Goal: Task Accomplishment & Management: Use online tool/utility

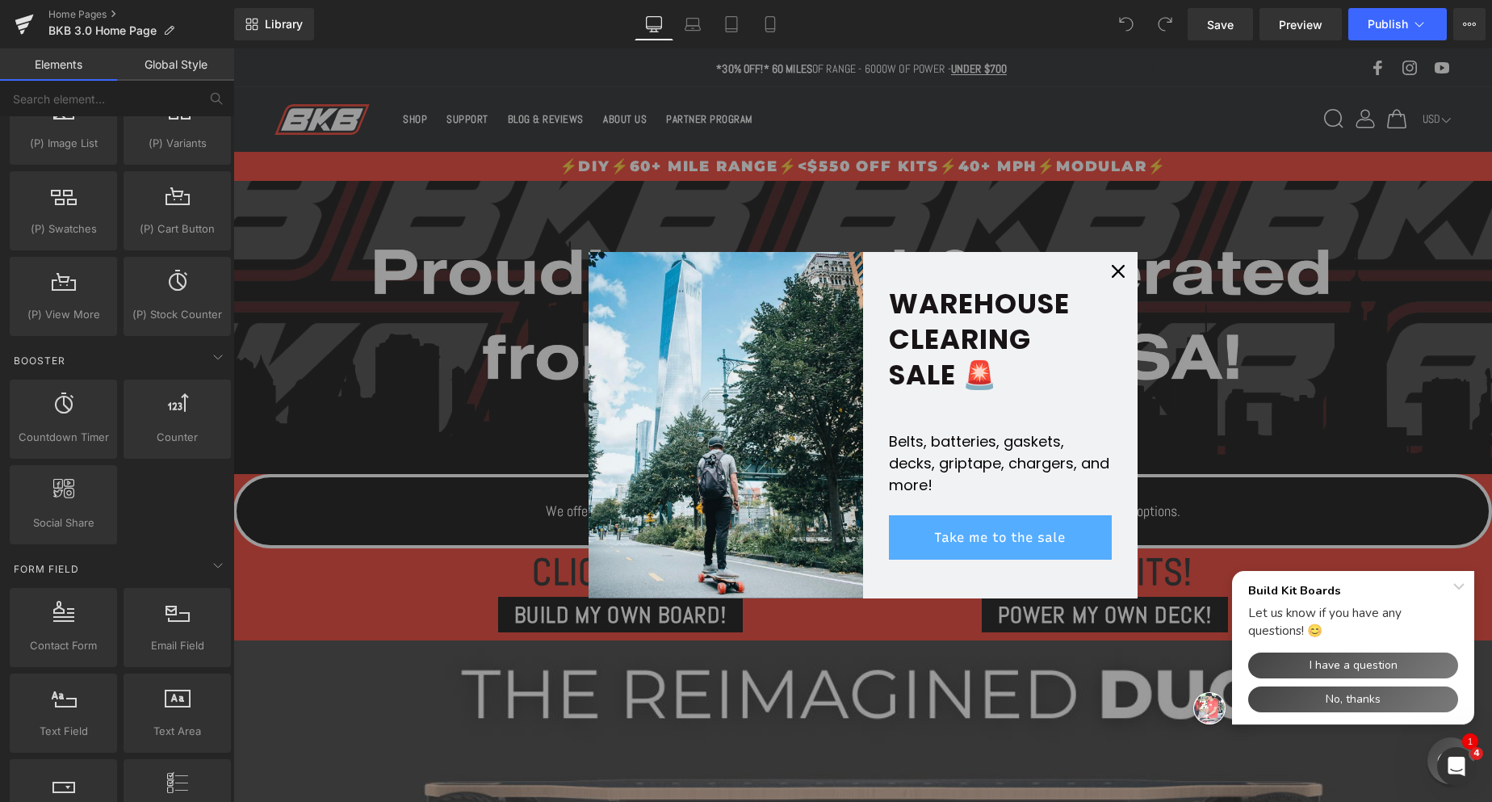
scroll to position [1695, 0]
click at [1120, 268] on icon "close icon" at bounding box center [1118, 271] width 13 height 13
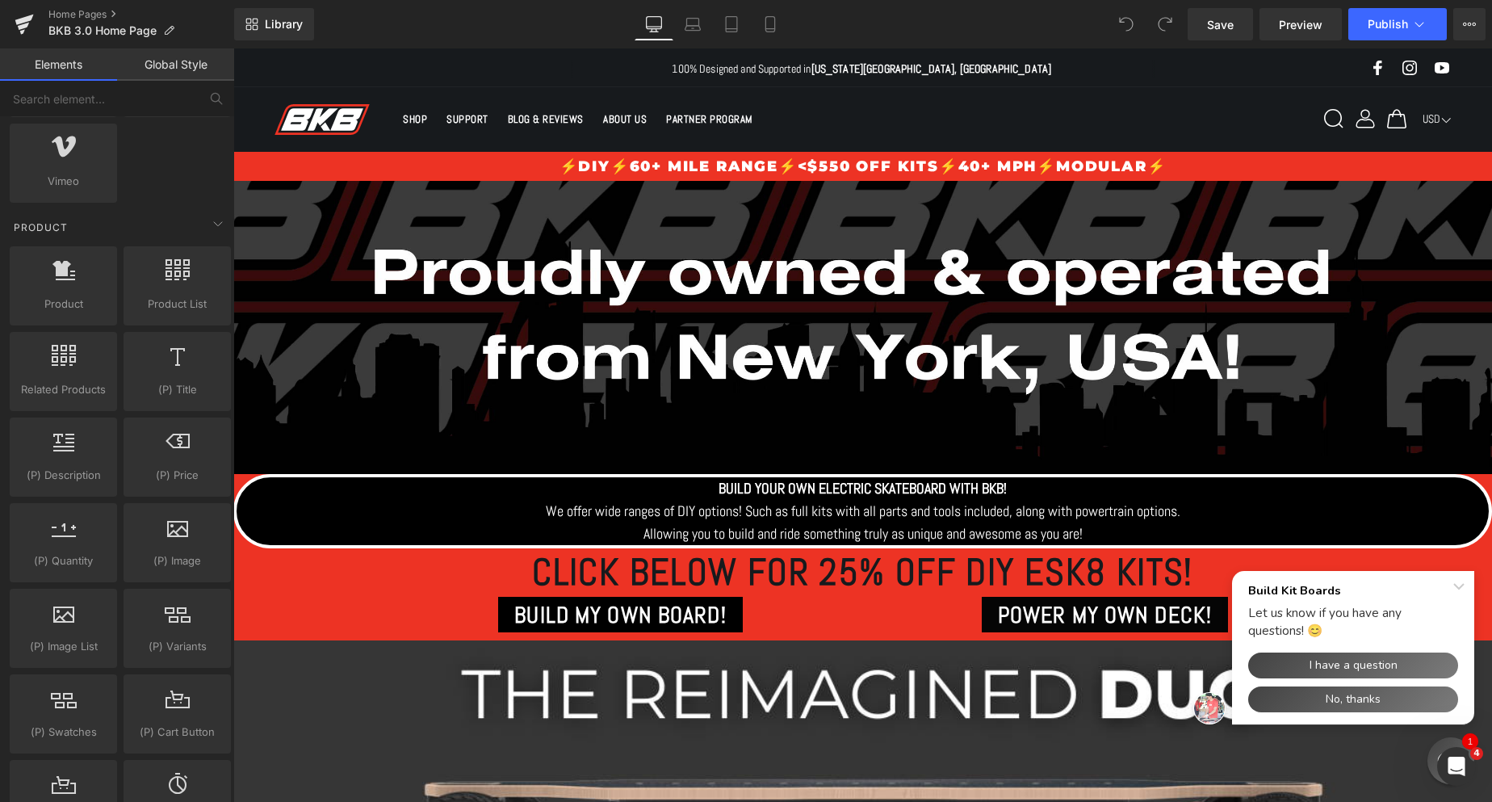
scroll to position [1130, 0]
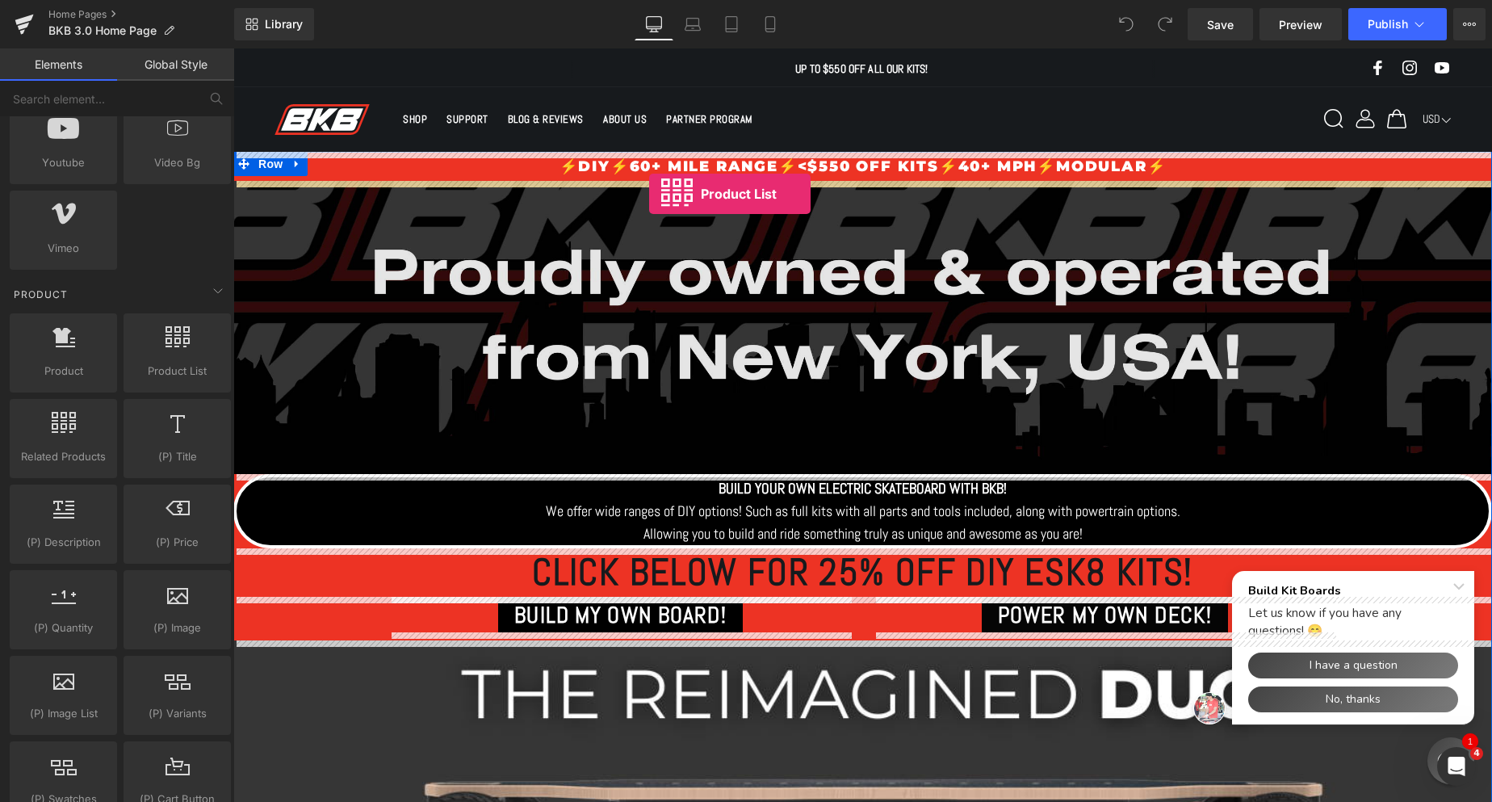
drag, startPoint x: 387, startPoint y: 434, endPoint x: 650, endPoint y: 192, distance: 357.0
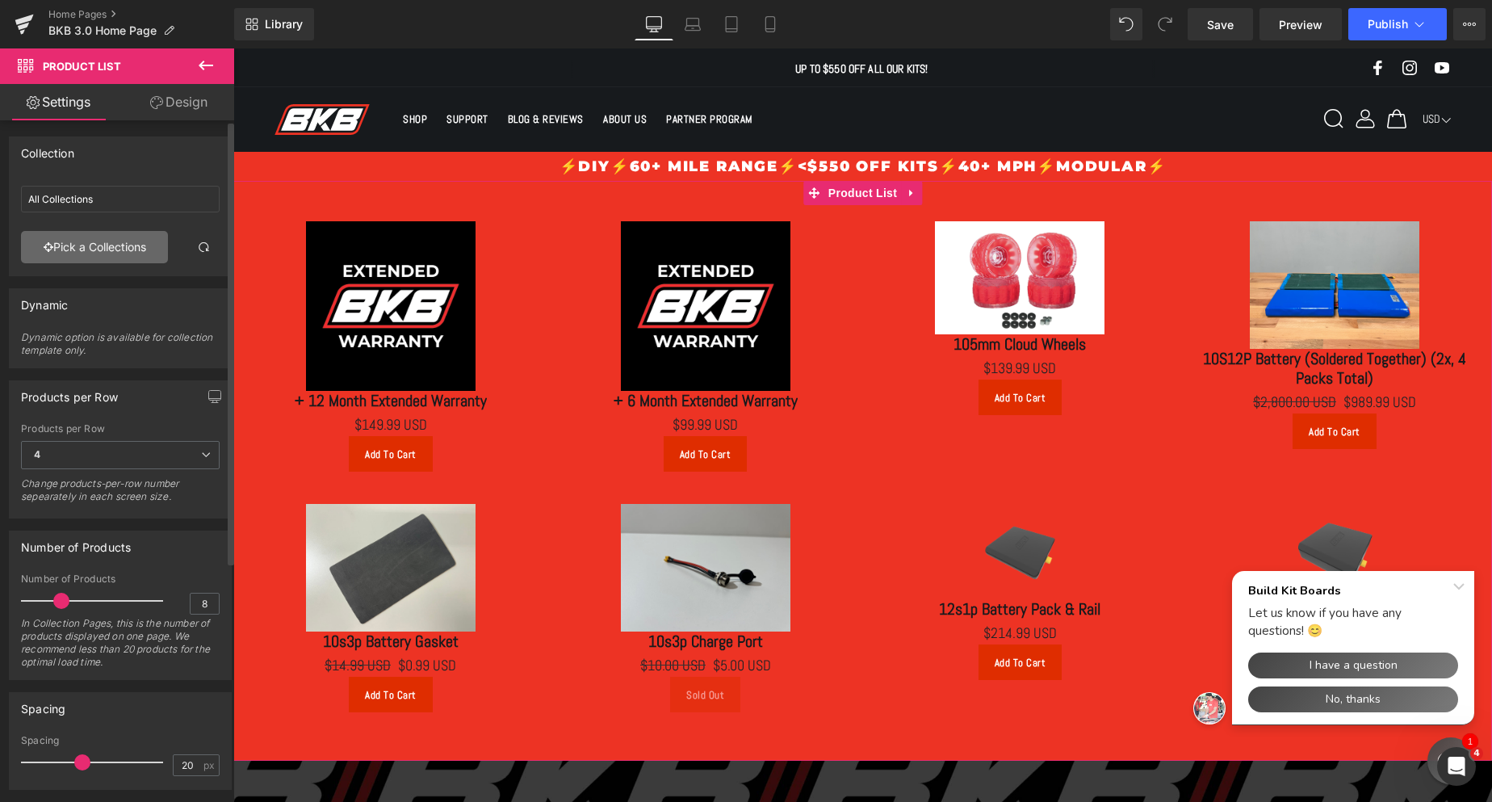
click at [87, 241] on link "Pick a Collections" at bounding box center [94, 247] width 147 height 32
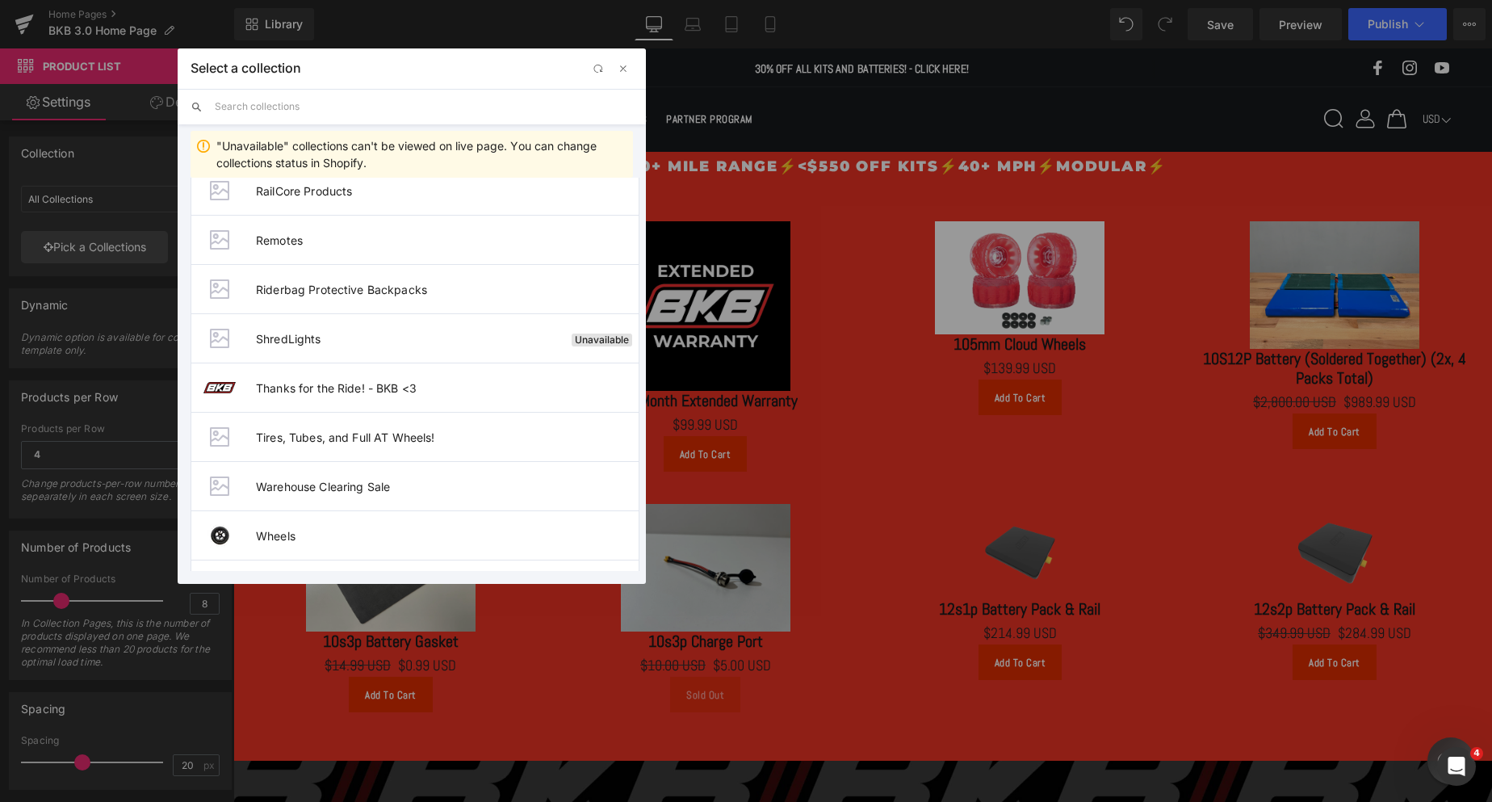
scroll to position [807, 0]
click at [400, 385] on span "Thanks for the Ride! - BKB <3" at bounding box center [447, 387] width 383 height 14
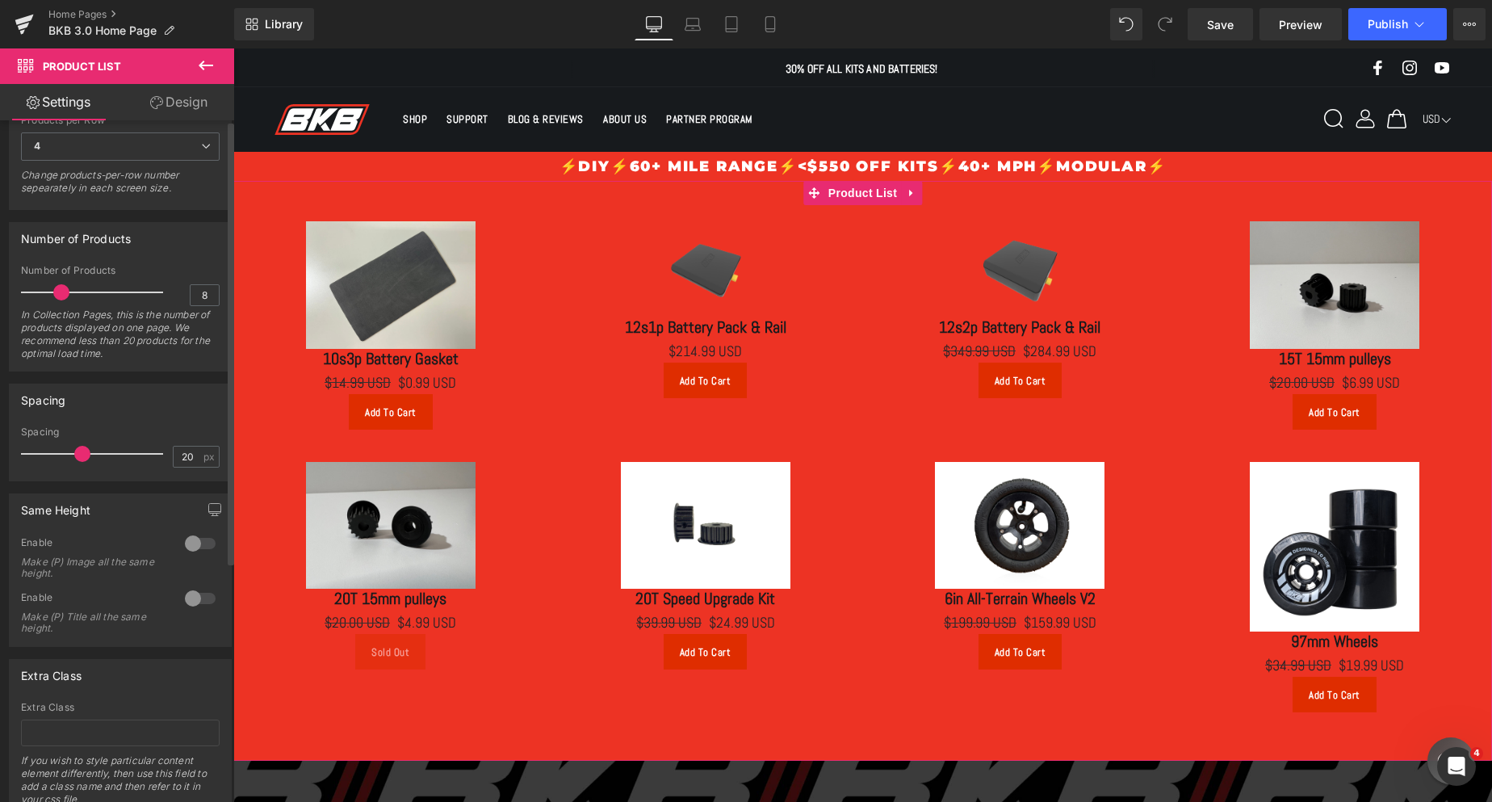
scroll to position [369, 0]
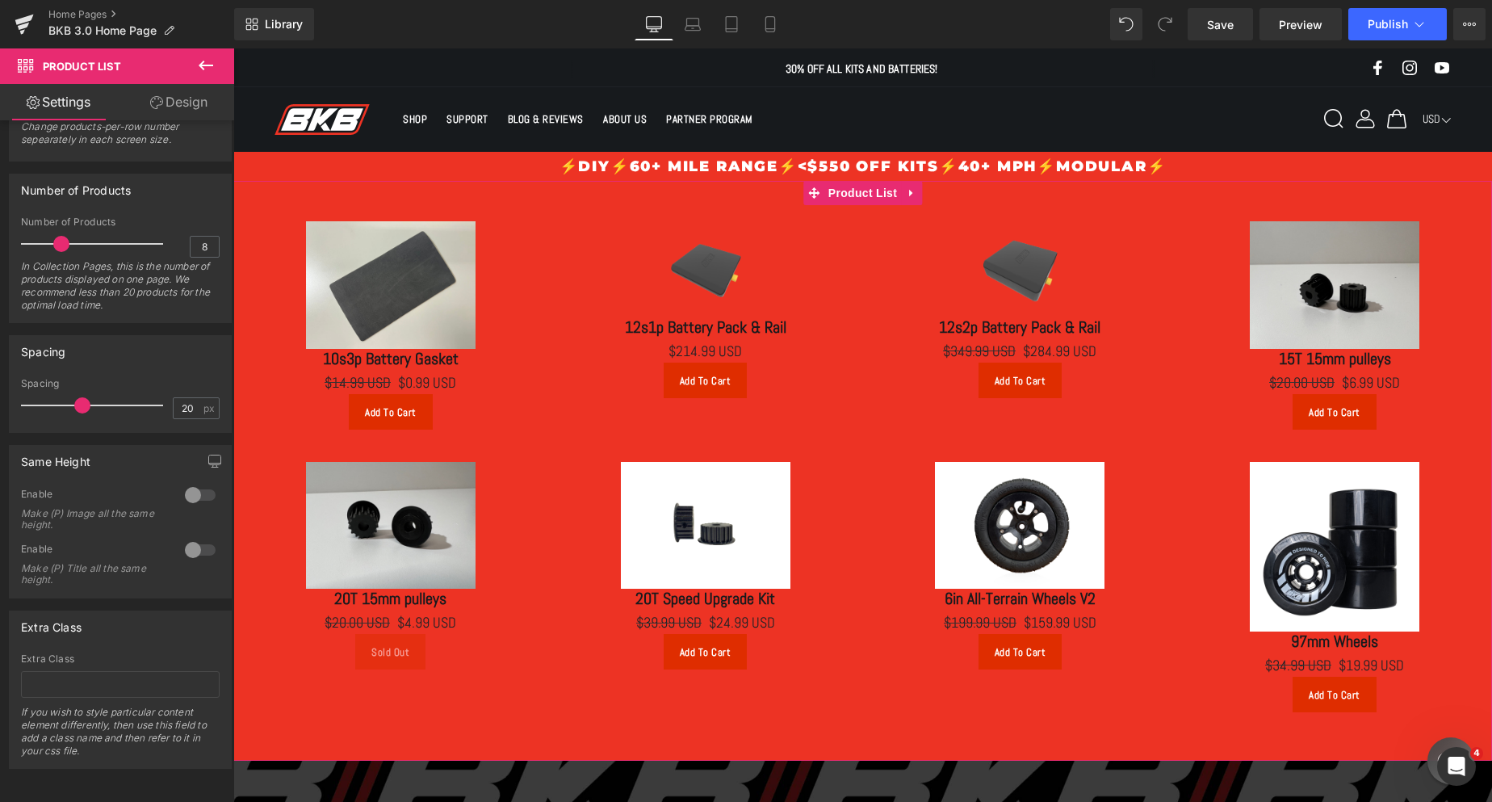
click at [171, 101] on link "Design" at bounding box center [178, 102] width 117 height 36
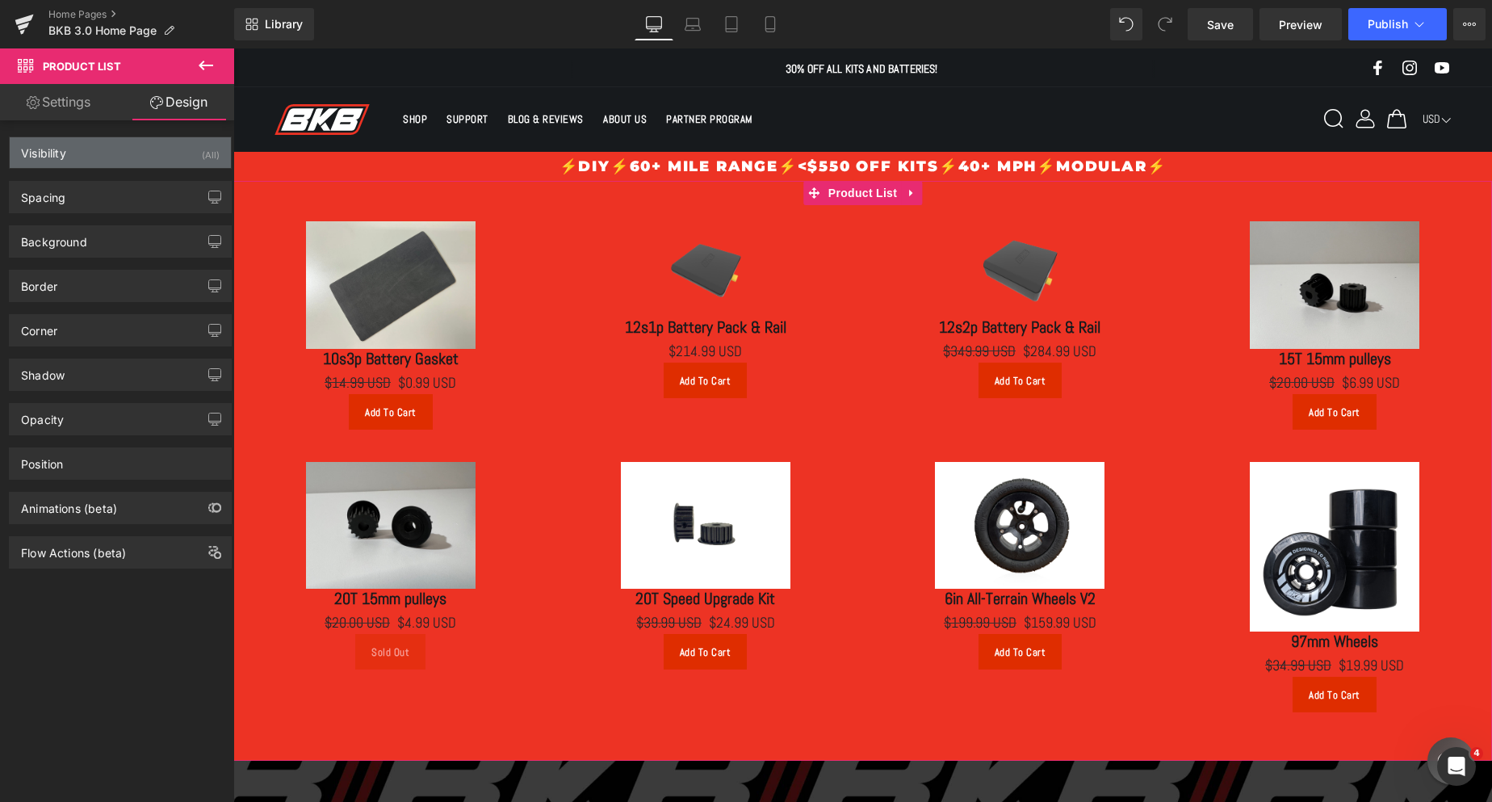
click at [165, 153] on div "Visibility (All)" at bounding box center [120, 152] width 221 height 31
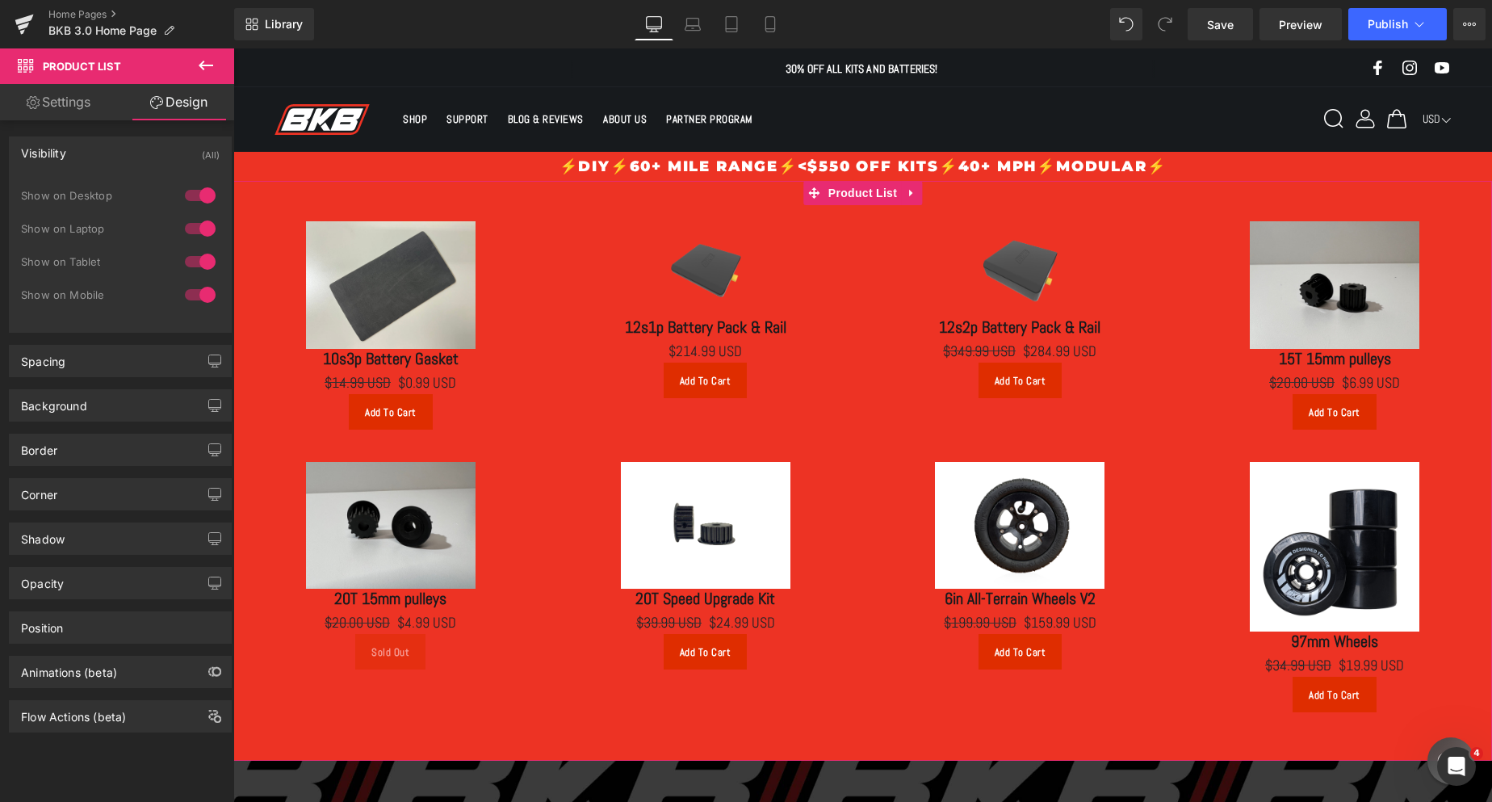
click at [165, 153] on div "Visibility (All)" at bounding box center [120, 152] width 221 height 31
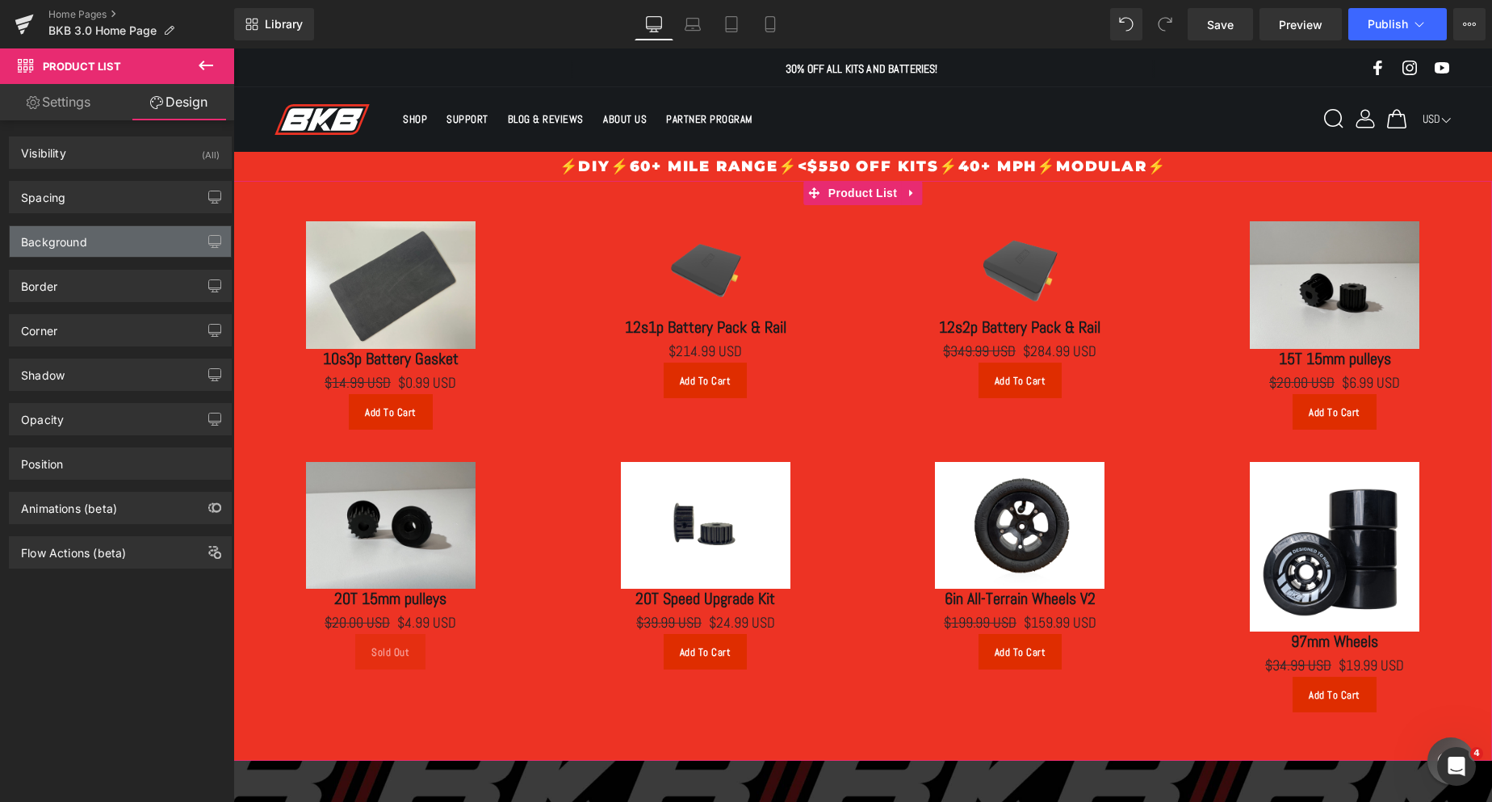
click at [133, 237] on div "Background" at bounding box center [120, 241] width 221 height 31
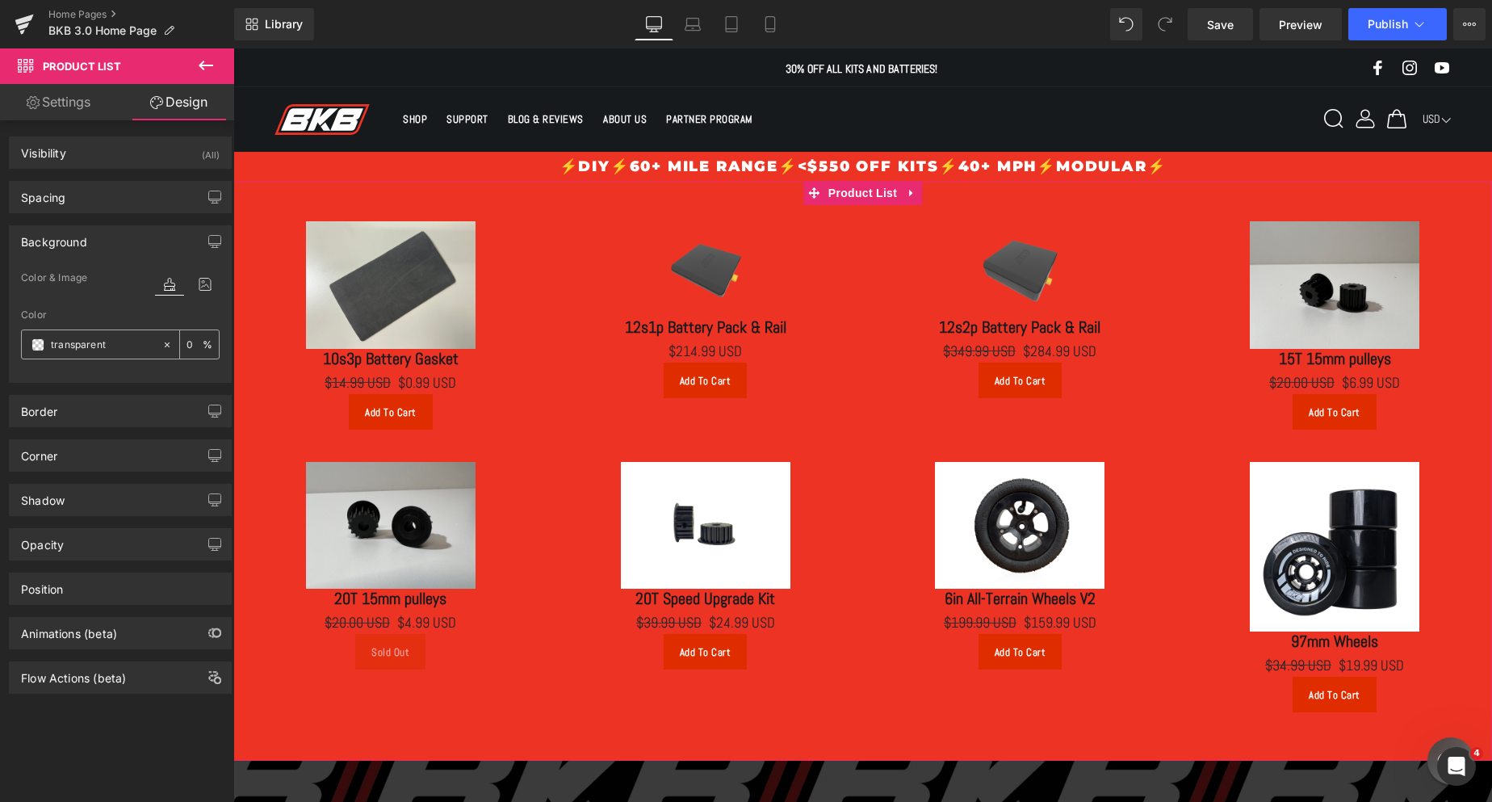
click at [39, 350] on span at bounding box center [37, 344] width 13 height 13
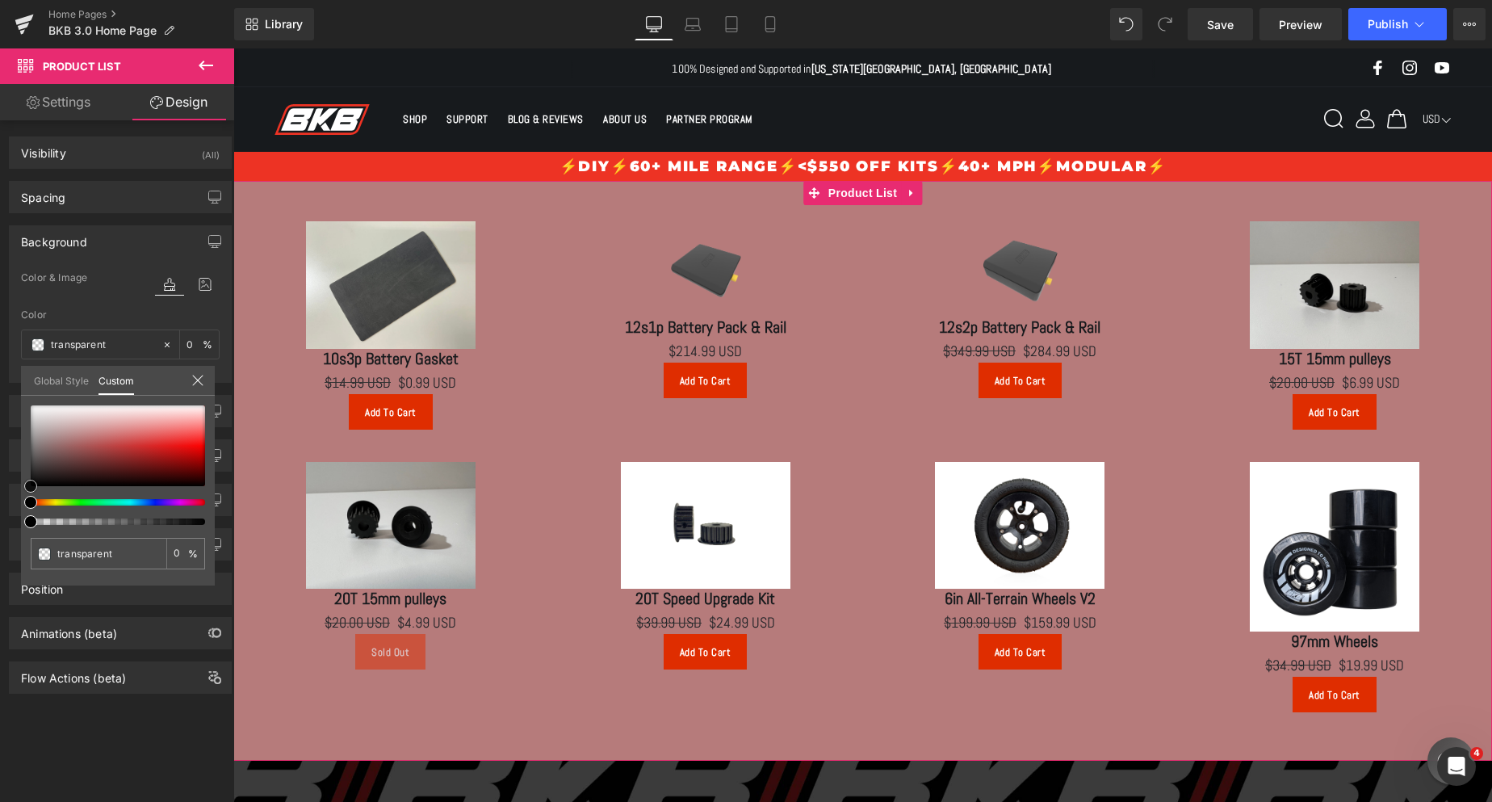
click at [82, 438] on div at bounding box center [118, 445] width 174 height 81
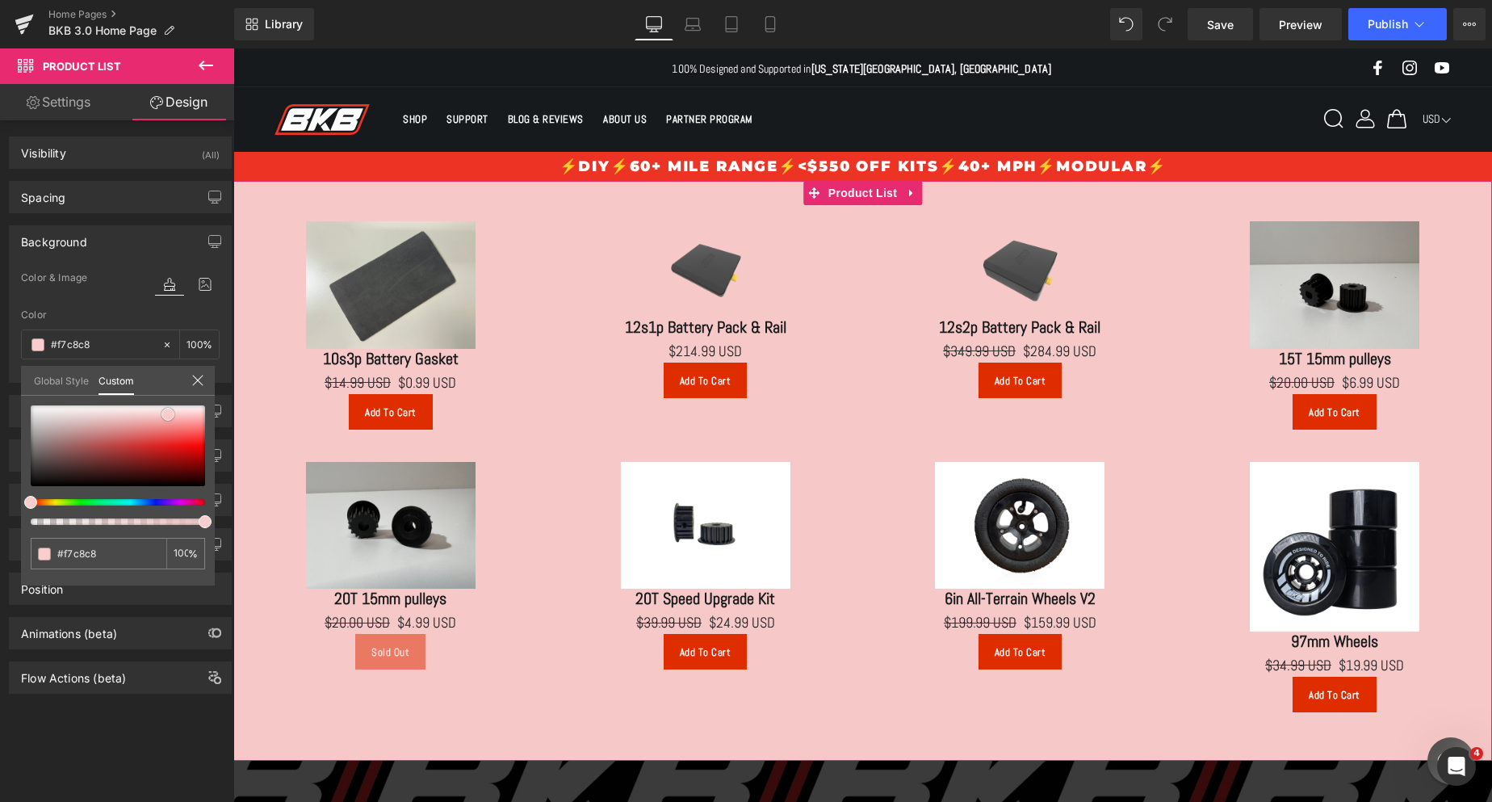
drag, startPoint x: 82, startPoint y: 438, endPoint x: 168, endPoint y: 414, distance: 89.5
click at [168, 414] on span at bounding box center [167, 414] width 13 height 13
click at [64, 378] on link "Global Style" at bounding box center [61, 379] width 55 height 27
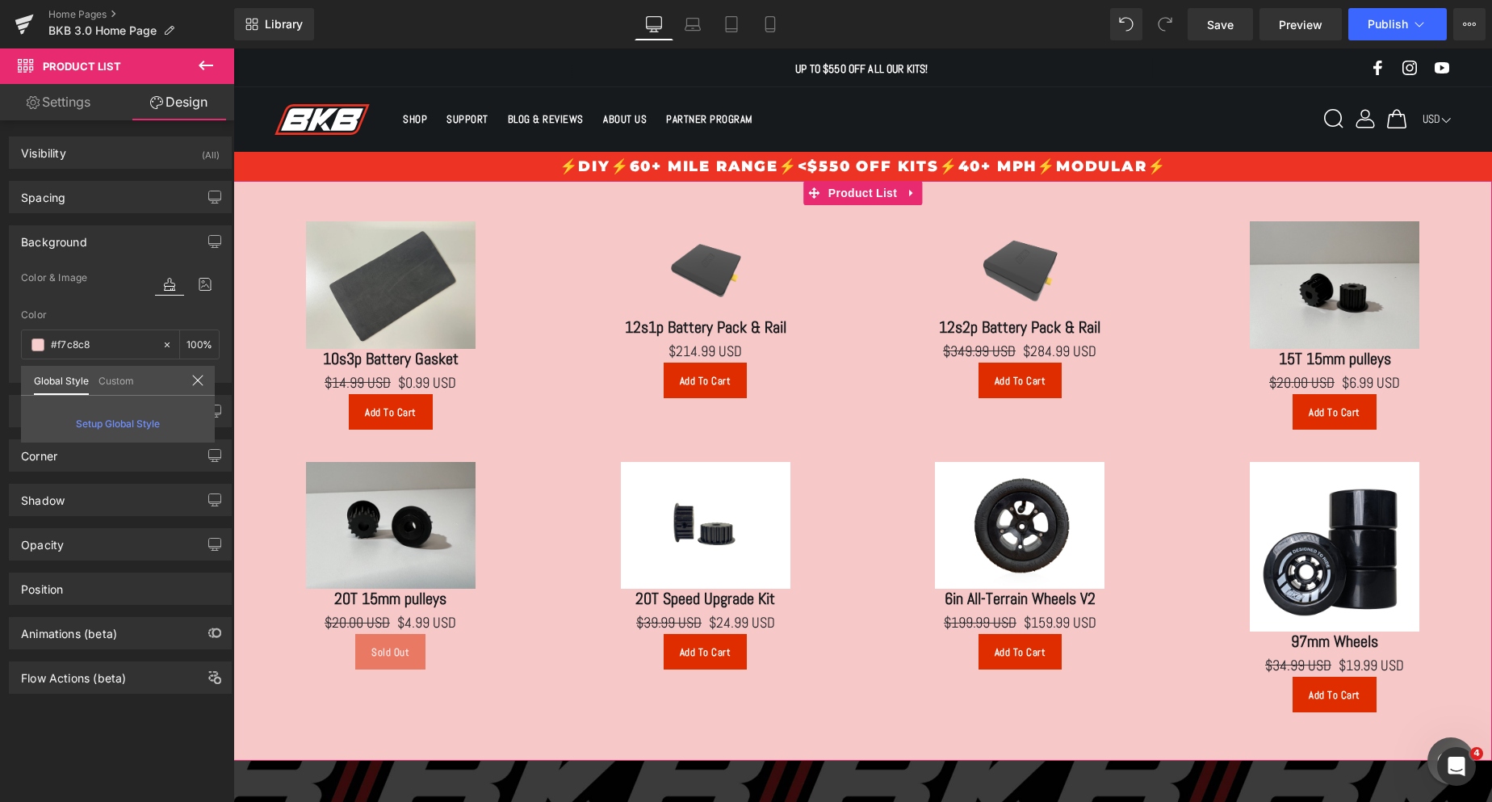
click at [115, 425] on span "Setup Global Style" at bounding box center [118, 423] width 84 height 12
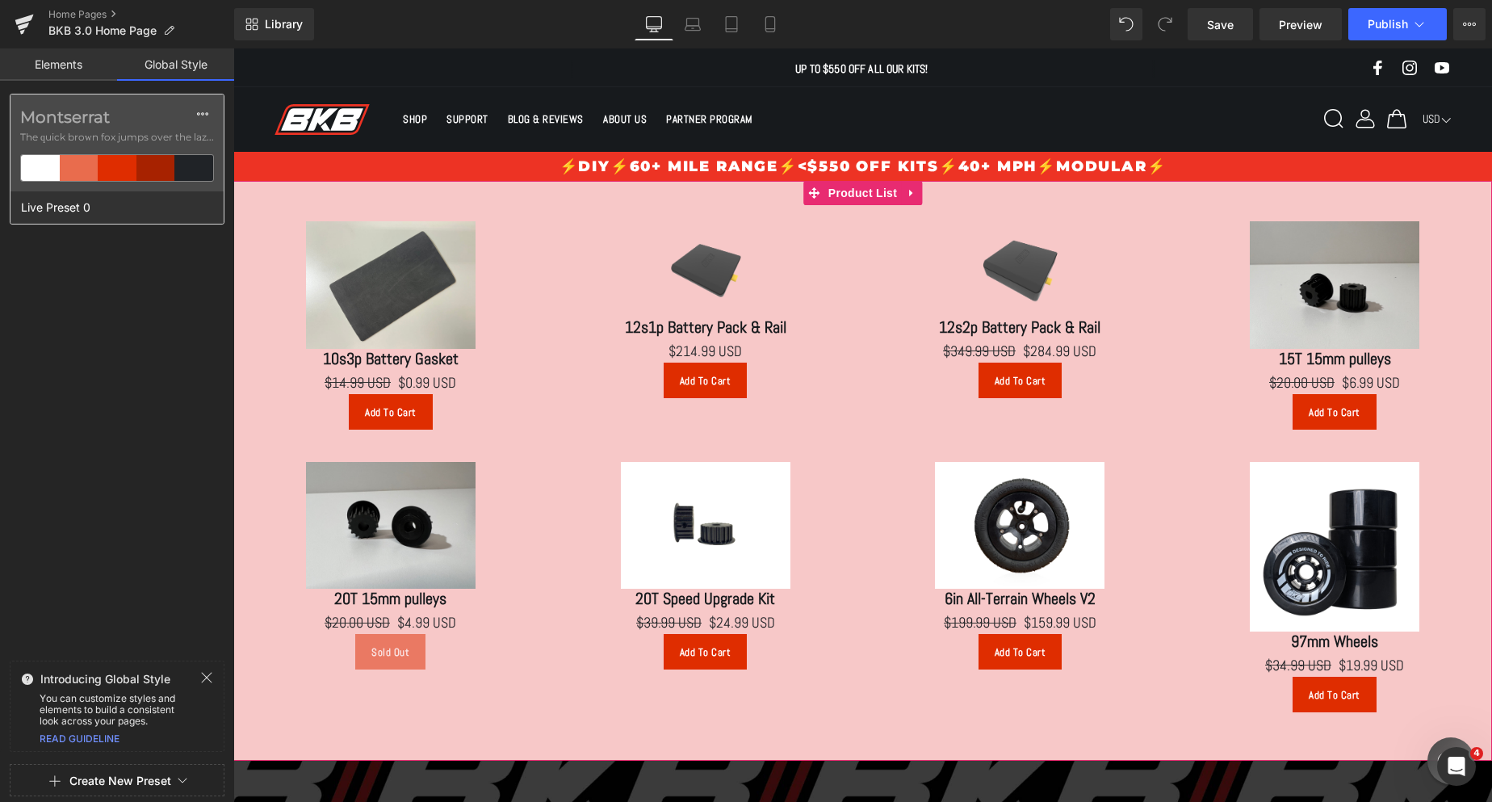
click at [71, 162] on div at bounding box center [79, 168] width 39 height 26
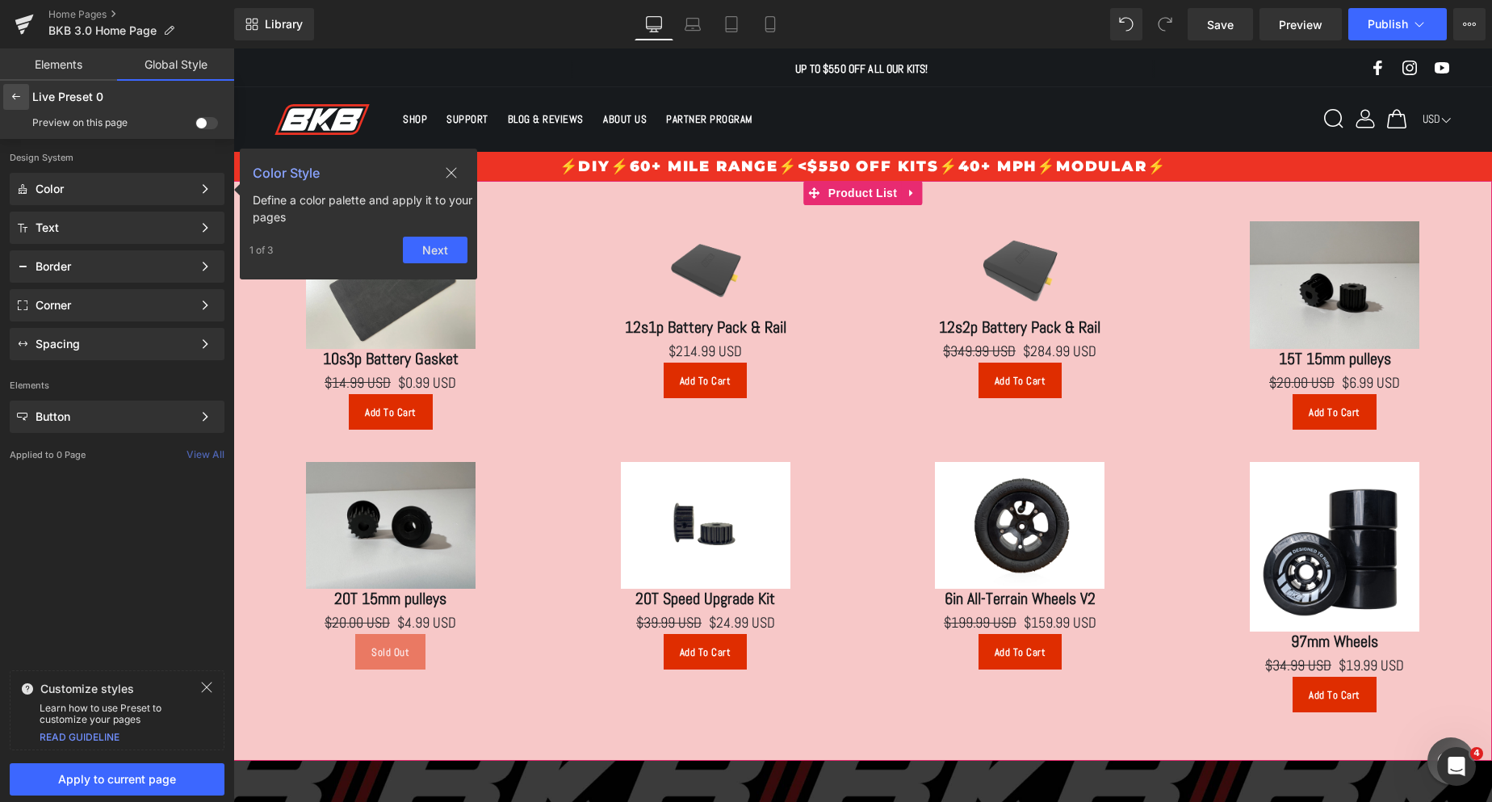
click at [19, 92] on icon at bounding box center [16, 96] width 13 height 13
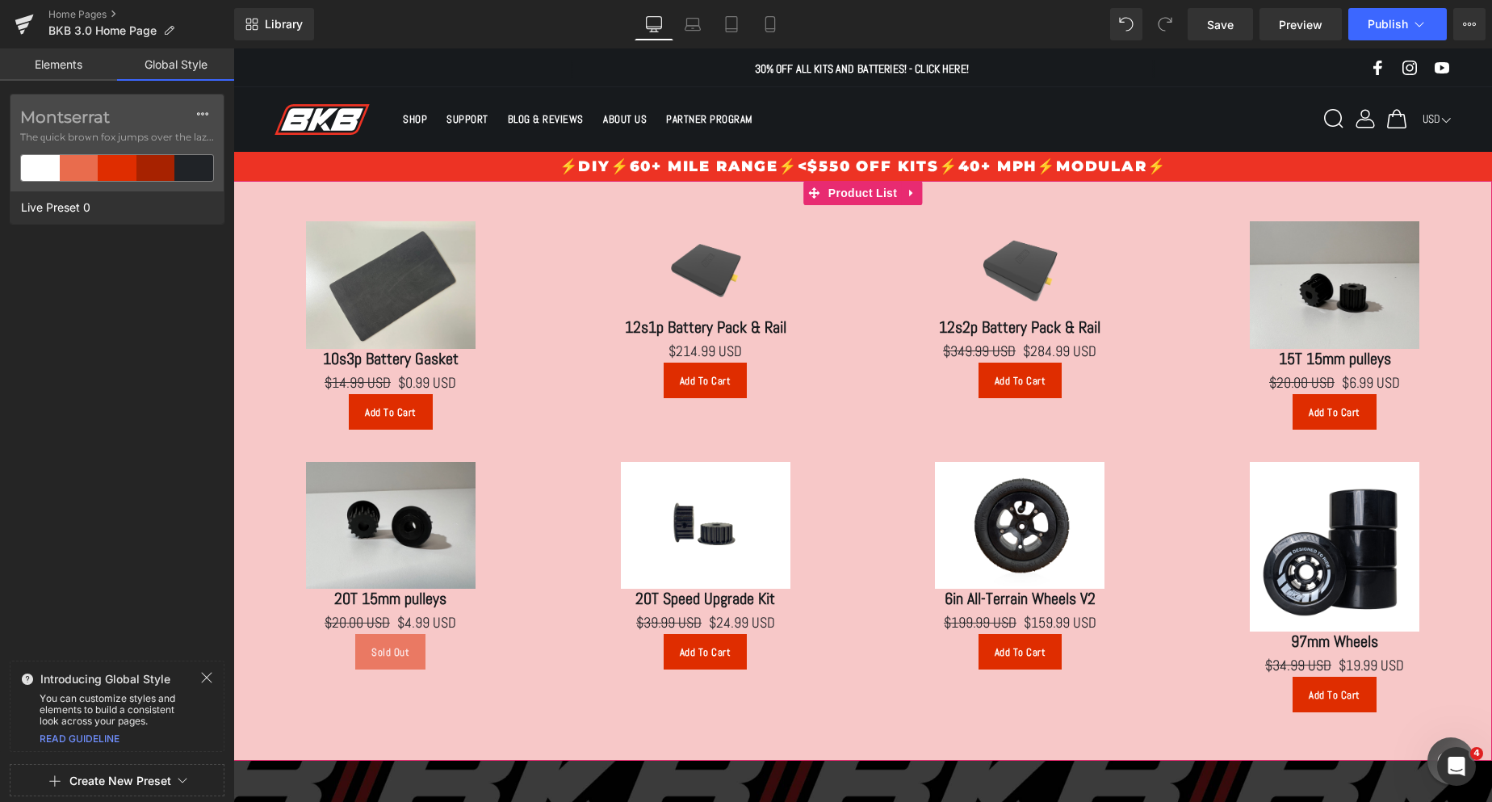
click at [186, 61] on link "Global Style" at bounding box center [175, 64] width 117 height 32
click at [98, 66] on link "Elements" at bounding box center [58, 64] width 117 height 32
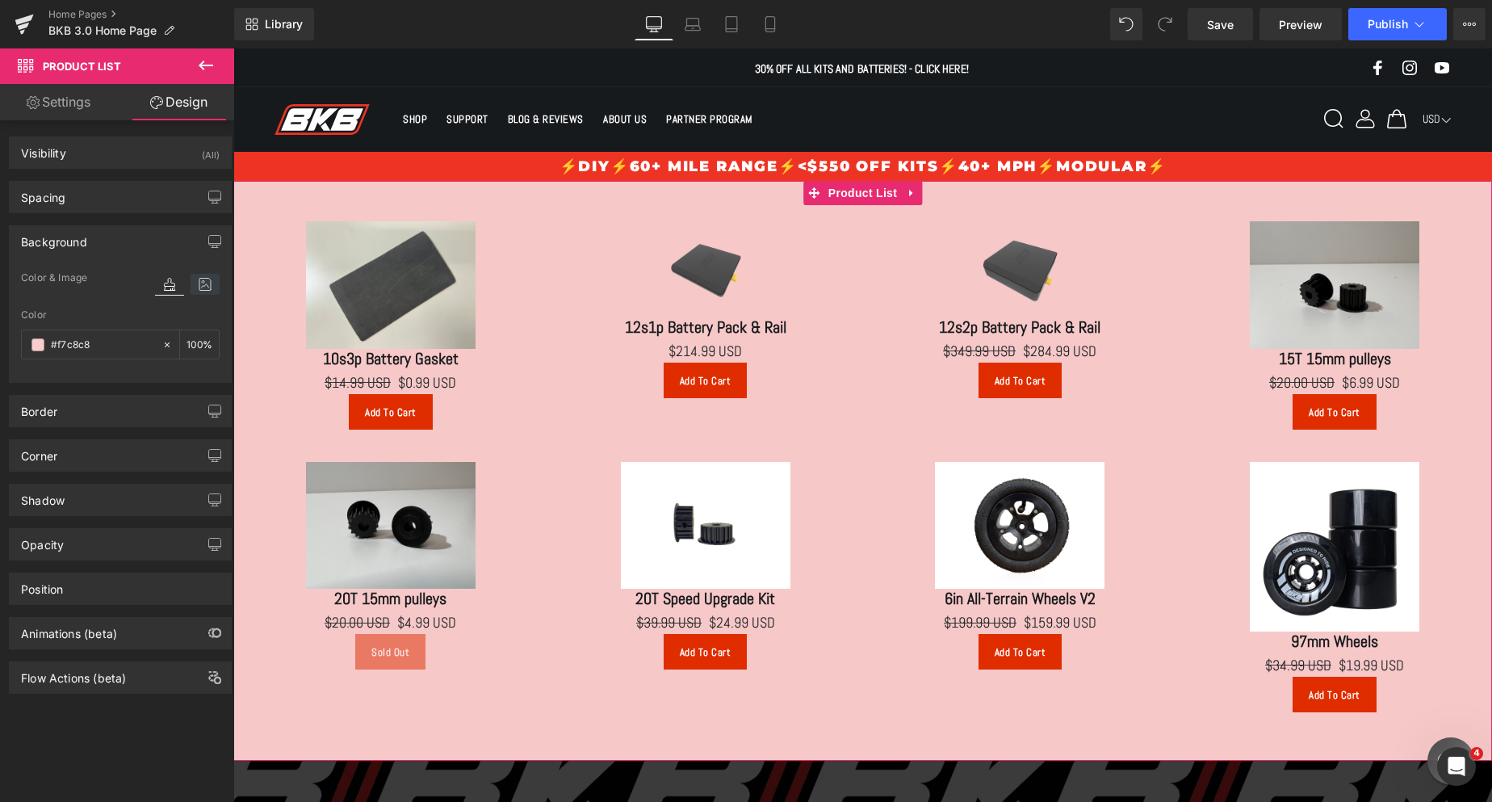
click at [199, 275] on icon at bounding box center [205, 284] width 29 height 21
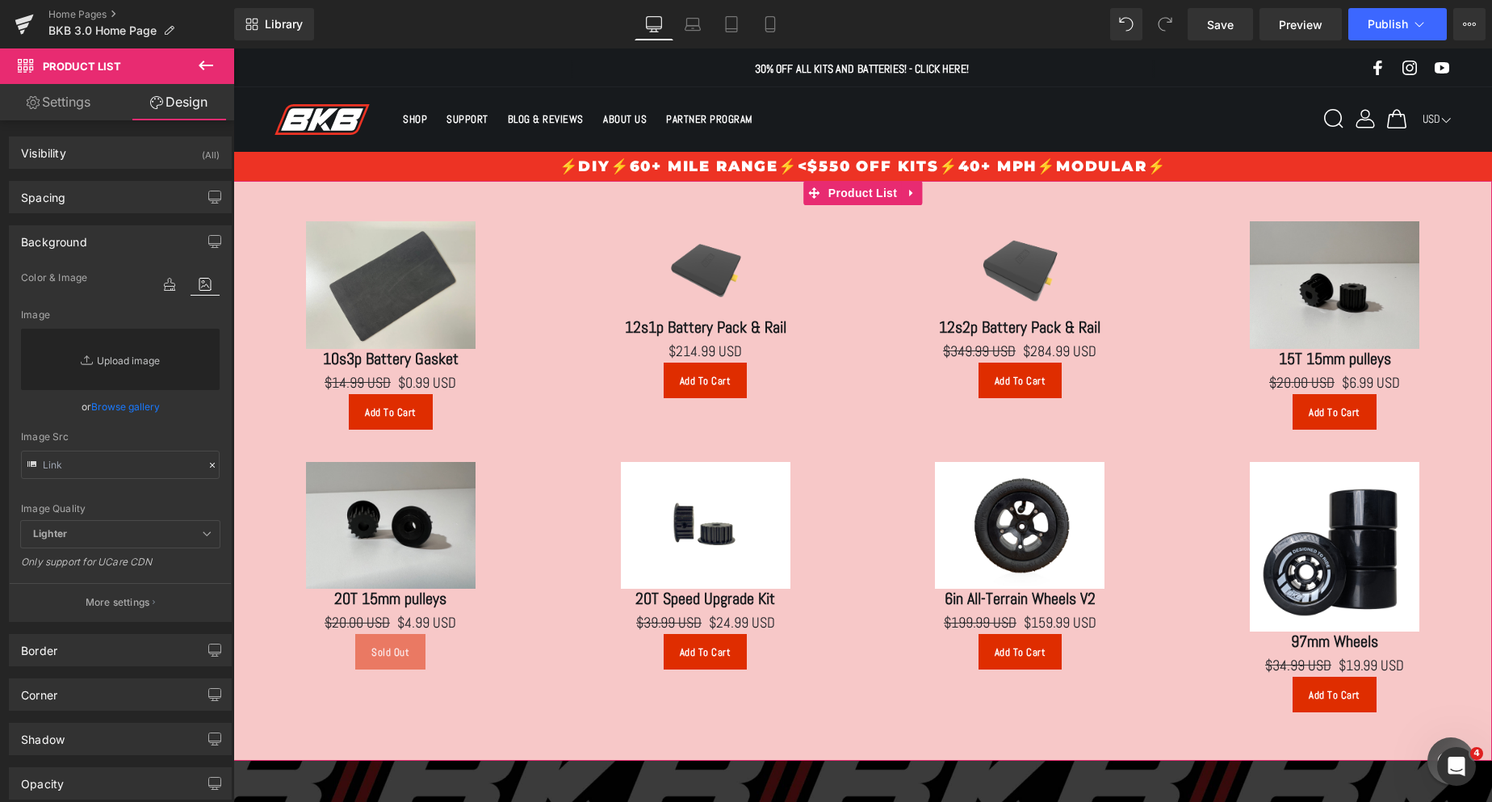
click at [132, 351] on link "Replace Image" at bounding box center [120, 359] width 199 height 61
click at [147, 402] on link "Browse gallery" at bounding box center [125, 406] width 69 height 28
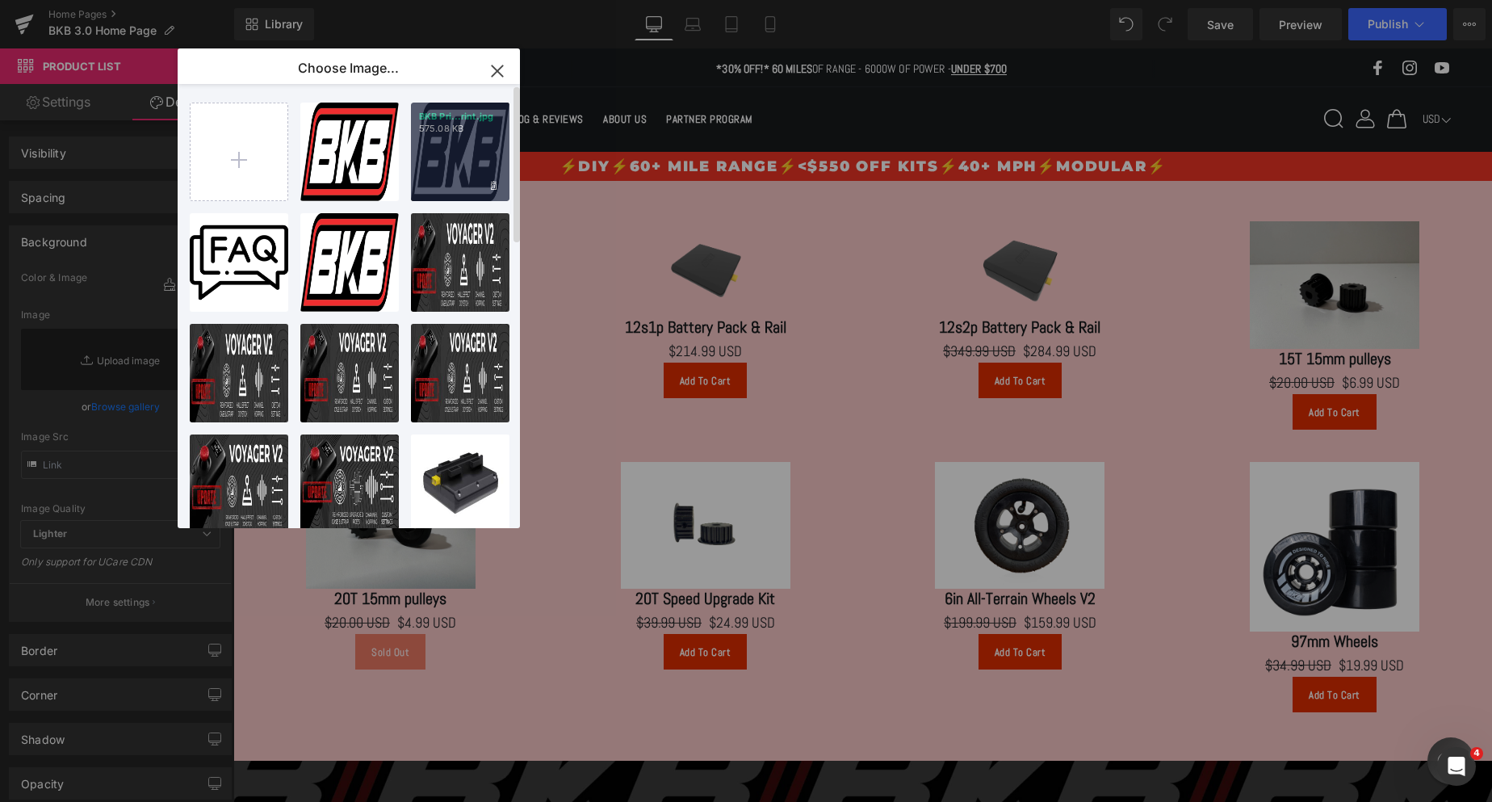
click at [448, 165] on div "BKB Pri...rint.jpg 575.08 KB" at bounding box center [460, 152] width 98 height 98
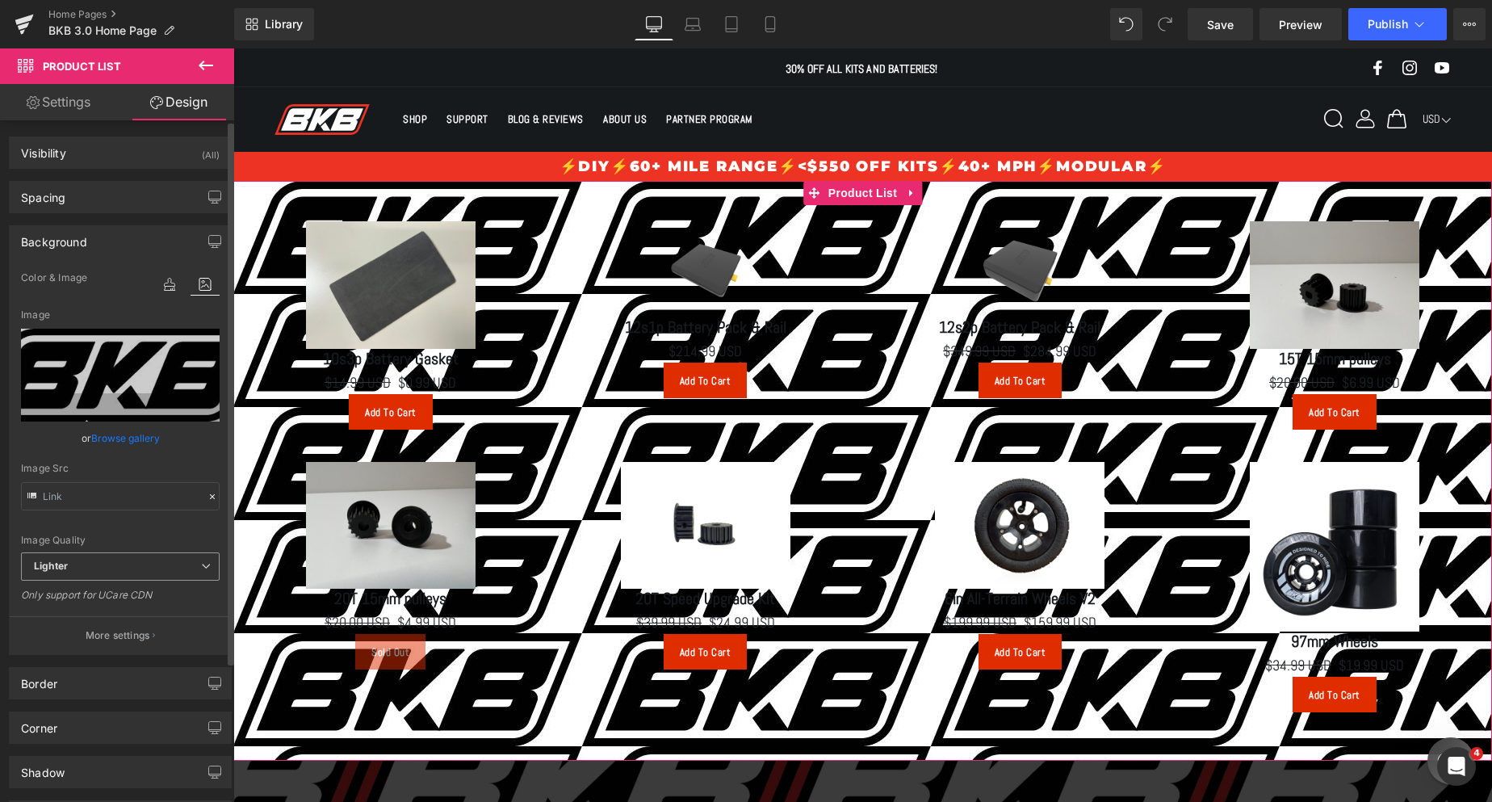
click at [143, 583] on div "Lighter Lighter Lightest" at bounding box center [120, 570] width 199 height 36
click at [145, 563] on span "Lighter" at bounding box center [120, 566] width 199 height 28
click at [140, 614] on li "Lightest" at bounding box center [120, 619] width 199 height 24
click at [132, 559] on span "Lightest" at bounding box center [120, 566] width 199 height 28
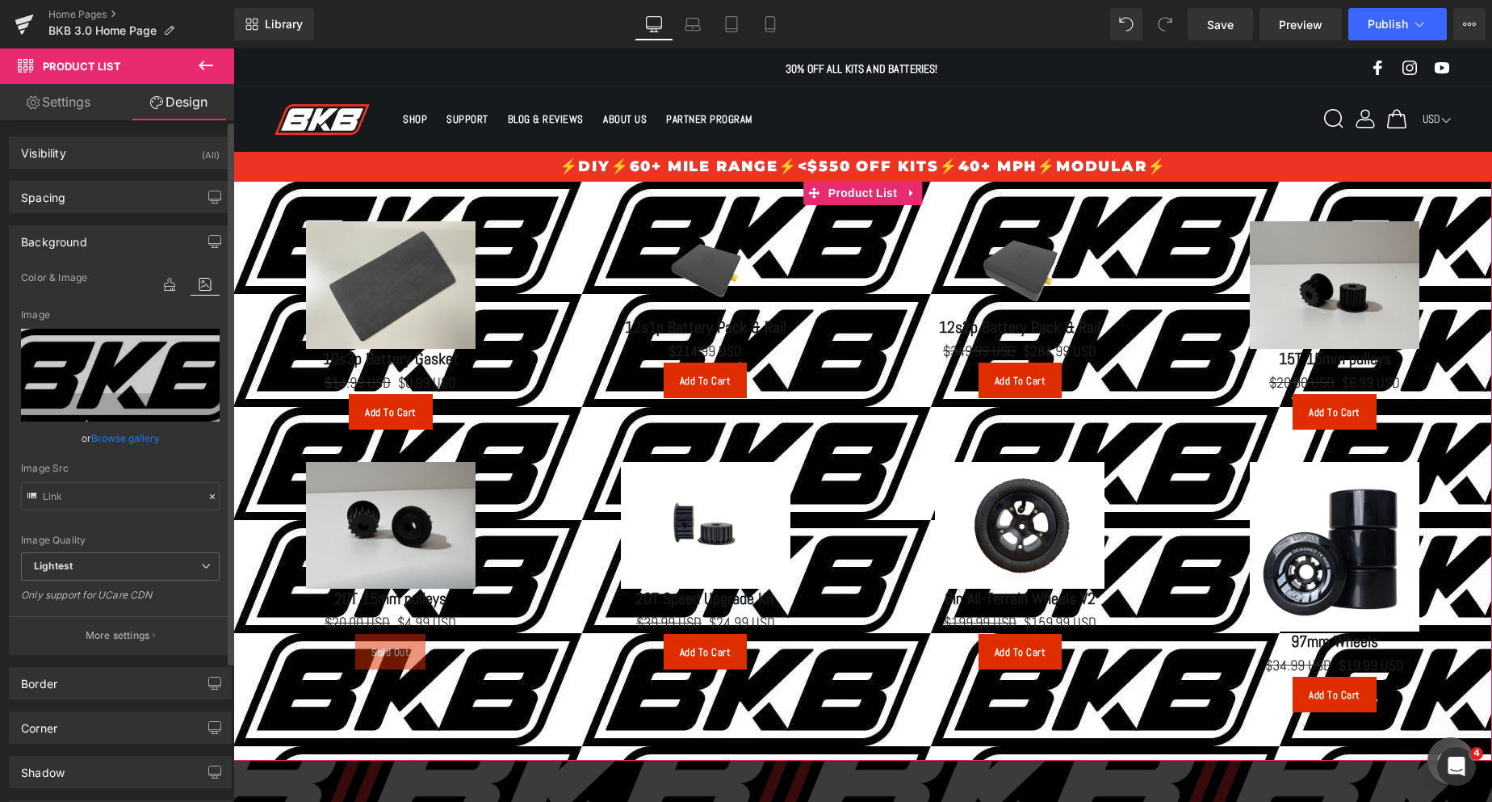
click at [124, 429] on link "Browse gallery" at bounding box center [125, 438] width 69 height 28
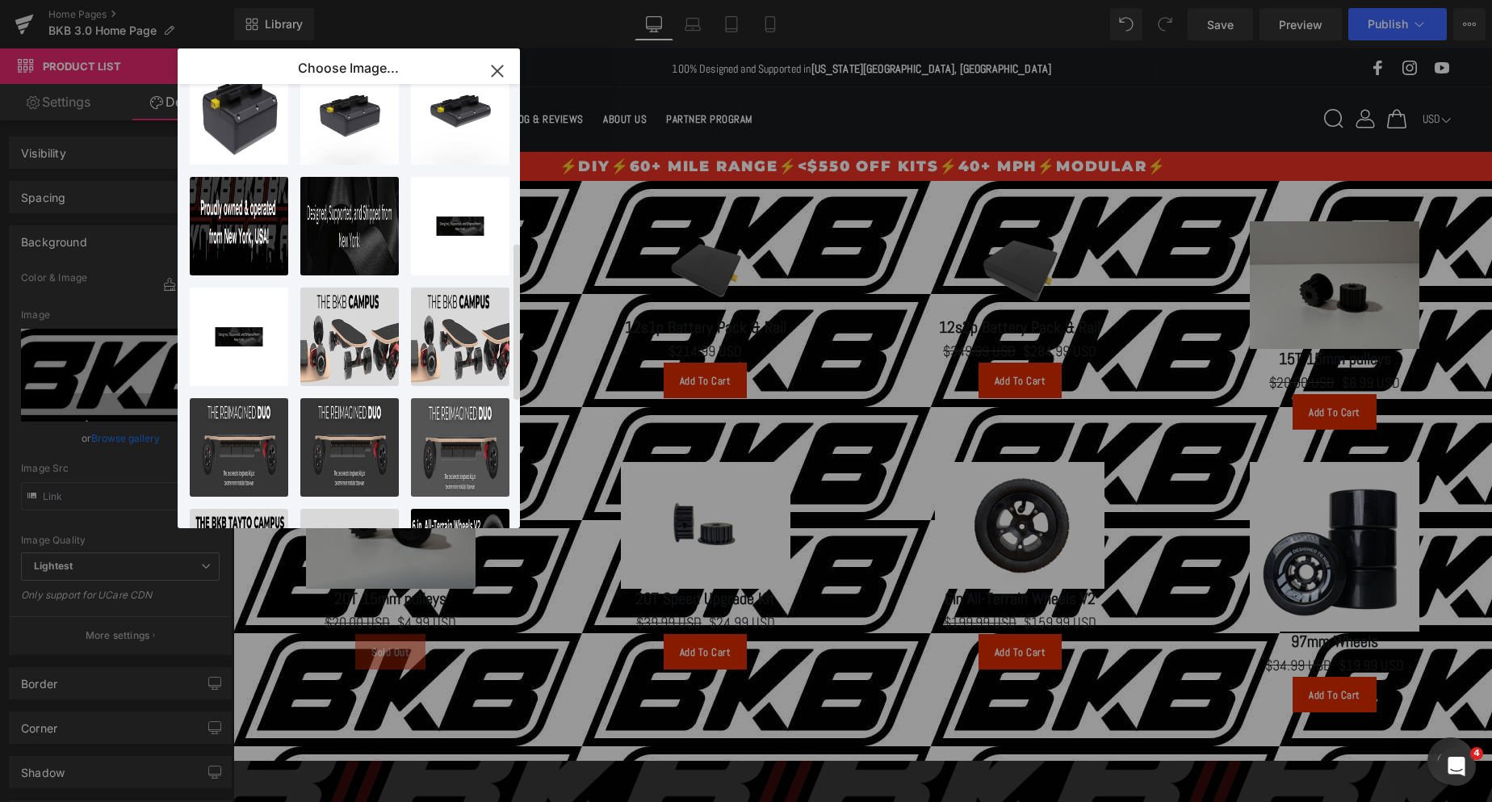
scroll to position [484, 0]
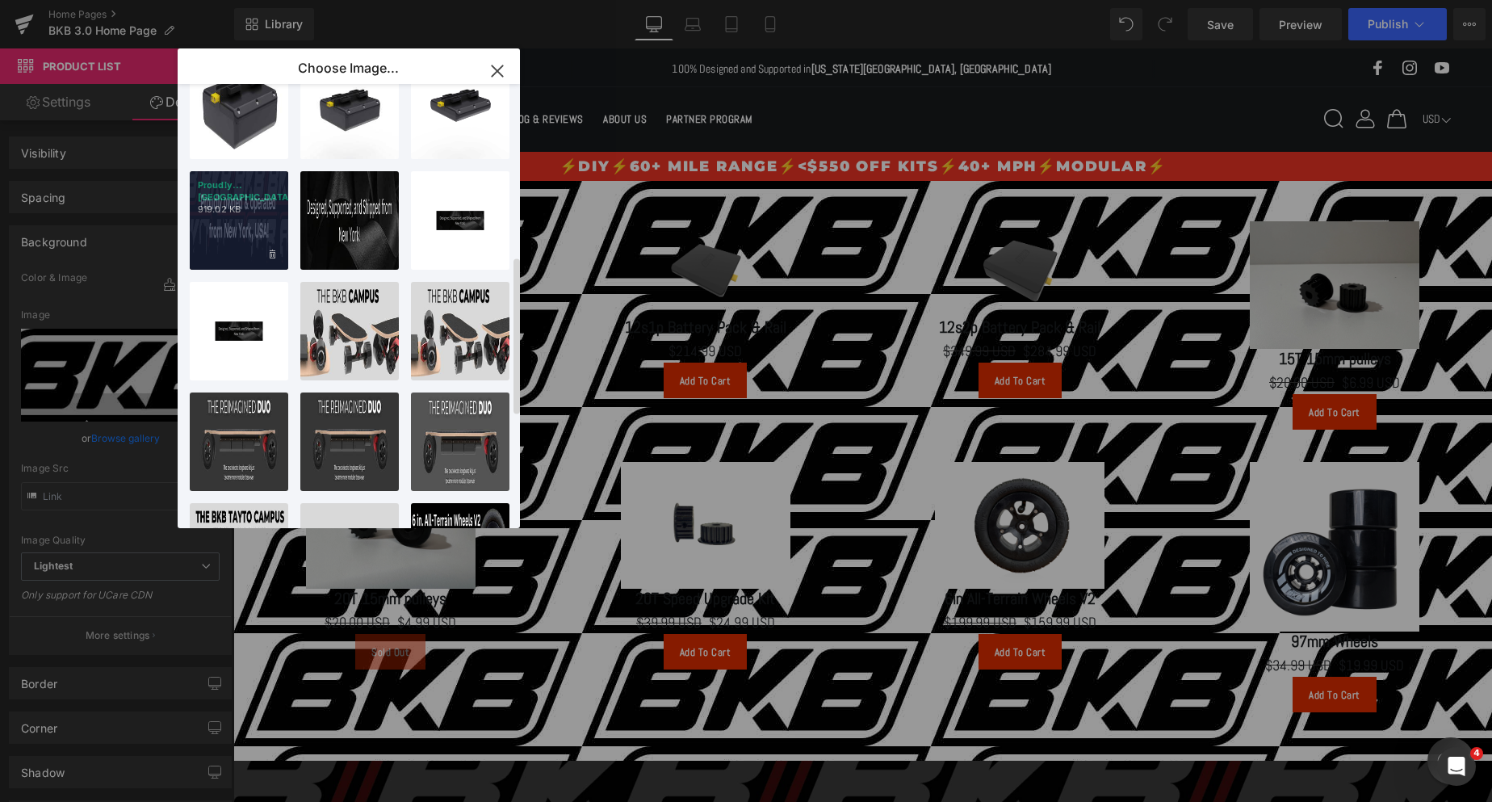
click at [221, 208] on div "Proudly...USA!.png 919.02 KB" at bounding box center [239, 220] width 98 height 98
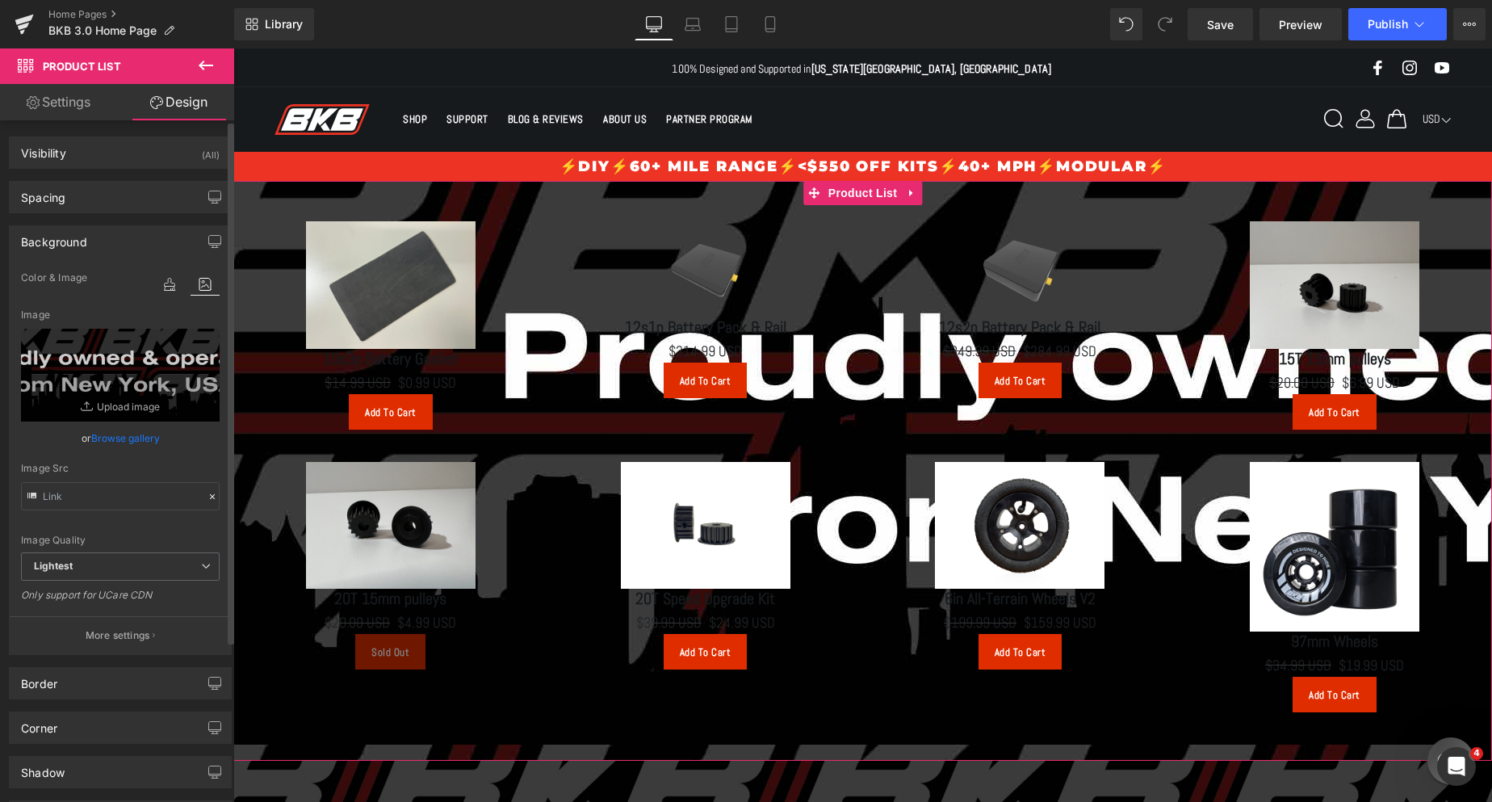
click at [122, 438] on link "Browse gallery" at bounding box center [125, 438] width 69 height 28
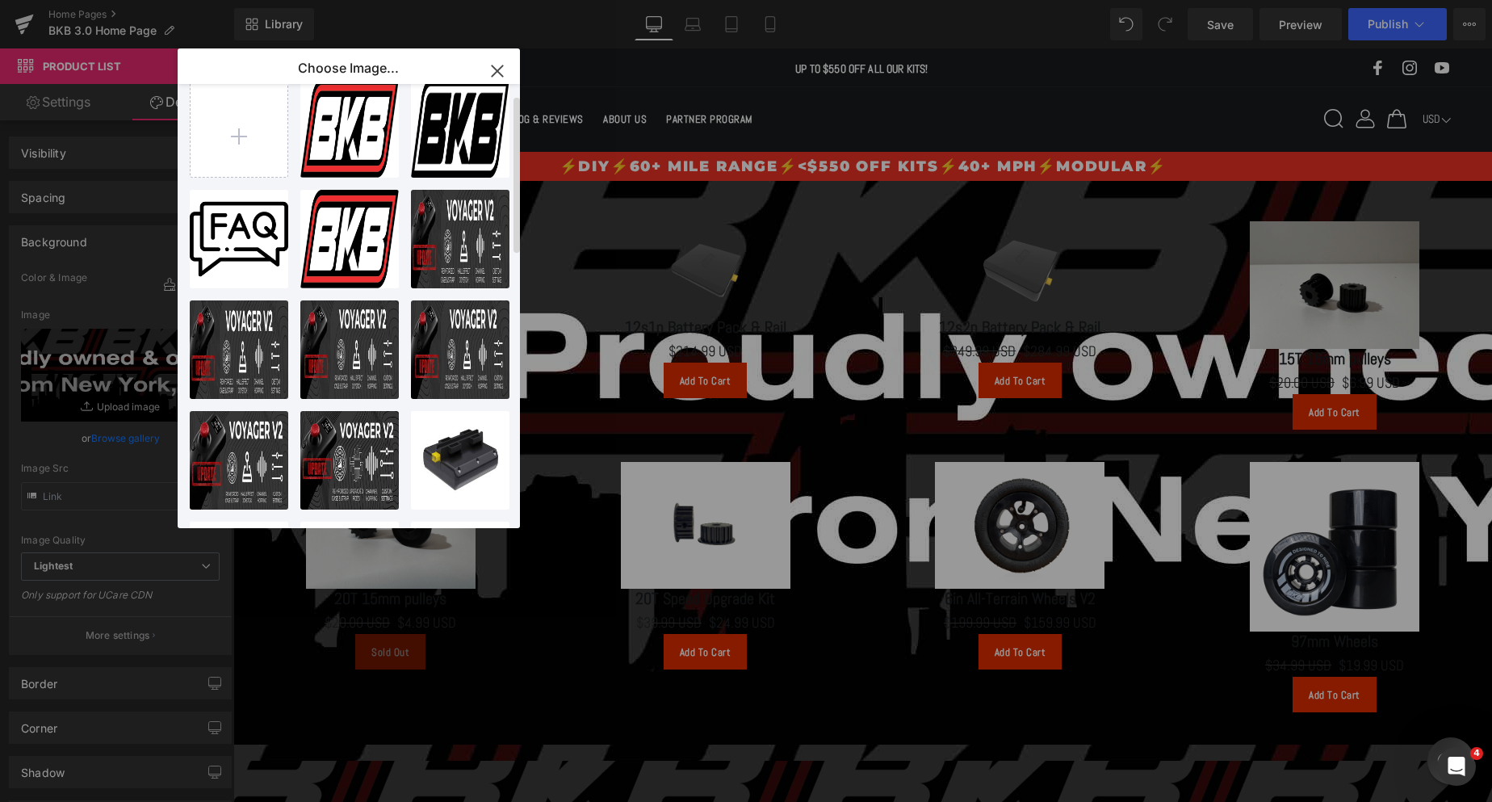
scroll to position [0, 0]
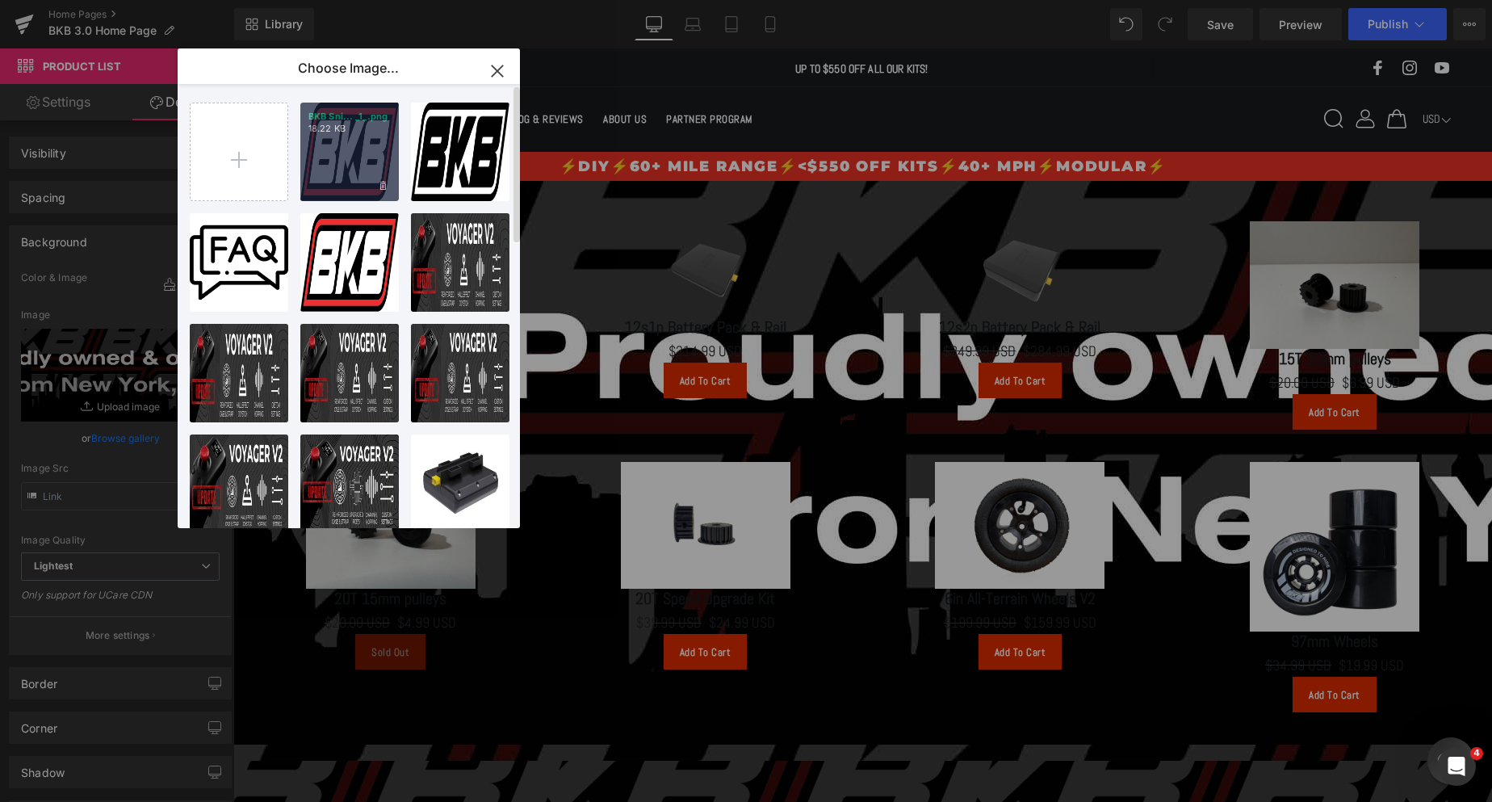
drag, startPoint x: 128, startPoint y: 116, endPoint x: 362, endPoint y: 166, distance: 238.6
click at [362, 166] on div "BKB Sni... _1_.png 18.22 KB" at bounding box center [349, 152] width 98 height 98
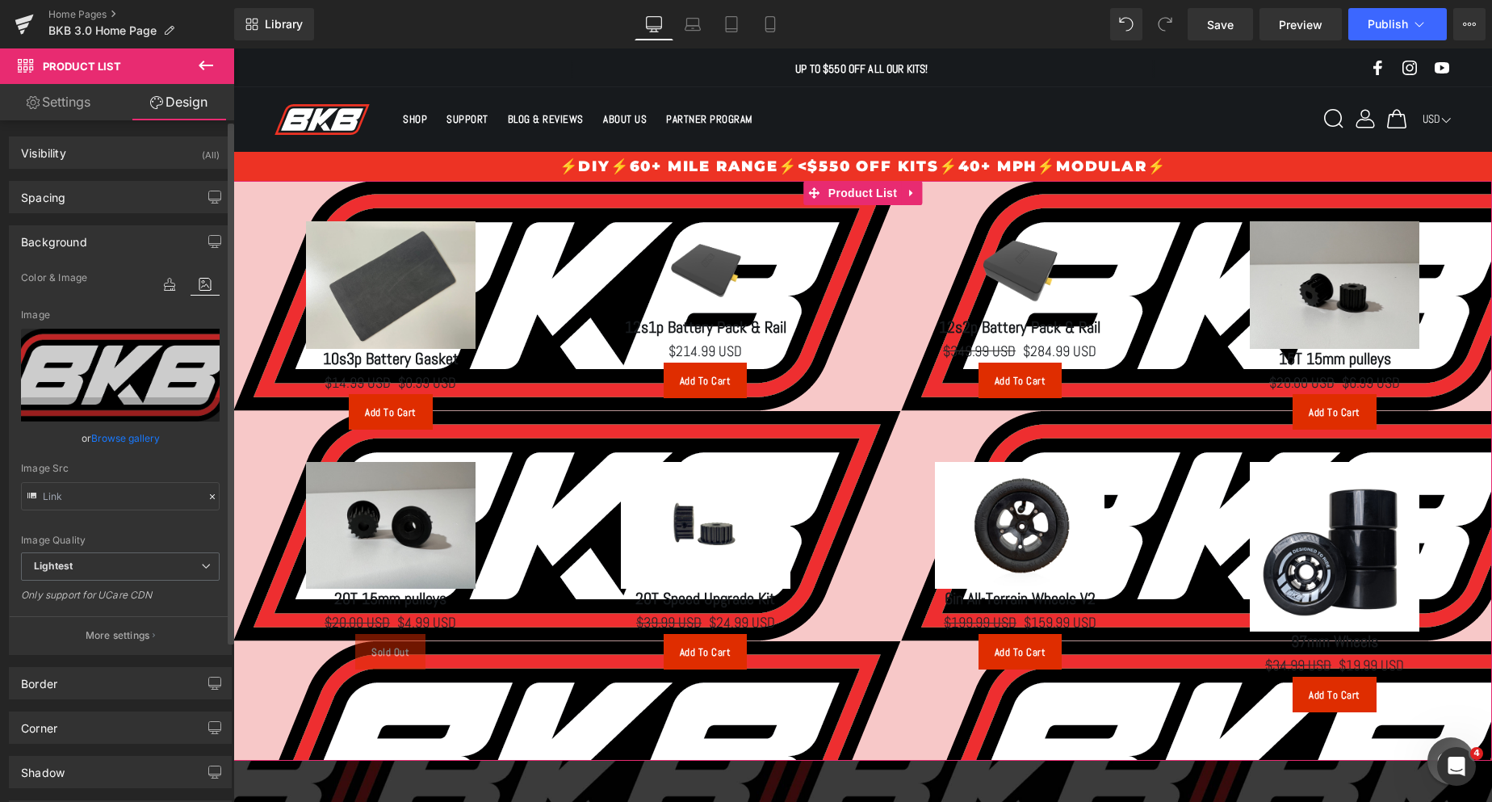
click at [171, 272] on div at bounding box center [187, 284] width 65 height 44
click at [168, 278] on icon at bounding box center [169, 284] width 29 height 21
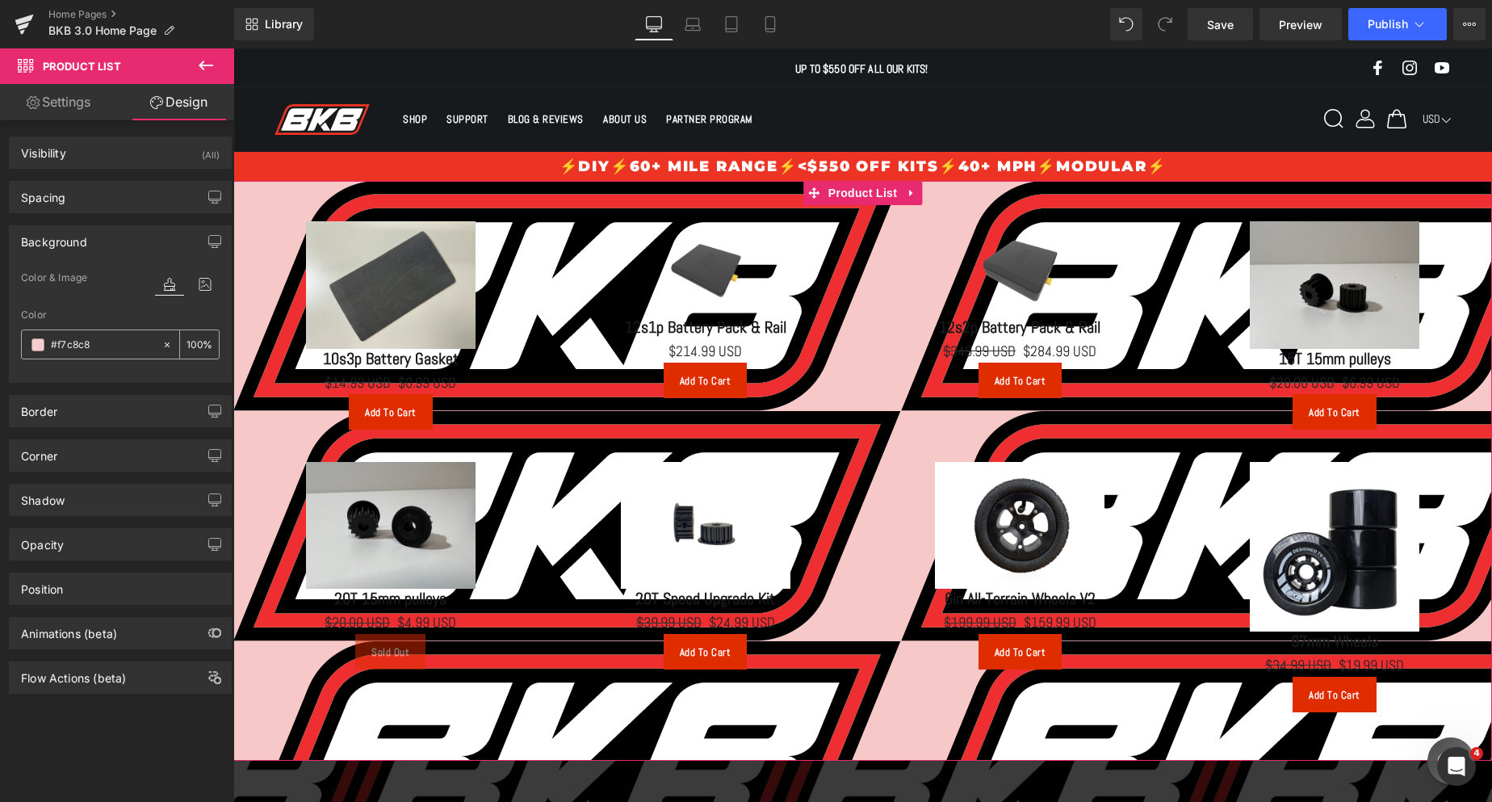
click at [87, 351] on input "transparent" at bounding box center [102, 345] width 103 height 18
click at [39, 336] on div "transparent" at bounding box center [92, 344] width 140 height 28
click at [40, 344] on span at bounding box center [37, 344] width 13 height 13
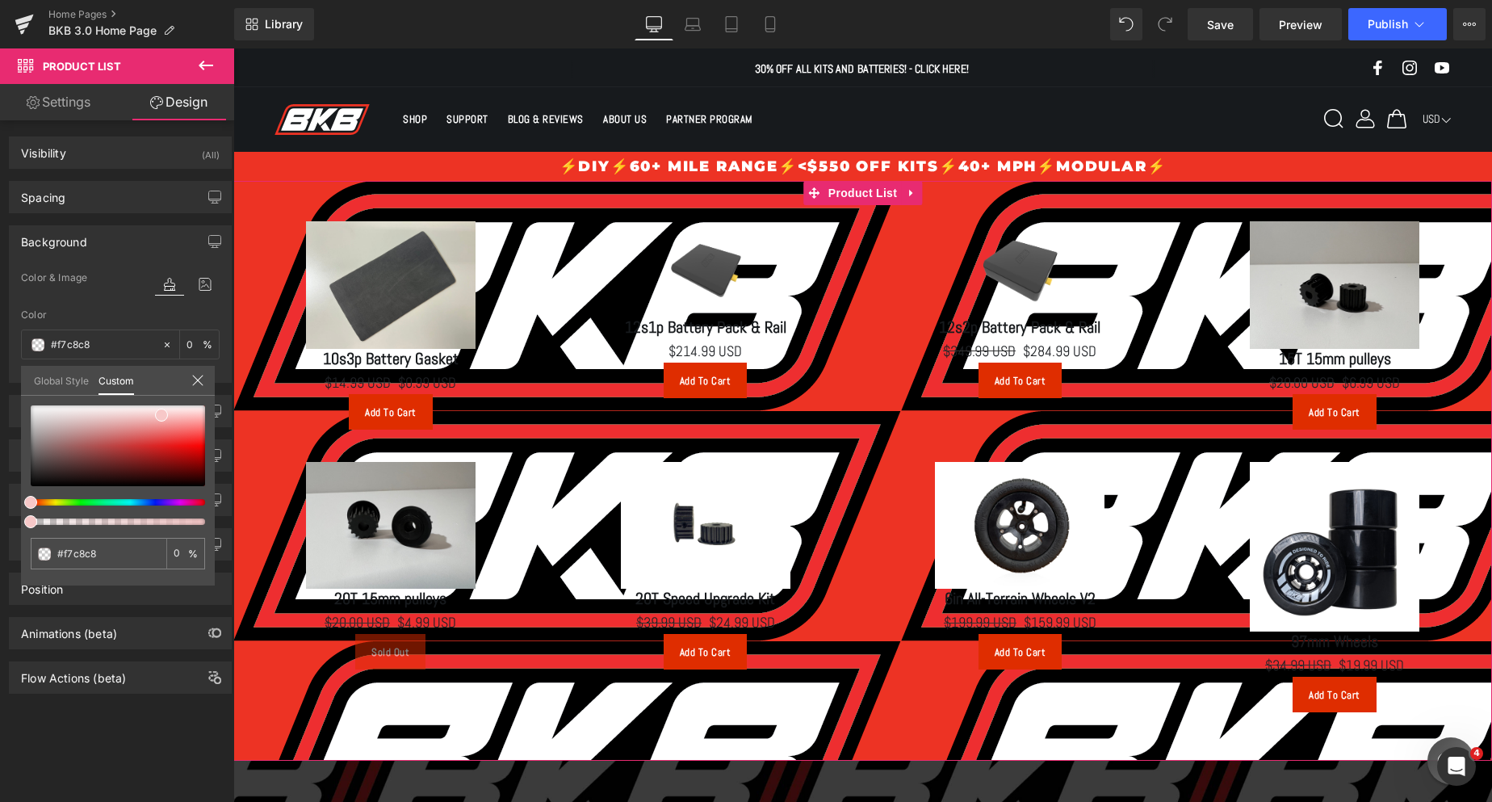
drag, startPoint x: 199, startPoint y: 521, endPoint x: 12, endPoint y: 509, distance: 187.7
click at [12, 383] on div "Background Color & Image color Color transparent 0 % Image Replace Image Upload…" at bounding box center [120, 298] width 241 height 170
drag, startPoint x: 161, startPoint y: 408, endPoint x: 225, endPoint y: 413, distance: 64.0
click at [225, 383] on div "Background Color & Image color Color transparent 0 % Image Replace Image Upload…" at bounding box center [120, 298] width 241 height 170
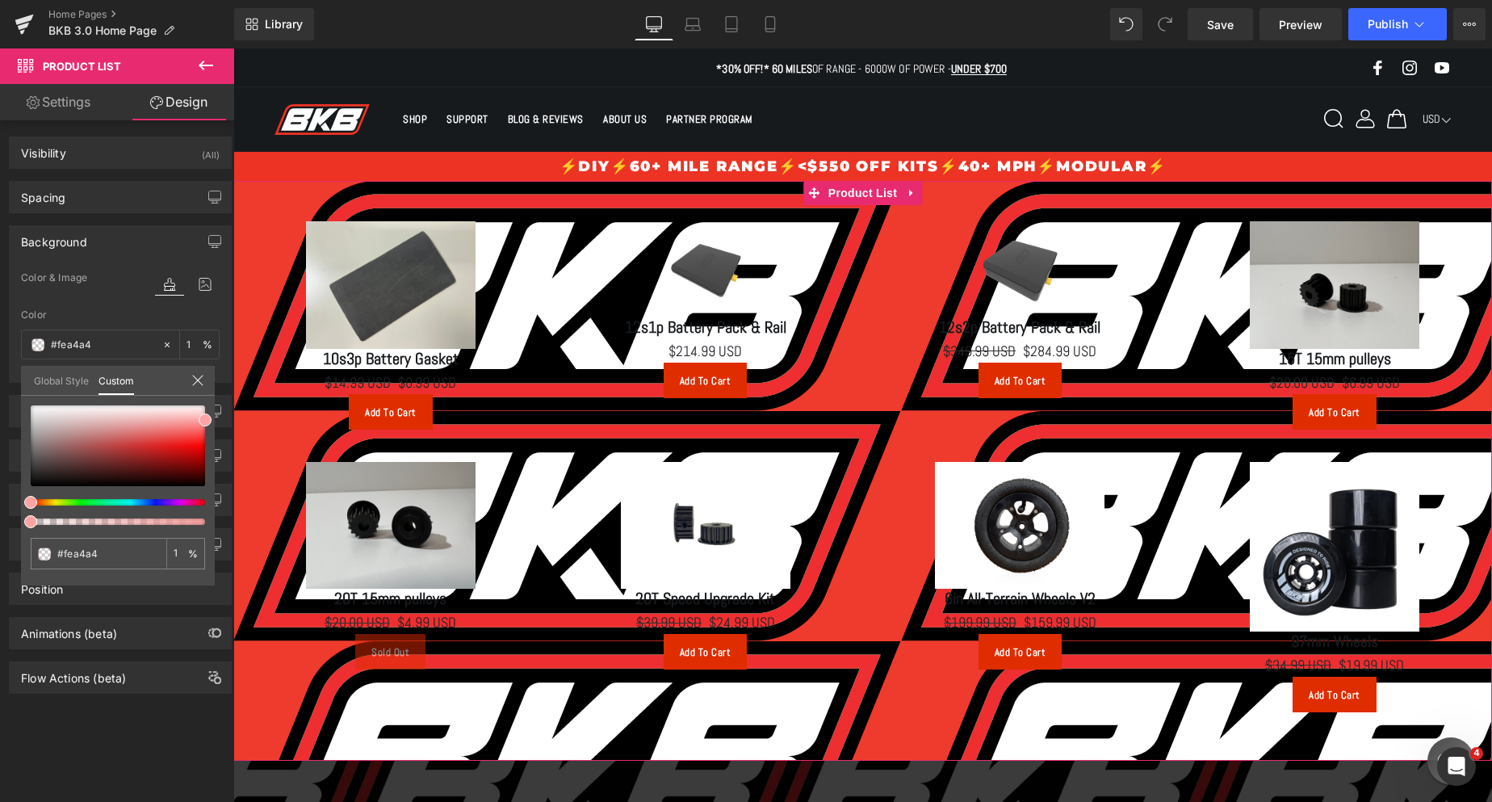
drag, startPoint x: 33, startPoint y: 517, endPoint x: 1, endPoint y: 487, distance: 44.5
click at [1, 383] on div "Background Color & Image color Color transparent 0 % Image Replace Image Upload…" at bounding box center [120, 298] width 241 height 170
click at [64, 379] on link "Global Style" at bounding box center [61, 379] width 55 height 27
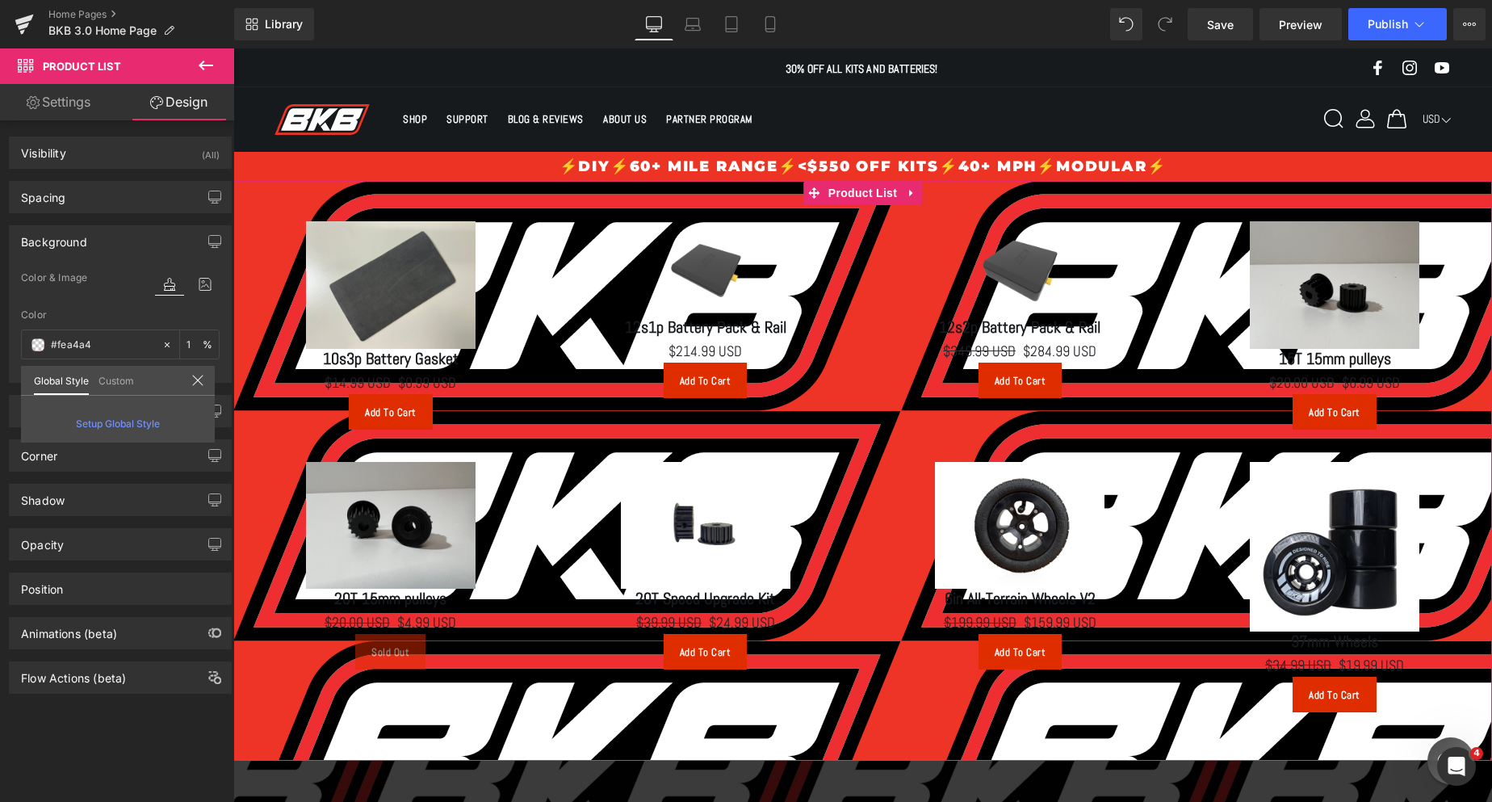
click at [136, 379] on div "Custom" at bounding box center [116, 380] width 45 height 29
click at [119, 380] on link "Custom" at bounding box center [116, 379] width 36 height 27
click at [197, 276] on icon at bounding box center [205, 284] width 29 height 21
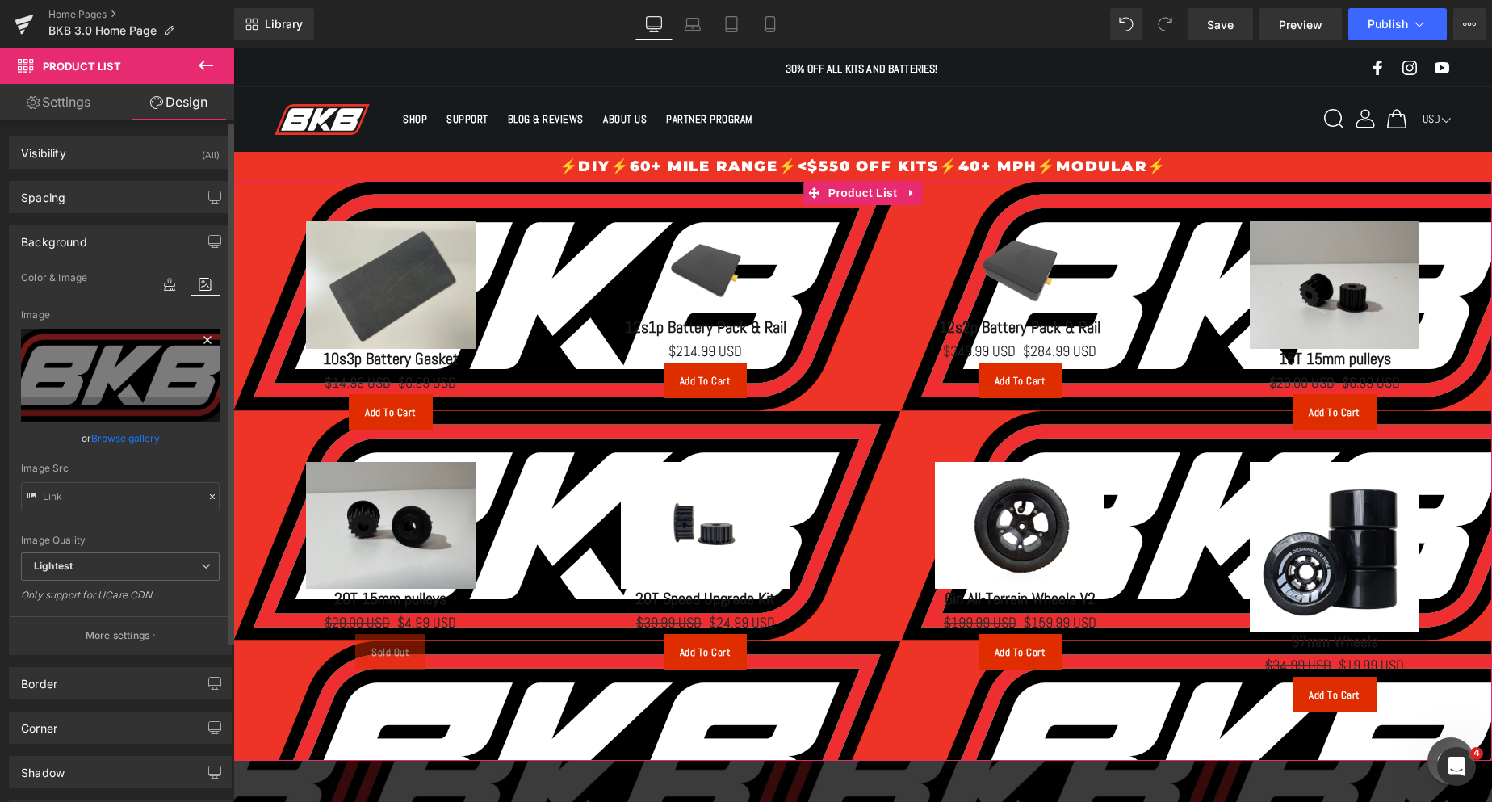
click at [200, 336] on icon at bounding box center [207, 339] width 19 height 19
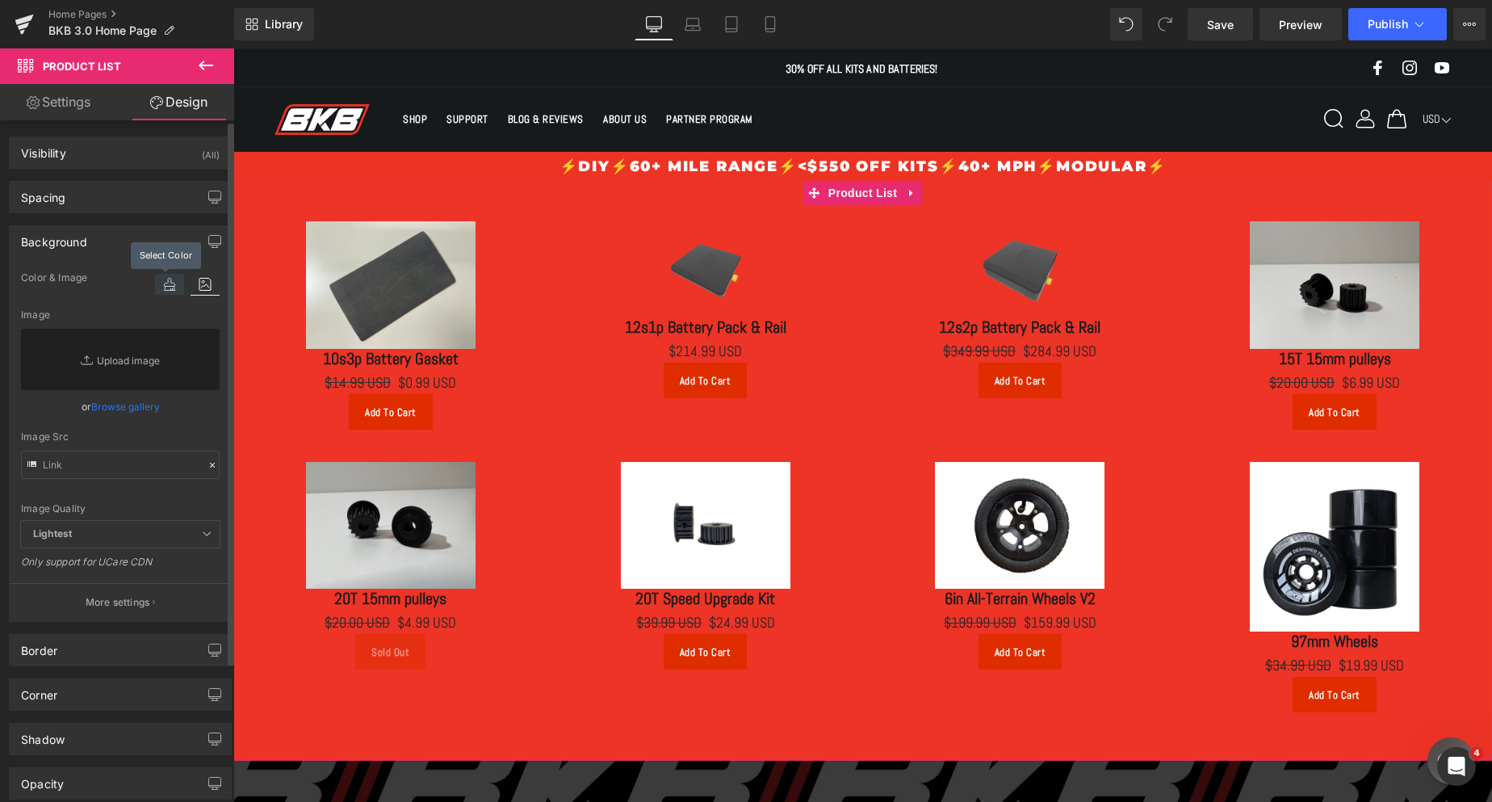
click at [168, 280] on icon at bounding box center [169, 284] width 29 height 21
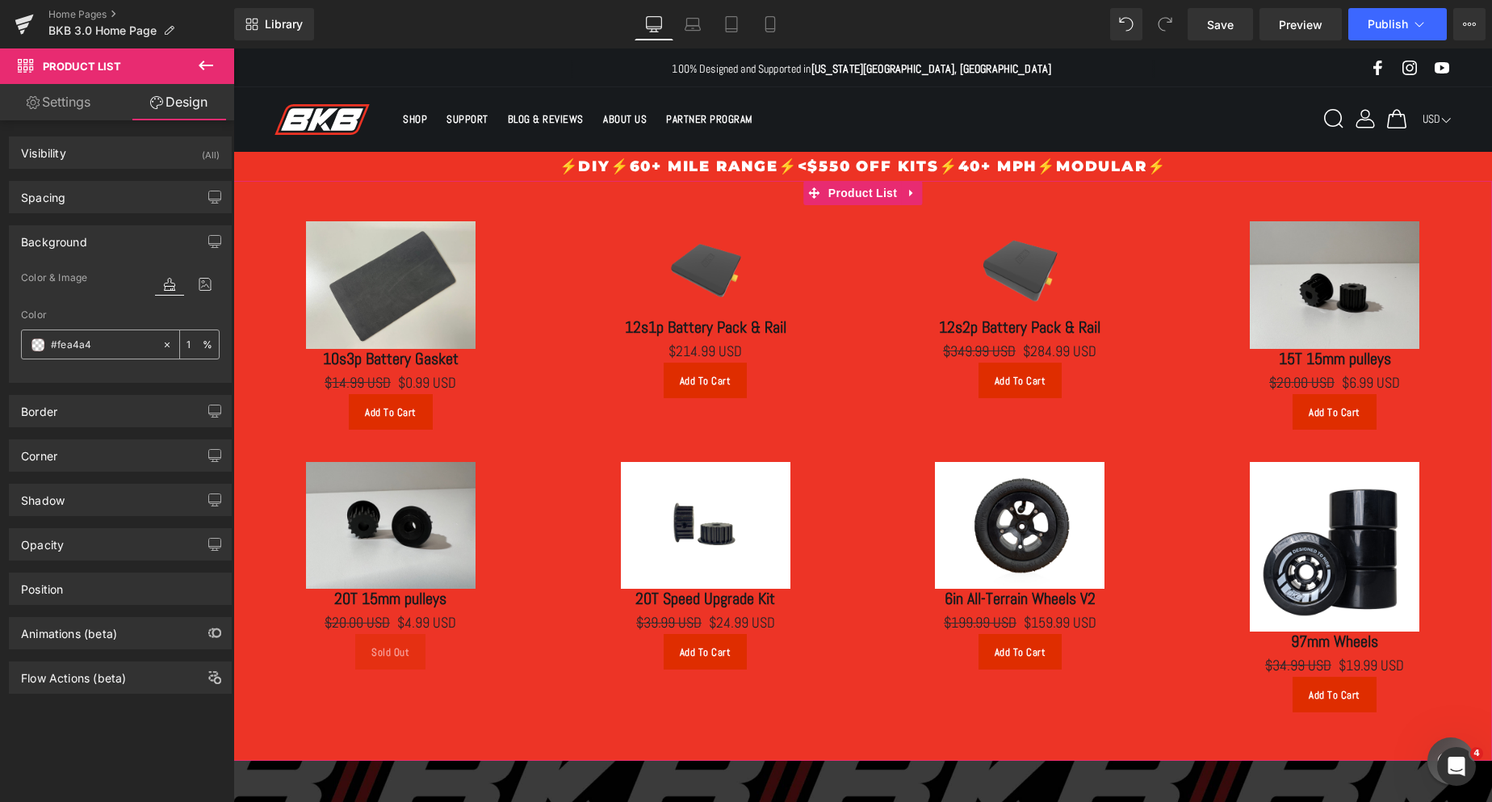
click at [200, 340] on div "0 %" at bounding box center [199, 344] width 39 height 28
click at [151, 341] on div "transparent" at bounding box center [92, 344] width 140 height 28
click at [37, 342] on span at bounding box center [37, 344] width 13 height 13
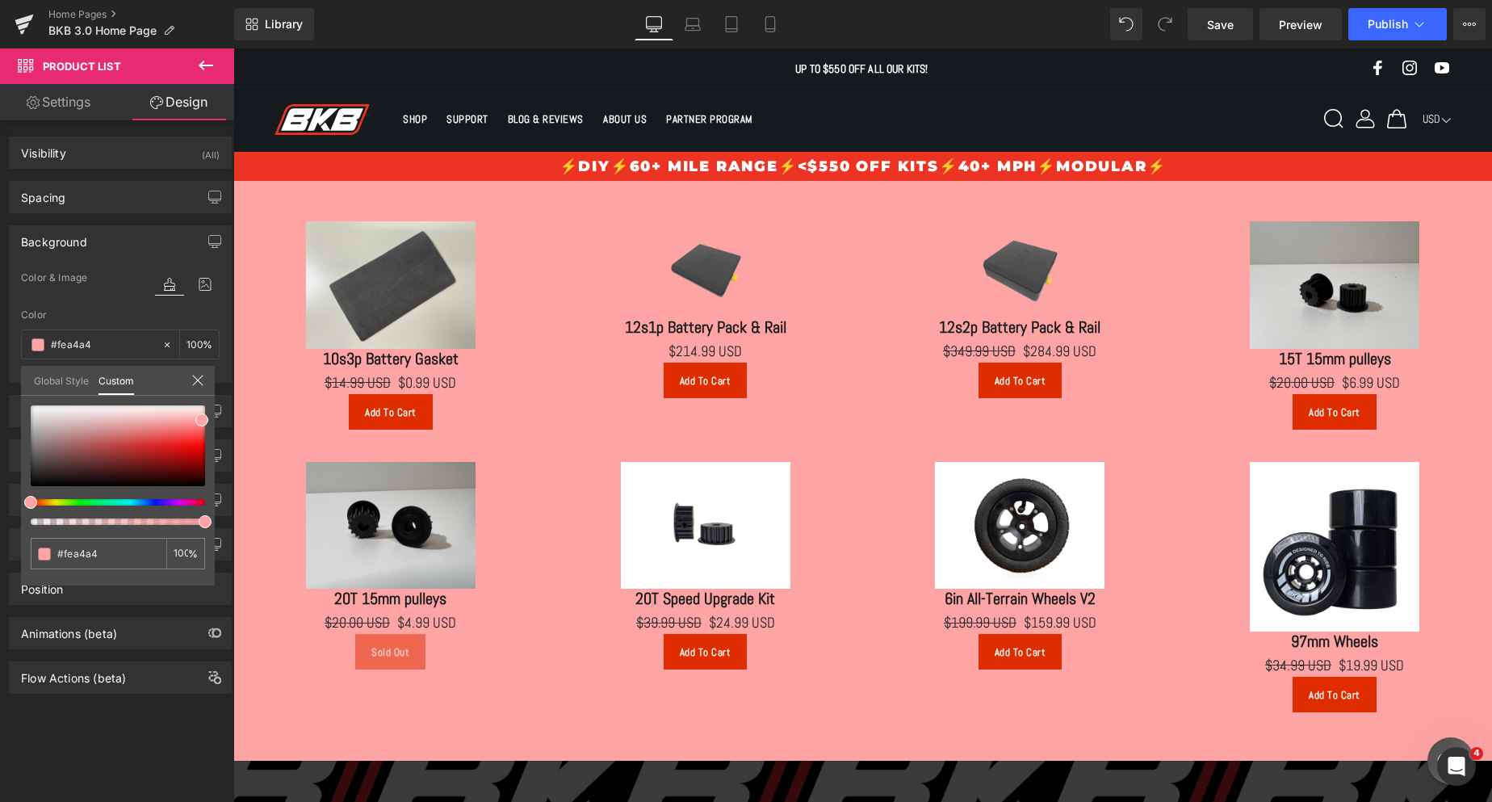
drag, startPoint x: 268, startPoint y: 572, endPoint x: 293, endPoint y: 483, distance: 93.0
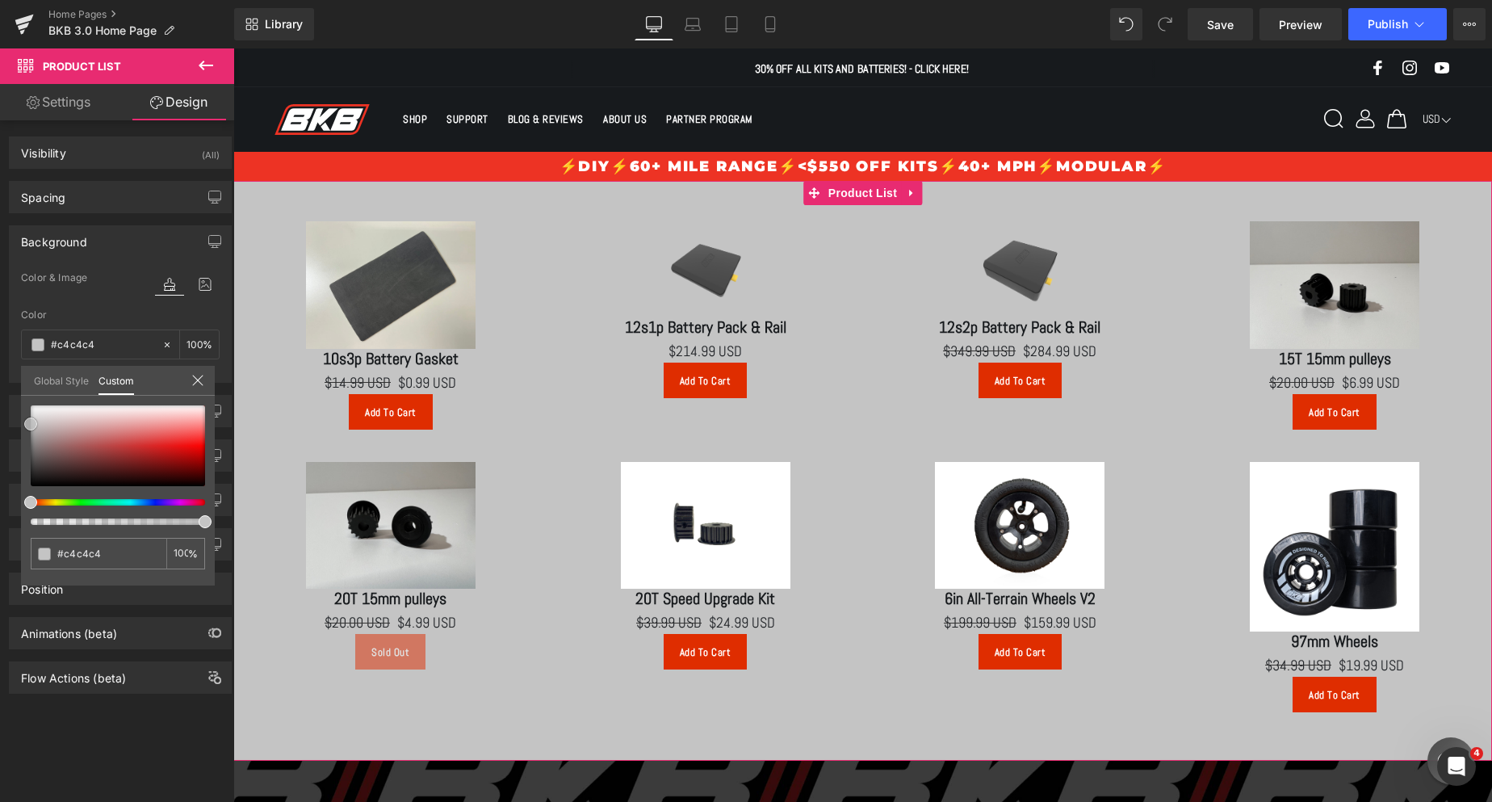
drag, startPoint x: 204, startPoint y: 416, endPoint x: 27, endPoint y: 420, distance: 177.6
click at [27, 420] on span at bounding box center [30, 423] width 13 height 13
drag, startPoint x: 199, startPoint y: 522, endPoint x: 218, endPoint y: 494, distance: 34.3
click at [218, 383] on div "Background Color & Image color Color transparent 0 % Image Replace Image Upload…" at bounding box center [120, 298] width 241 height 170
drag, startPoint x: 31, startPoint y: 420, endPoint x: 19, endPoint y: 418, distance: 11.4
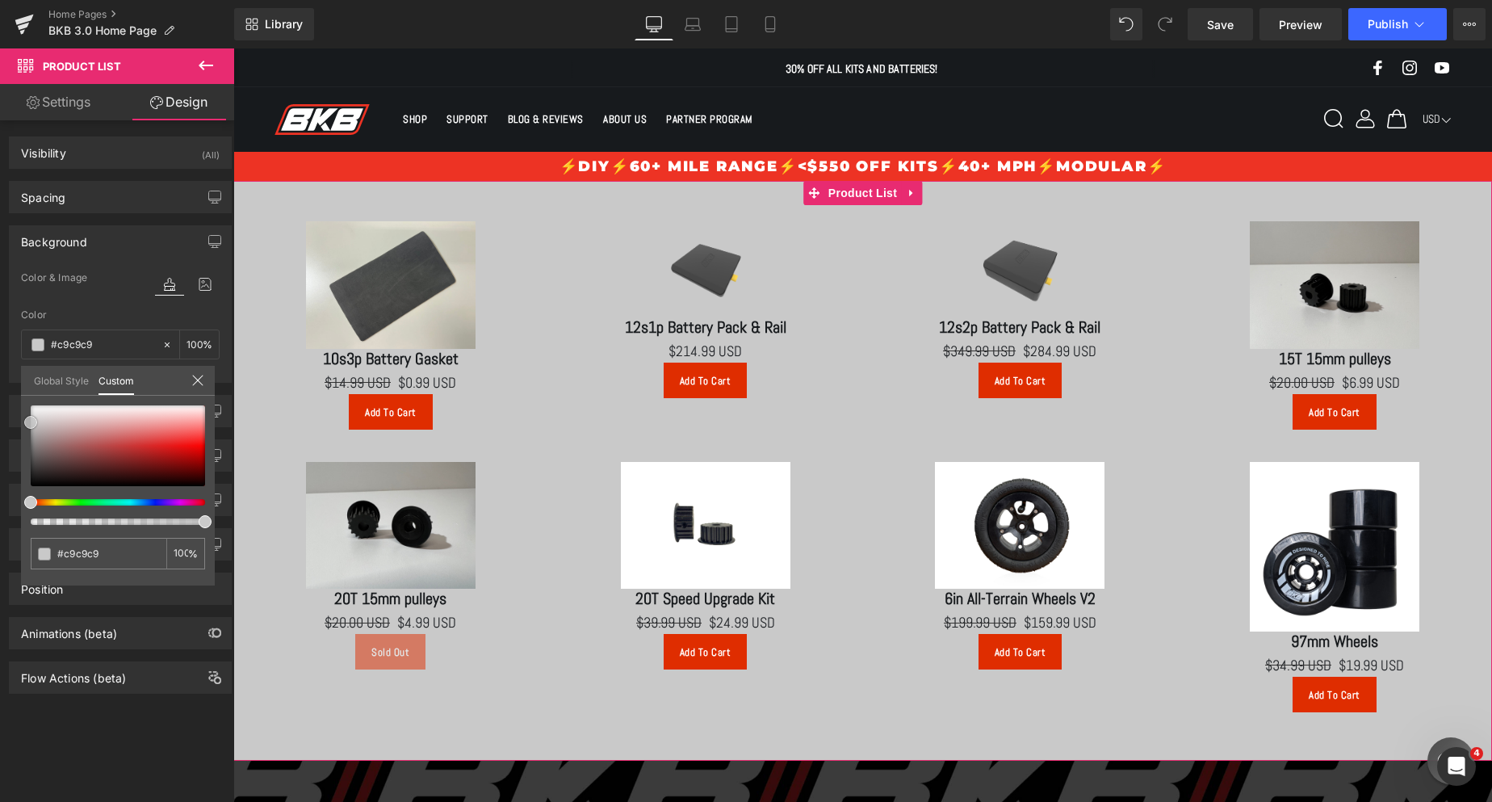
click at [19, 383] on div "Background Color & Image color Color transparent 0 % Image Replace Image Upload…" at bounding box center [120, 298] width 241 height 170
click at [107, 437] on div at bounding box center [118, 445] width 174 height 81
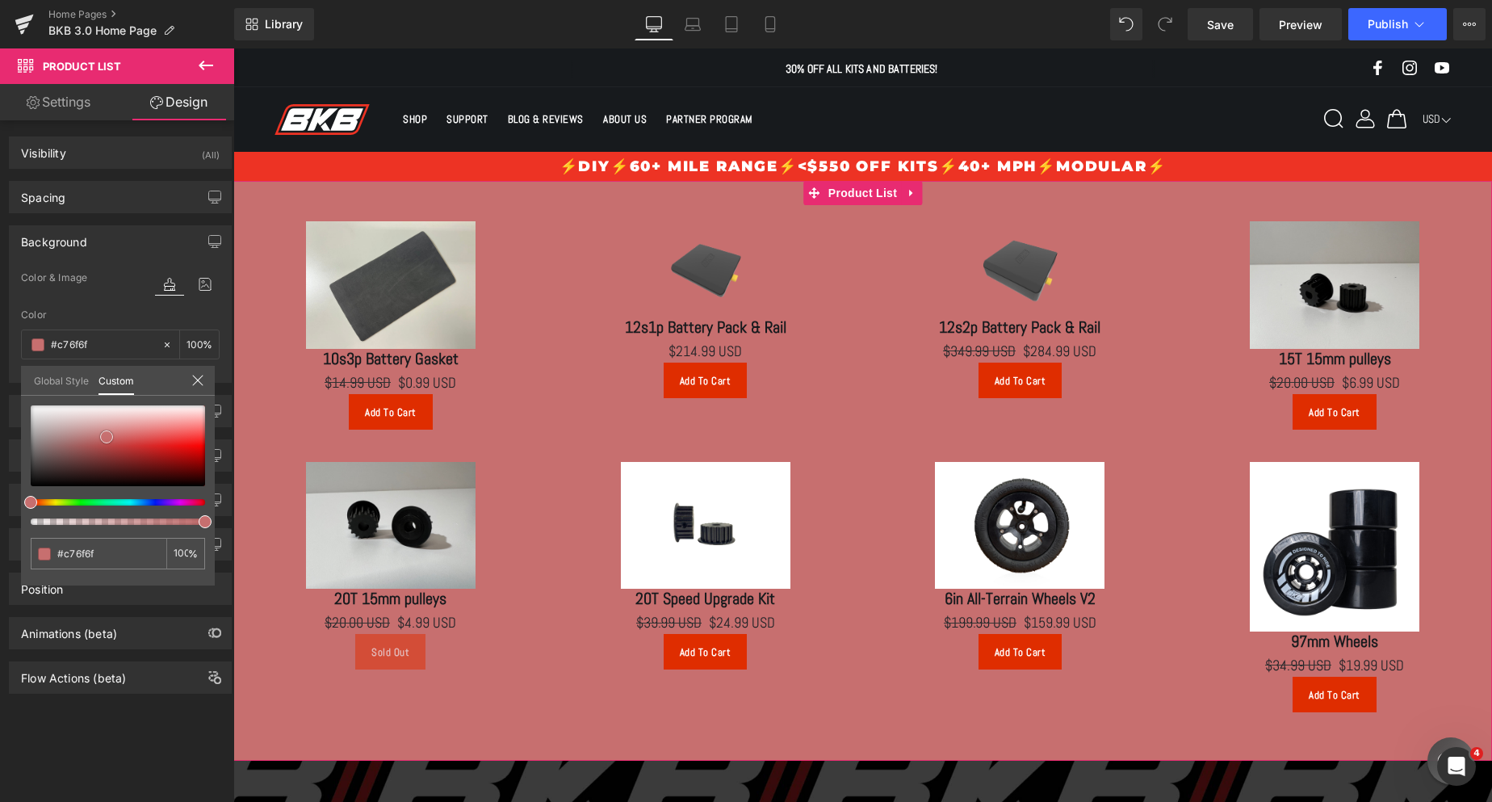
click at [126, 425] on div at bounding box center [118, 445] width 174 height 81
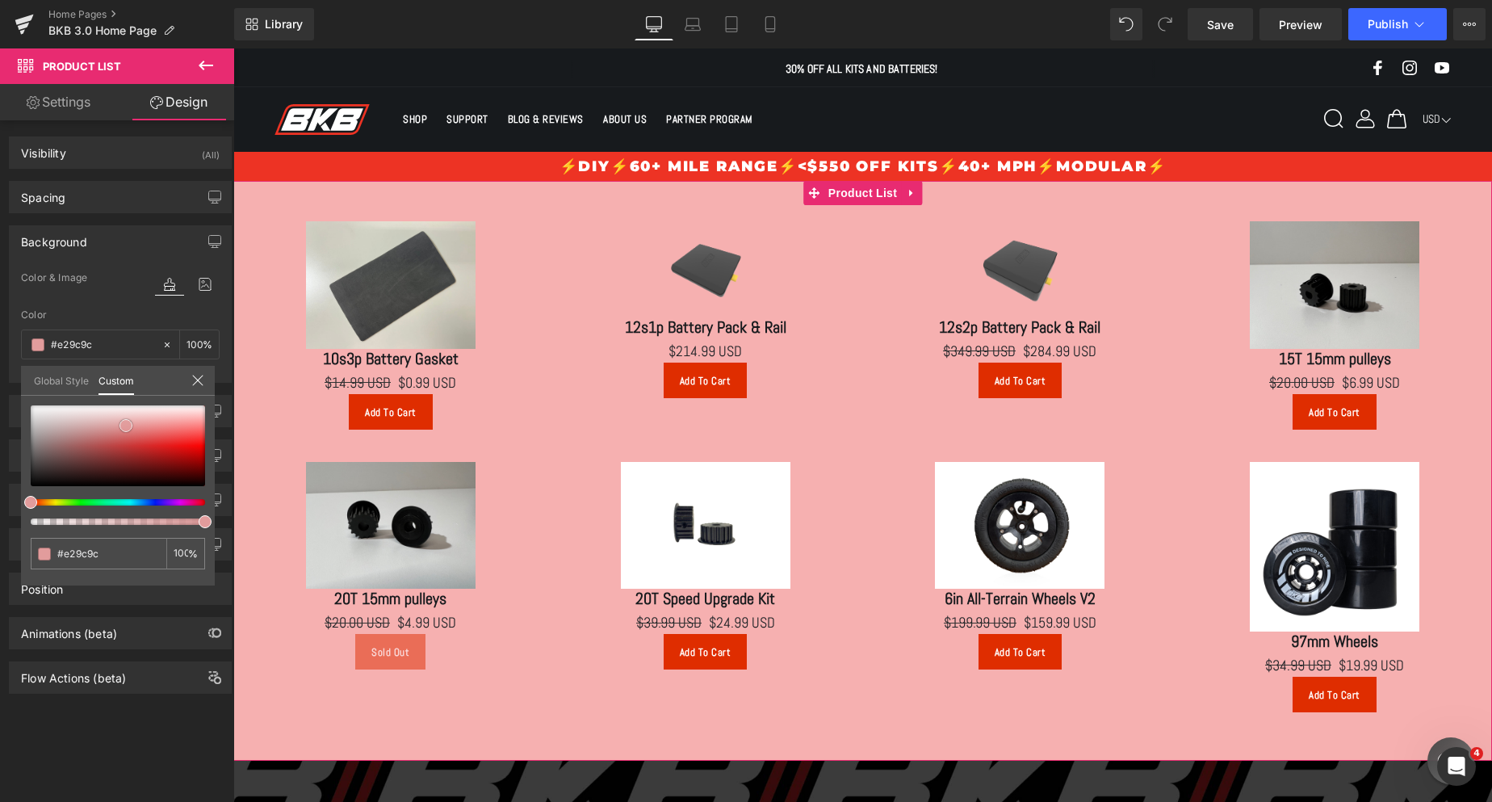
click at [171, 419] on div at bounding box center [118, 445] width 174 height 81
click at [184, 407] on div at bounding box center [118, 445] width 174 height 81
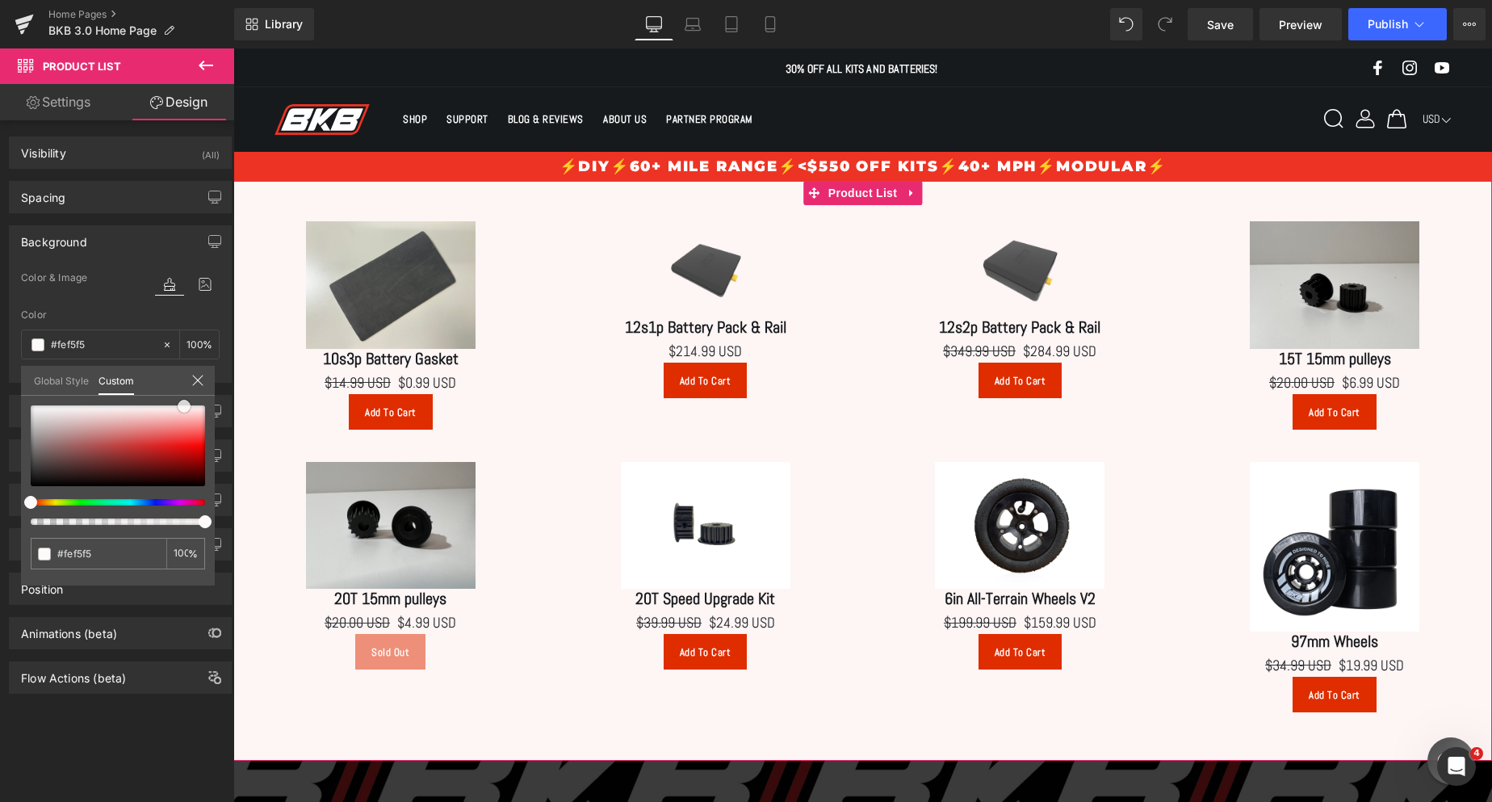
click at [190, 402] on span at bounding box center [184, 406] width 13 height 13
click at [202, 400] on div "#fea4a4 1 %" at bounding box center [118, 405] width 194 height 19
click at [198, 406] on div at bounding box center [118, 445] width 174 height 81
drag, startPoint x: 204, startPoint y: 406, endPoint x: 214, endPoint y: 408, distance: 9.8
click at [214, 408] on div "#fea4a4 1 %" at bounding box center [118, 495] width 194 height 180
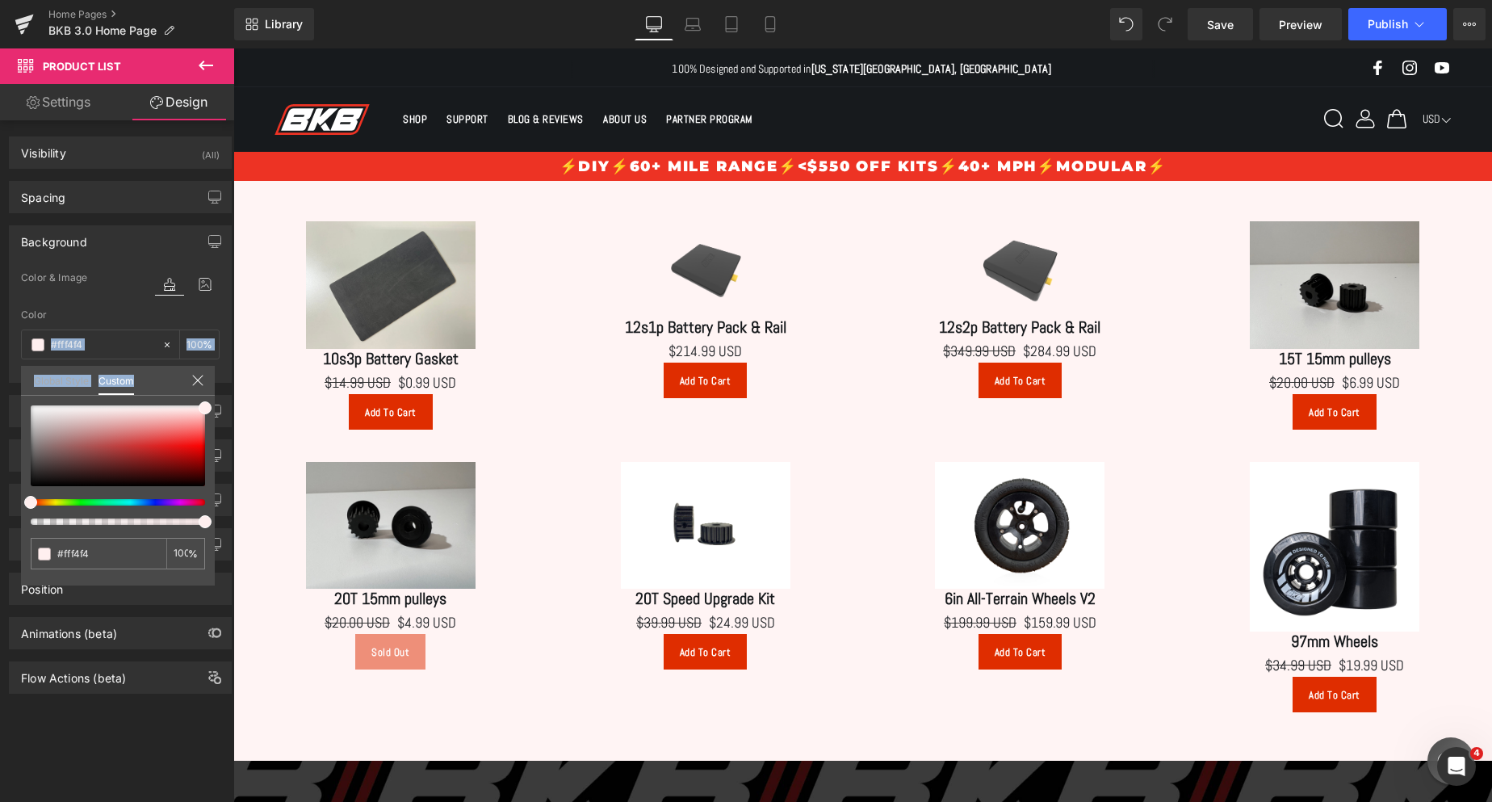
drag, startPoint x: 447, startPoint y: 456, endPoint x: 243, endPoint y: 372, distance: 220.8
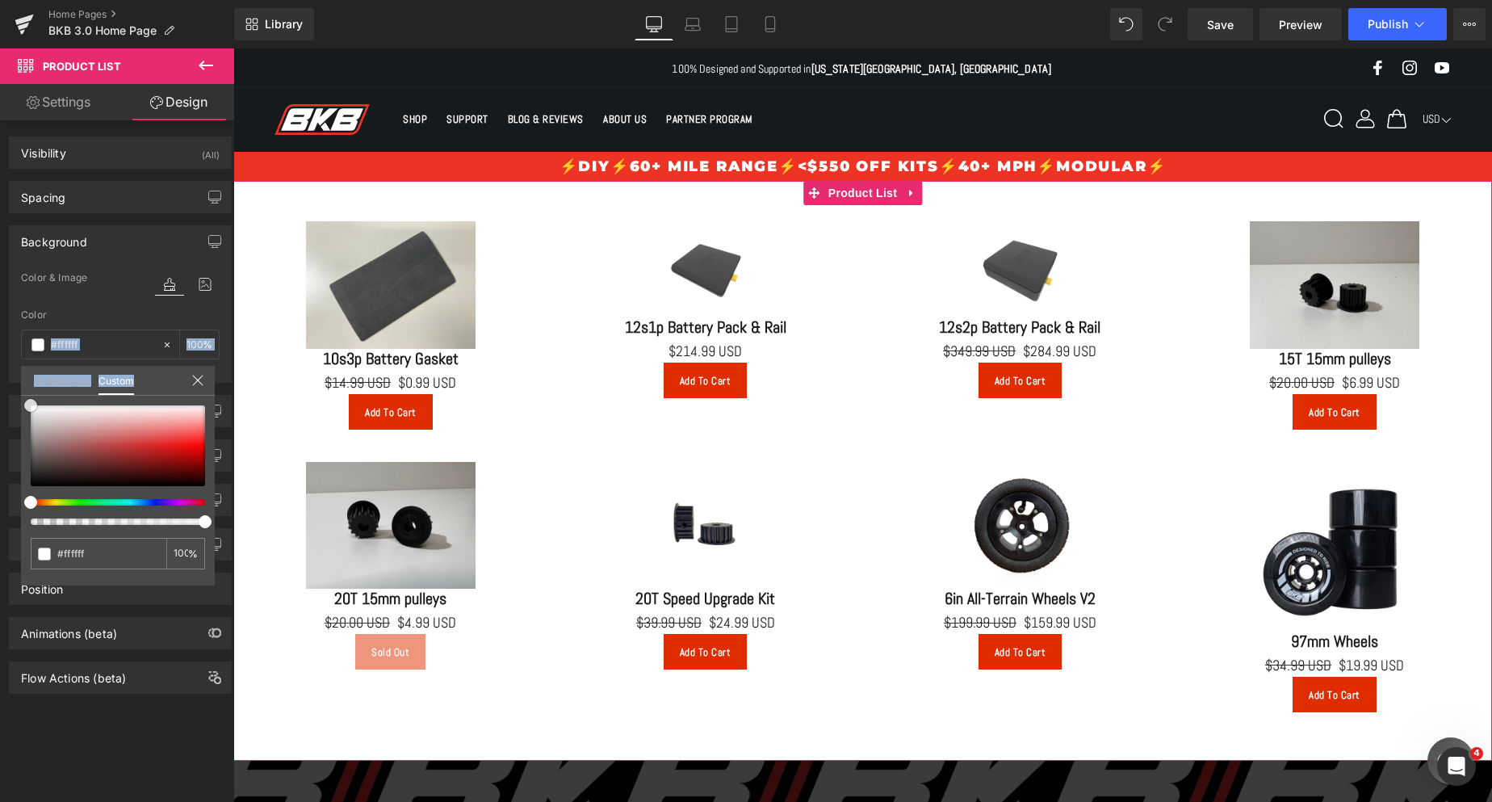
drag, startPoint x: 203, startPoint y: 405, endPoint x: 0, endPoint y: 341, distance: 213.4
click at [0, 341] on div "Background Color & Image color Color transparent 0 % Image Replace Image Upload…" at bounding box center [120, 298] width 241 height 170
click at [198, 383] on icon at bounding box center [197, 380] width 13 height 13
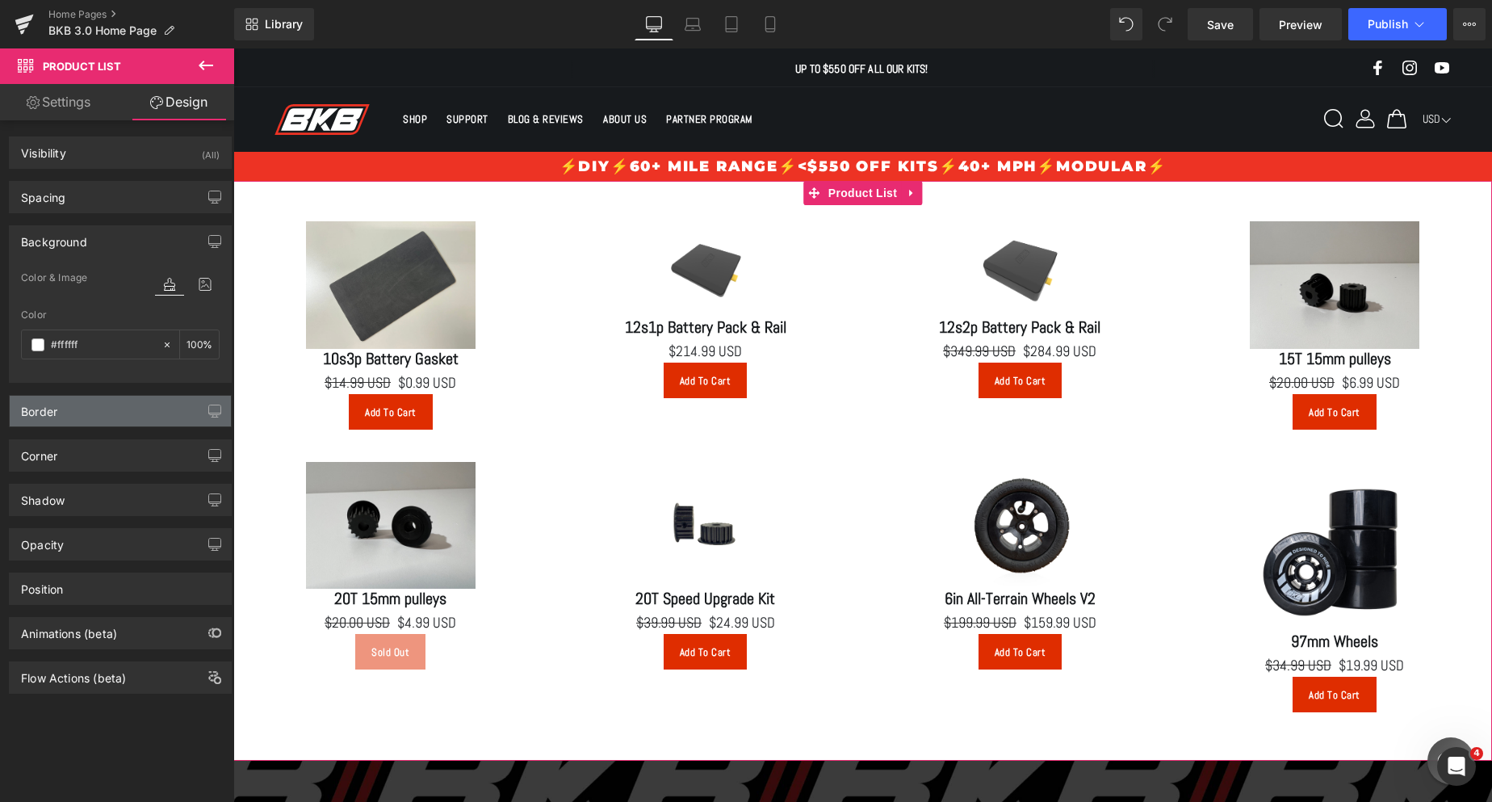
click at [61, 415] on div "Border" at bounding box center [120, 411] width 221 height 31
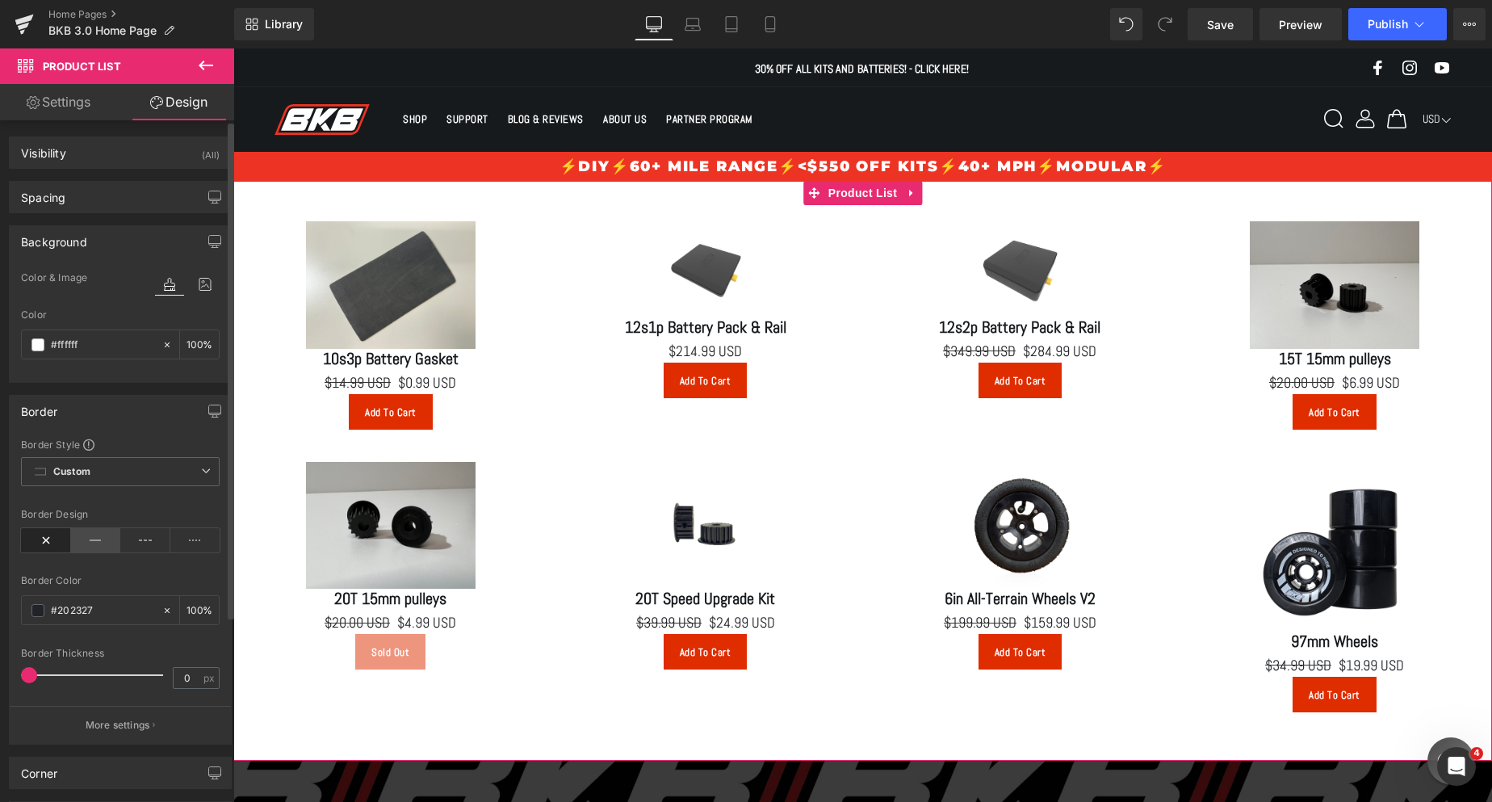
click at [94, 535] on icon at bounding box center [96, 540] width 50 height 24
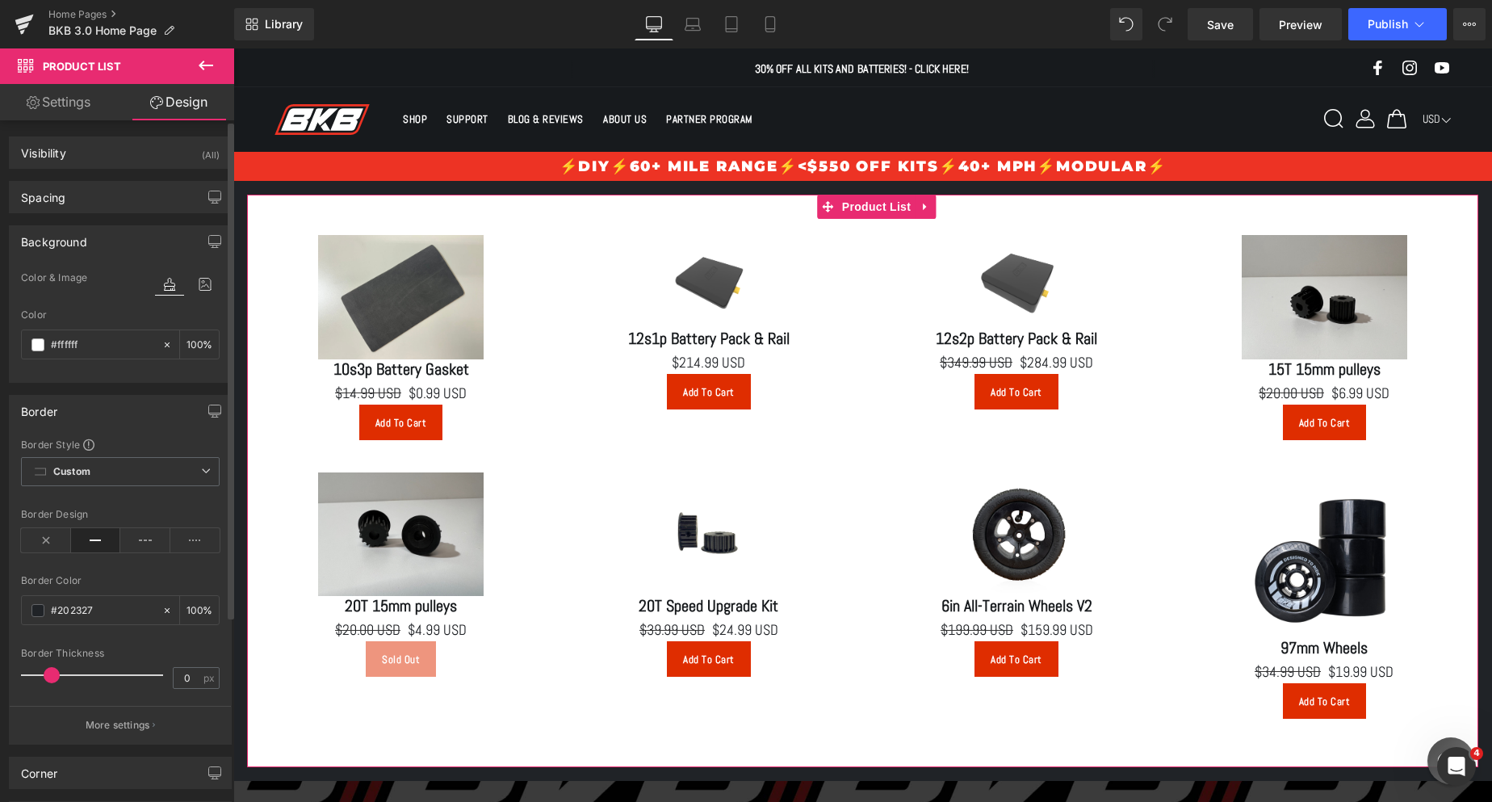
drag, startPoint x: 31, startPoint y: 673, endPoint x: 53, endPoint y: 680, distance: 22.7
click at [53, 680] on span at bounding box center [52, 675] width 16 height 16
drag, startPoint x: 52, startPoint y: 677, endPoint x: 41, endPoint y: 677, distance: 10.5
click at [41, 677] on span at bounding box center [41, 675] width 16 height 16
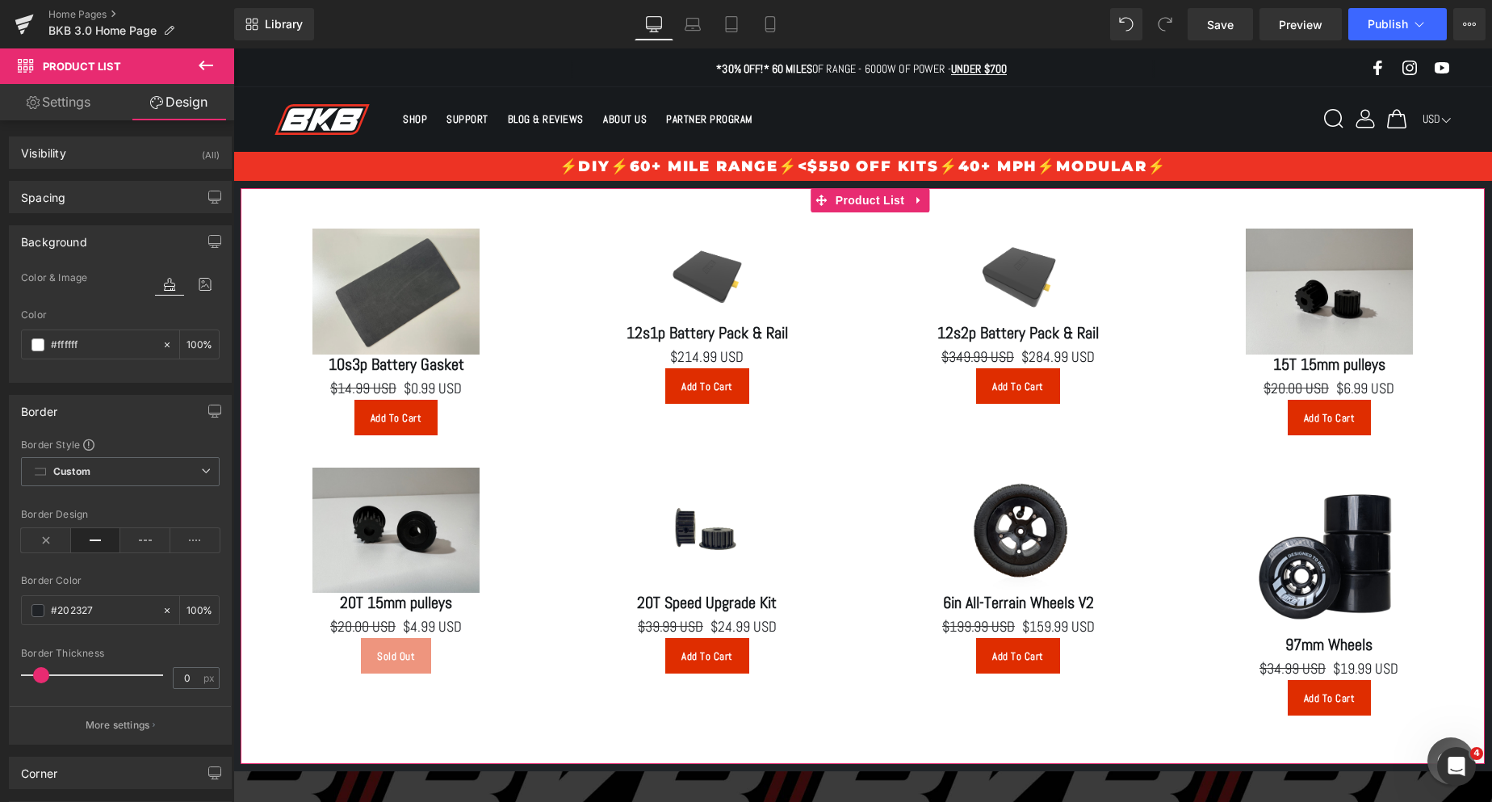
click at [86, 94] on link "Settings" at bounding box center [58, 102] width 117 height 36
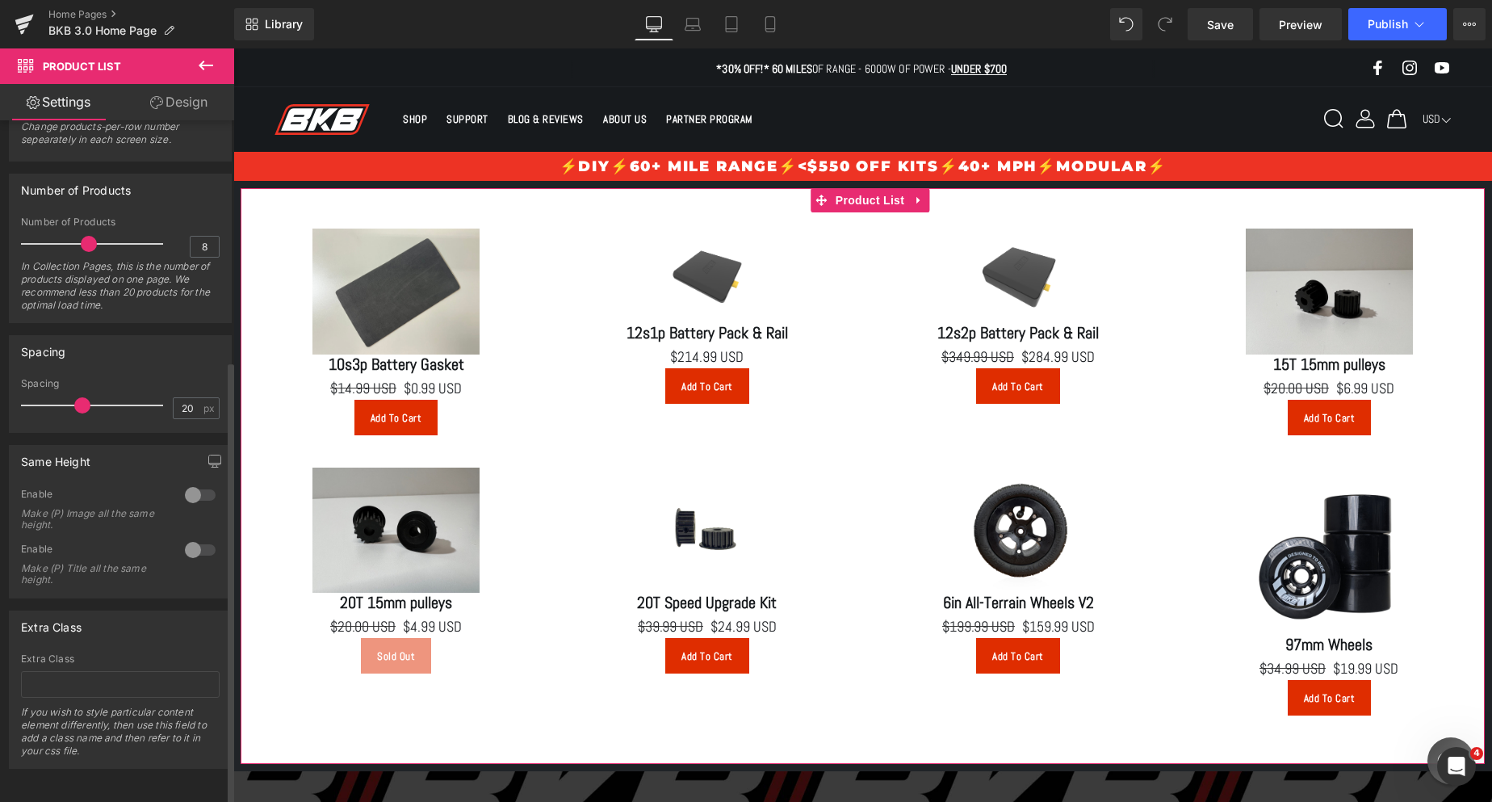
drag, startPoint x: 57, startPoint y: 229, endPoint x: 87, endPoint y: 232, distance: 30.8
click at [87, 236] on span at bounding box center [89, 244] width 16 height 16
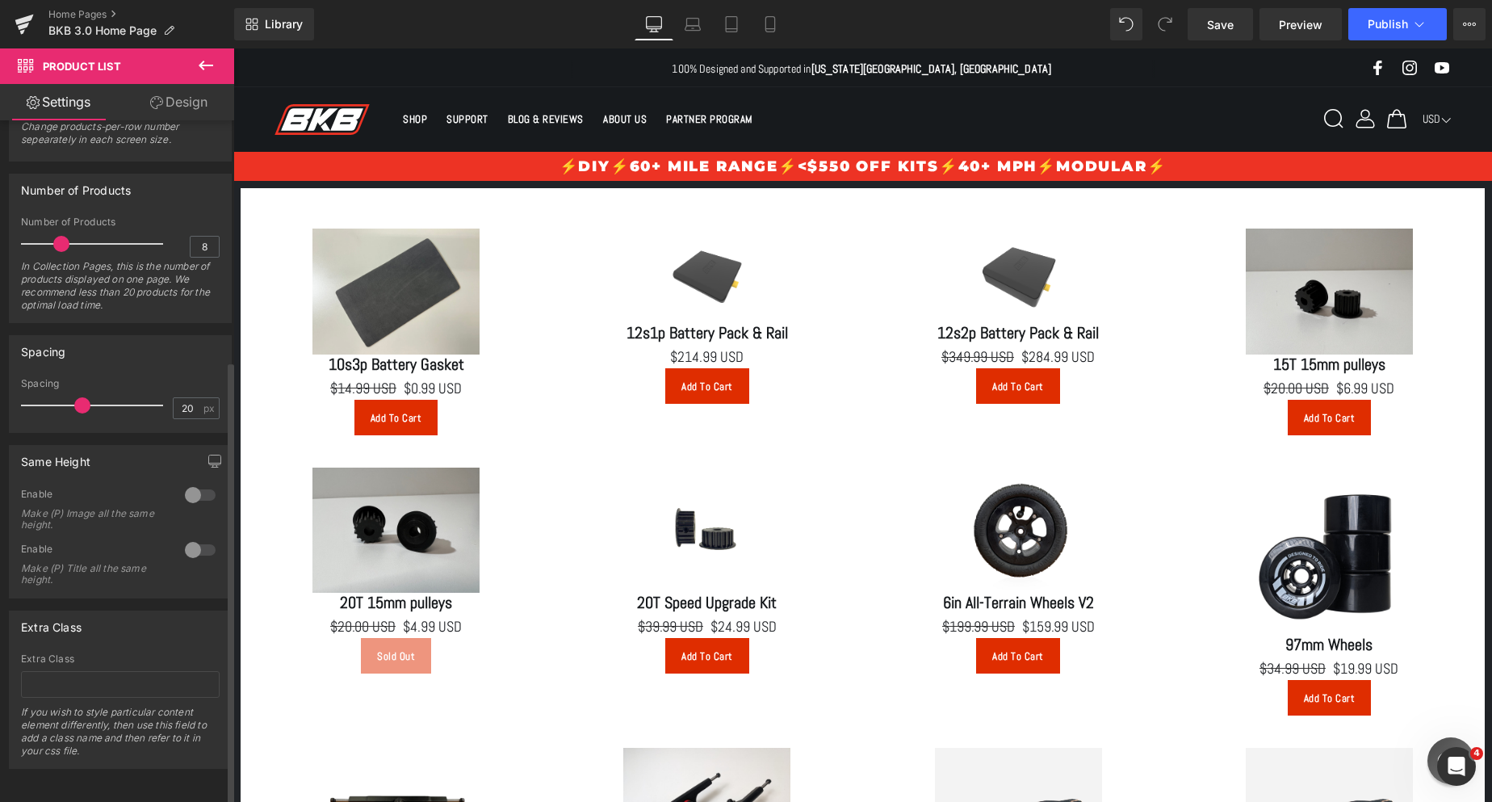
drag, startPoint x: 94, startPoint y: 237, endPoint x: 63, endPoint y: 241, distance: 31.1
click at [63, 241] on div at bounding box center [96, 244] width 134 height 32
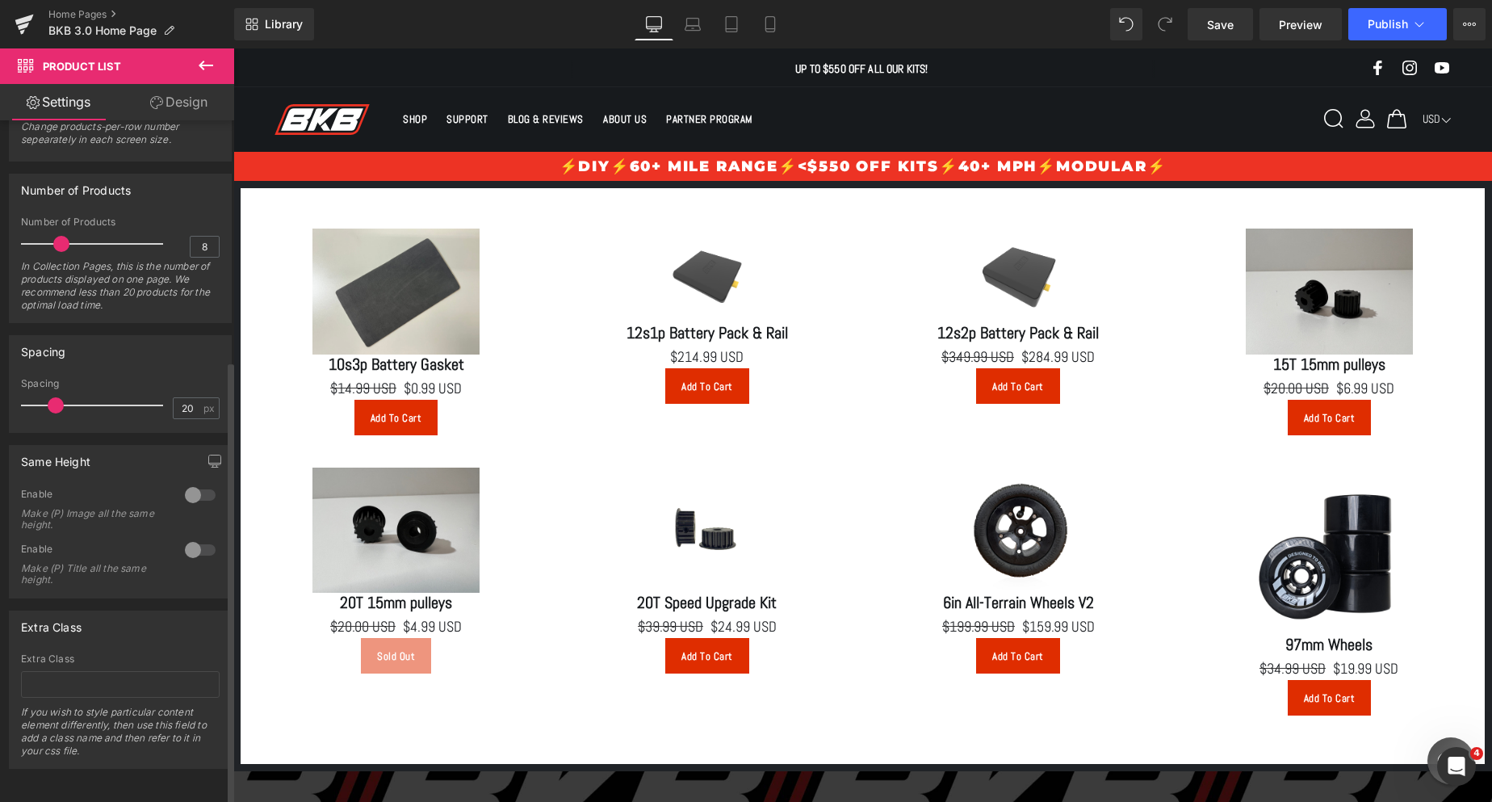
drag, startPoint x: 76, startPoint y: 392, endPoint x: 50, endPoint y: 400, distance: 27.1
click at [50, 400] on span at bounding box center [56, 405] width 16 height 16
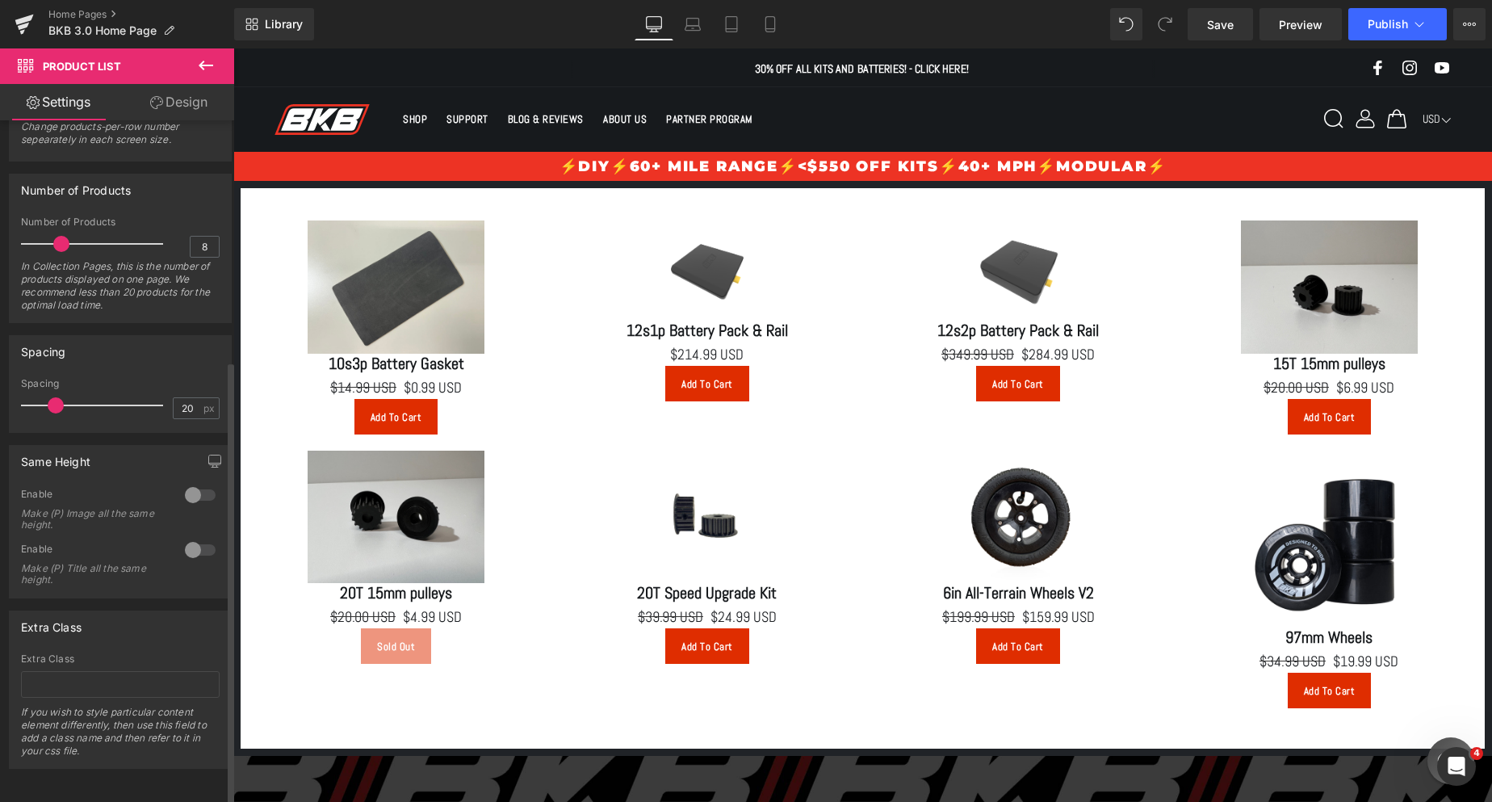
click at [192, 482] on div at bounding box center [200, 495] width 39 height 26
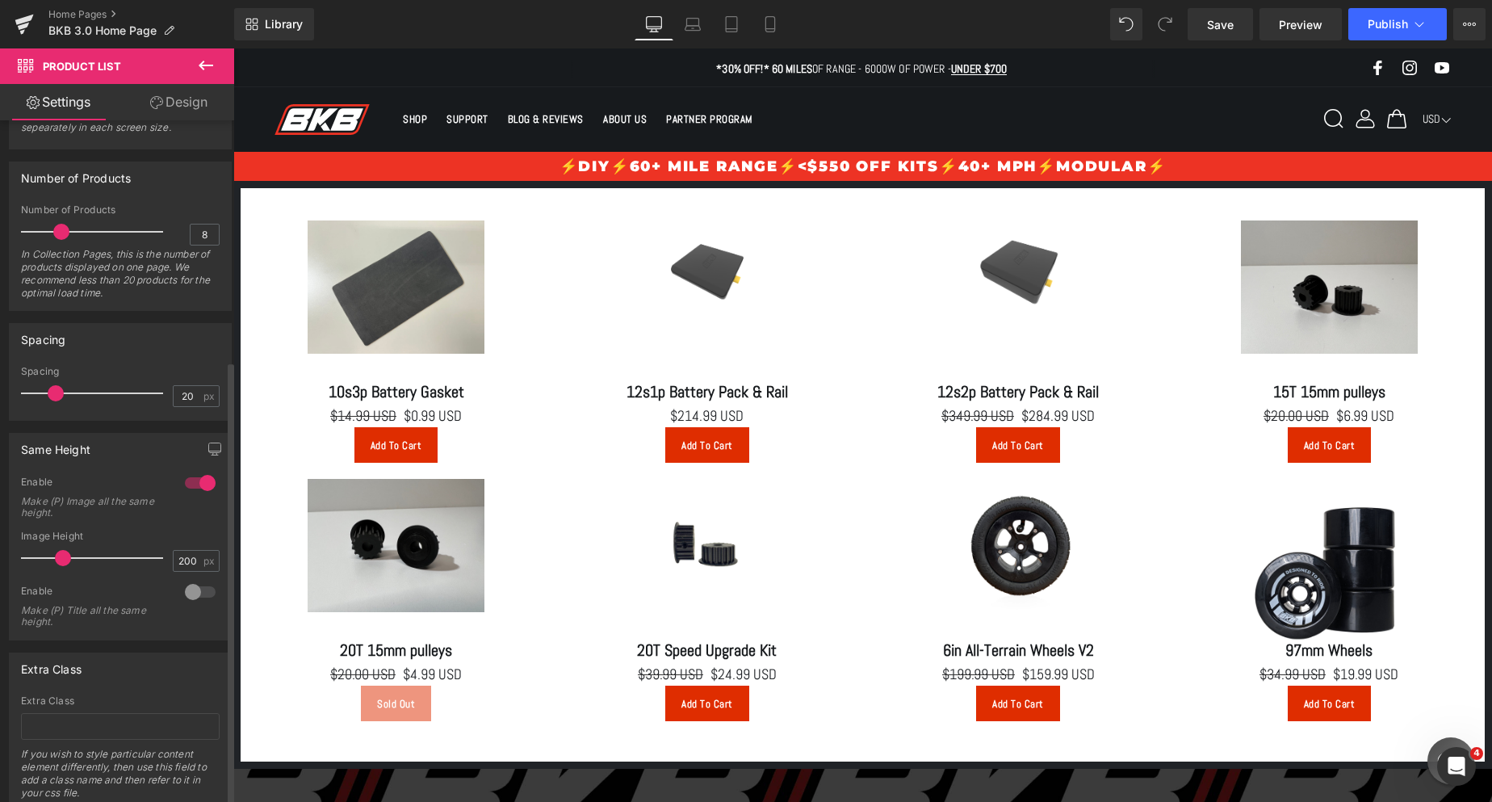
click at [193, 588] on div at bounding box center [200, 592] width 39 height 26
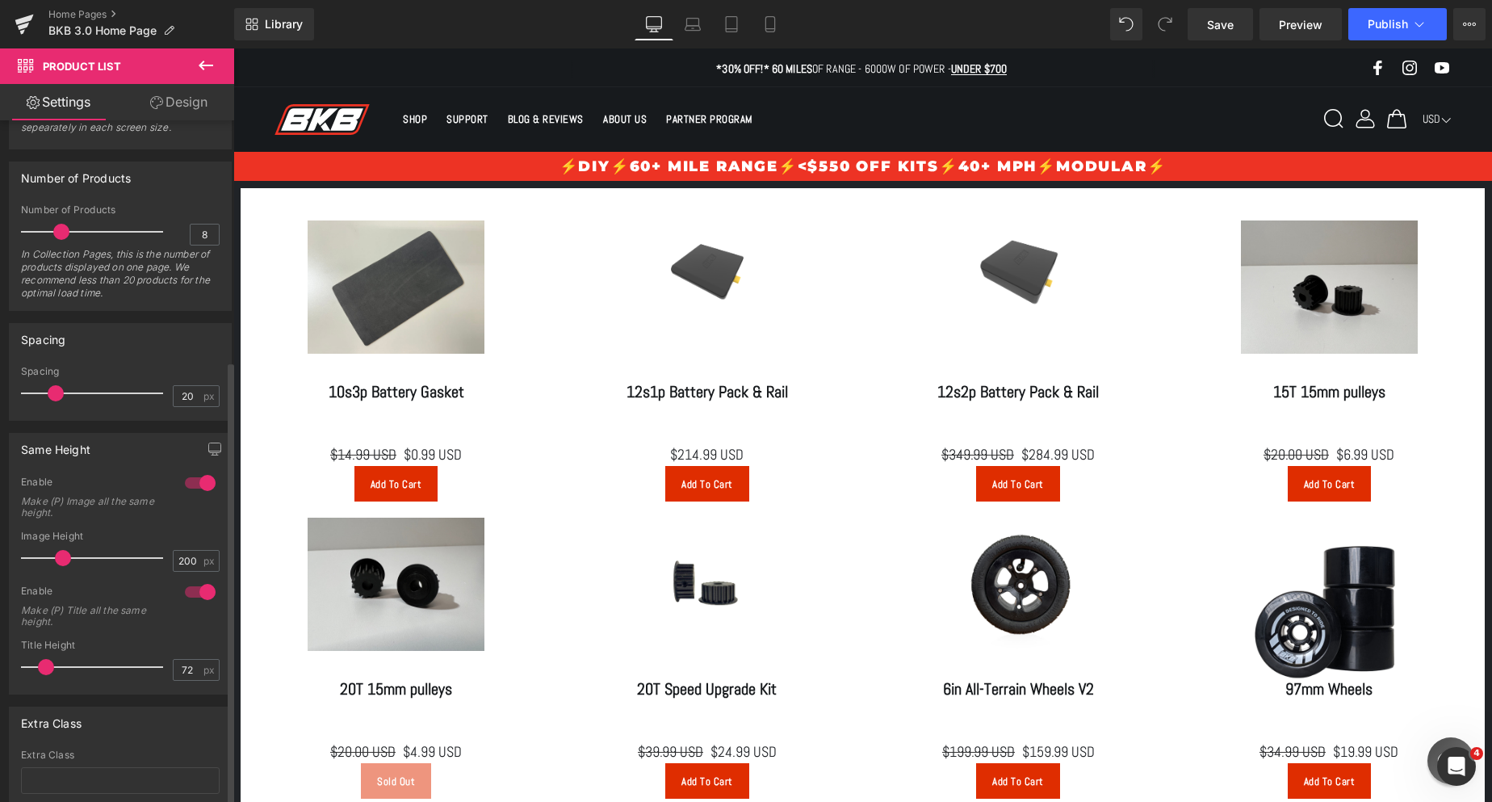
click at [190, 580] on div at bounding box center [200, 592] width 39 height 26
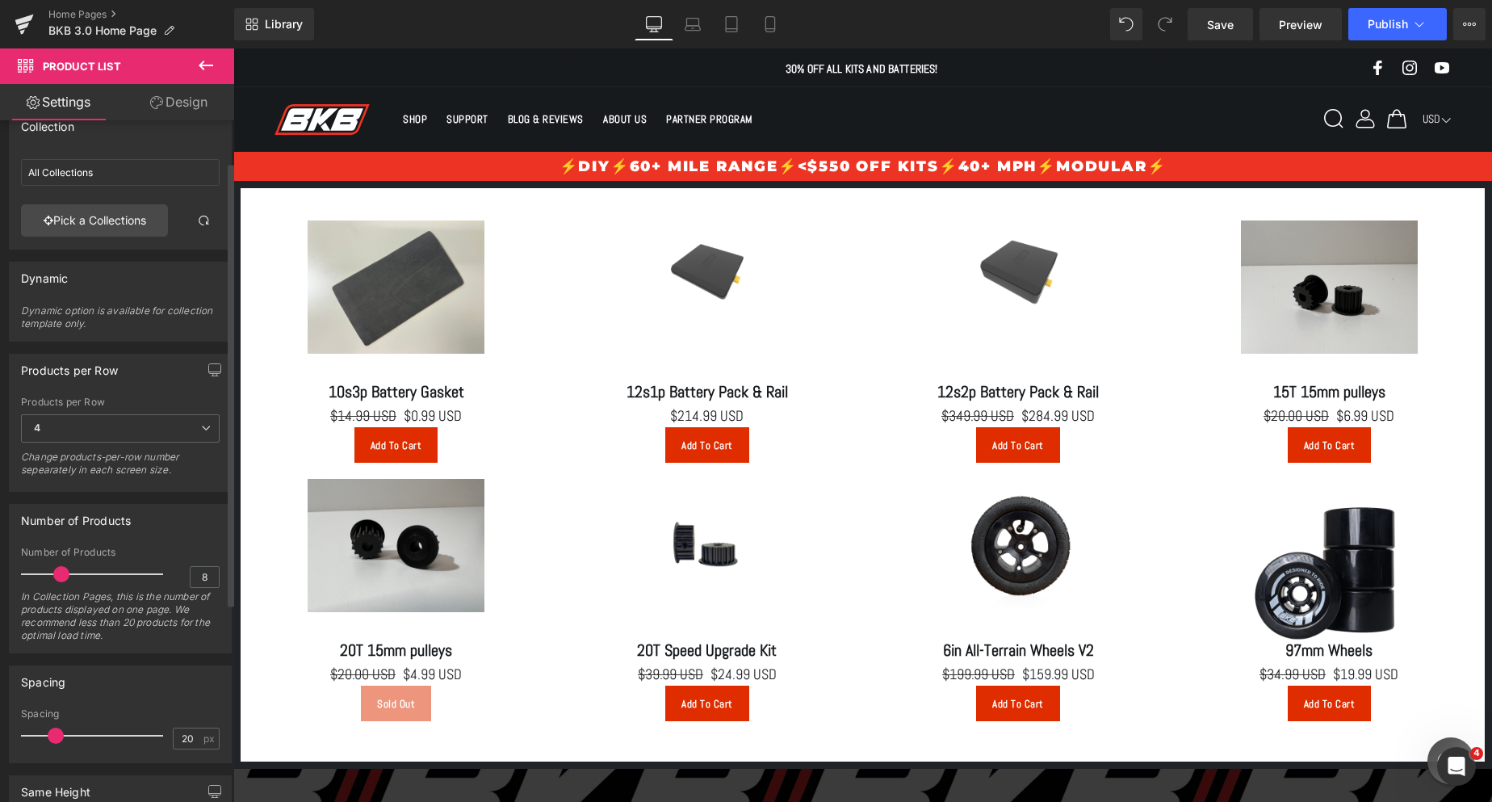
scroll to position [19, 0]
click at [201, 56] on icon at bounding box center [205, 65] width 19 height 19
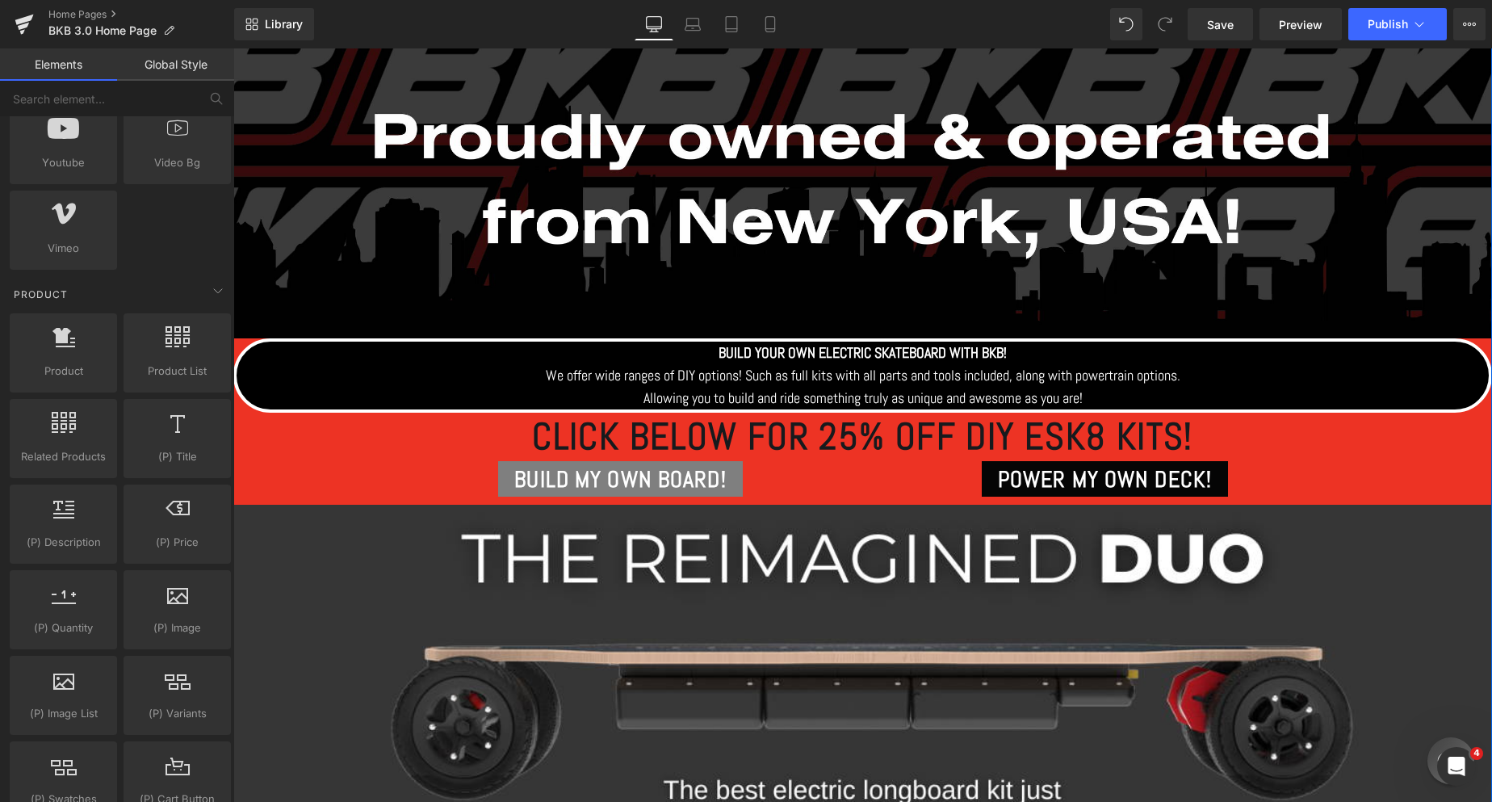
scroll to position [727, 0]
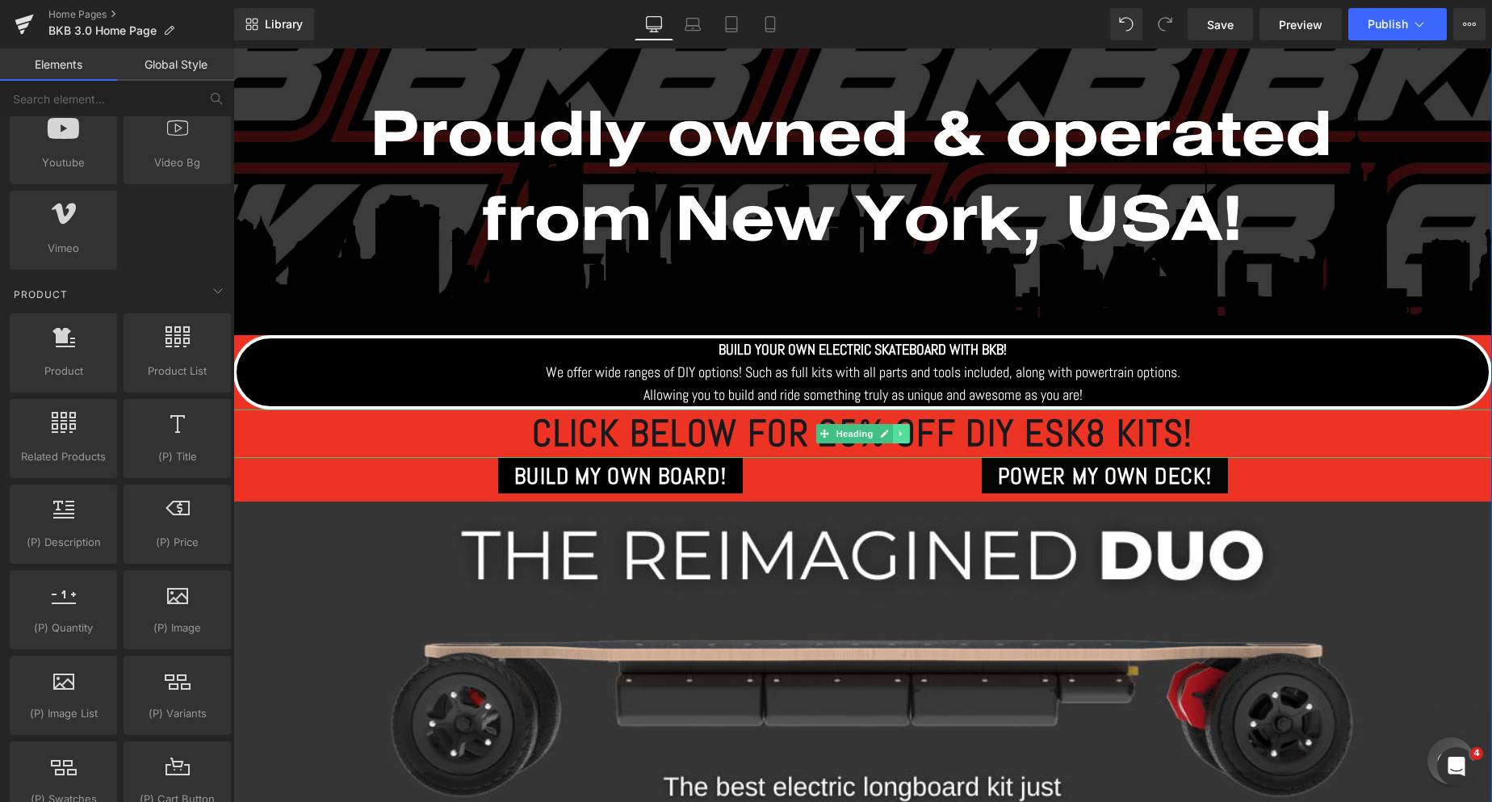
click at [898, 430] on icon at bounding box center [901, 434] width 9 height 10
click at [907, 436] on icon at bounding box center [909, 433] width 9 height 9
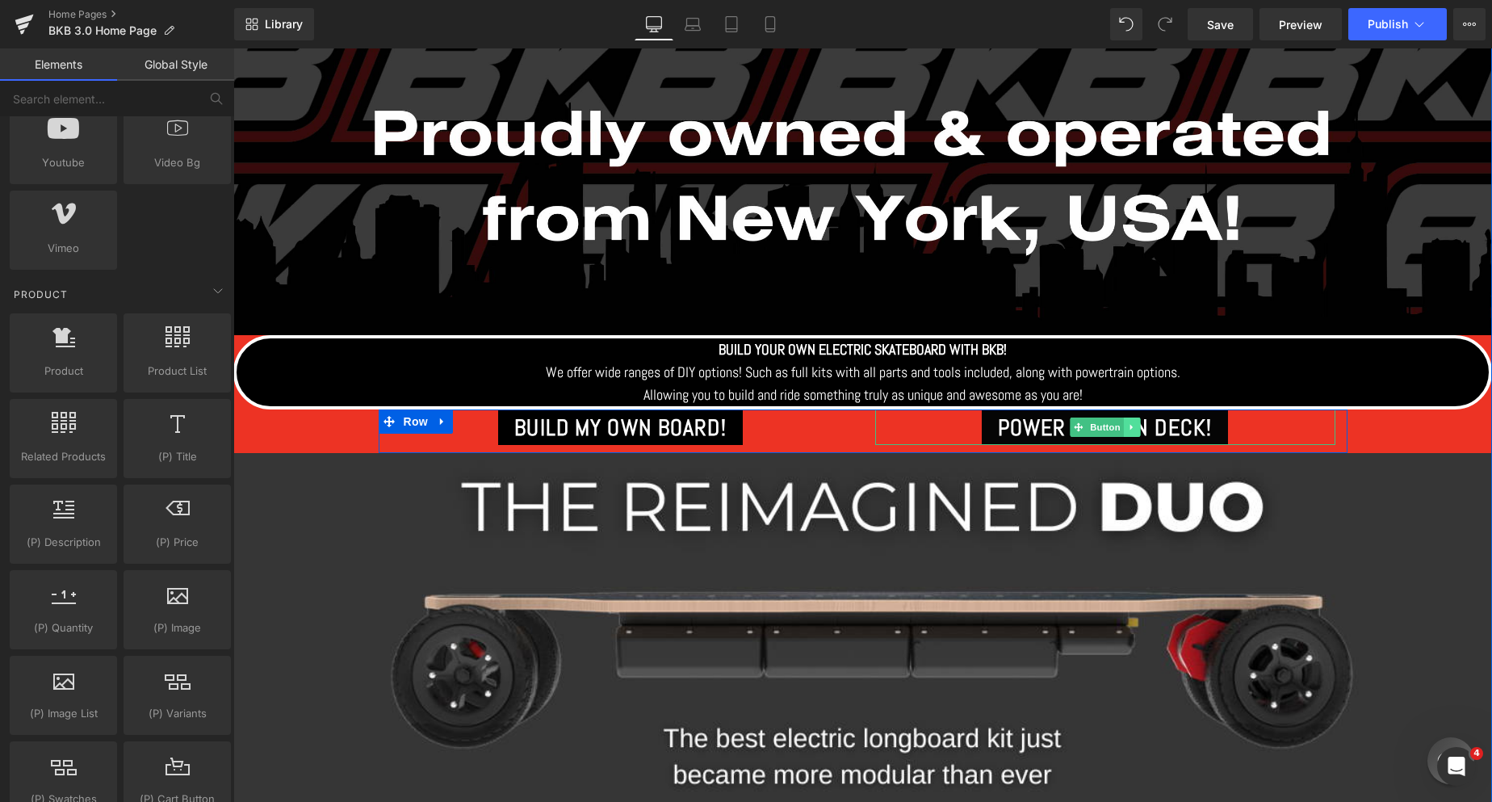
click at [1133, 424] on icon at bounding box center [1131, 427] width 9 height 10
click at [1135, 426] on icon at bounding box center [1139, 427] width 9 height 10
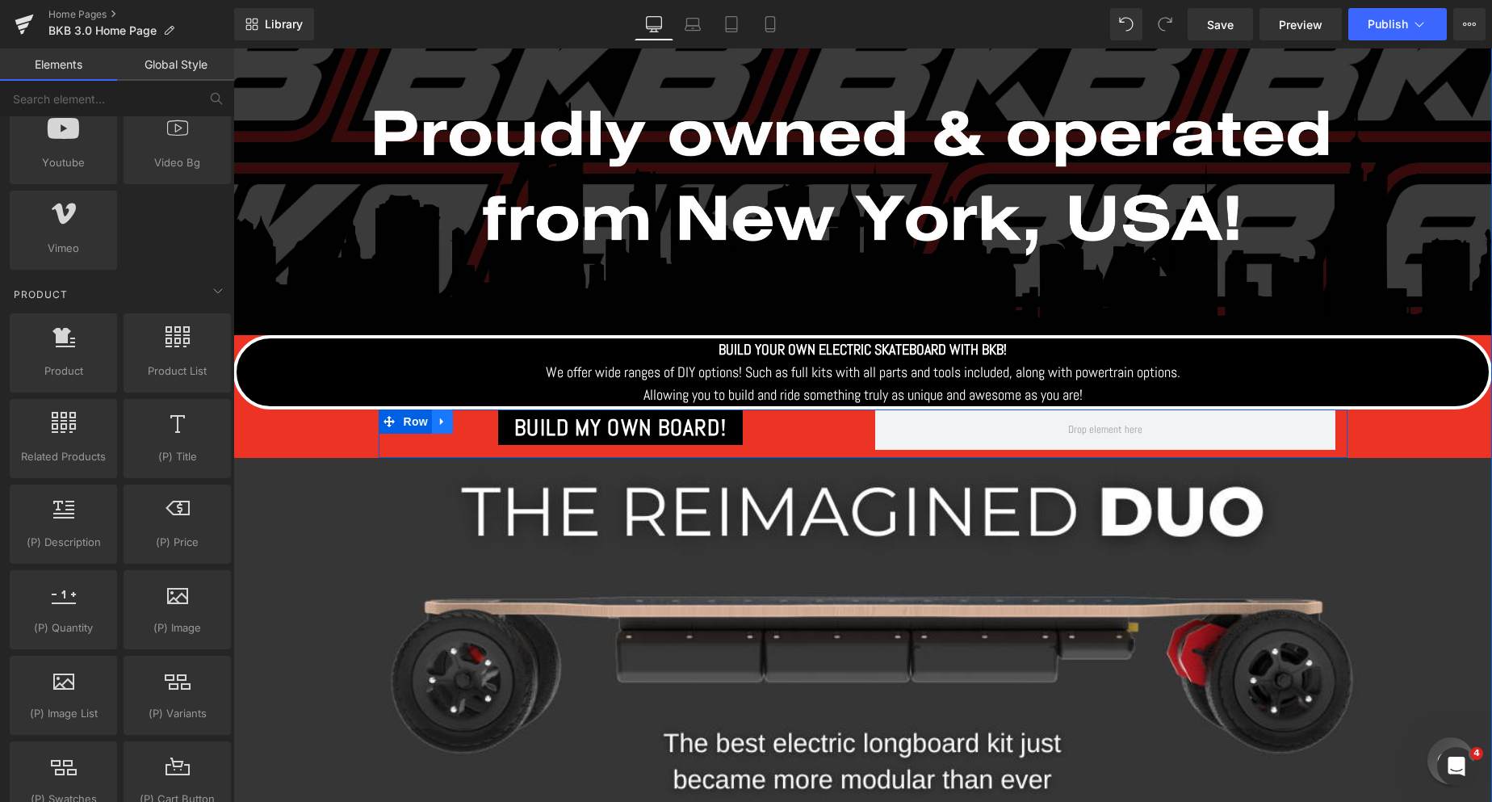
click at [447, 419] on link at bounding box center [442, 421] width 21 height 24
click at [479, 417] on icon at bounding box center [484, 421] width 11 height 12
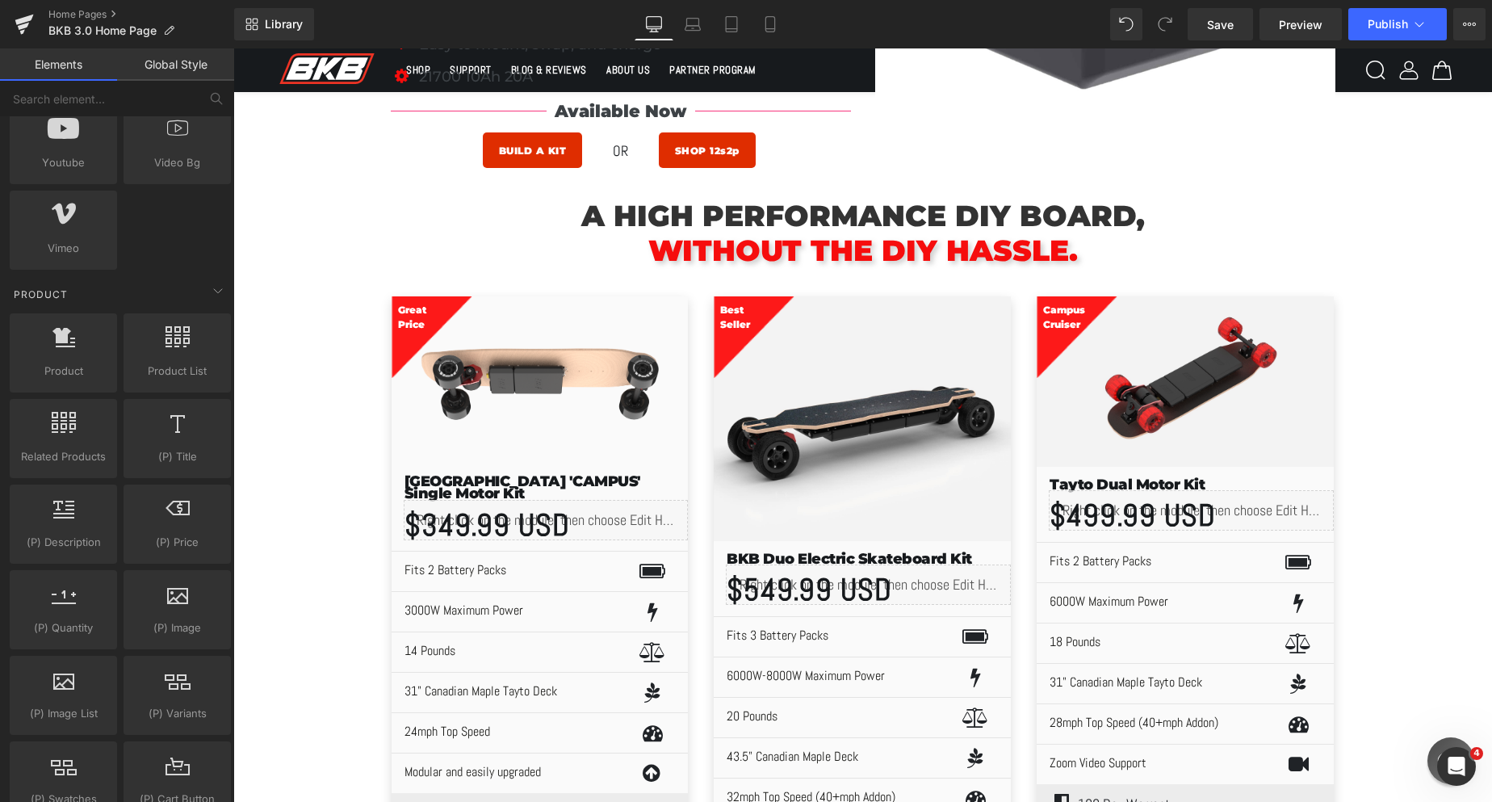
scroll to position [2987, 0]
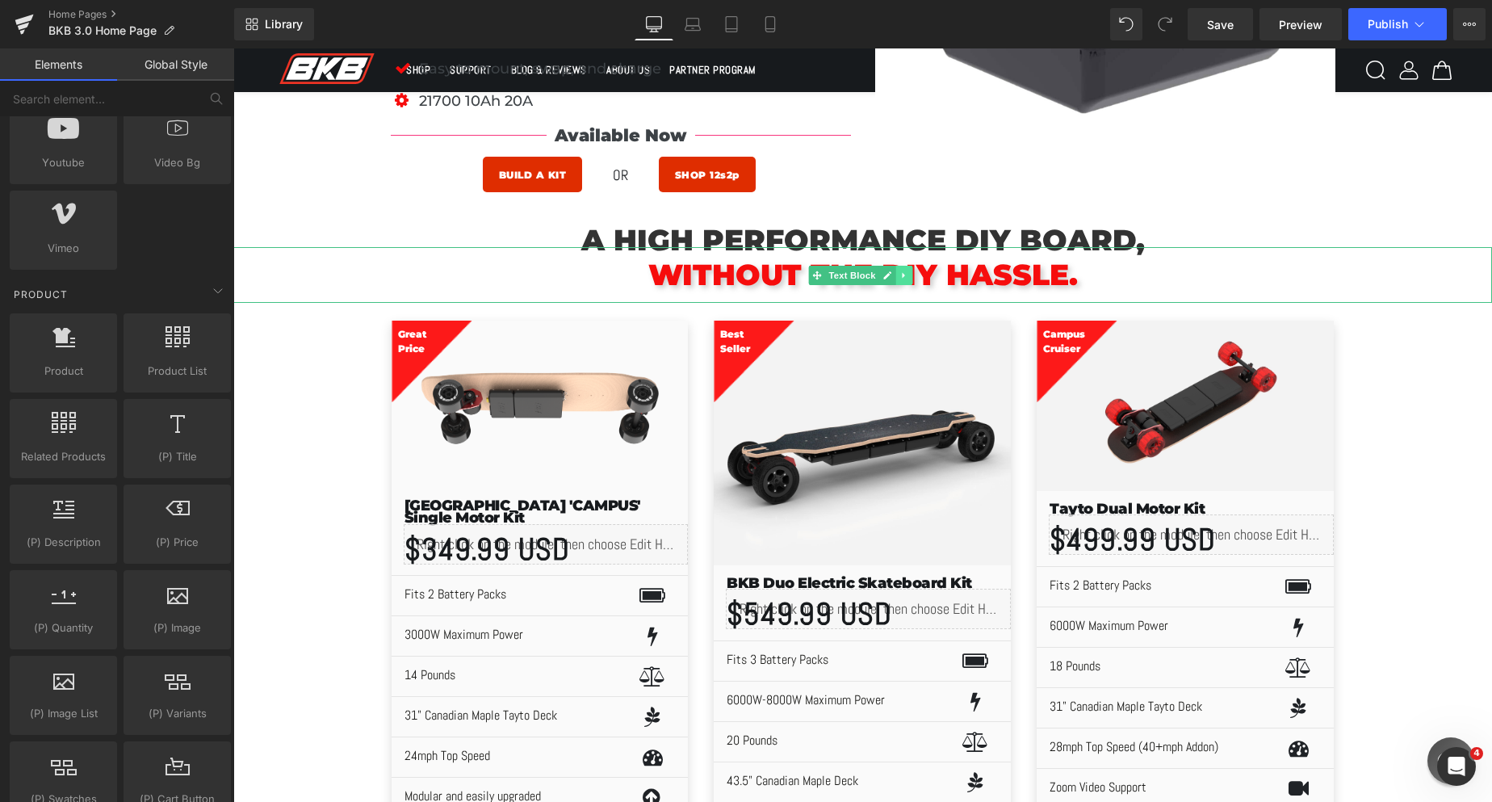
click at [903, 273] on icon at bounding box center [903, 275] width 9 height 10
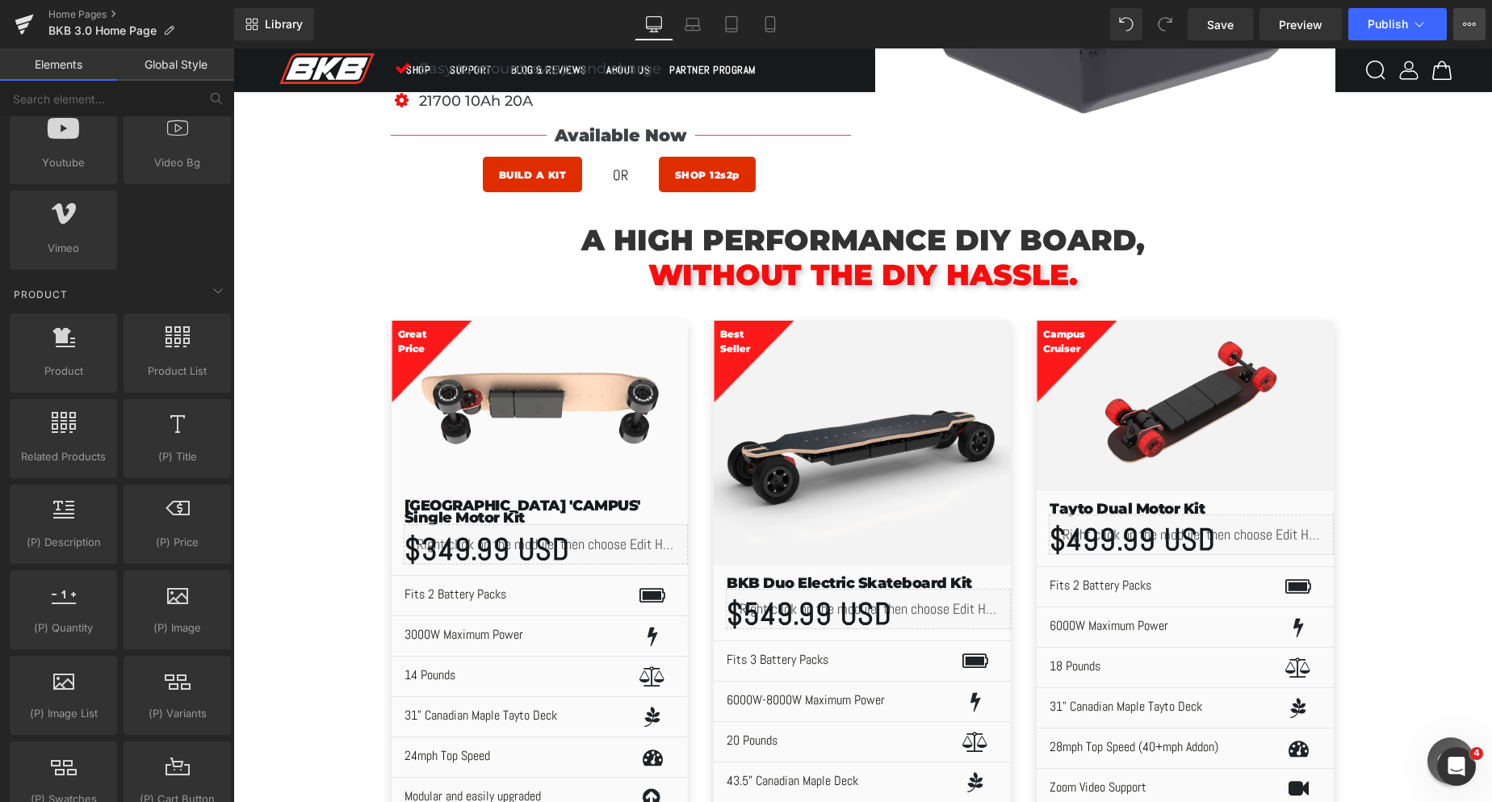
click at [1470, 18] on icon at bounding box center [1469, 24] width 13 height 13
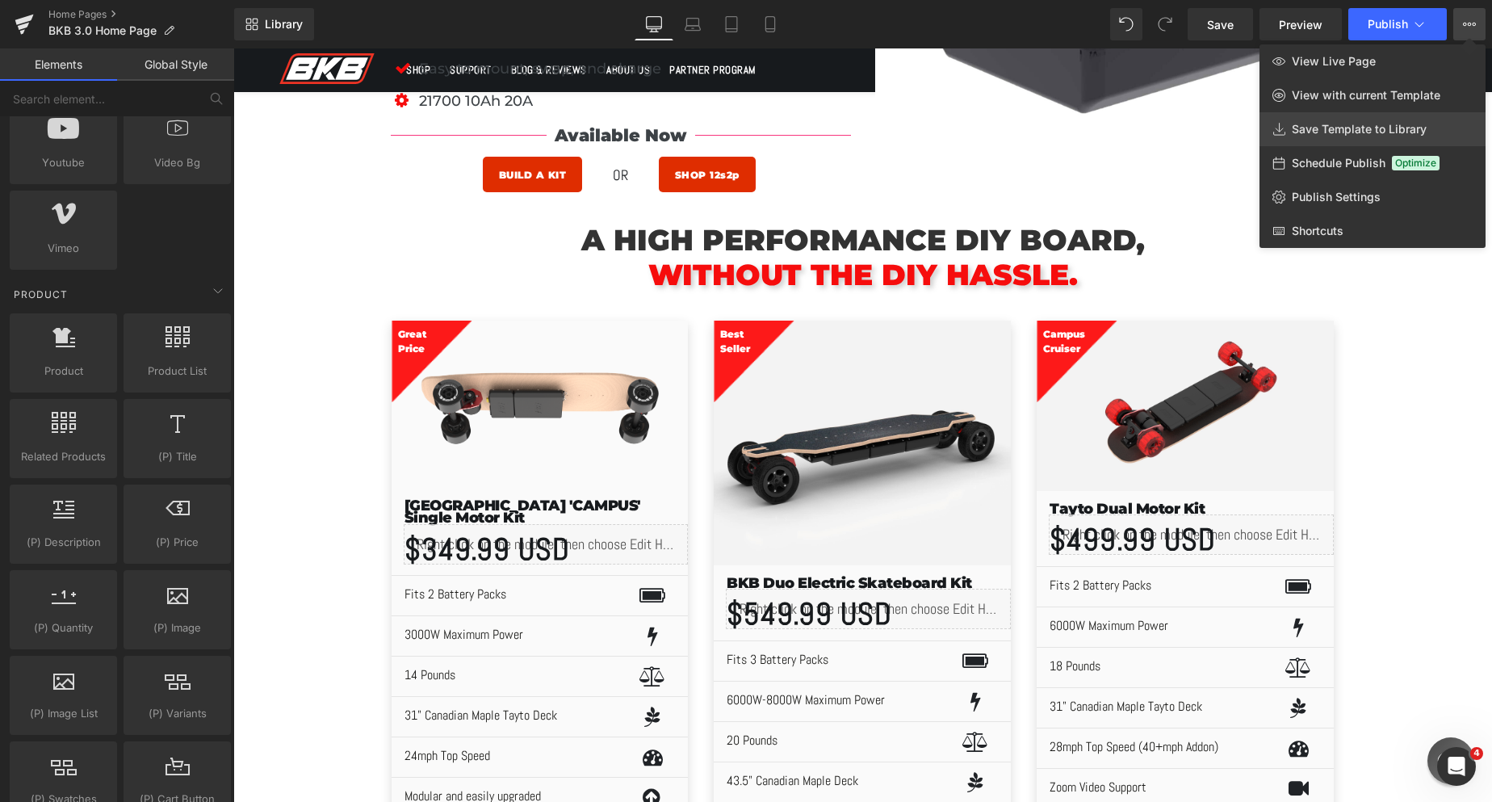
click at [1366, 124] on span "Save Template to Library" at bounding box center [1359, 129] width 135 height 15
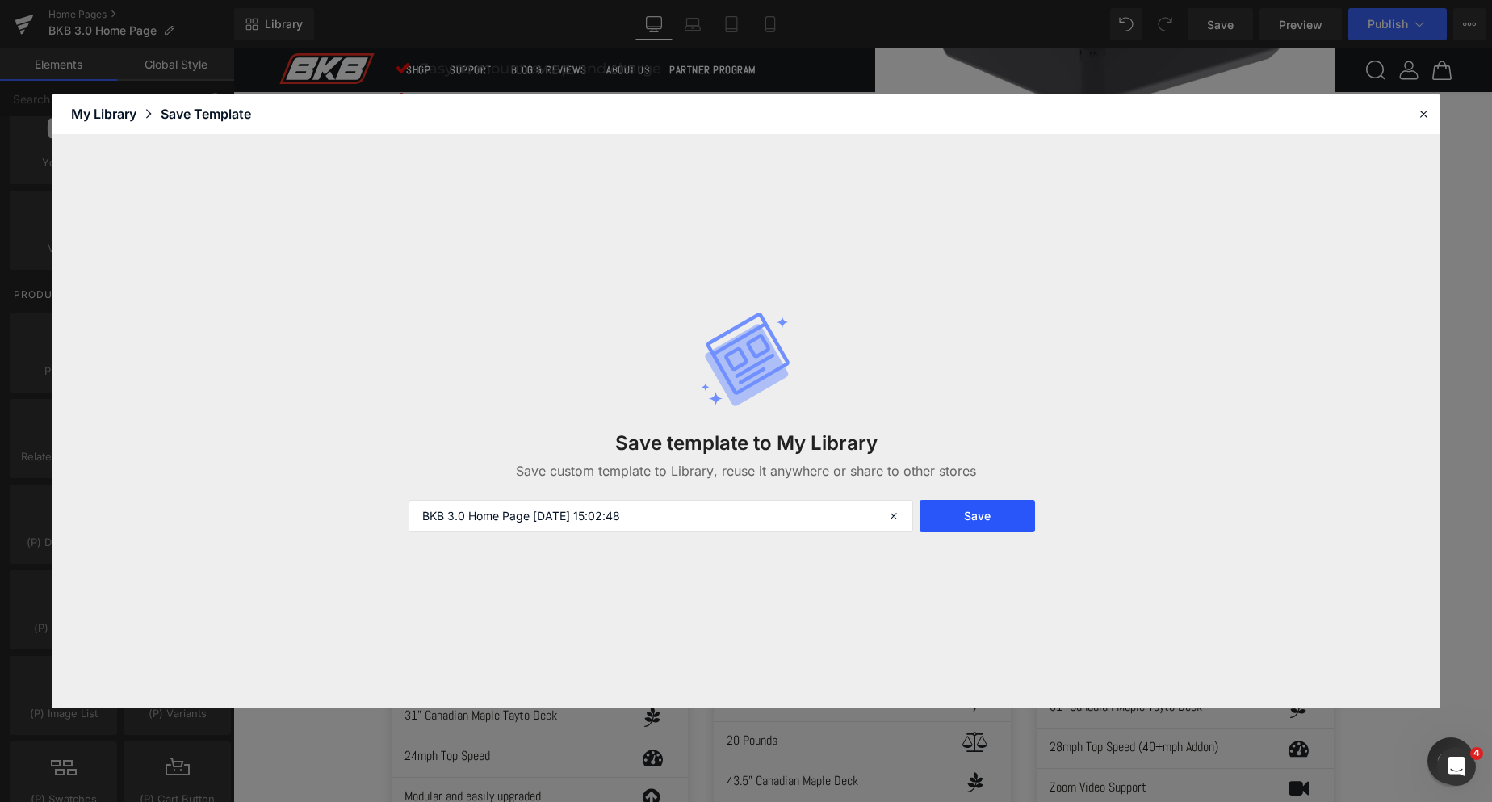
click at [1011, 512] on button "Save" at bounding box center [976, 516] width 115 height 32
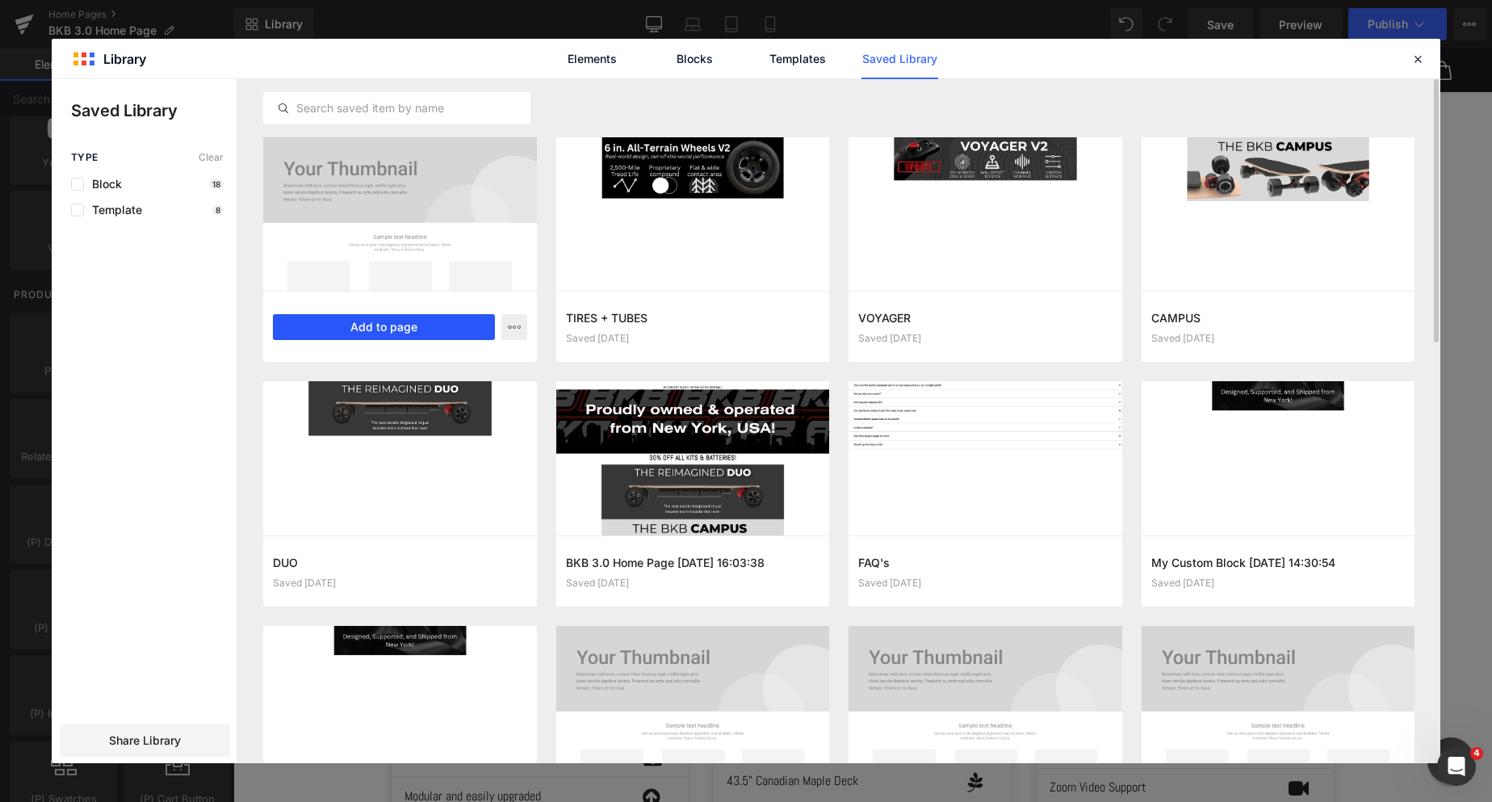
click at [368, 327] on button "Add to page" at bounding box center [384, 327] width 222 height 26
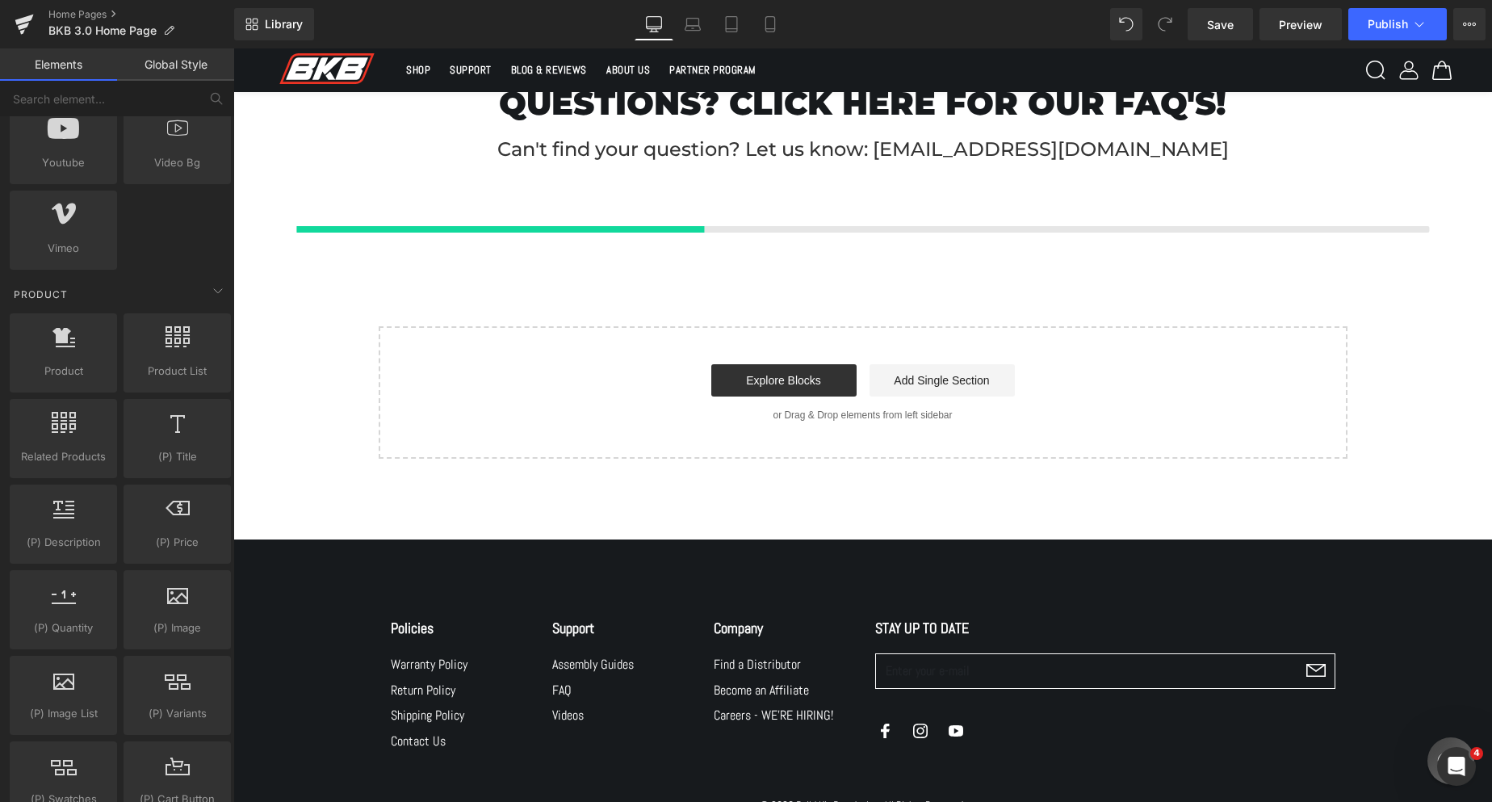
scroll to position [7719, 0]
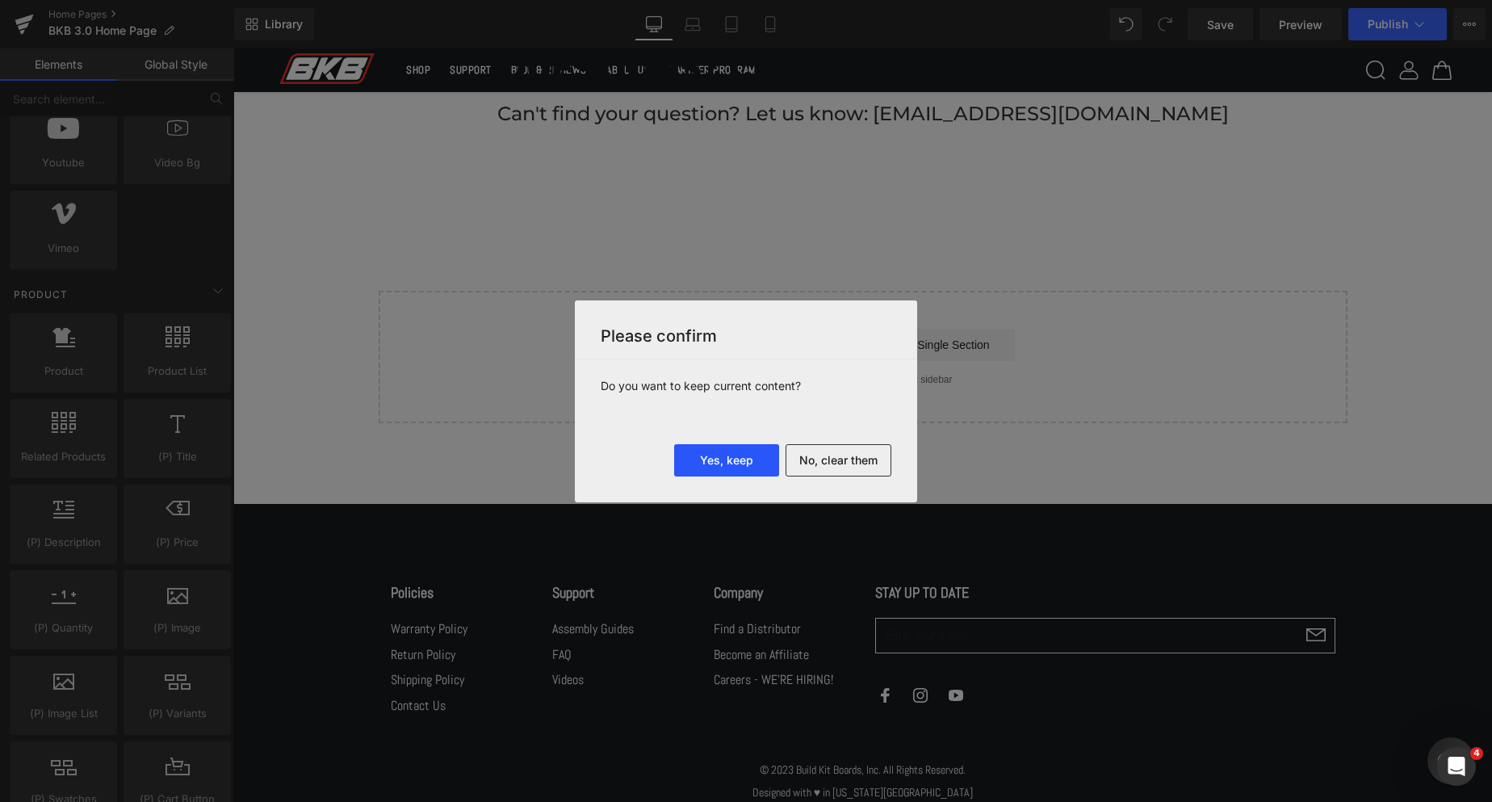
click at [743, 449] on button "Yes, keep" at bounding box center [726, 460] width 105 height 32
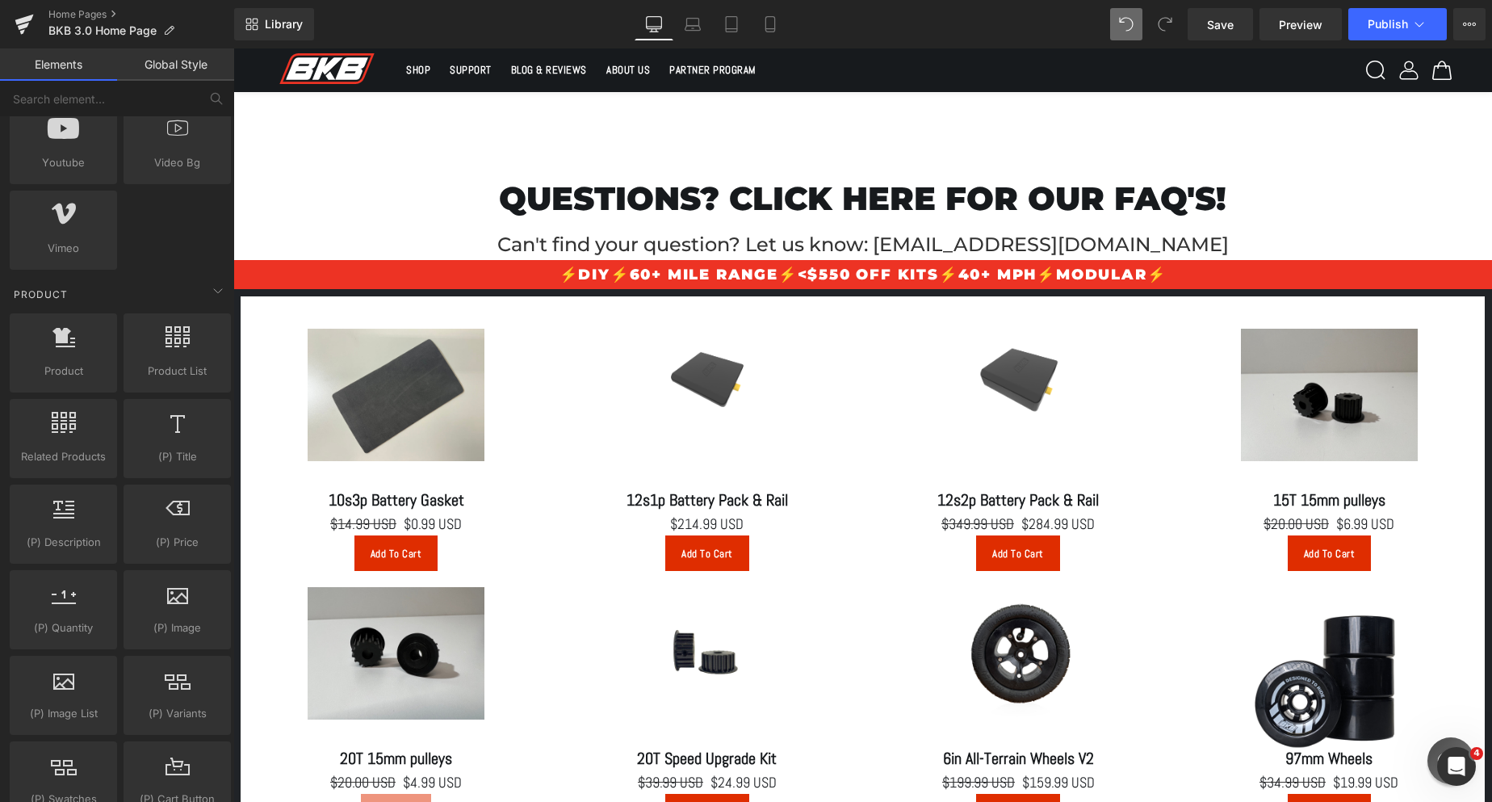
scroll to position [7649, 0]
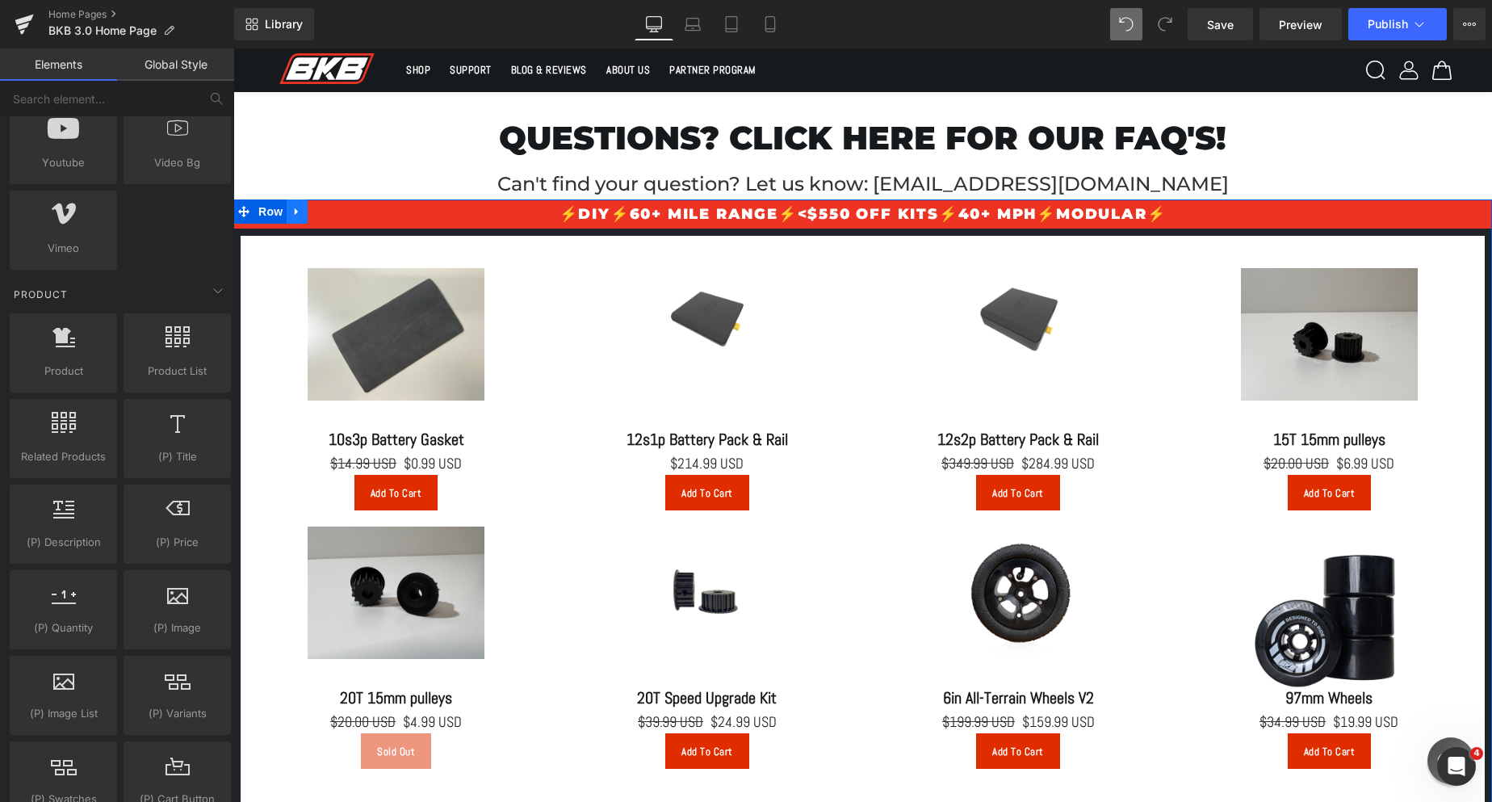
click at [296, 210] on icon at bounding box center [296, 211] width 11 height 12
click at [333, 209] on icon at bounding box center [338, 211] width 11 height 11
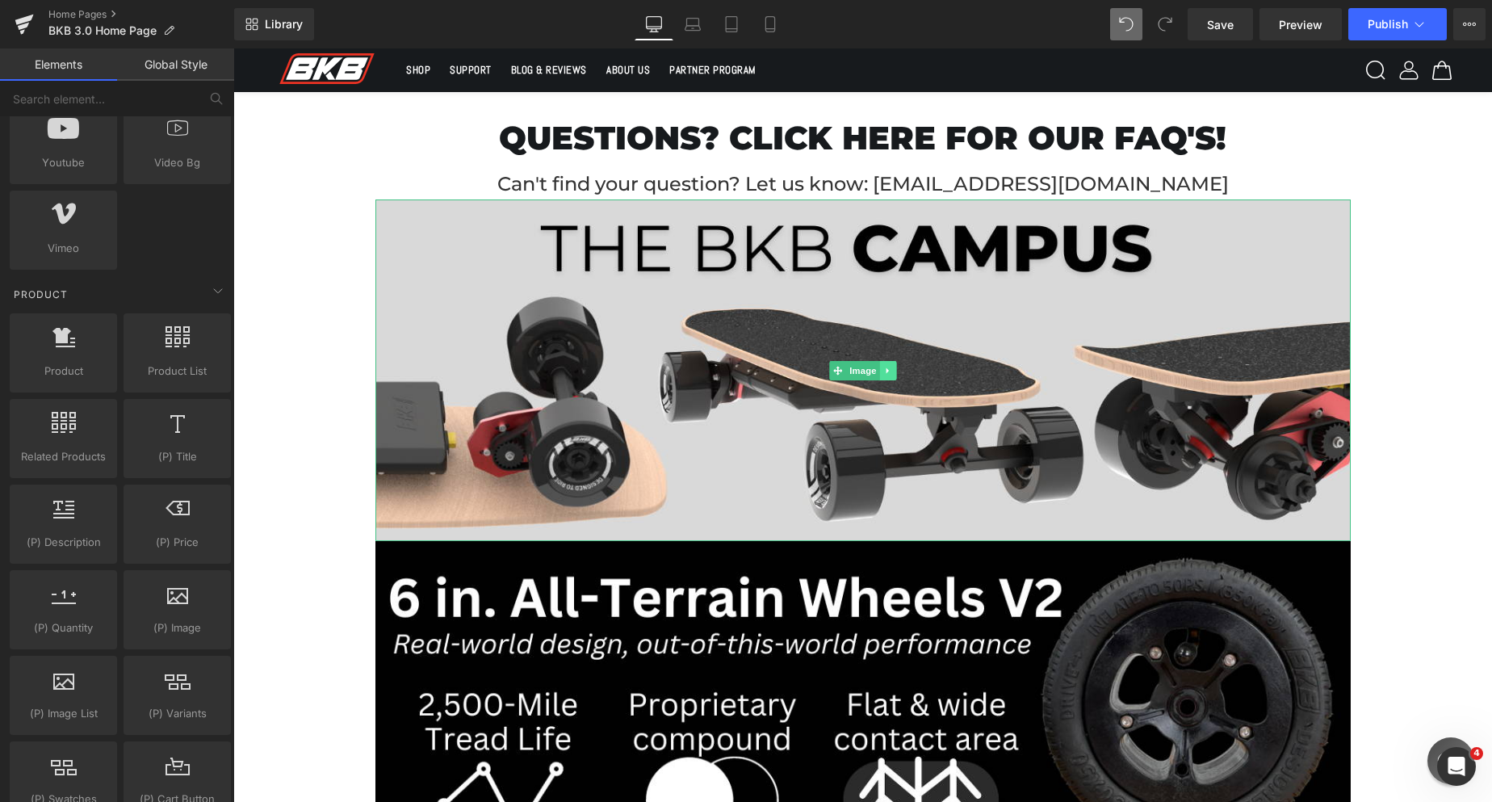
click at [886, 362] on link at bounding box center [887, 370] width 17 height 19
click at [891, 362] on link at bounding box center [896, 370] width 17 height 19
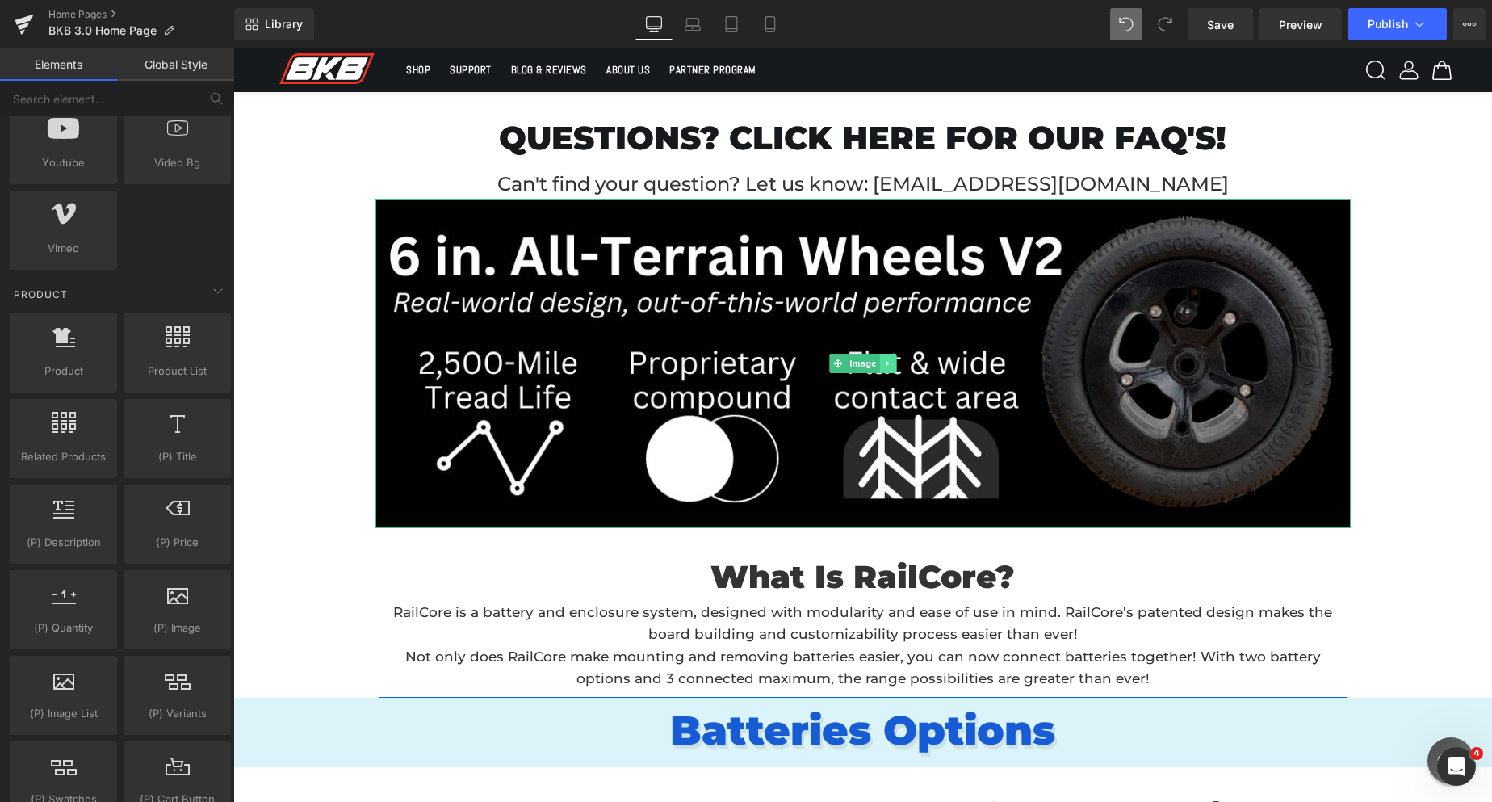
click at [890, 359] on icon at bounding box center [887, 363] width 9 height 10
click at [892, 360] on icon at bounding box center [895, 363] width 9 height 9
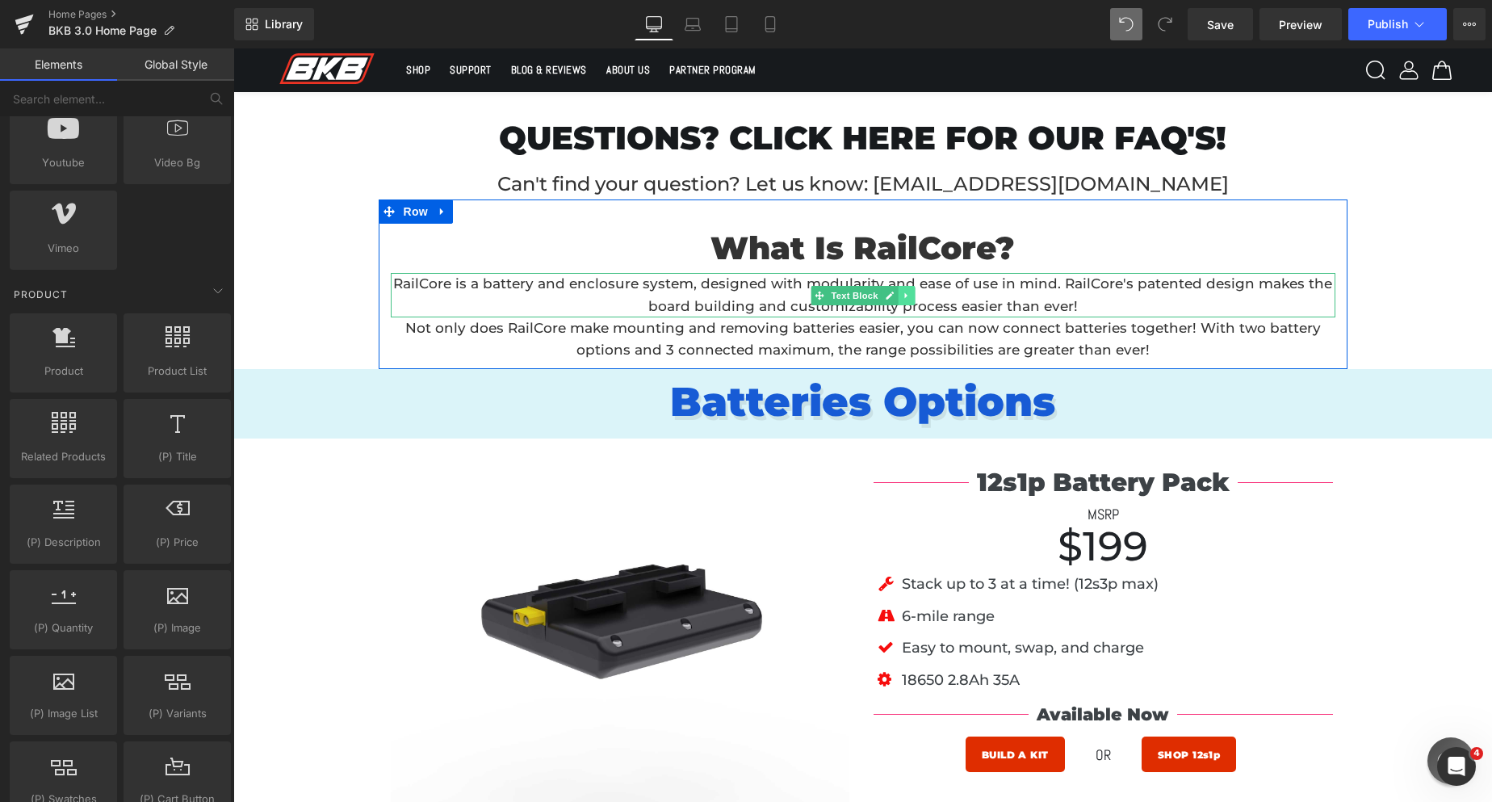
click at [904, 293] on icon at bounding box center [905, 295] width 2 height 6
click at [918, 295] on link at bounding box center [914, 295] width 17 height 19
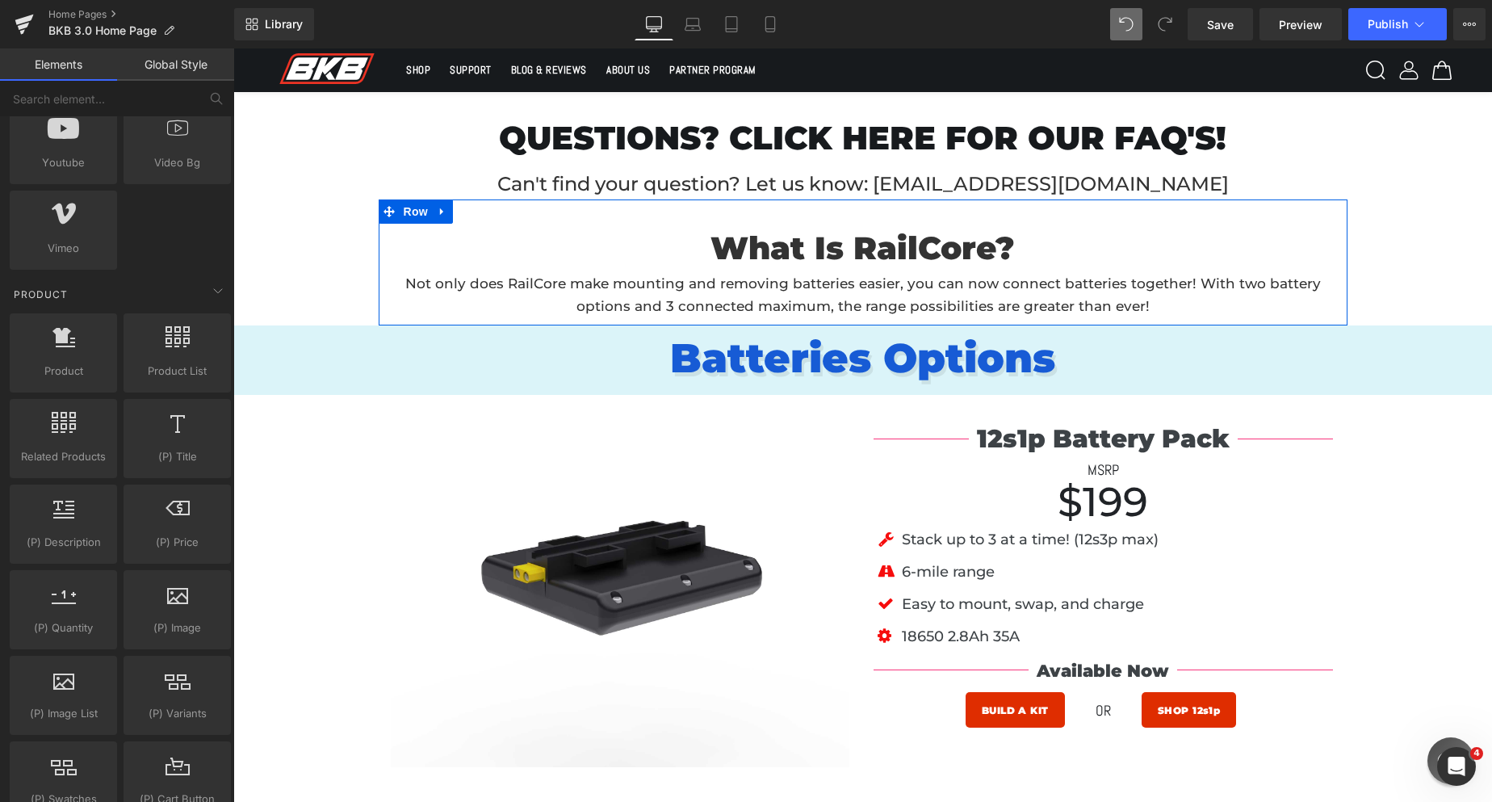
click at [438, 211] on div "What Is RailCore? Text Block Image Not only does RailCore make mounting and rem…" at bounding box center [863, 258] width 969 height 118
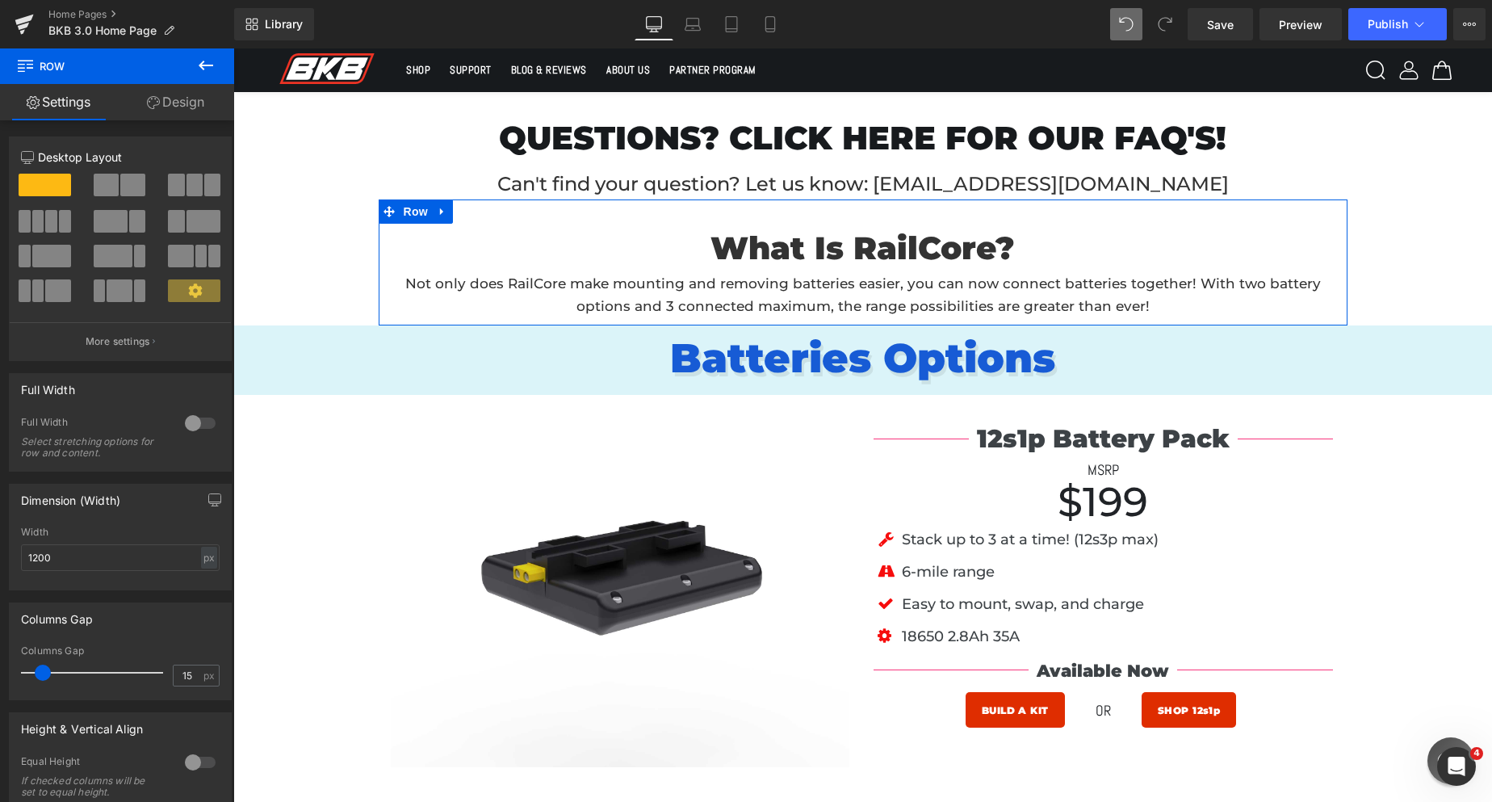
click at [439, 210] on div "What Is RailCore? Text Block Image Not only does RailCore make mounting and rem…" at bounding box center [863, 258] width 969 height 118
click at [438, 210] on div "What Is RailCore? Text Block Image Not only does RailCore make mounting and rem…" at bounding box center [863, 258] width 969 height 118
click at [433, 207] on div "What Is RailCore? Text Block Image Not only does RailCore make mounting and rem…" at bounding box center [863, 258] width 969 height 118
click at [414, 203] on div "What Is RailCore? Text Block Image Not only does RailCore make mounting and rem…" at bounding box center [863, 258] width 969 height 118
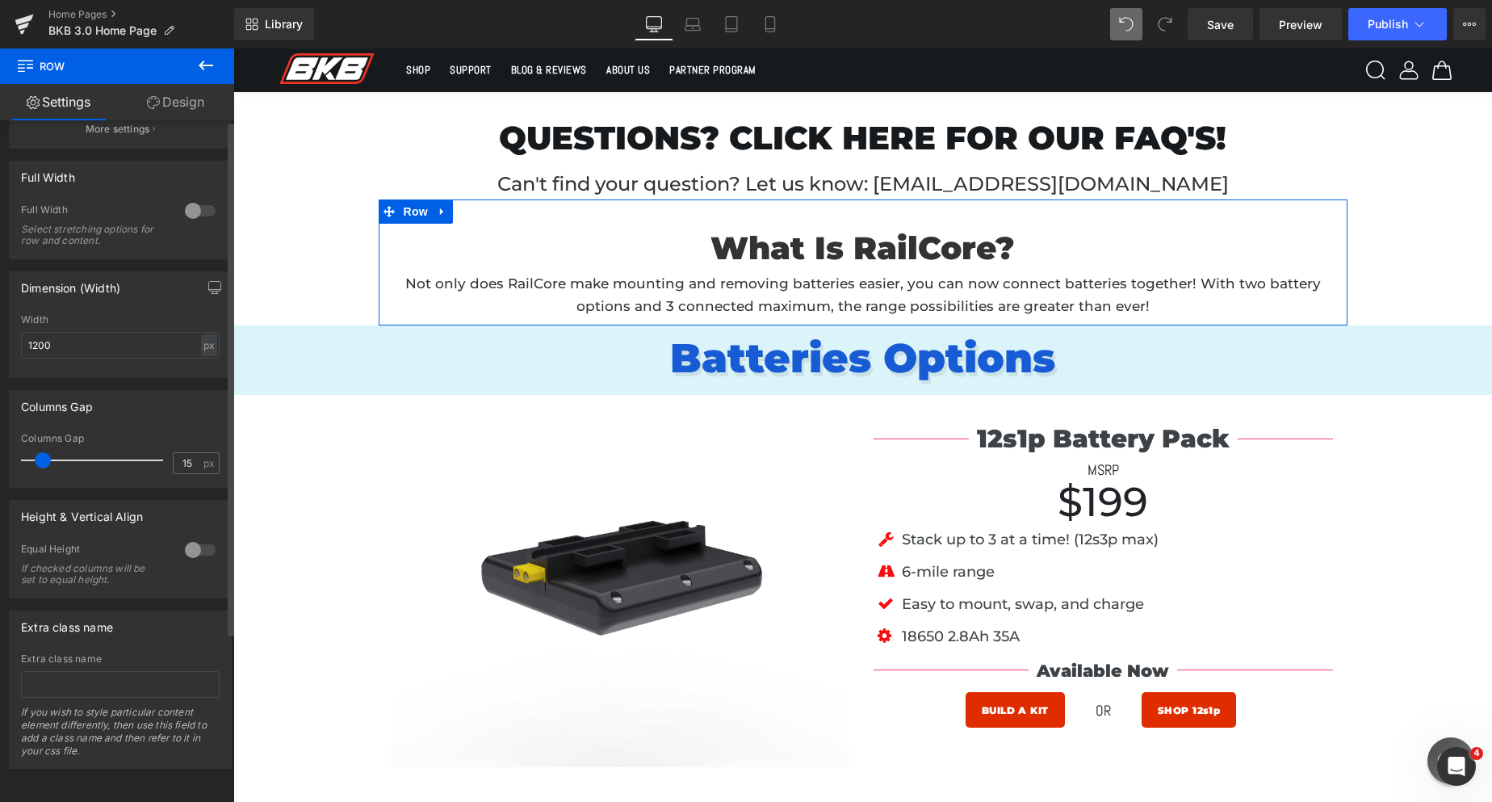
scroll to position [0, 0]
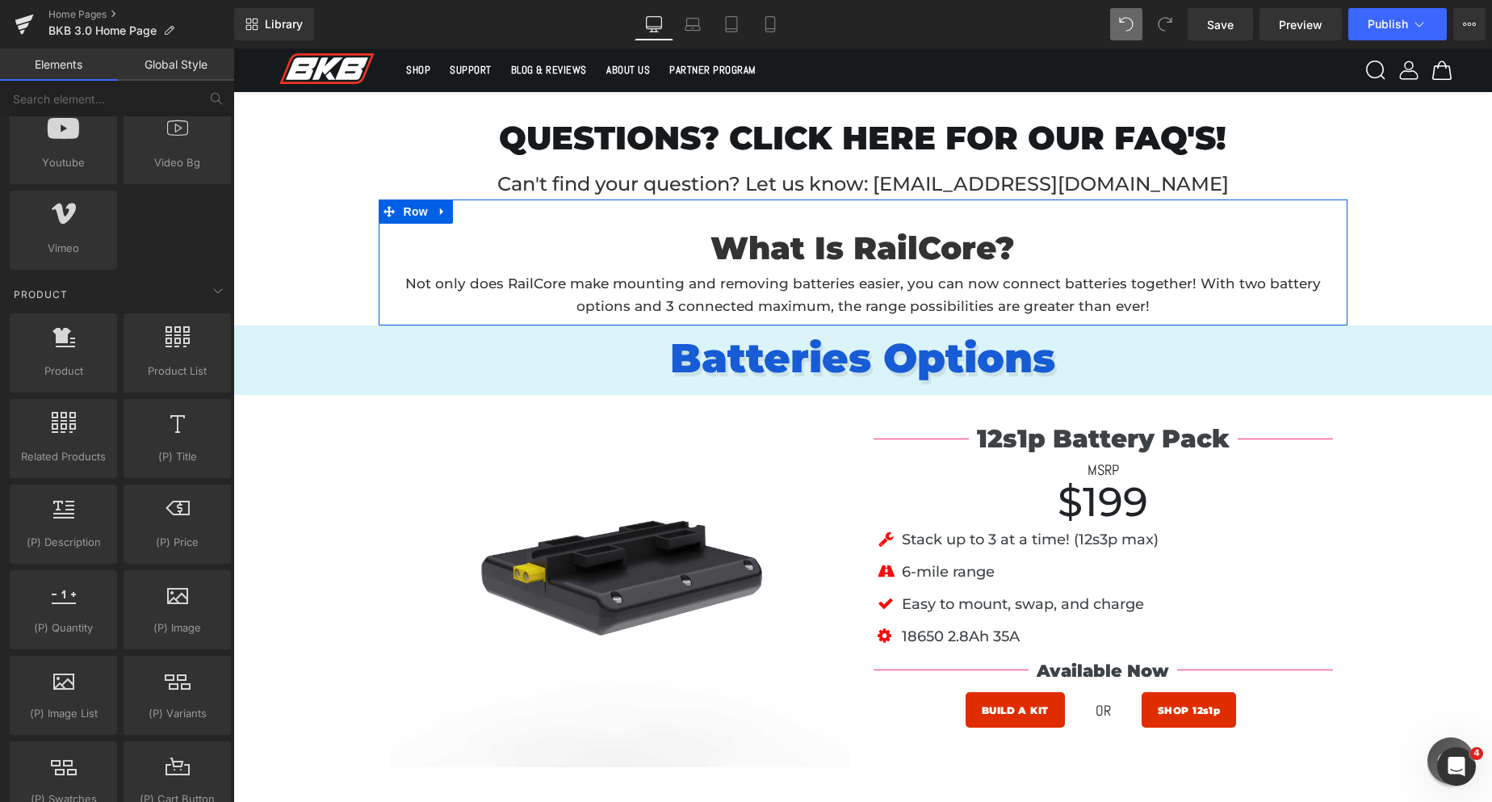
click at [440, 207] on div "What Is RailCore? Text Block Image Not only does RailCore make mounting and rem…" at bounding box center [863, 258] width 969 height 118
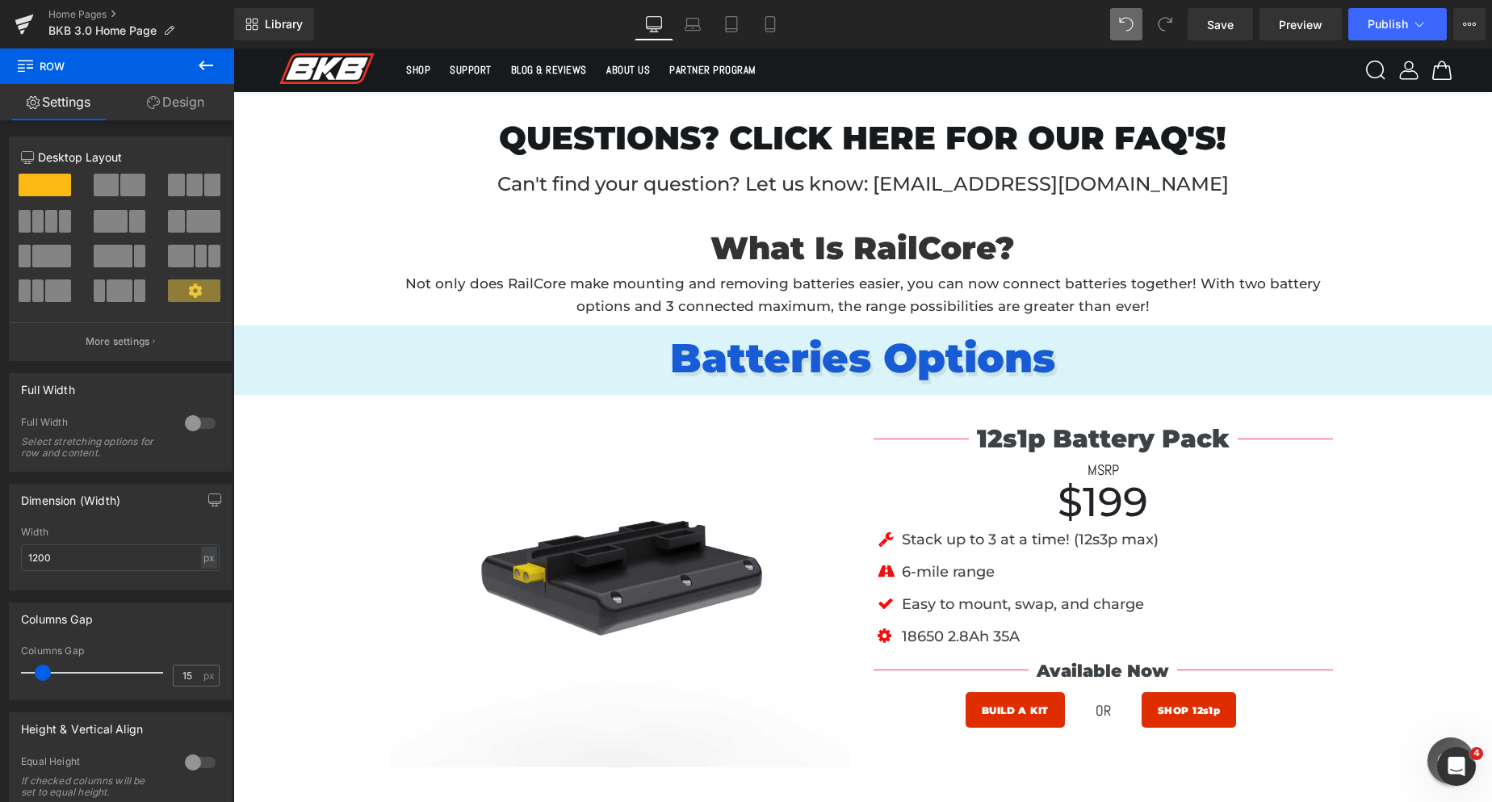
click at [337, 369] on p "Batteries Options" at bounding box center [862, 358] width 1259 height 48
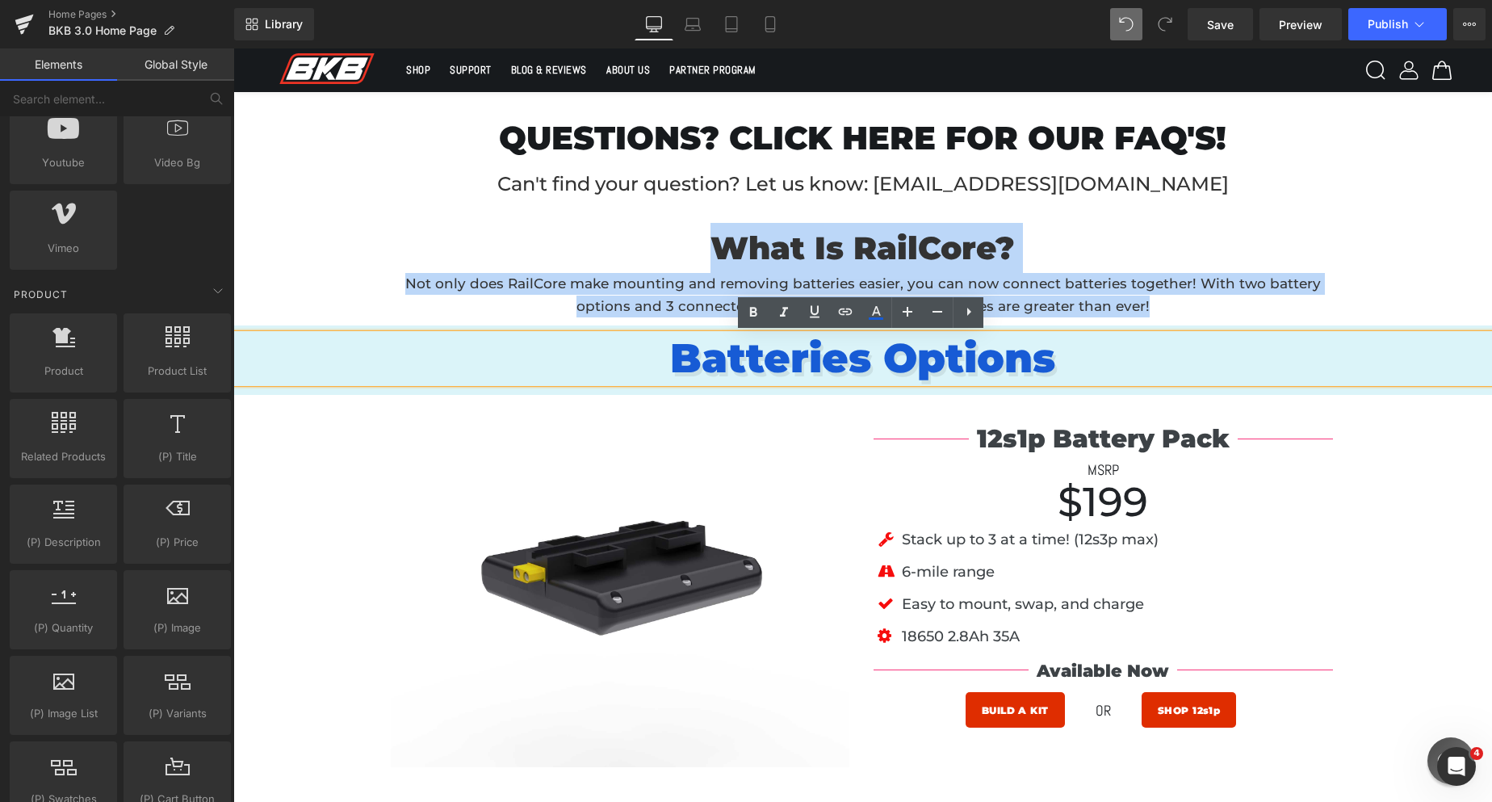
drag, startPoint x: 614, startPoint y: 243, endPoint x: 517, endPoint y: 223, distance: 99.0
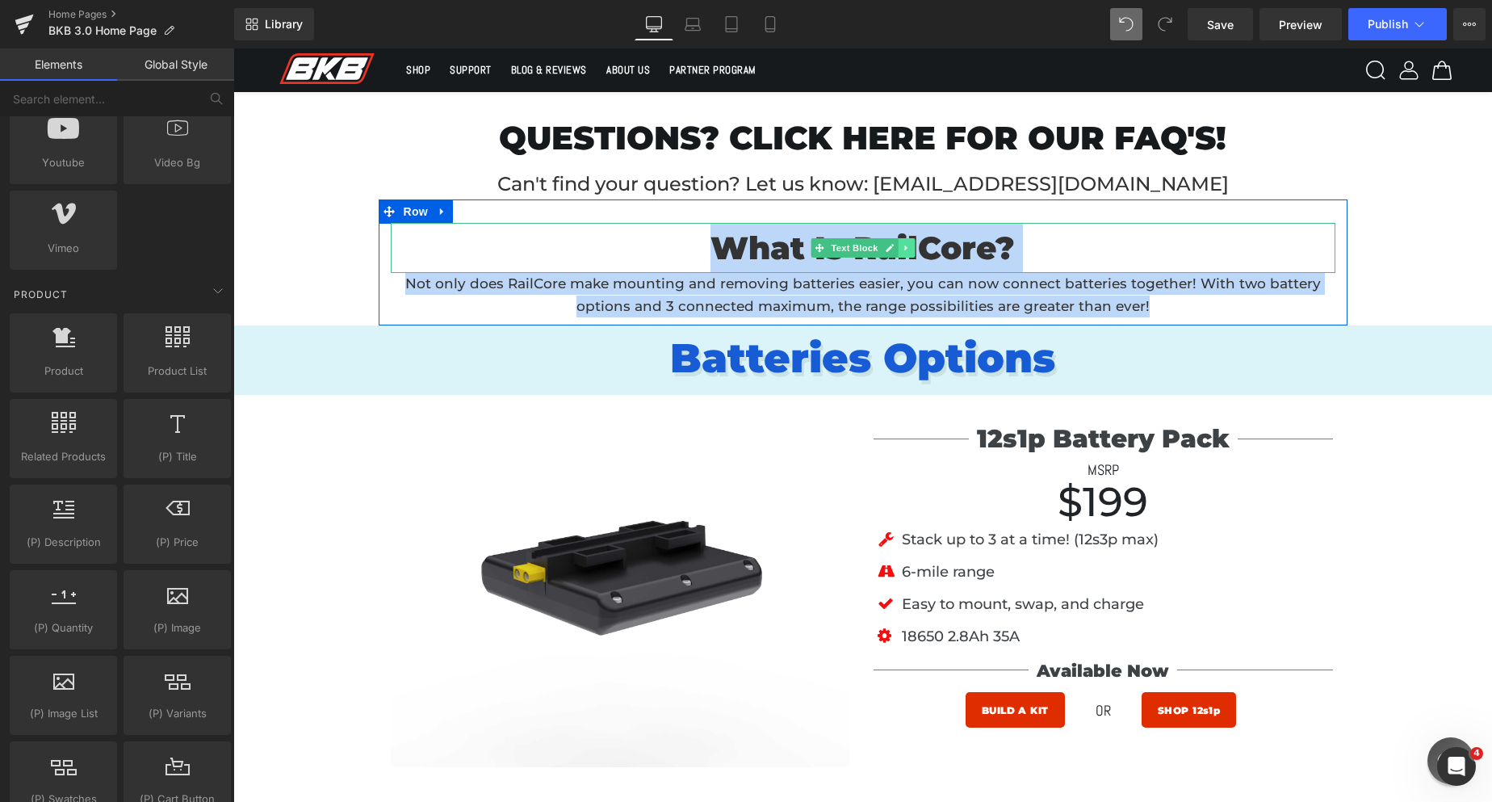
click at [902, 251] on icon at bounding box center [906, 248] width 9 height 10
click at [910, 249] on icon at bounding box center [914, 248] width 9 height 9
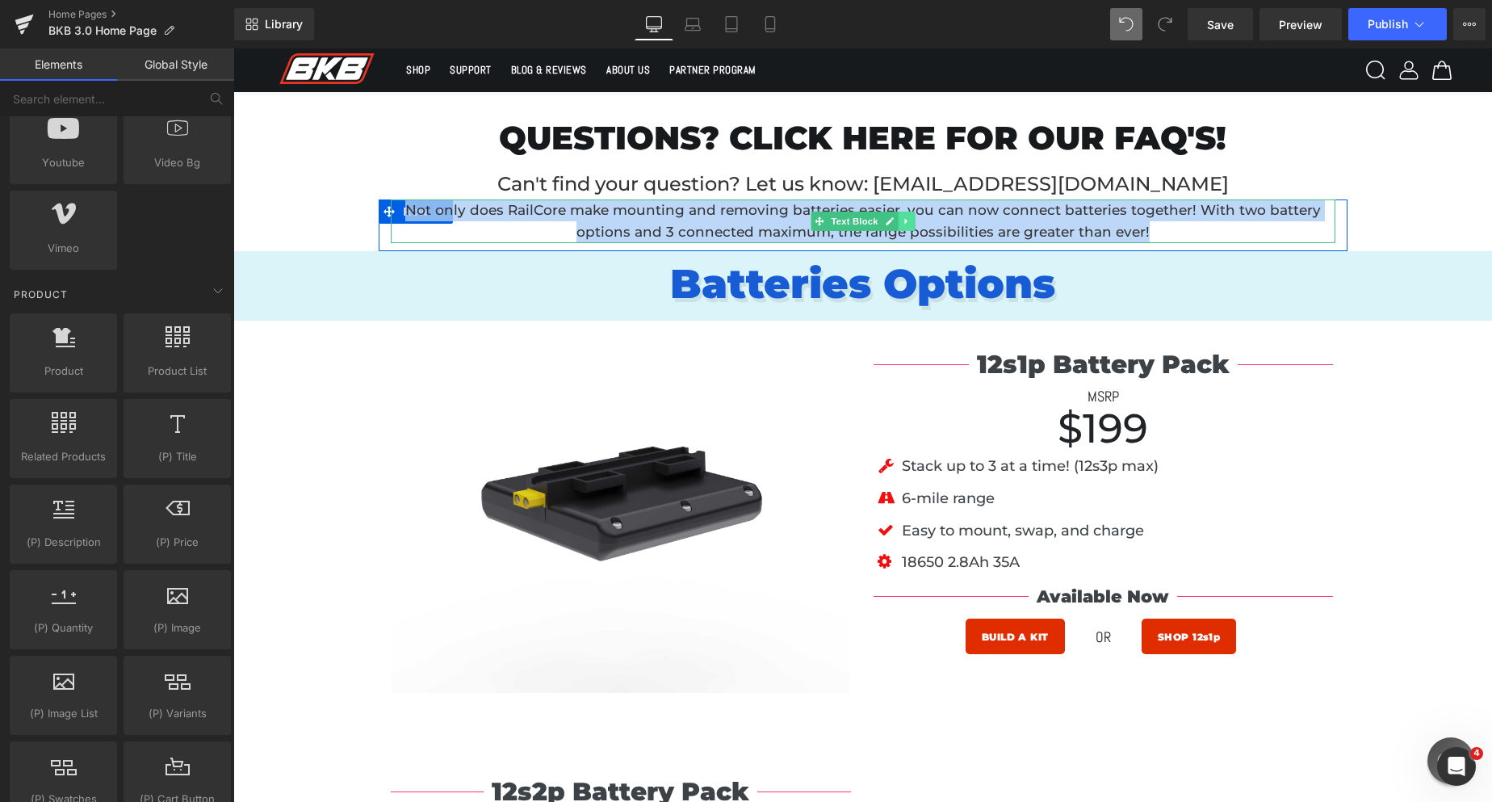
click at [905, 220] on icon at bounding box center [906, 221] width 9 height 10
click at [911, 221] on icon at bounding box center [914, 221] width 9 height 9
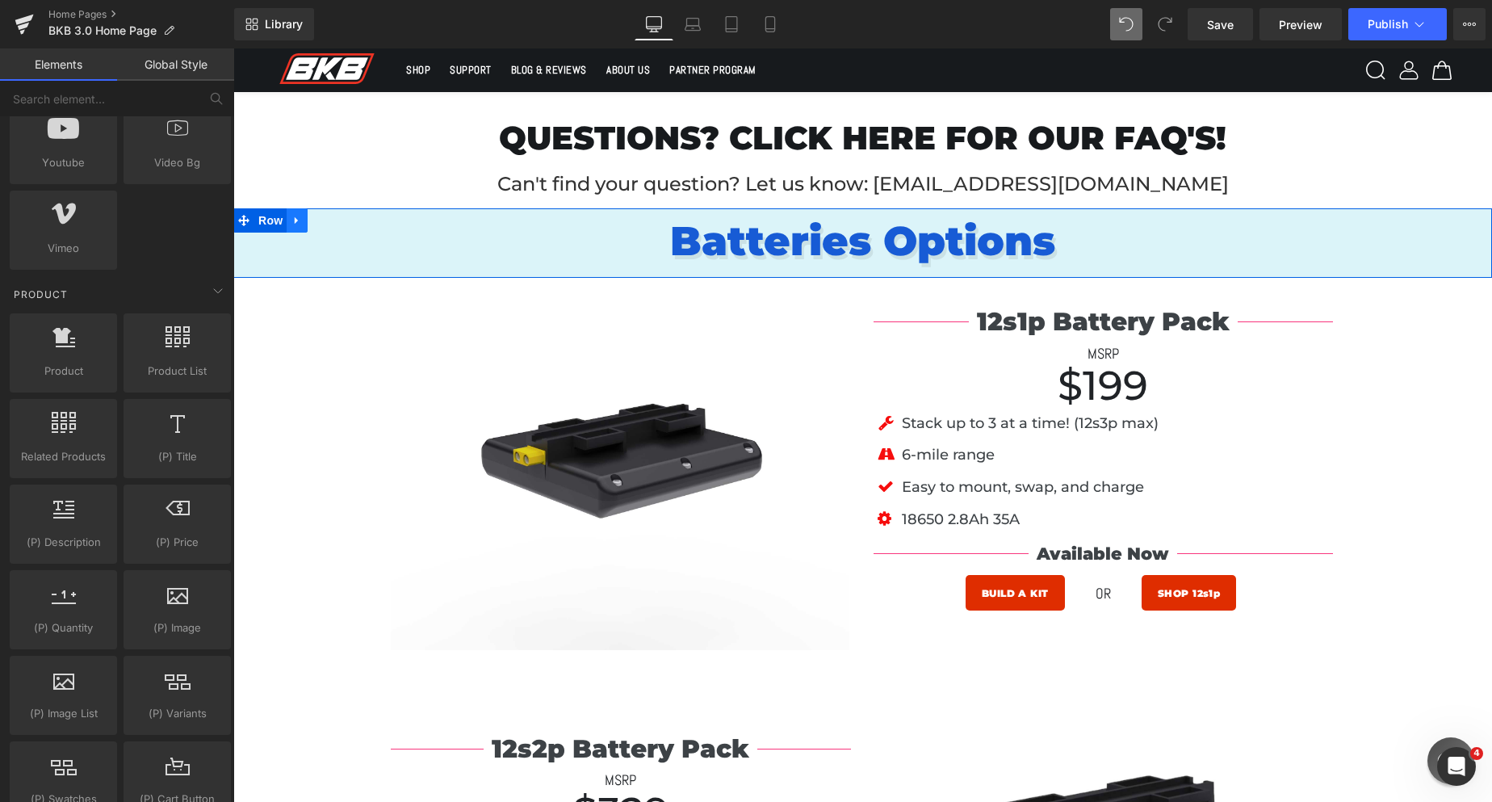
click at [298, 228] on link at bounding box center [297, 220] width 21 height 24
click at [341, 216] on icon at bounding box center [338, 220] width 11 height 11
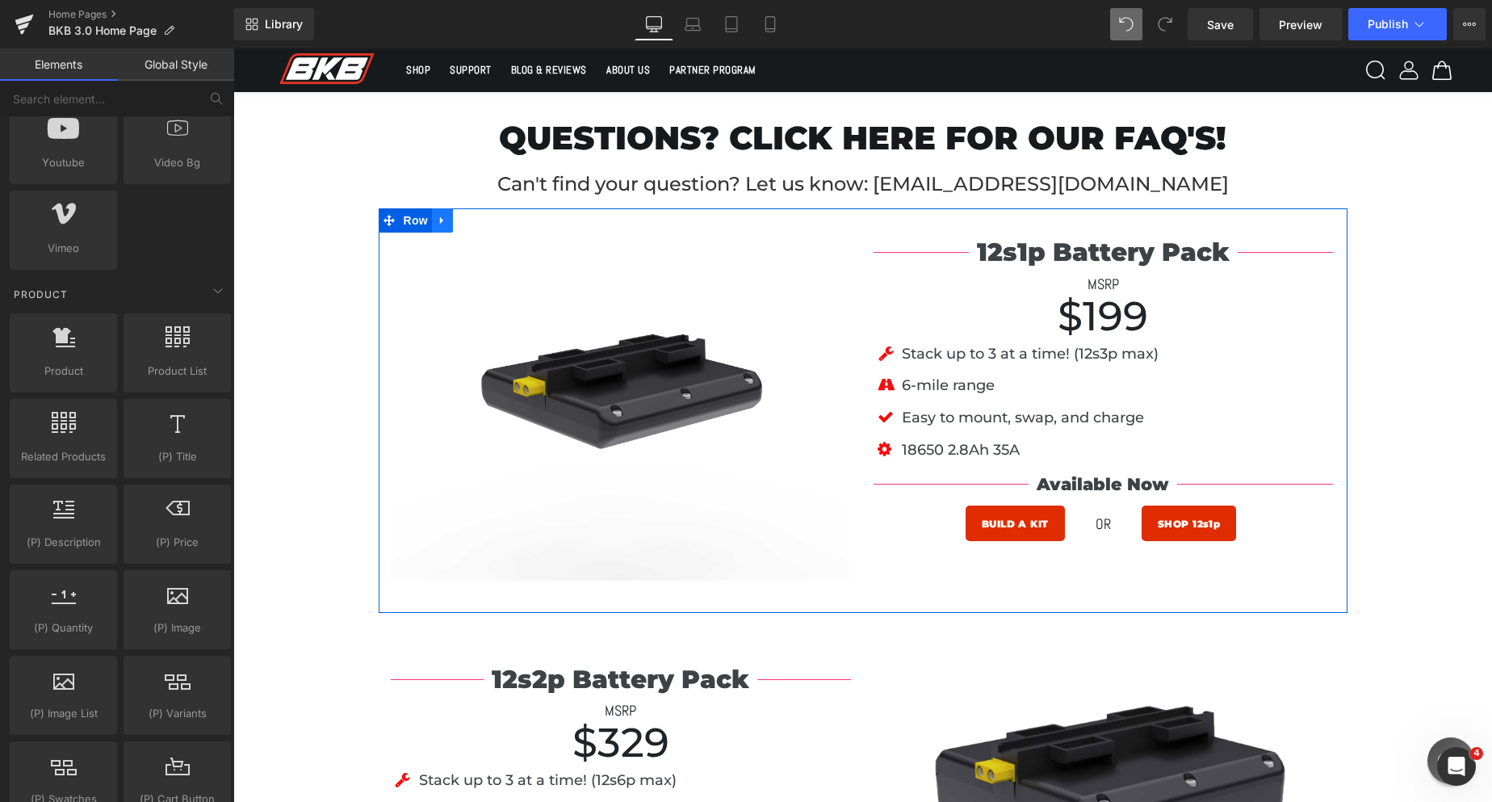
click at [444, 211] on link at bounding box center [442, 220] width 21 height 24
click at [475, 224] on link at bounding box center [484, 220] width 21 height 24
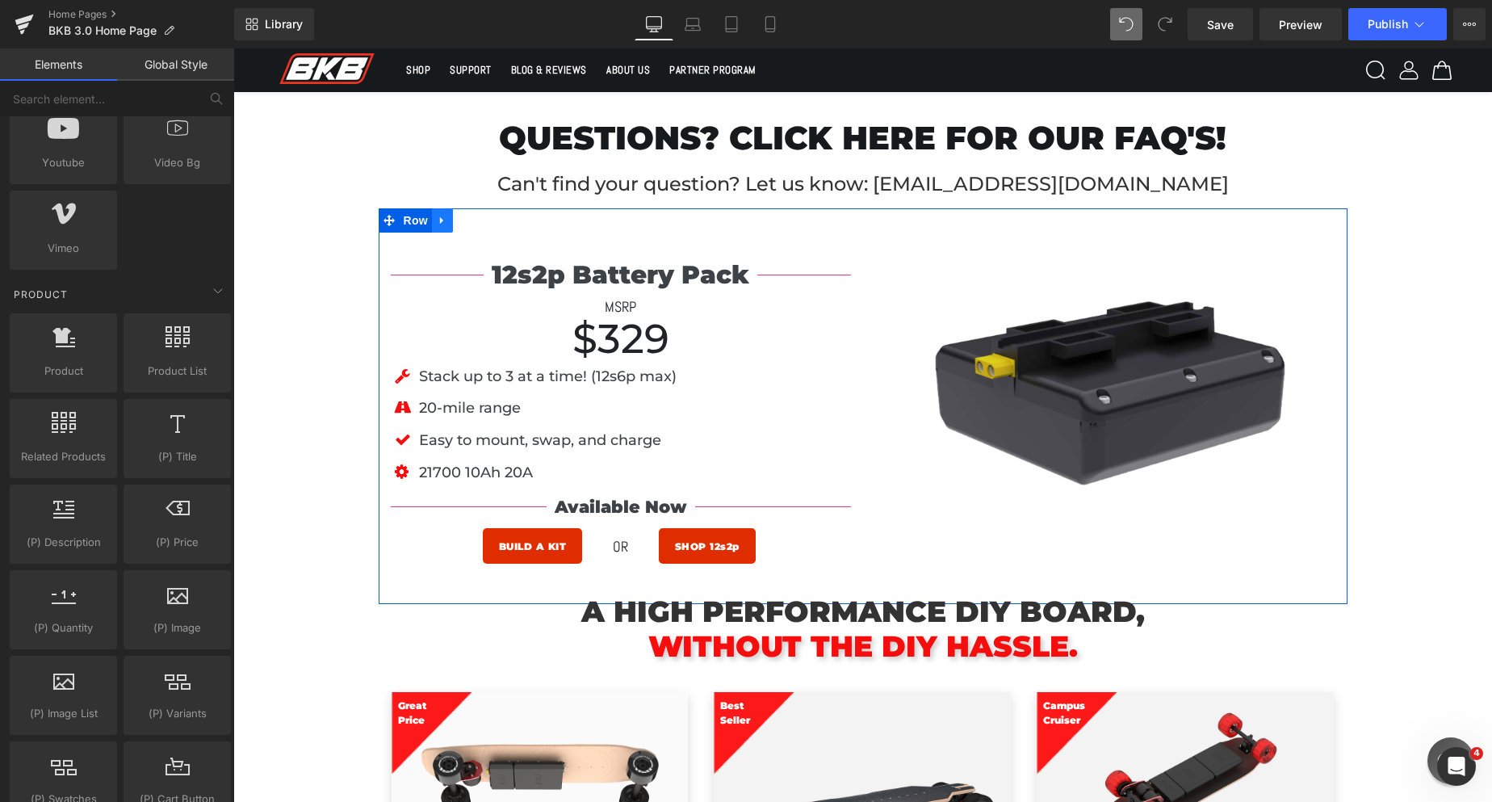
click at [446, 220] on link at bounding box center [442, 220] width 21 height 24
click at [482, 223] on icon at bounding box center [484, 220] width 11 height 11
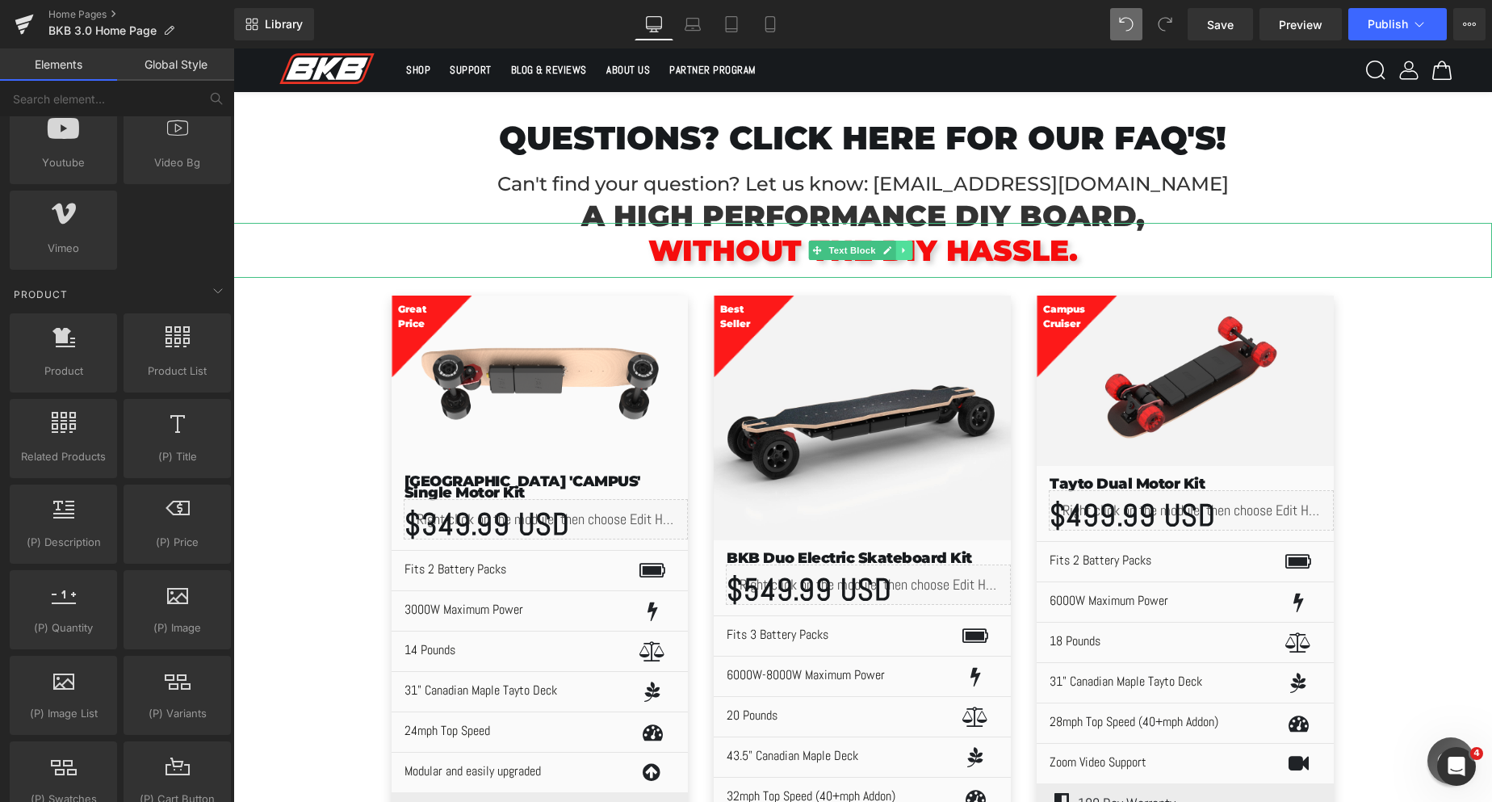
click at [910, 248] on link at bounding box center [904, 250] width 17 height 19
click at [919, 249] on link at bounding box center [912, 250] width 17 height 19
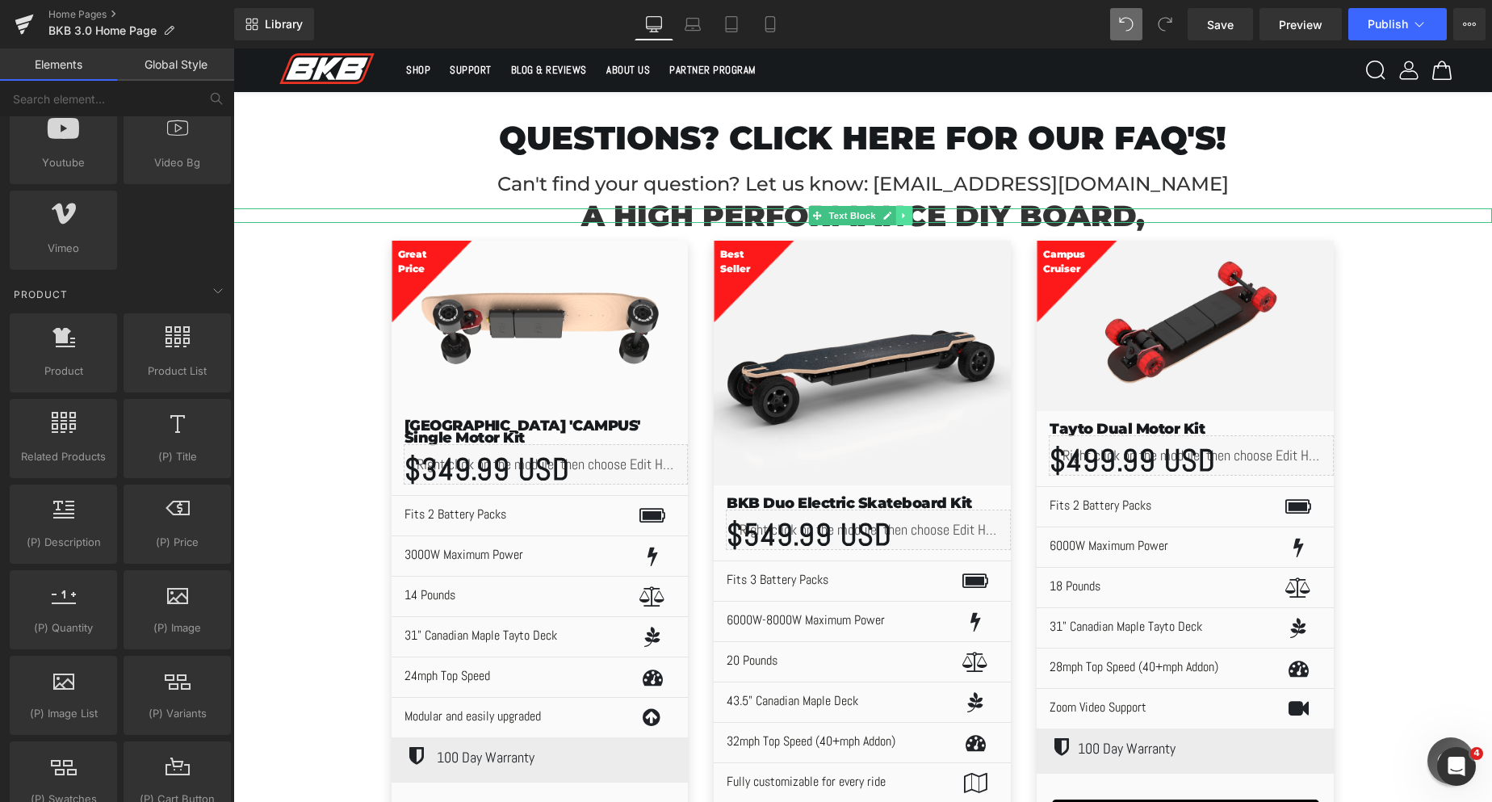
click at [904, 213] on icon at bounding box center [903, 216] width 9 height 10
click at [916, 217] on icon at bounding box center [912, 215] width 9 height 9
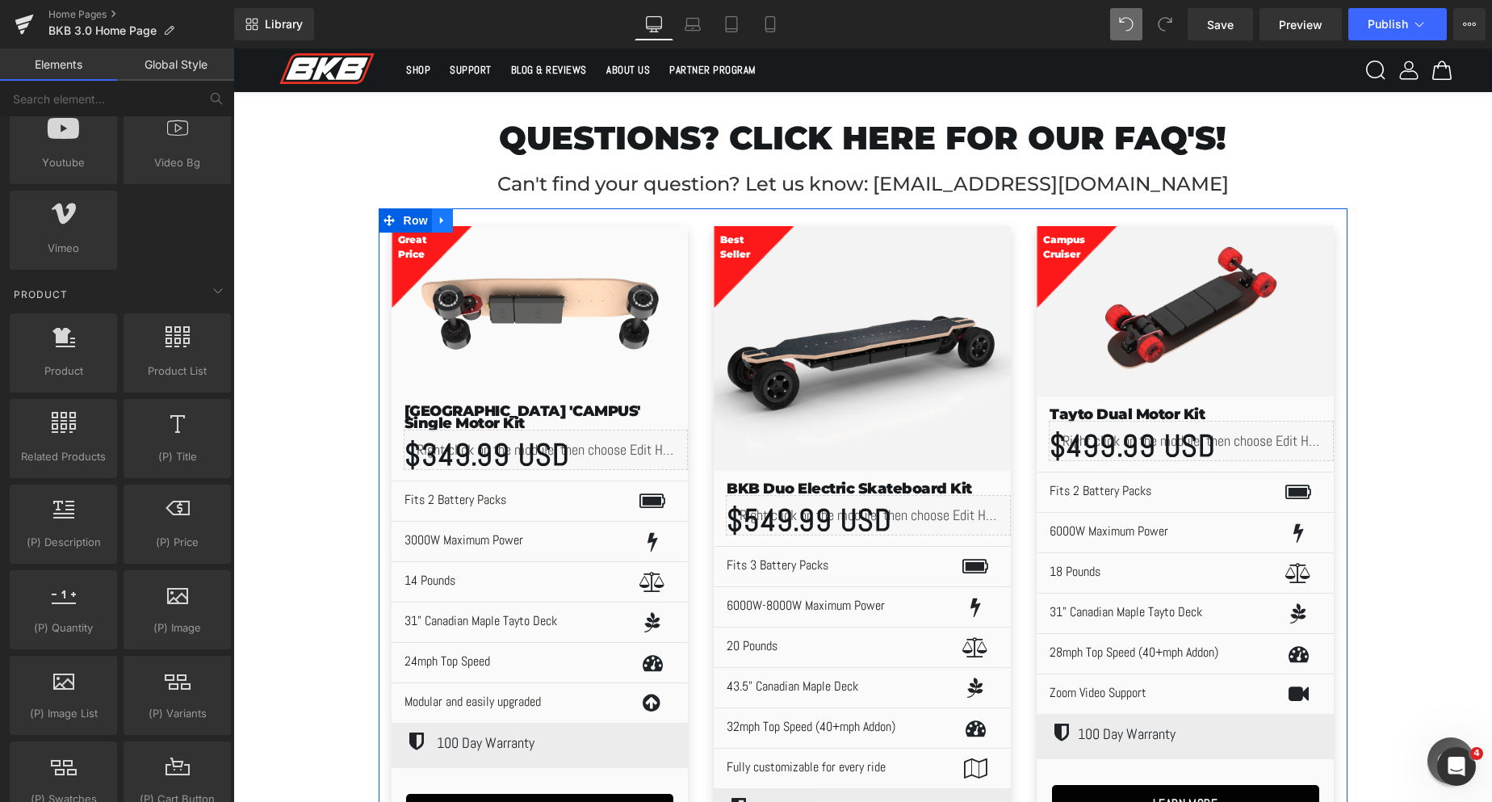
click at [443, 215] on icon at bounding box center [442, 220] width 11 height 12
click at [488, 224] on icon at bounding box center [484, 220] width 11 height 12
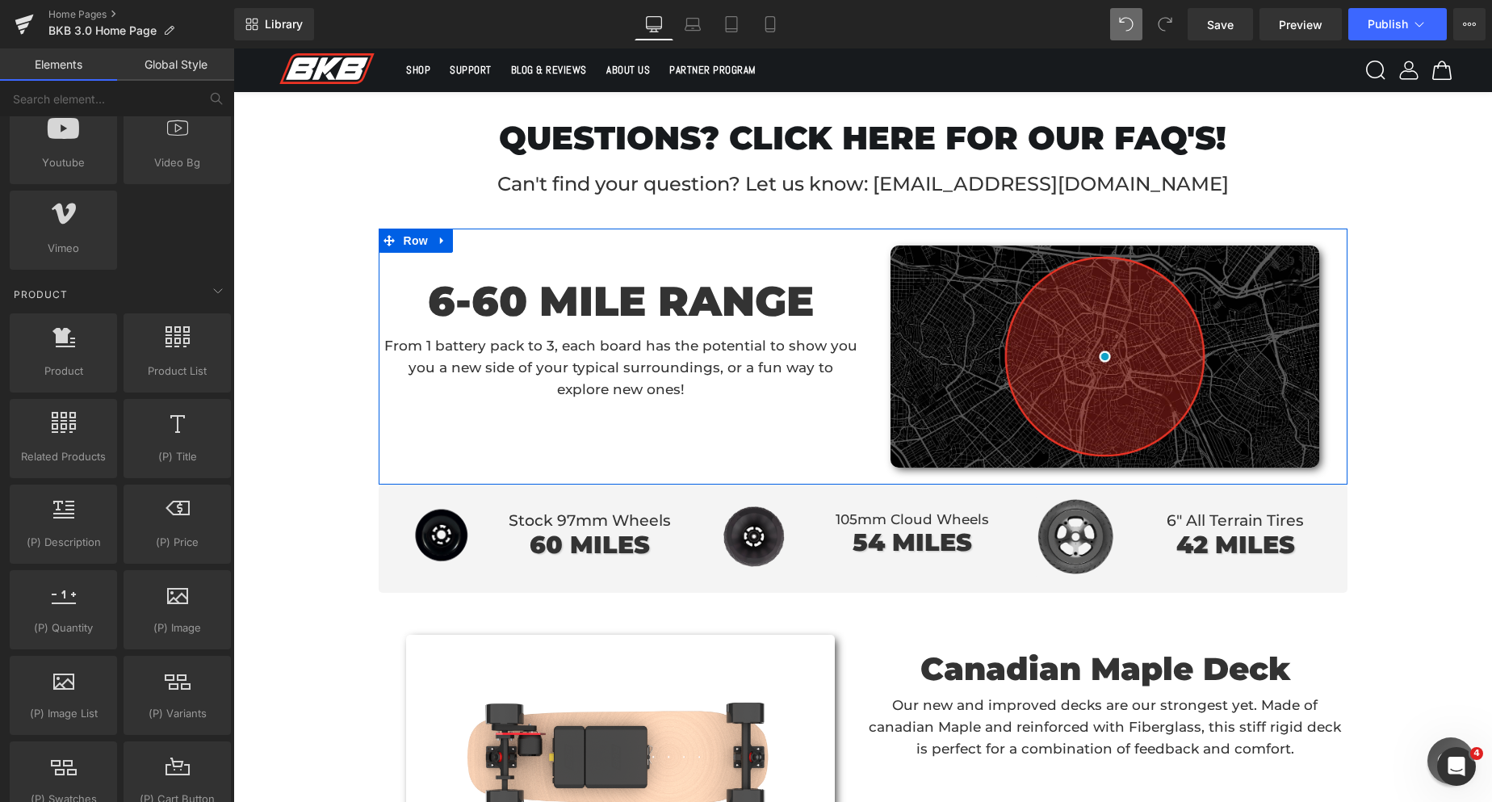
click at [443, 236] on icon at bounding box center [442, 240] width 11 height 12
click at [480, 239] on icon at bounding box center [484, 240] width 11 height 11
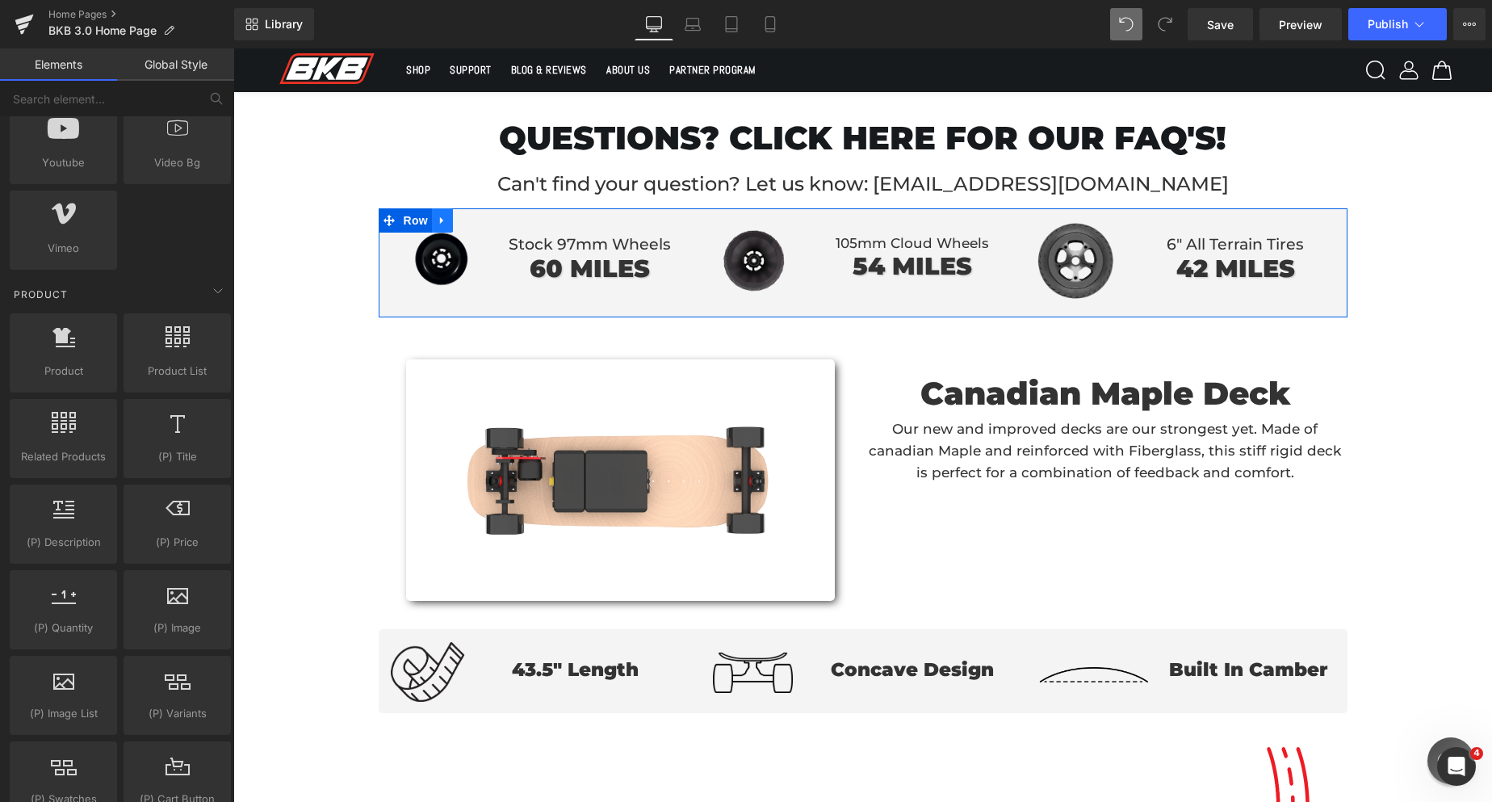
click at [443, 215] on icon at bounding box center [442, 220] width 11 height 12
click at [484, 222] on icon at bounding box center [484, 220] width 11 height 12
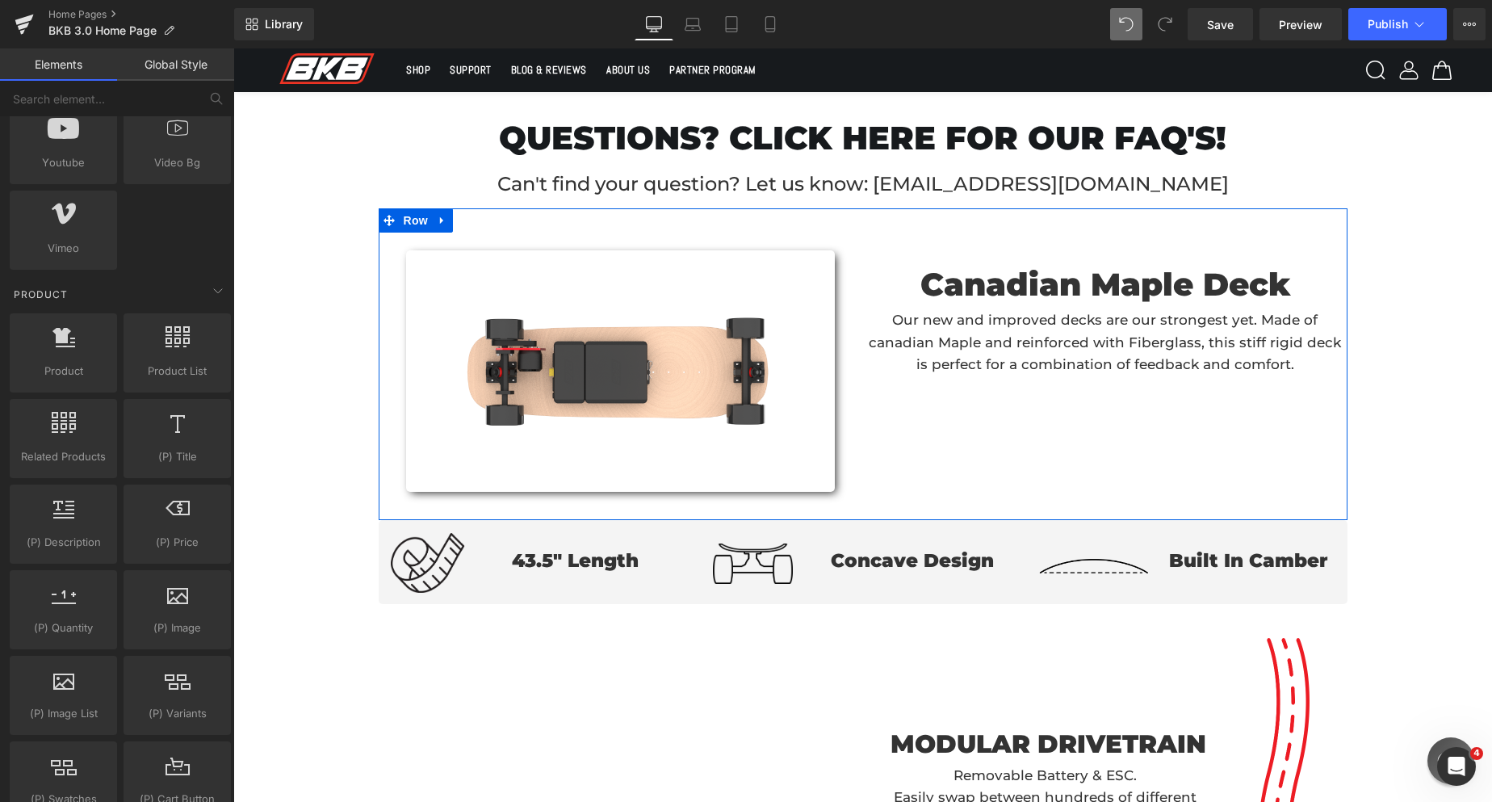
click at [432, 212] on link at bounding box center [442, 220] width 21 height 24
click at [486, 214] on icon at bounding box center [484, 220] width 11 height 12
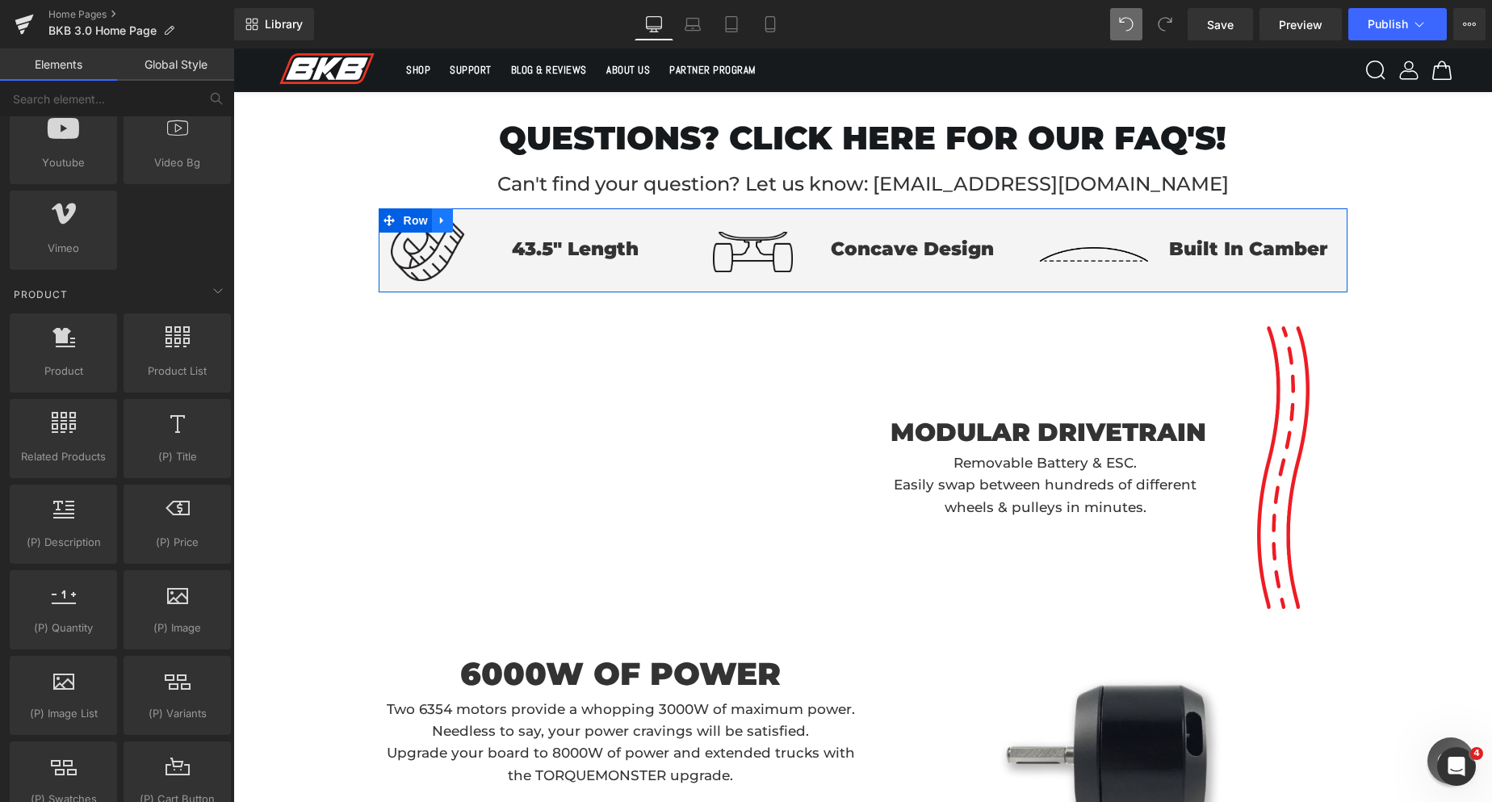
click at [446, 216] on icon at bounding box center [442, 220] width 11 height 12
click at [484, 223] on icon at bounding box center [484, 220] width 11 height 11
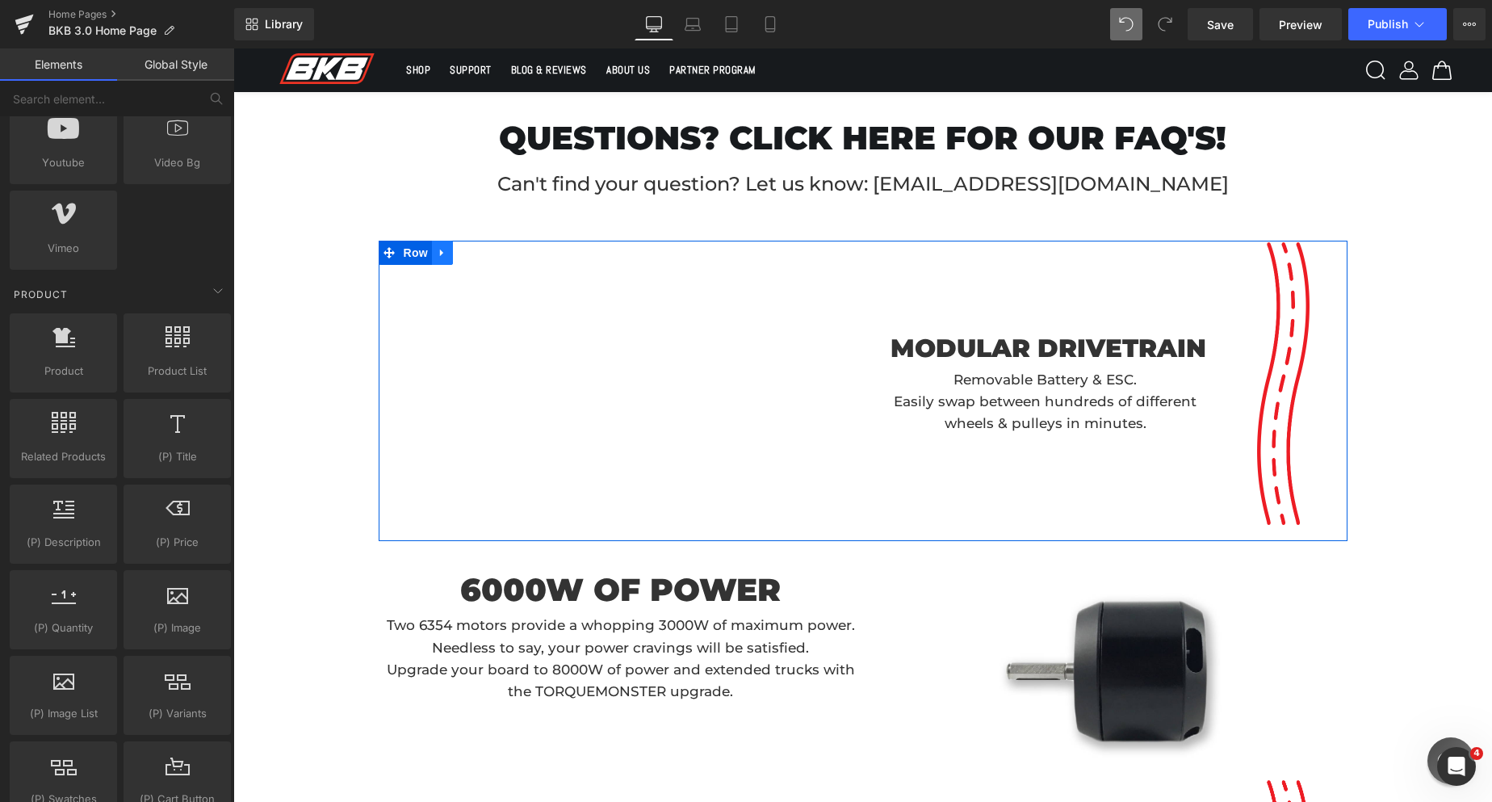
click at [441, 255] on icon at bounding box center [442, 252] width 11 height 12
click at [484, 254] on icon at bounding box center [484, 252] width 11 height 12
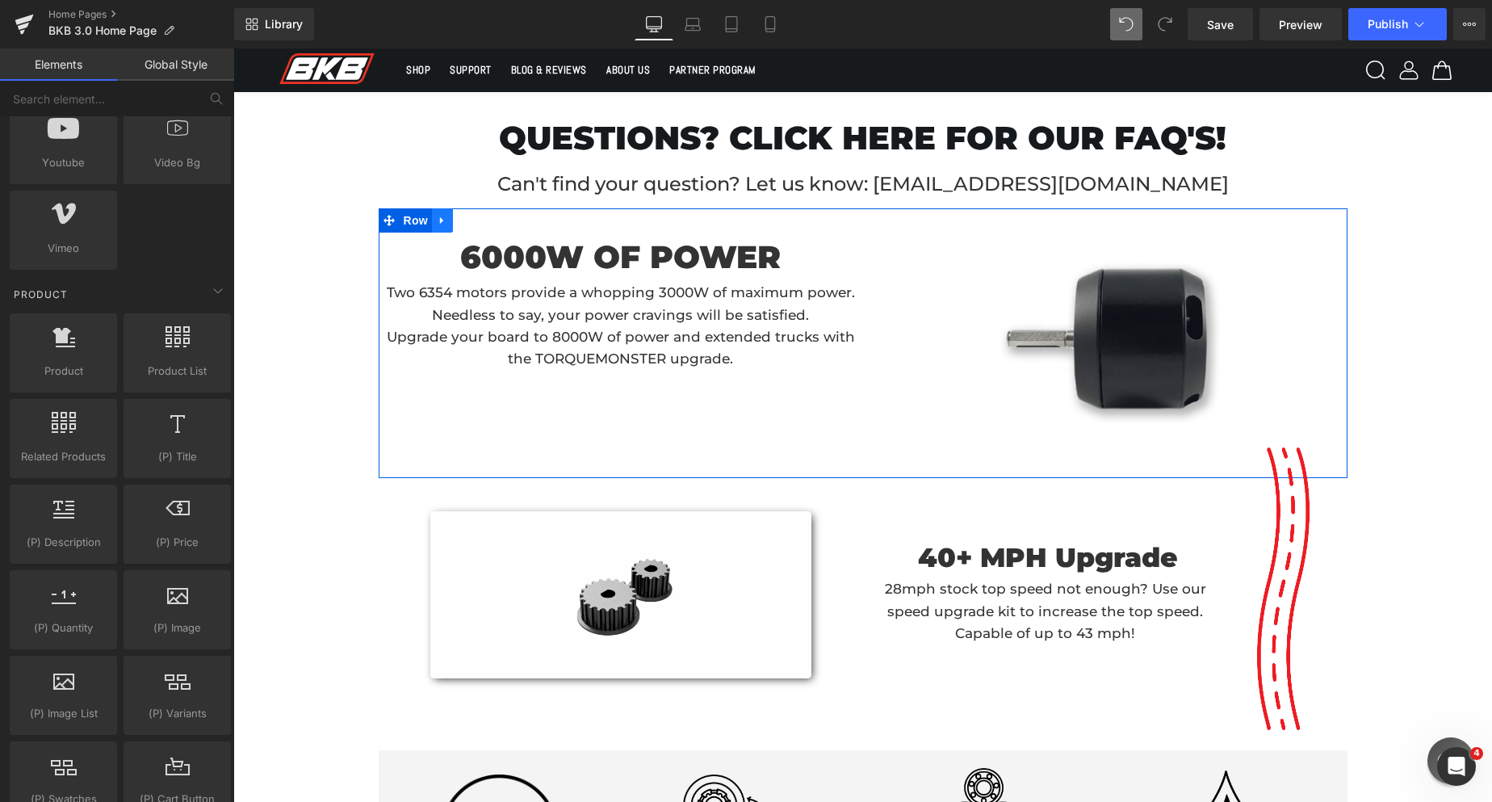
click at [448, 223] on link at bounding box center [442, 220] width 21 height 24
click at [485, 221] on icon at bounding box center [484, 220] width 11 height 11
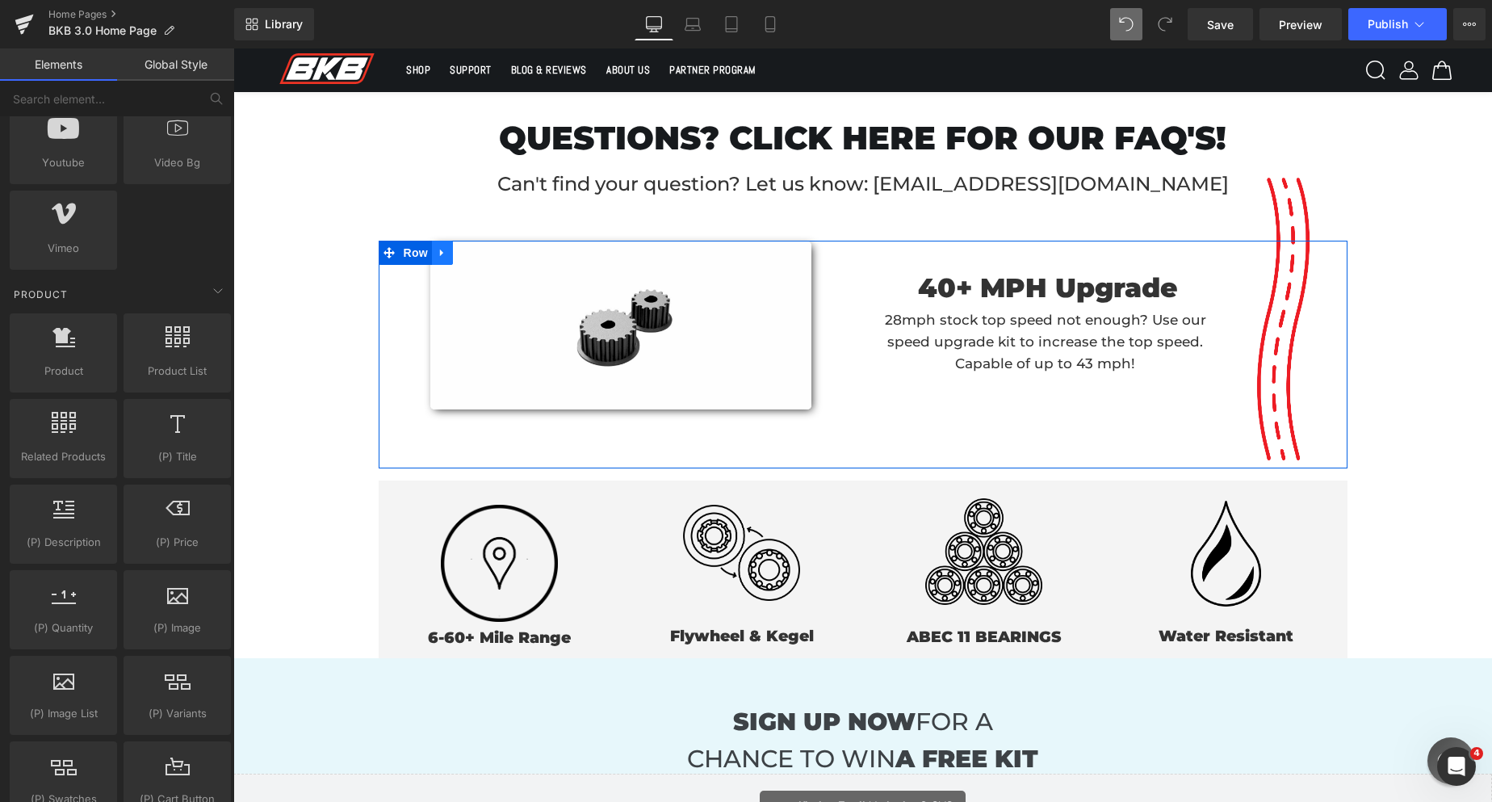
click at [444, 248] on icon at bounding box center [442, 252] width 11 height 12
click at [484, 251] on icon at bounding box center [484, 252] width 11 height 11
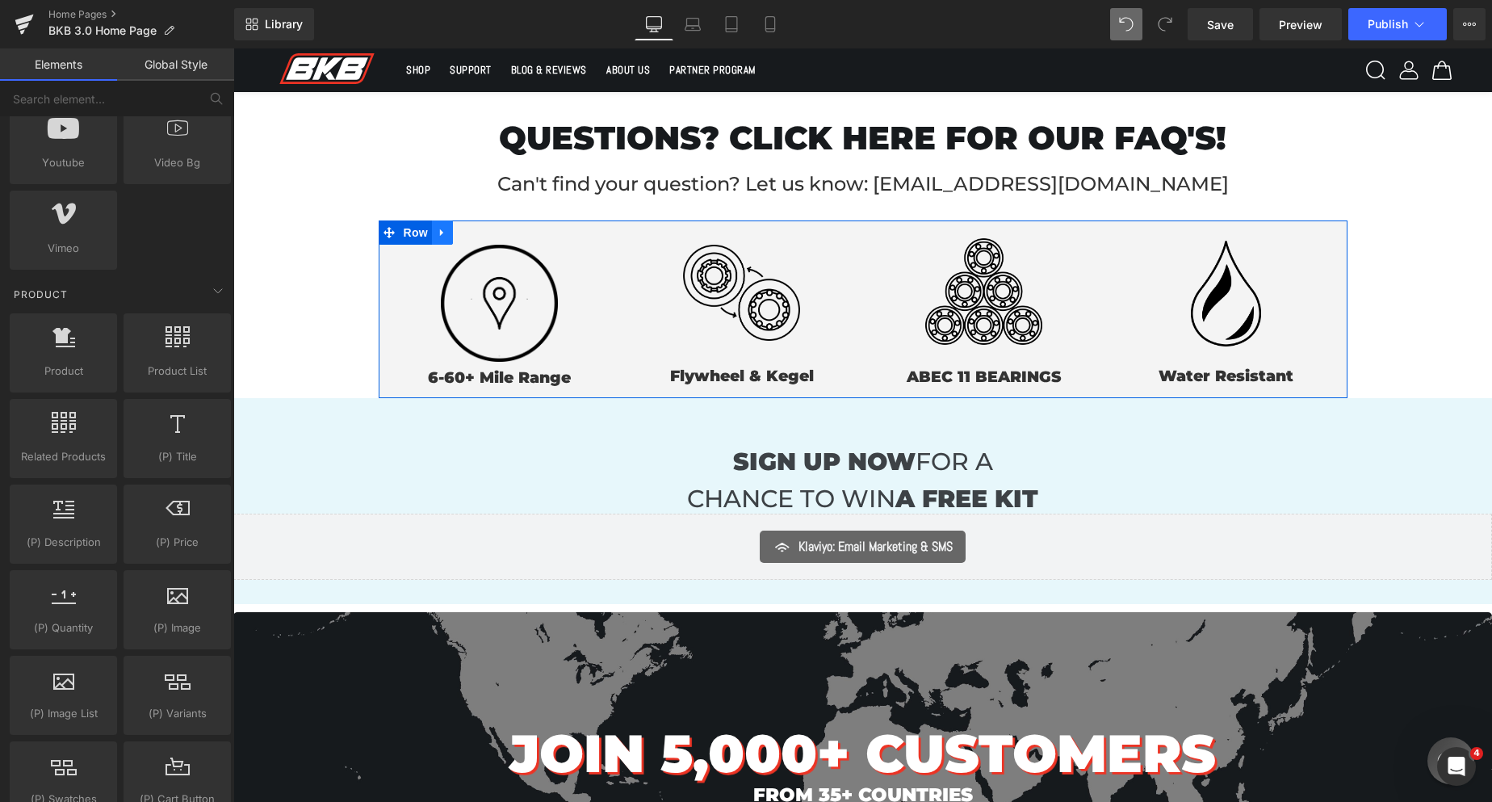
click at [446, 232] on link at bounding box center [442, 232] width 21 height 24
click at [488, 232] on icon at bounding box center [484, 232] width 11 height 11
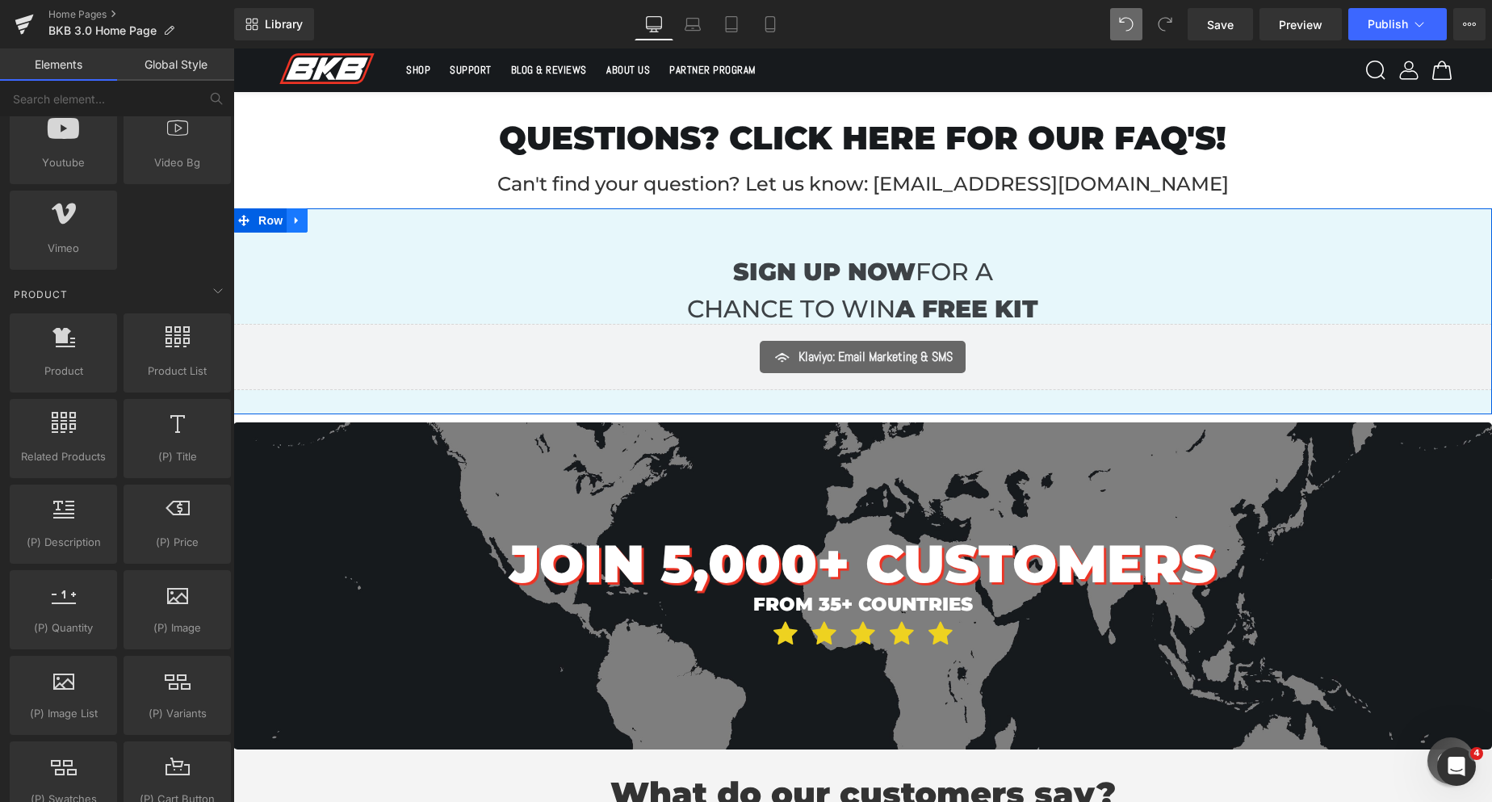
click at [295, 214] on icon at bounding box center [296, 220] width 11 height 12
click at [338, 221] on icon at bounding box center [338, 220] width 11 height 12
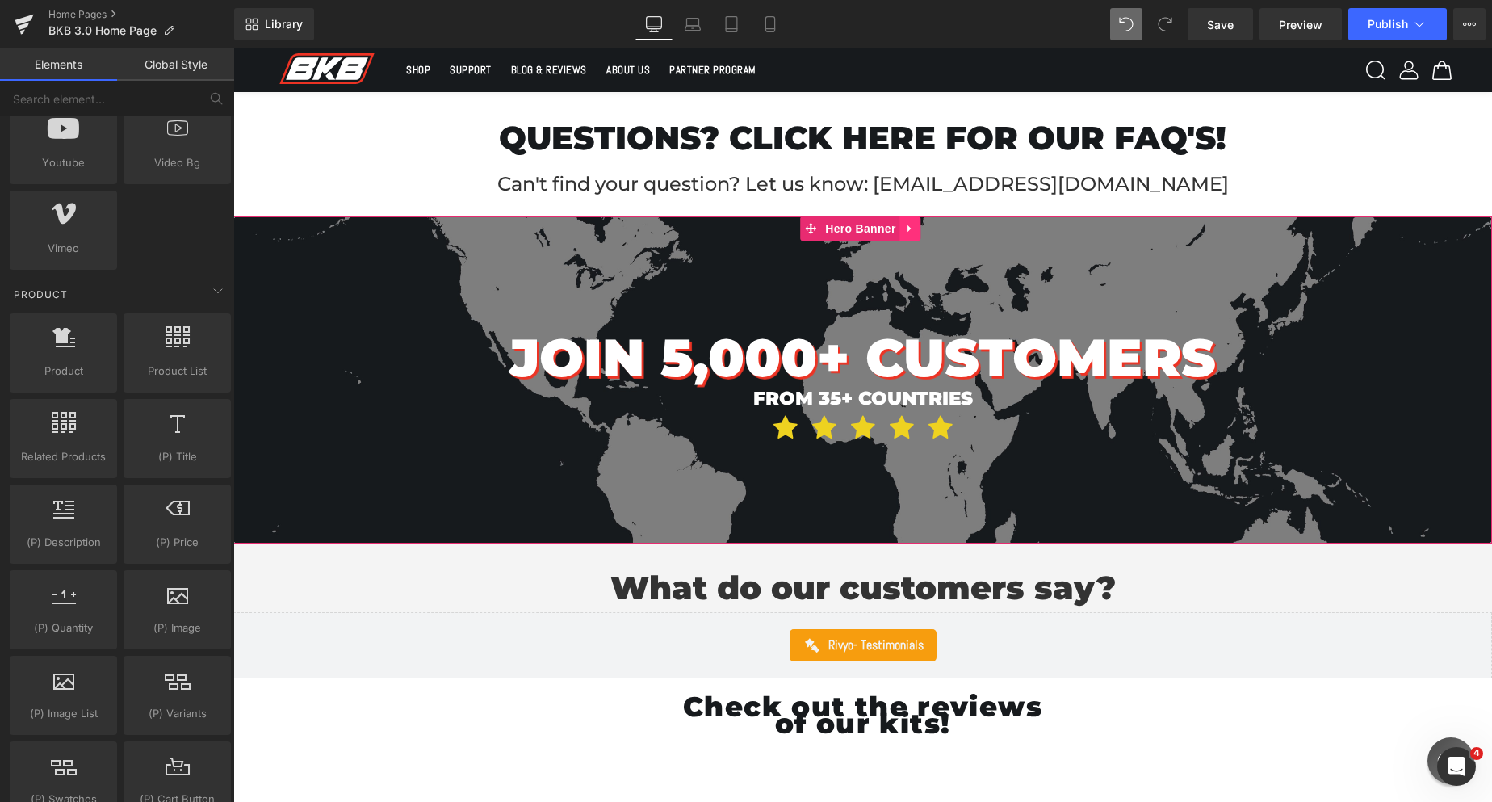
click at [907, 230] on icon at bounding box center [910, 228] width 11 height 12
click at [923, 235] on link at bounding box center [921, 228] width 21 height 24
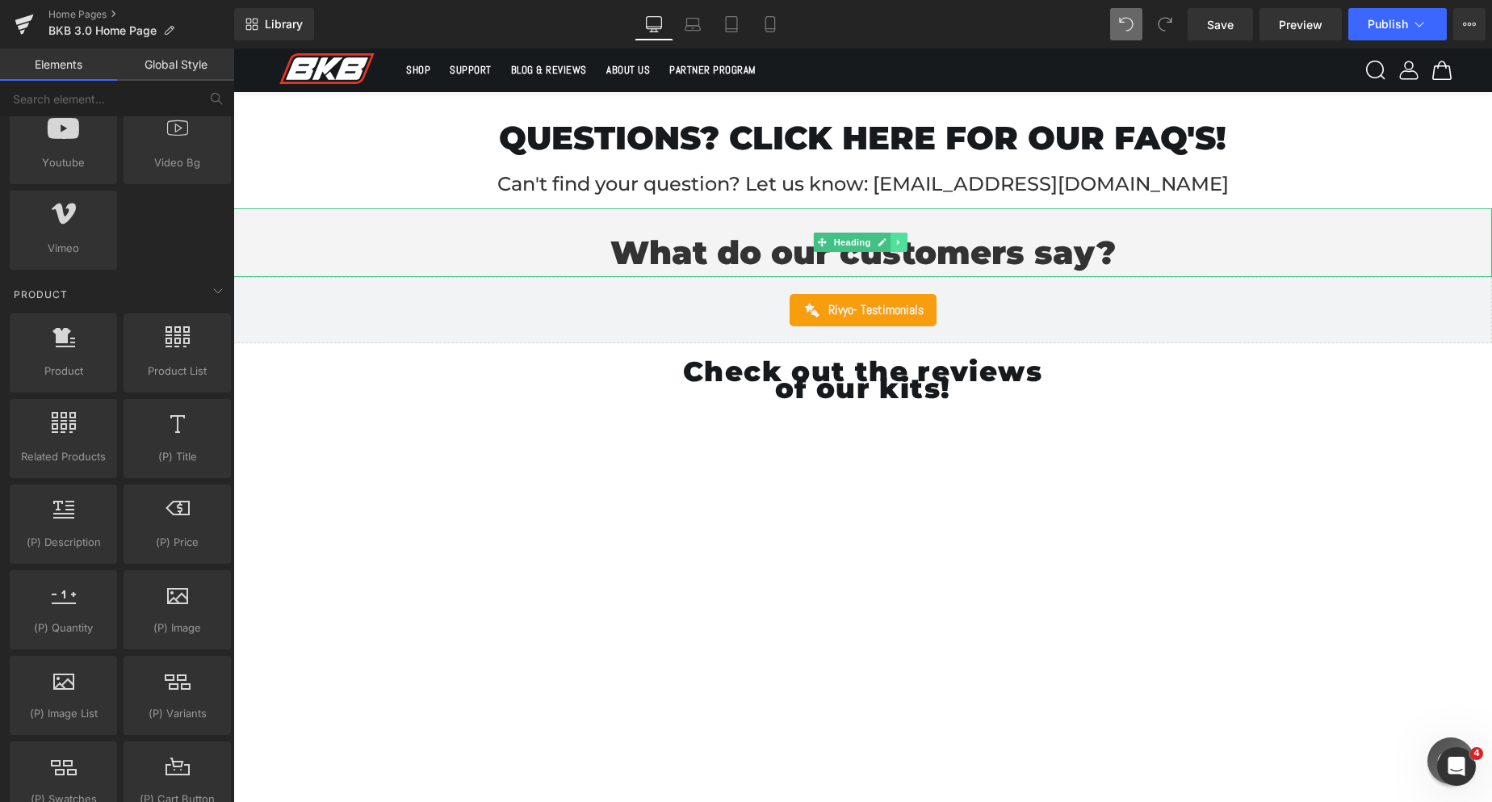
click at [906, 243] on link at bounding box center [898, 241] width 17 height 19
click at [911, 249] on link at bounding box center [907, 241] width 17 height 19
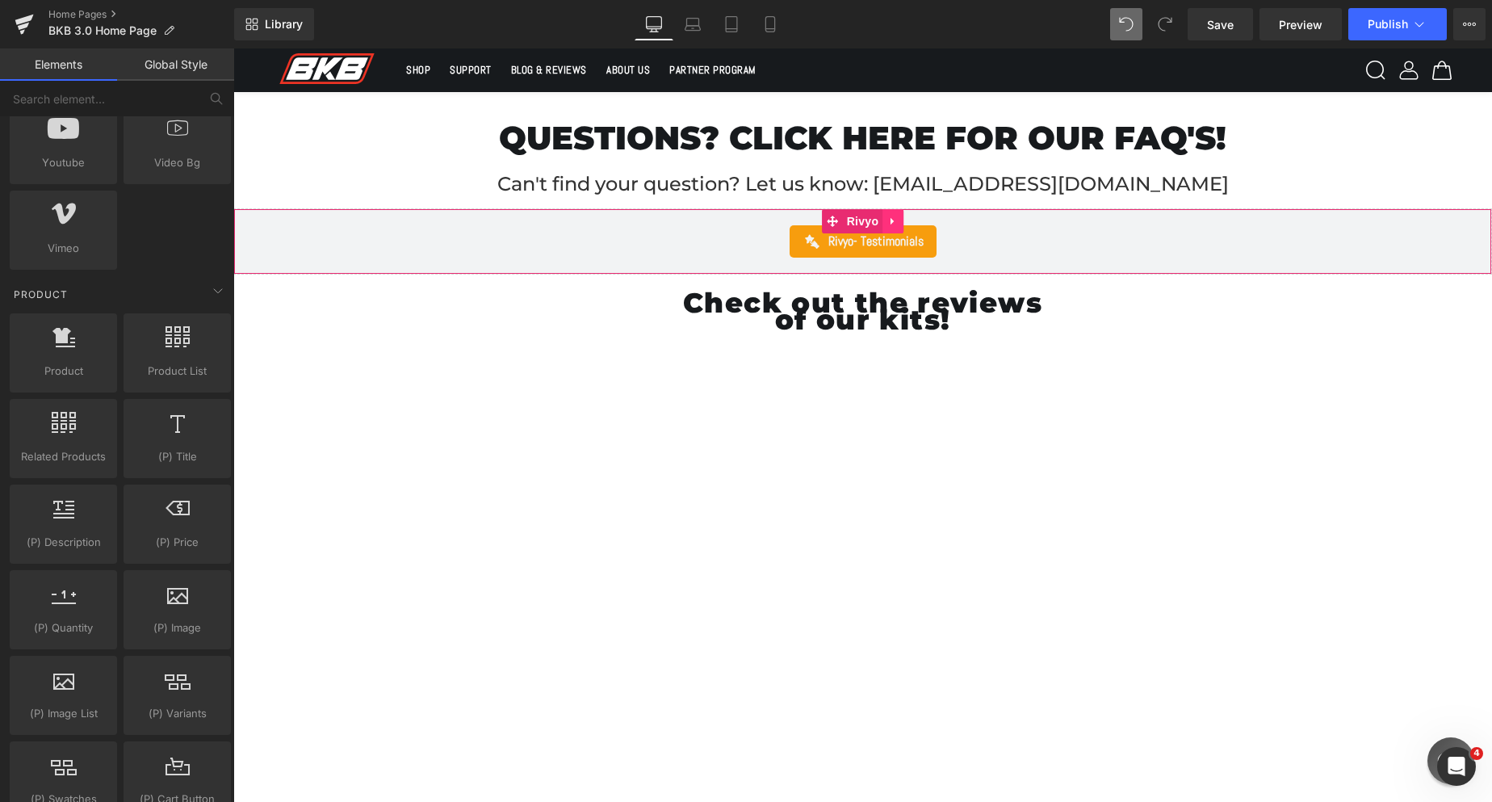
click at [887, 215] on icon at bounding box center [892, 221] width 11 height 12
click at [904, 220] on icon at bounding box center [903, 221] width 11 height 11
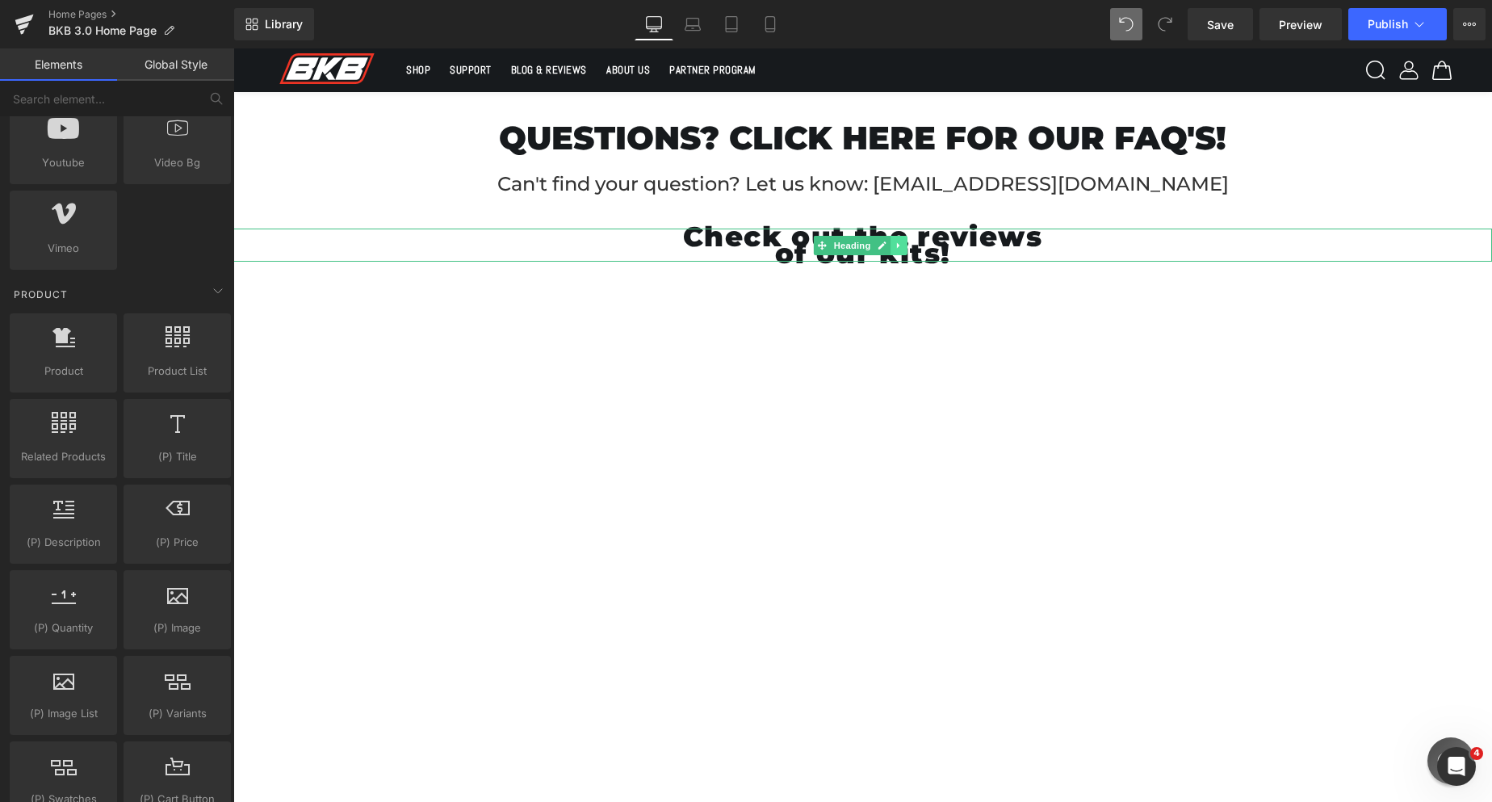
click at [907, 250] on link at bounding box center [898, 245] width 17 height 19
click at [907, 247] on icon at bounding box center [907, 246] width 9 height 10
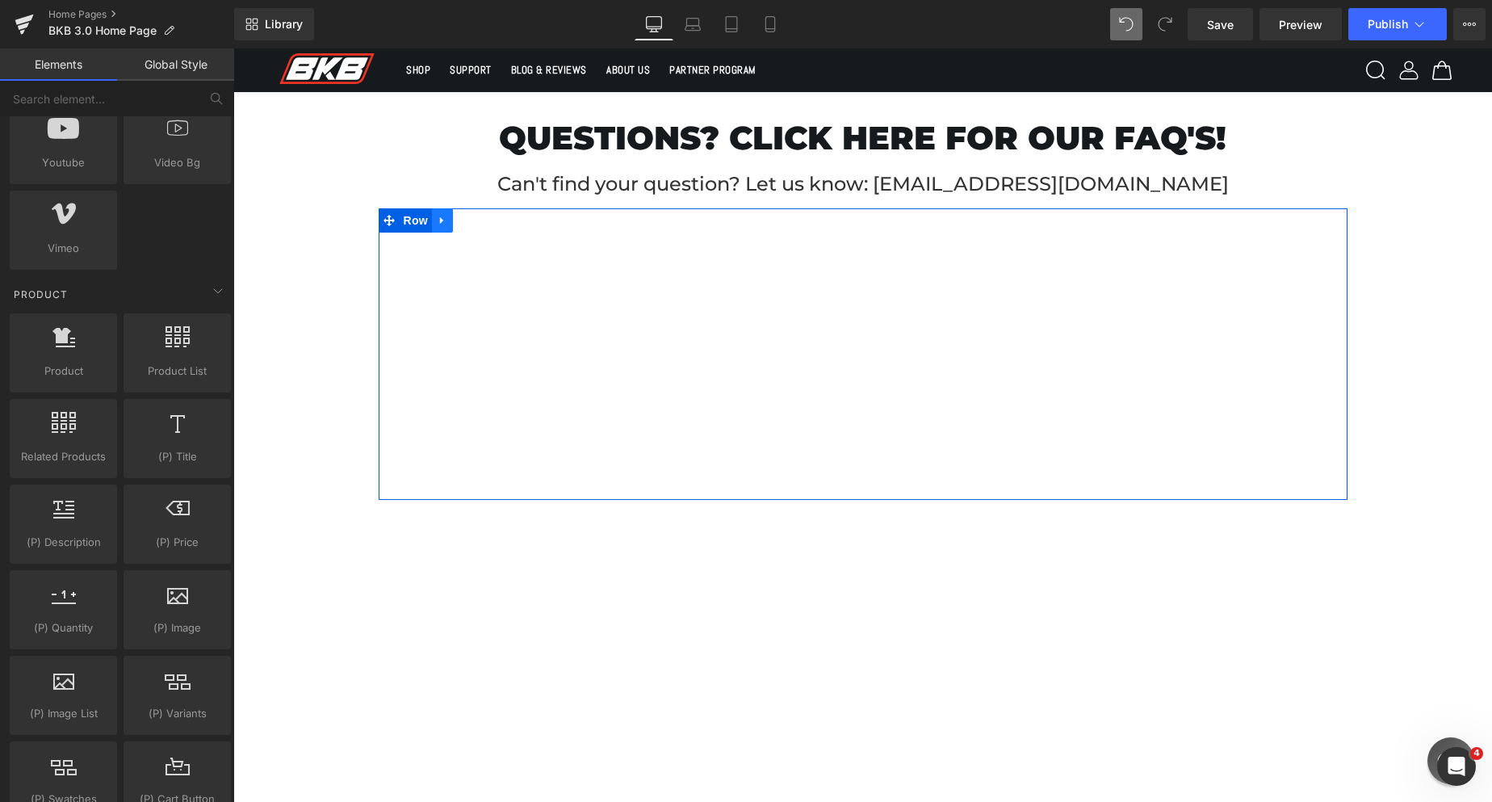
click at [442, 215] on icon at bounding box center [442, 220] width 11 height 12
click at [483, 220] on icon at bounding box center [484, 220] width 11 height 12
click at [440, 212] on link at bounding box center [442, 220] width 21 height 24
click at [474, 221] on link at bounding box center [484, 220] width 21 height 24
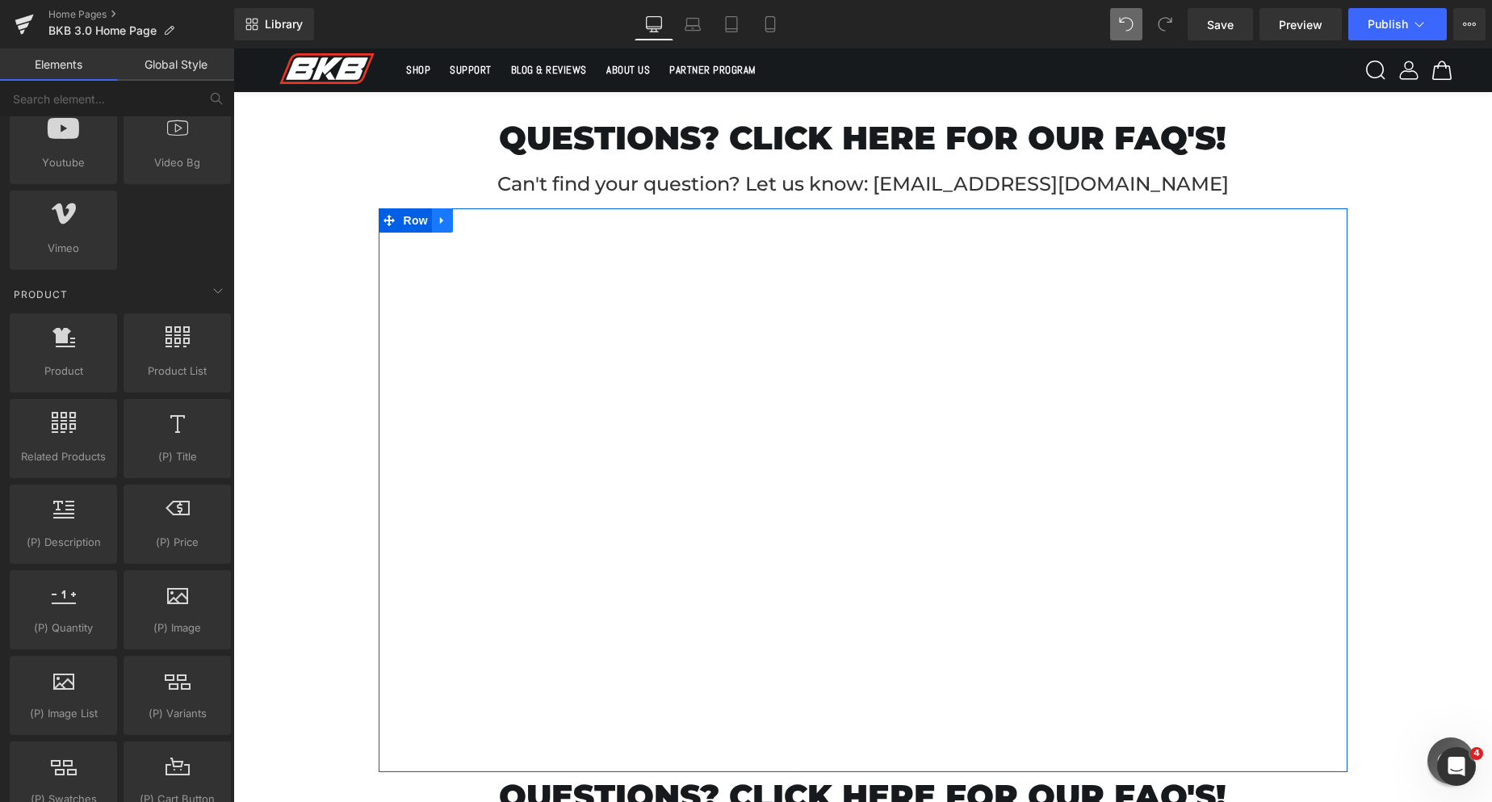
click at [442, 220] on icon at bounding box center [442, 220] width 11 height 12
click at [483, 216] on icon at bounding box center [484, 220] width 11 height 11
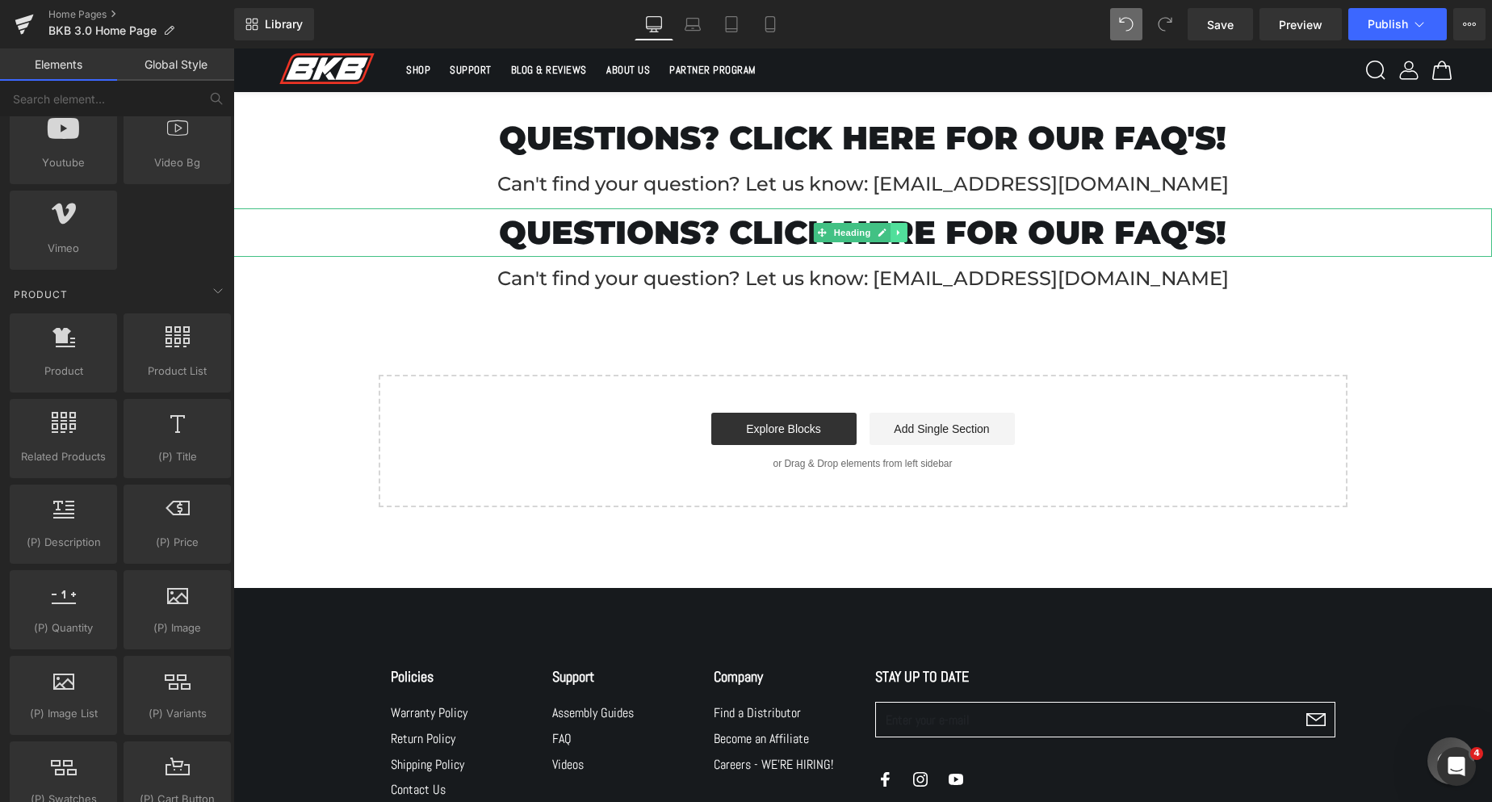
click at [907, 229] on link at bounding box center [898, 232] width 17 height 19
click at [908, 232] on icon at bounding box center [907, 232] width 9 height 9
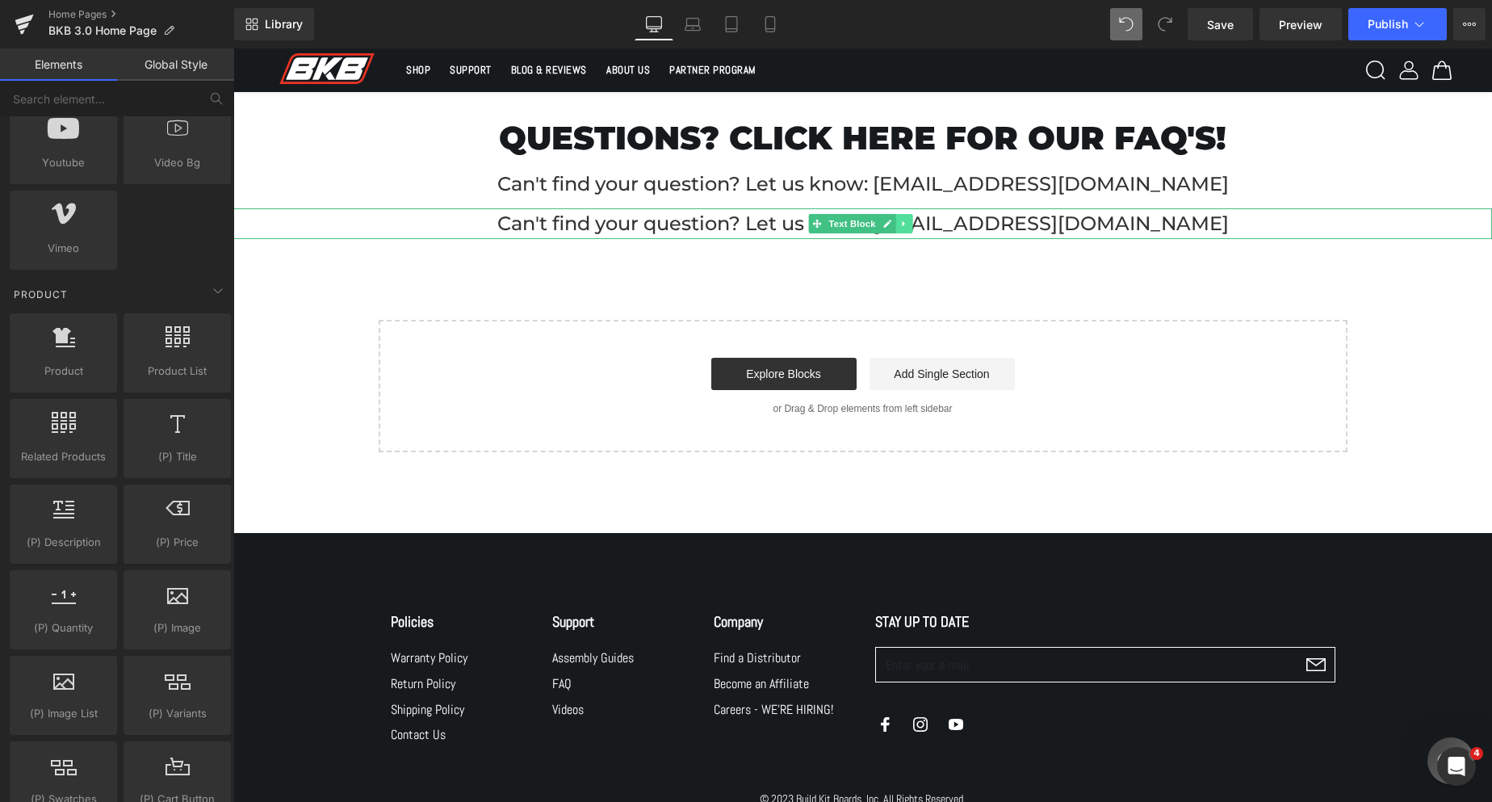
click at [901, 222] on icon at bounding box center [903, 224] width 9 height 10
click at [916, 223] on icon at bounding box center [912, 224] width 9 height 9
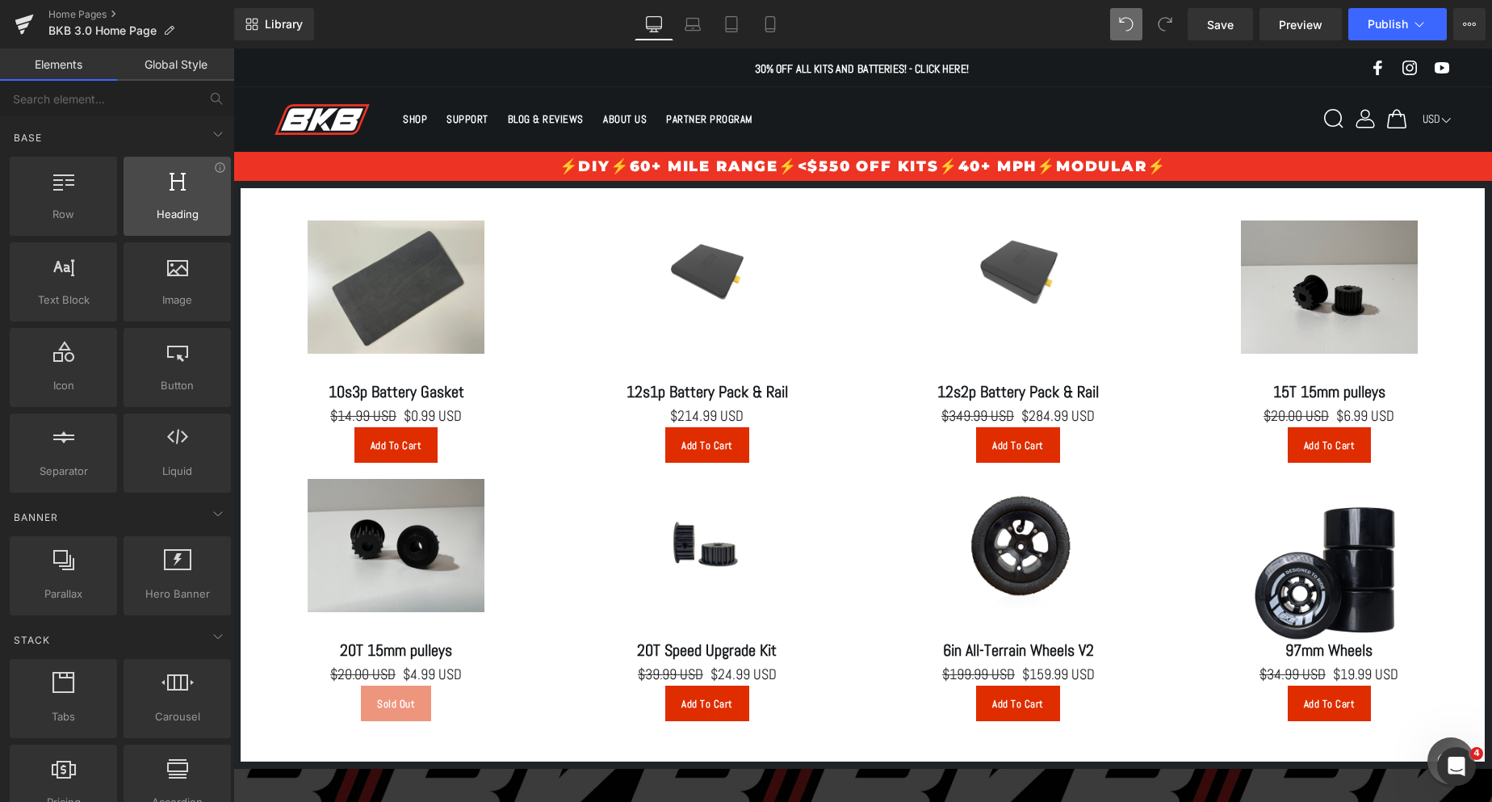
click at [199, 225] on div "Heading headings, titles, h1,h2,h3,h4,h5,h6" at bounding box center [177, 196] width 107 height 79
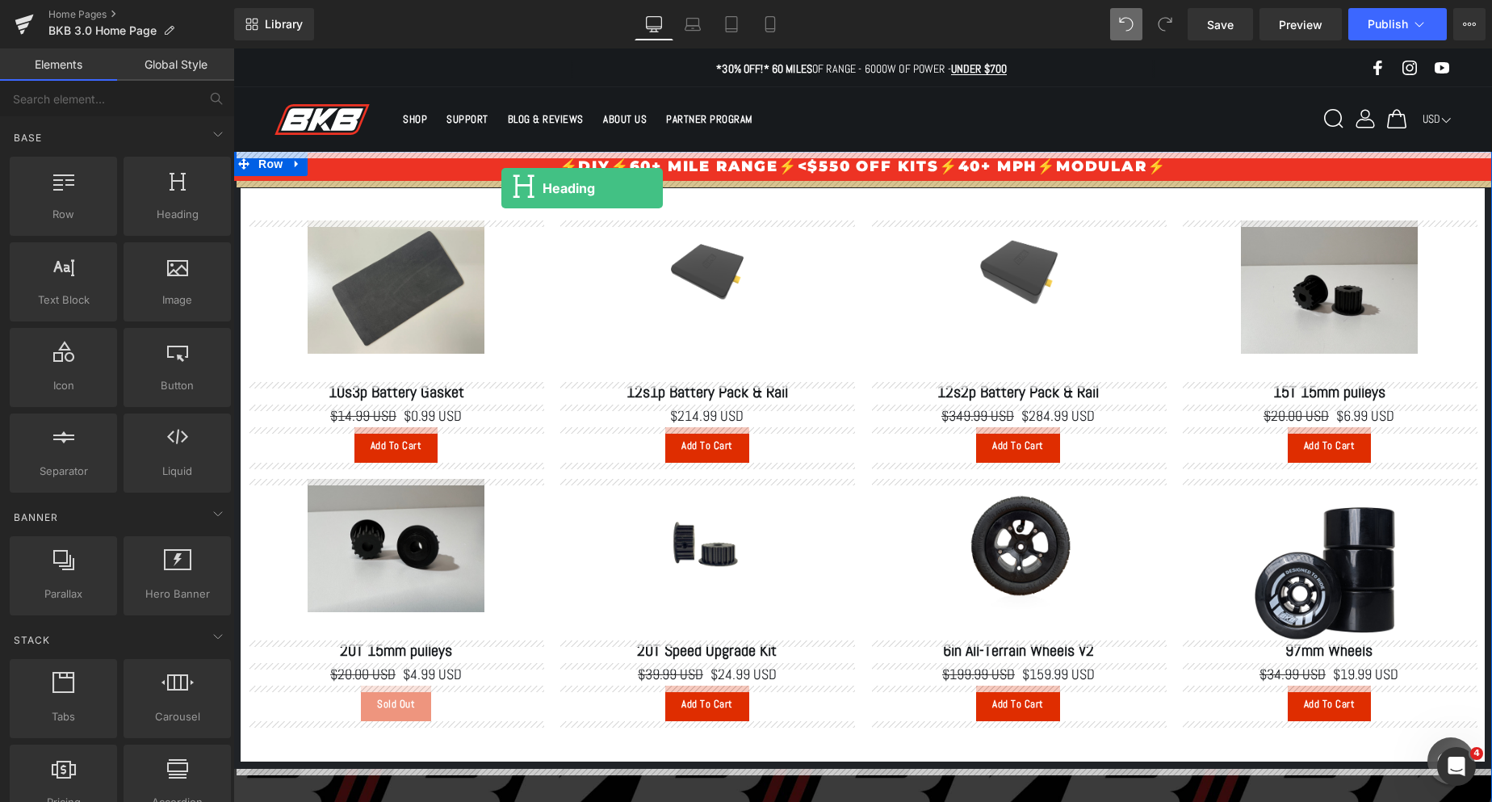
drag, startPoint x: 447, startPoint y: 257, endPoint x: 501, endPoint y: 188, distance: 87.4
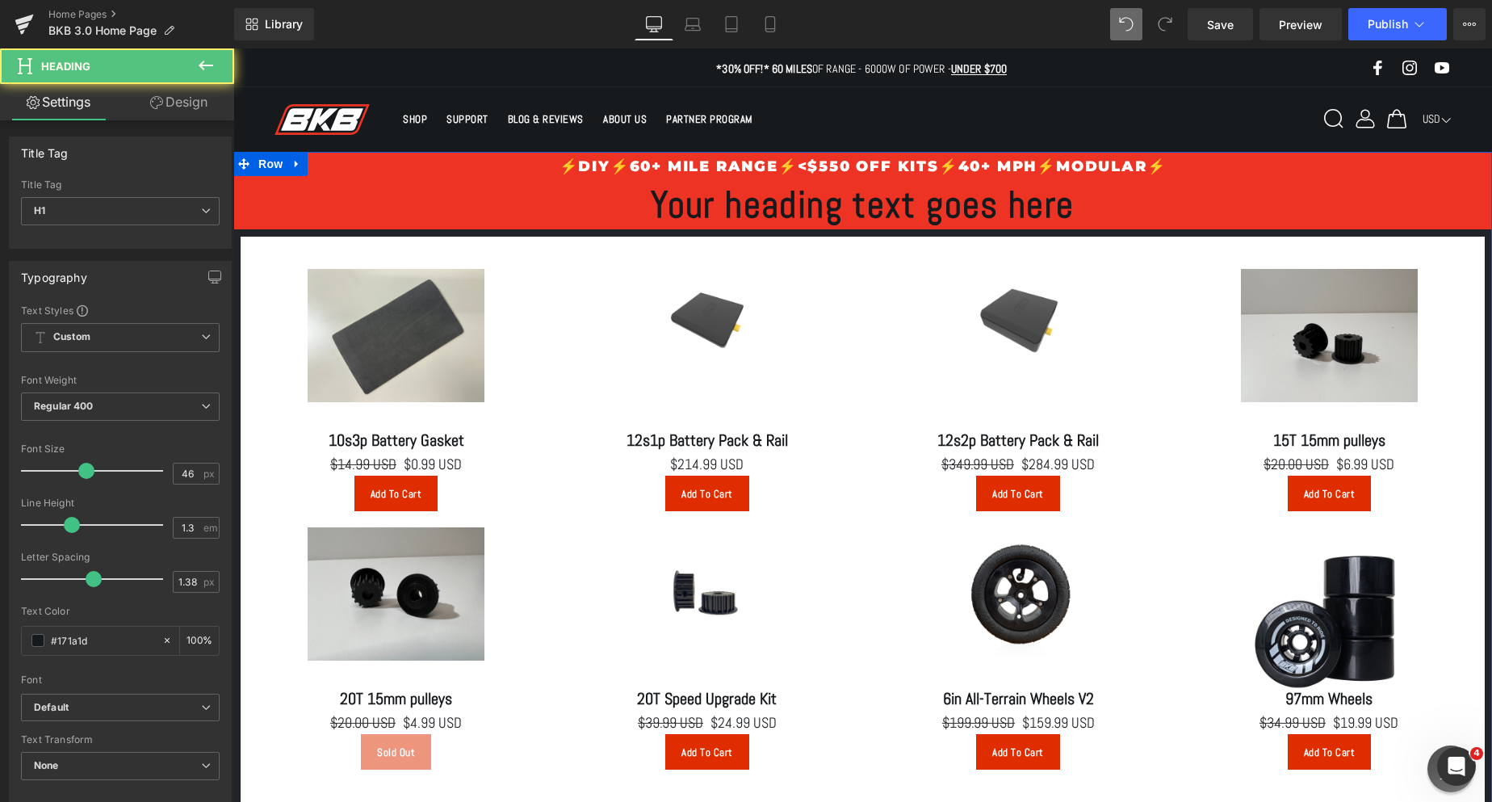
click at [876, 216] on h1 "Your heading text goes here" at bounding box center [862, 205] width 1259 height 48
click at [877, 216] on h1 "Your heading text goes here" at bounding box center [862, 205] width 1259 height 48
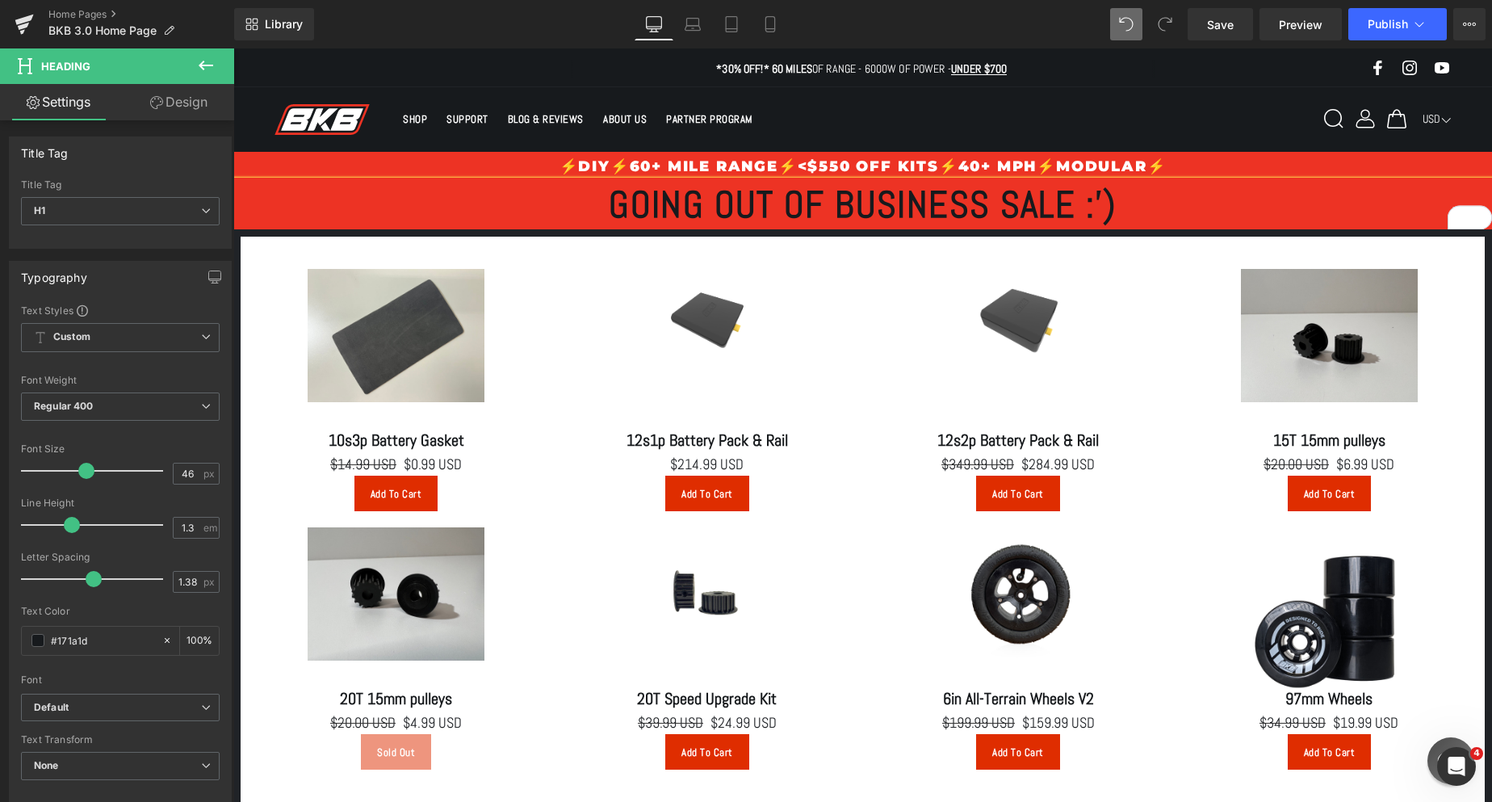
click at [609, 207] on h1 "GOING OUT OF BUSINESS SALE :')" at bounding box center [862, 205] width 1259 height 48
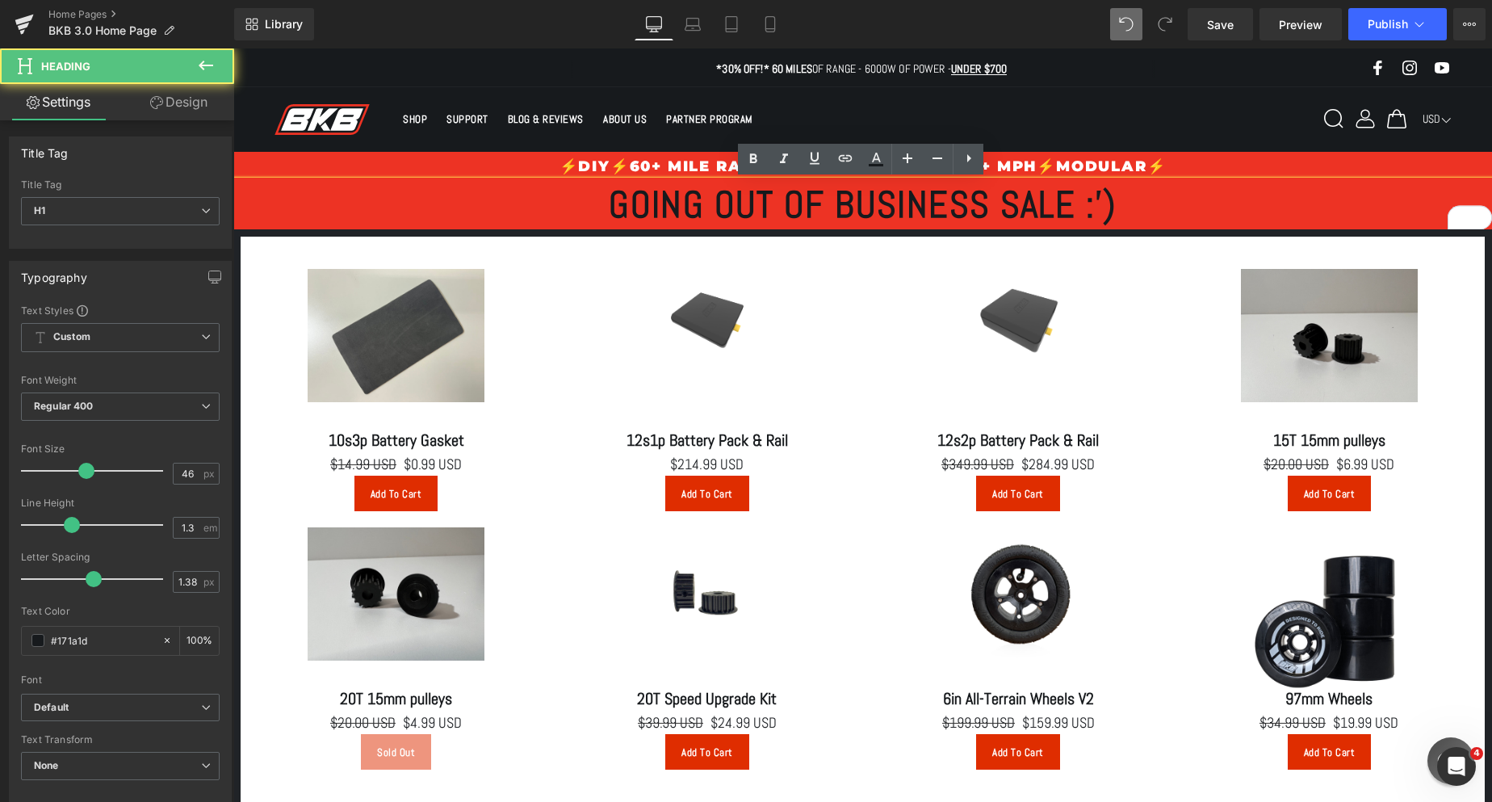
click at [1119, 212] on h1 "GOING OUT OF BUSINESS SALE :')" at bounding box center [862, 205] width 1259 height 48
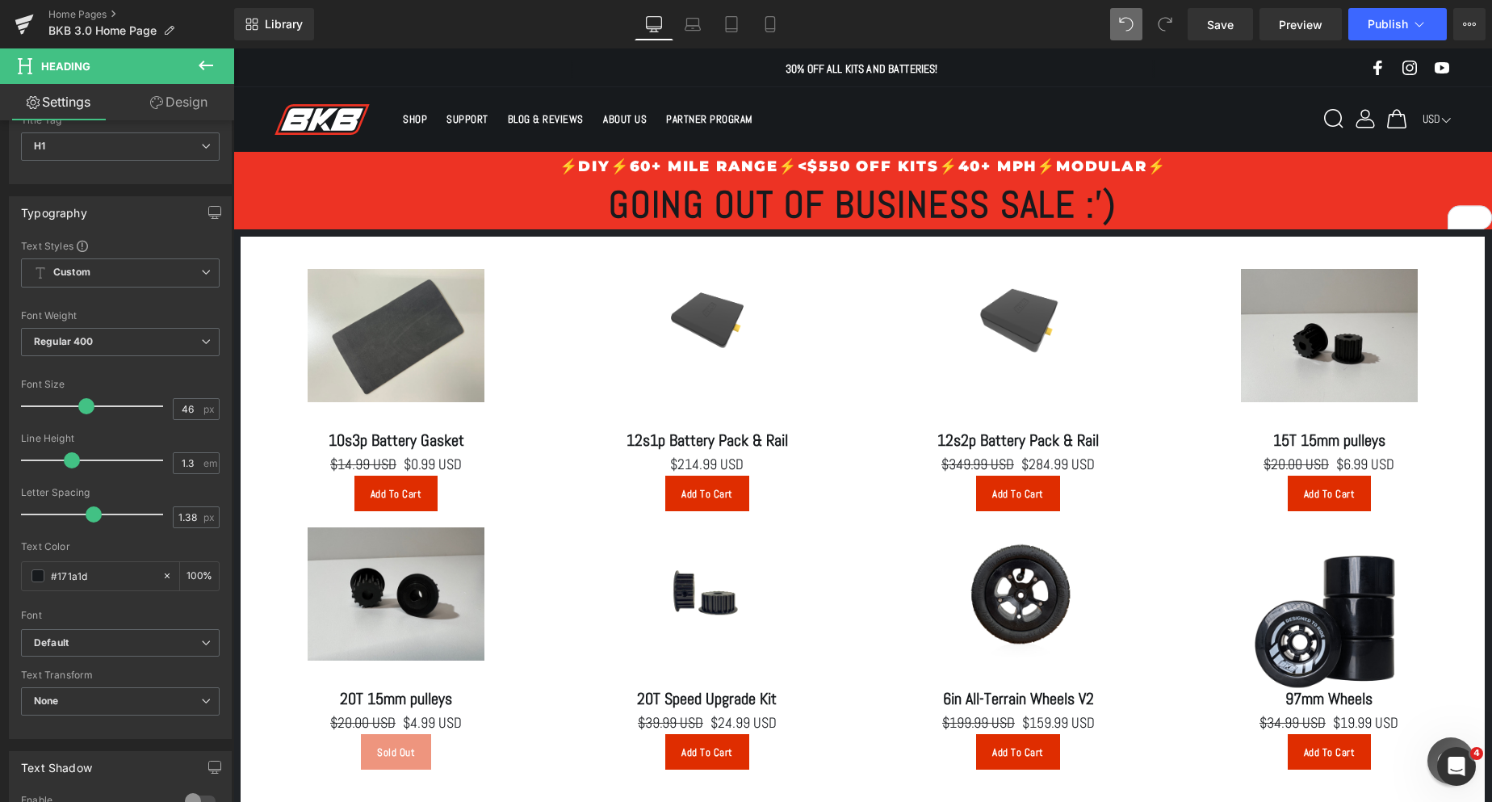
scroll to position [61, 0]
click at [208, 64] on icon at bounding box center [205, 65] width 19 height 19
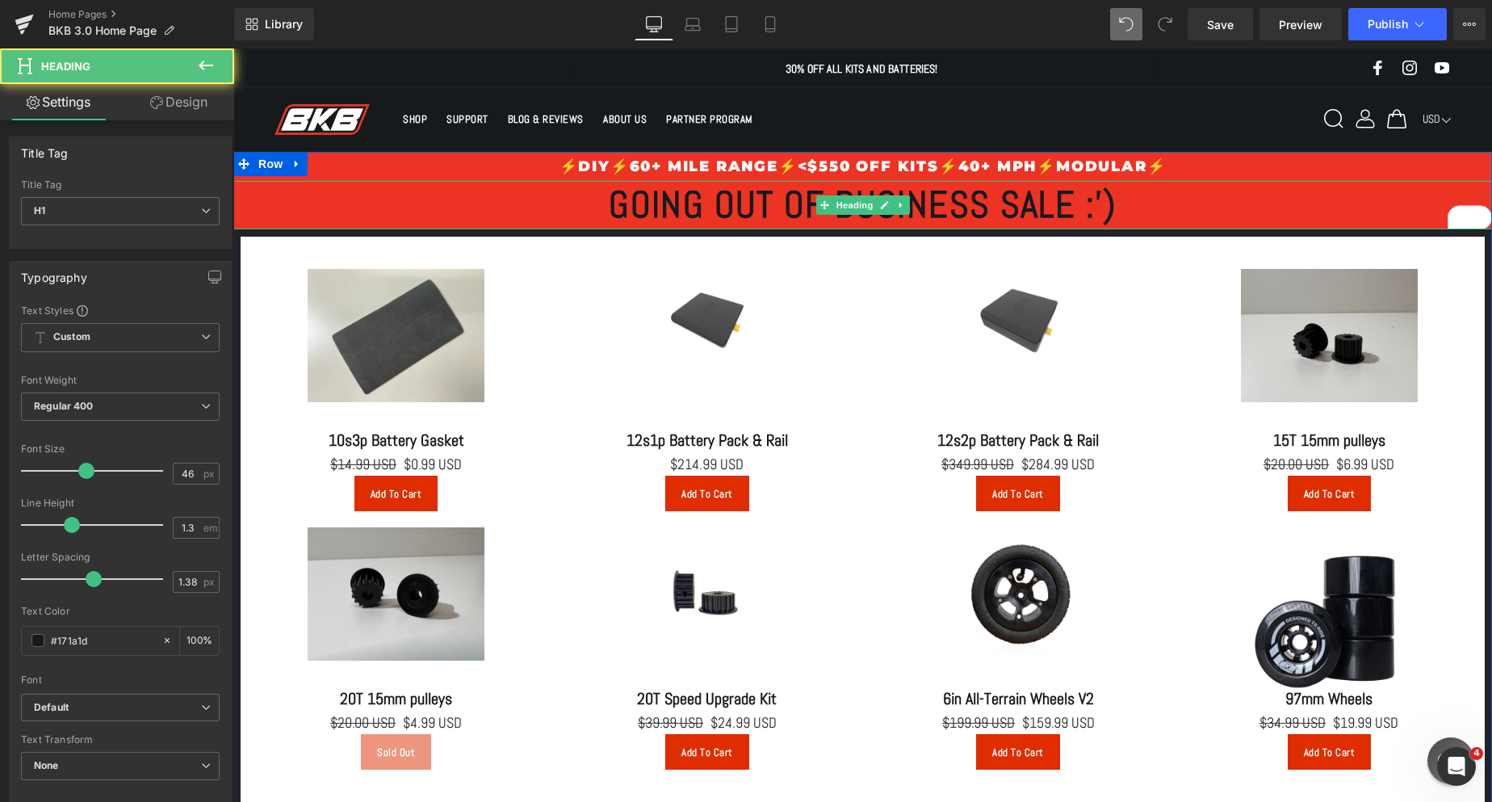
drag, startPoint x: 435, startPoint y: 207, endPoint x: 473, endPoint y: 191, distance: 40.9
click at [435, 206] on h1 "GOING OUT OF BUSINESS SALE :')" at bounding box center [862, 205] width 1259 height 48
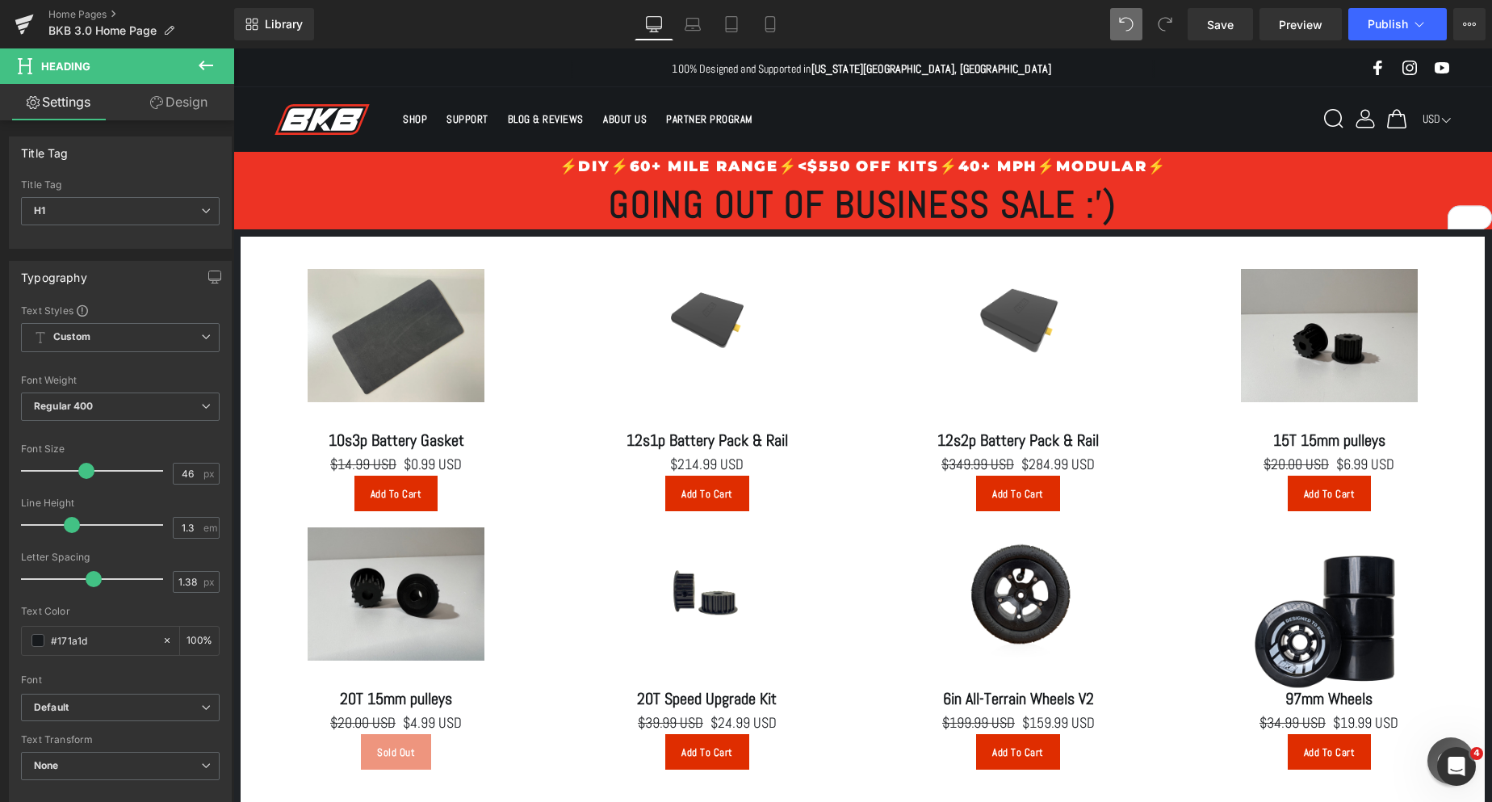
click at [155, 95] on link "Design" at bounding box center [178, 102] width 117 height 36
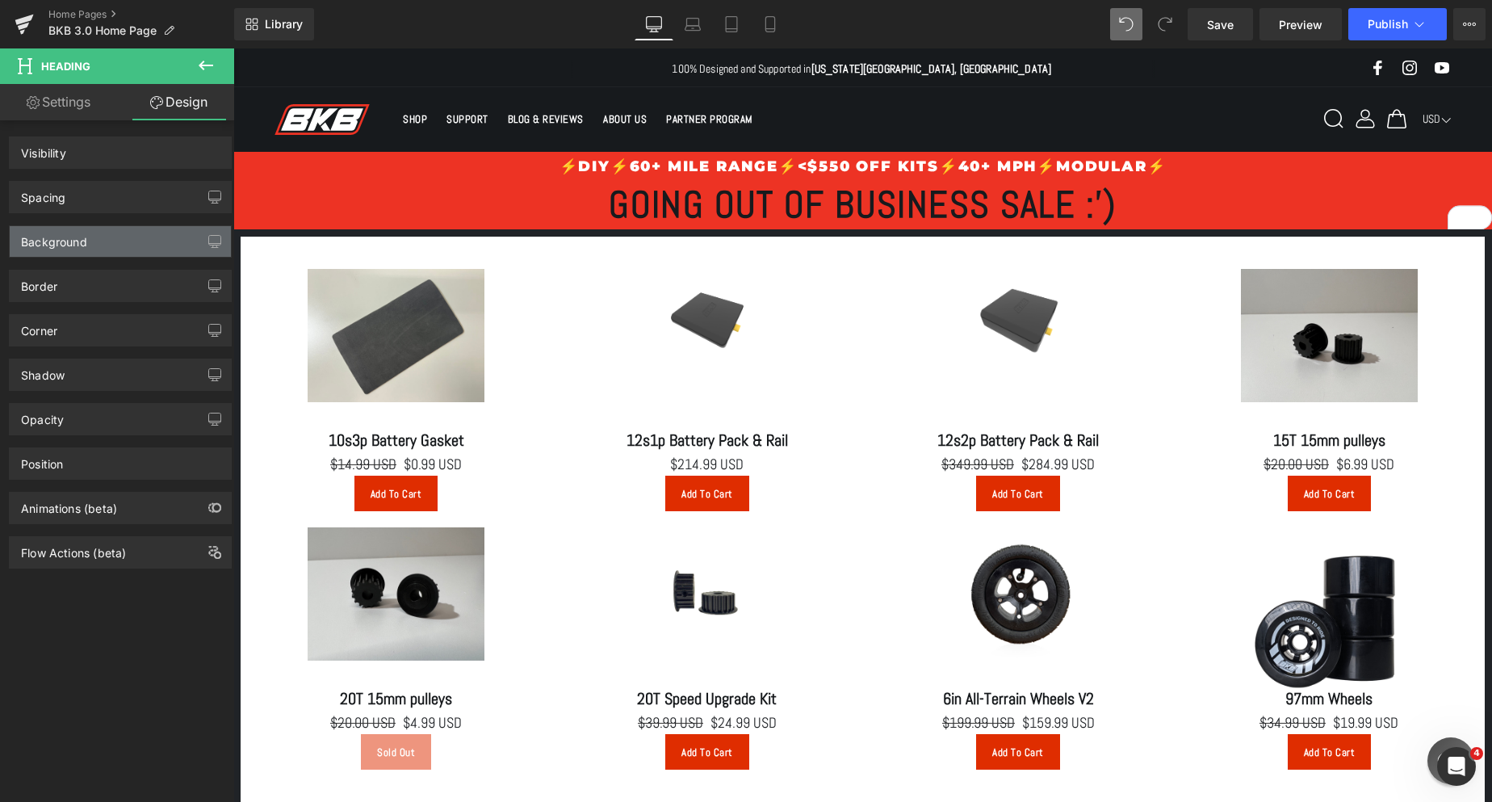
click at [145, 247] on div "Background" at bounding box center [120, 241] width 221 height 31
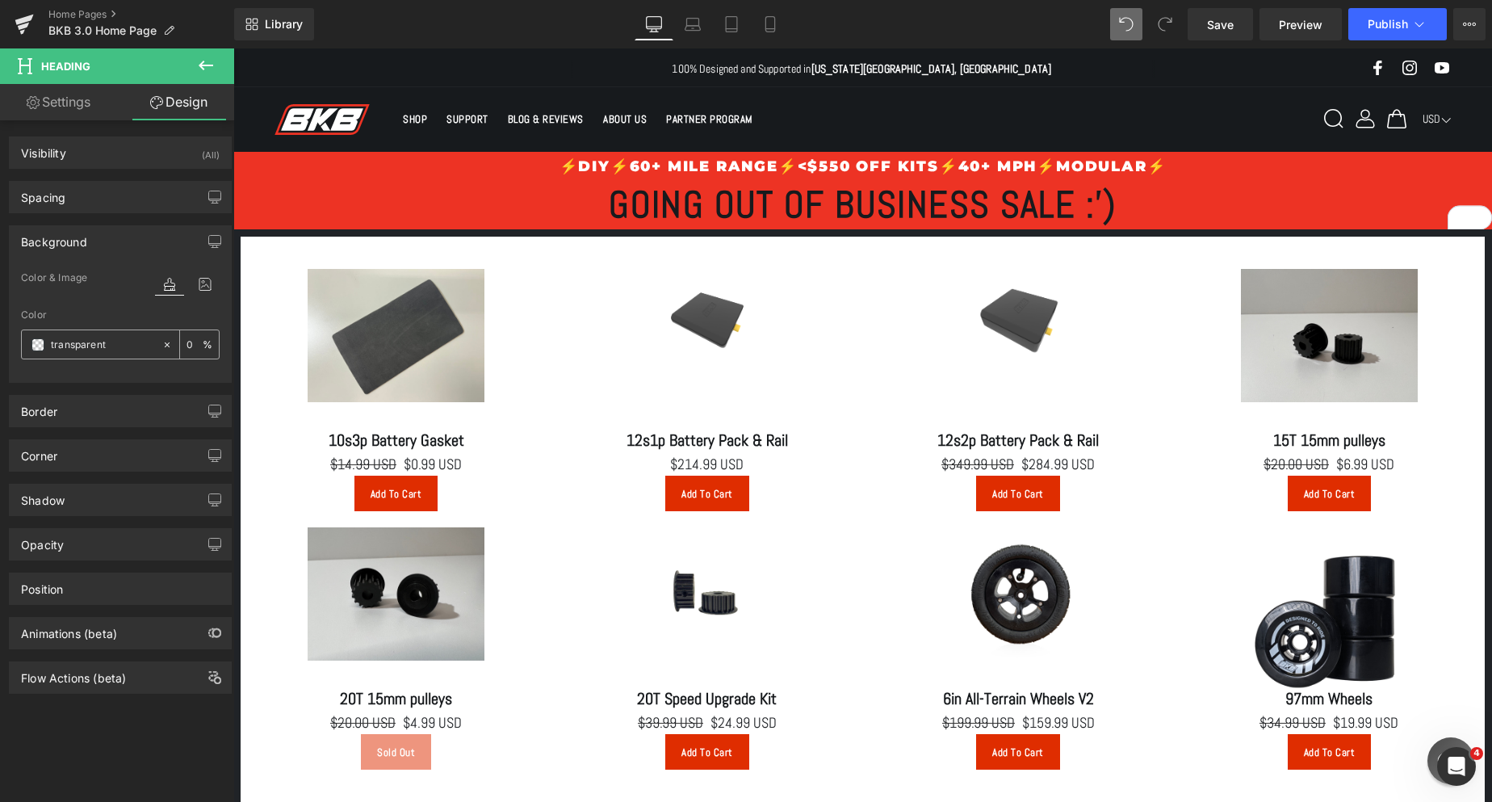
click at [77, 350] on input "transparent" at bounding box center [102, 345] width 103 height 18
click at [32, 343] on span at bounding box center [37, 344] width 13 height 13
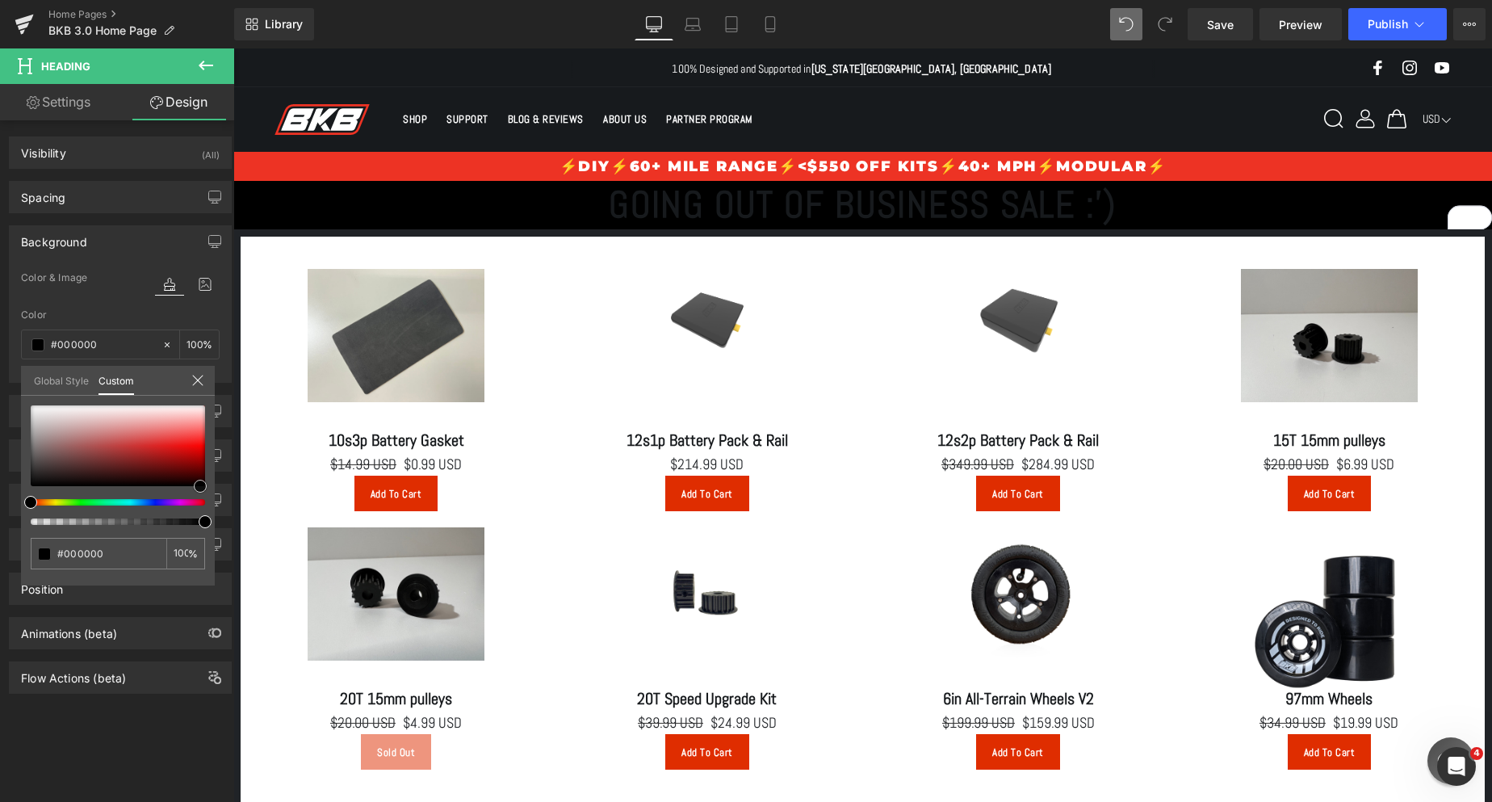
drag, startPoint x: 128, startPoint y: 453, endPoint x: 200, endPoint y: 505, distance: 89.0
click at [200, 505] on div at bounding box center [118, 464] width 174 height 119
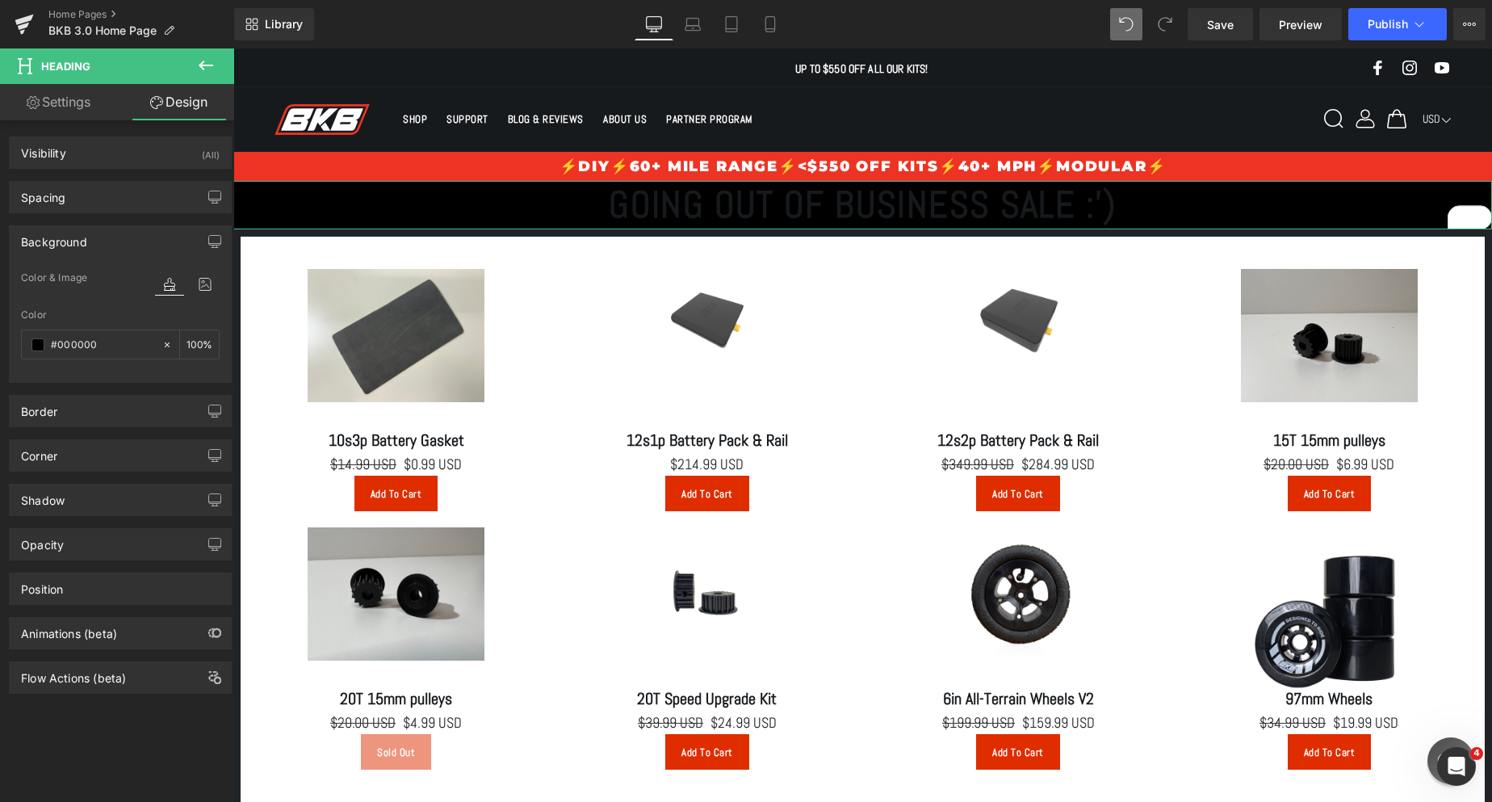
click at [61, 238] on div "Background" at bounding box center [54, 237] width 66 height 23
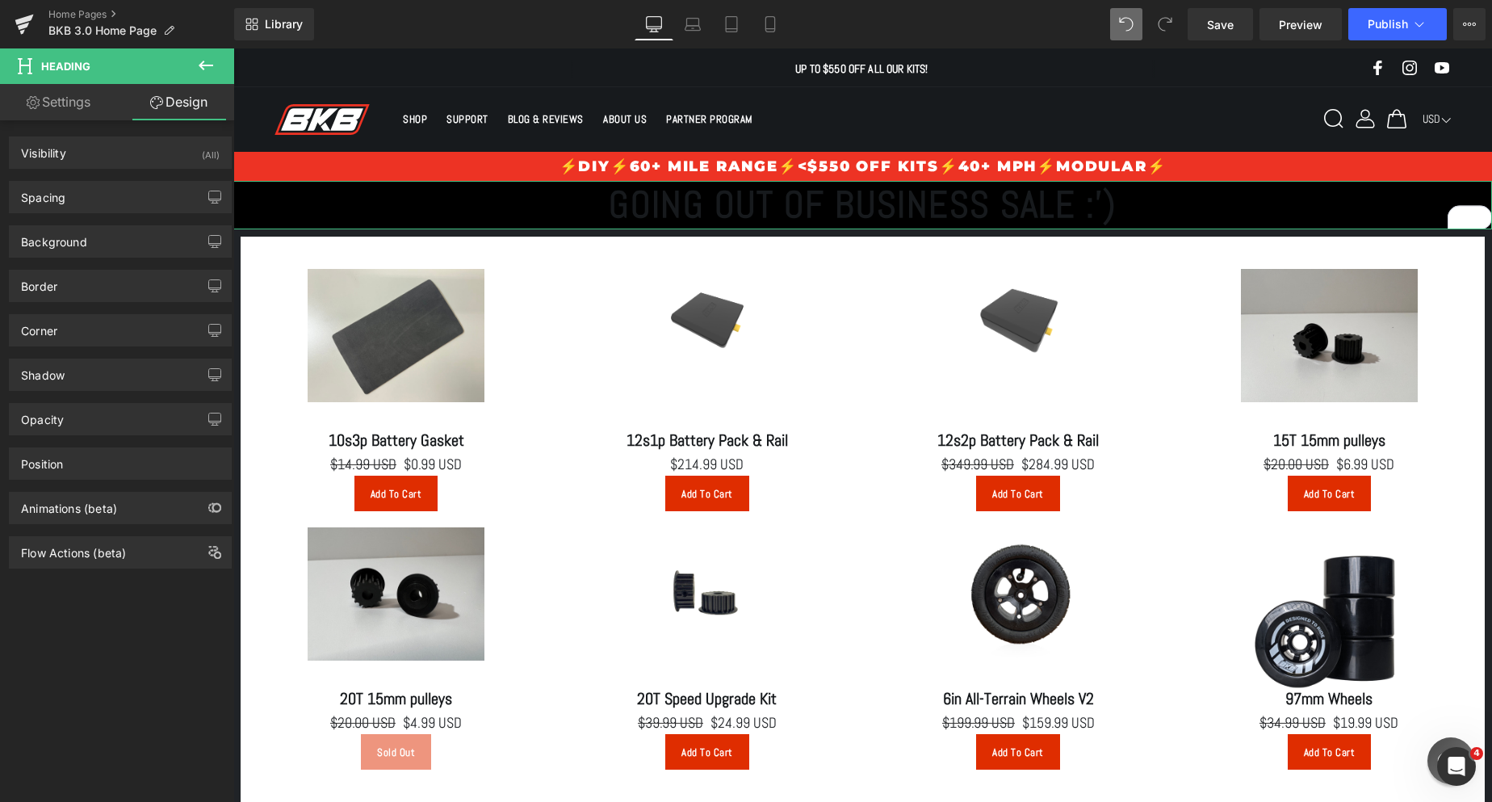
click at [81, 103] on link "Settings" at bounding box center [58, 102] width 117 height 36
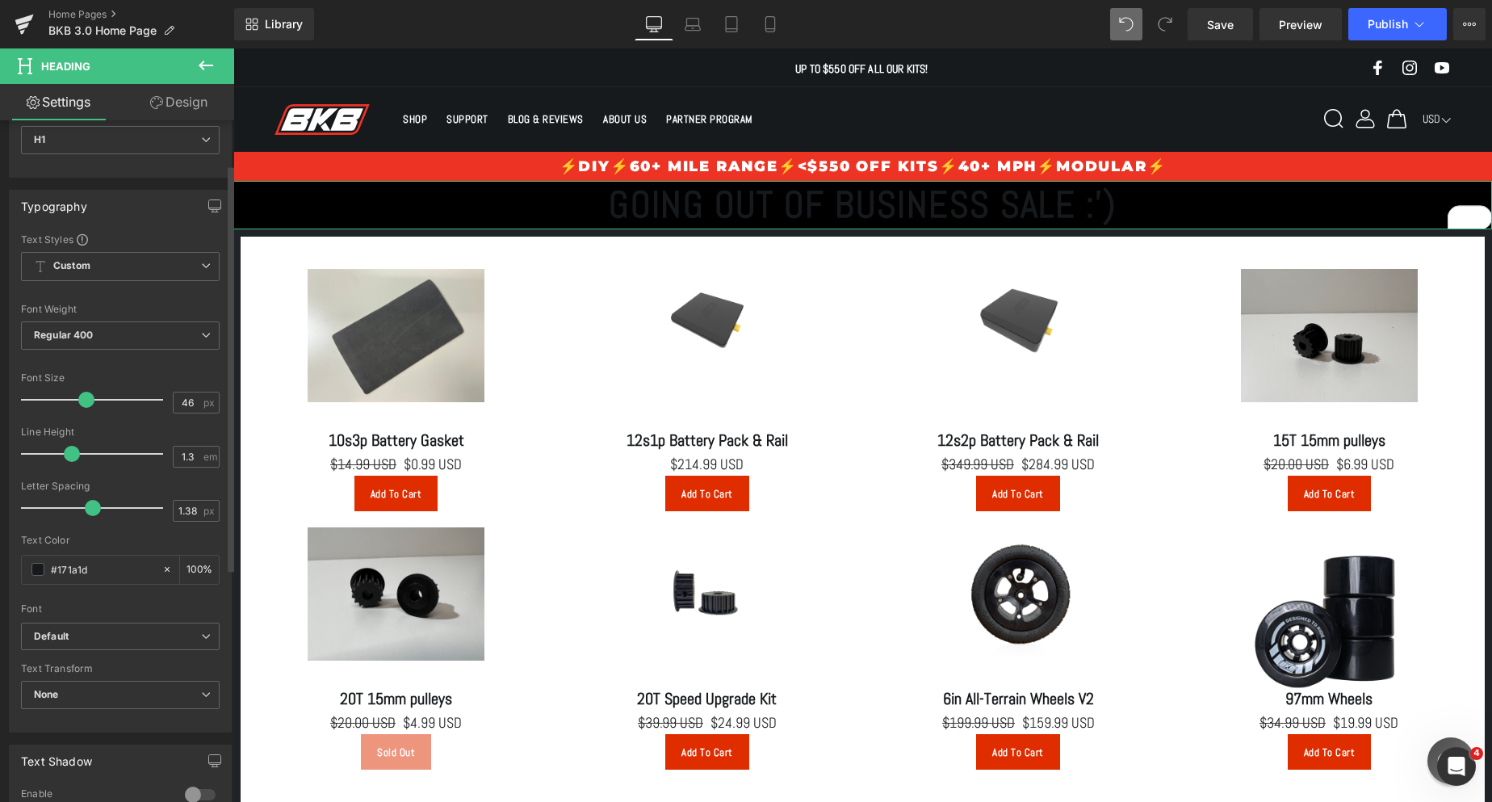
scroll to position [81, 0]
click at [36, 564] on span at bounding box center [37, 559] width 13 height 13
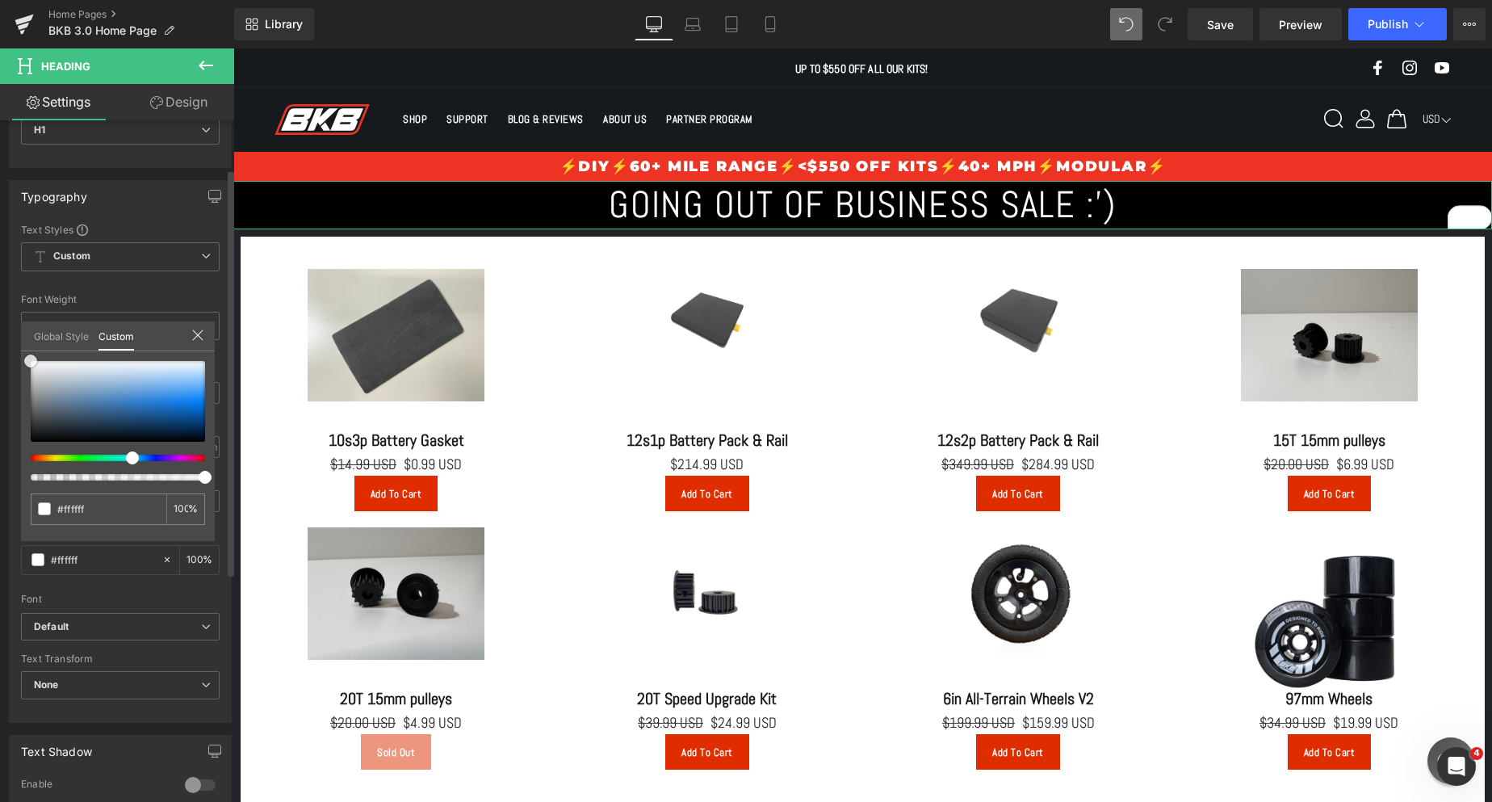
drag, startPoint x: 46, startPoint y: 365, endPoint x: 22, endPoint y: 346, distance: 30.5
click at [22, 346] on div "Global Style Custom Setup Global Style #171a1d 100 %" at bounding box center [118, 345] width 194 height 49
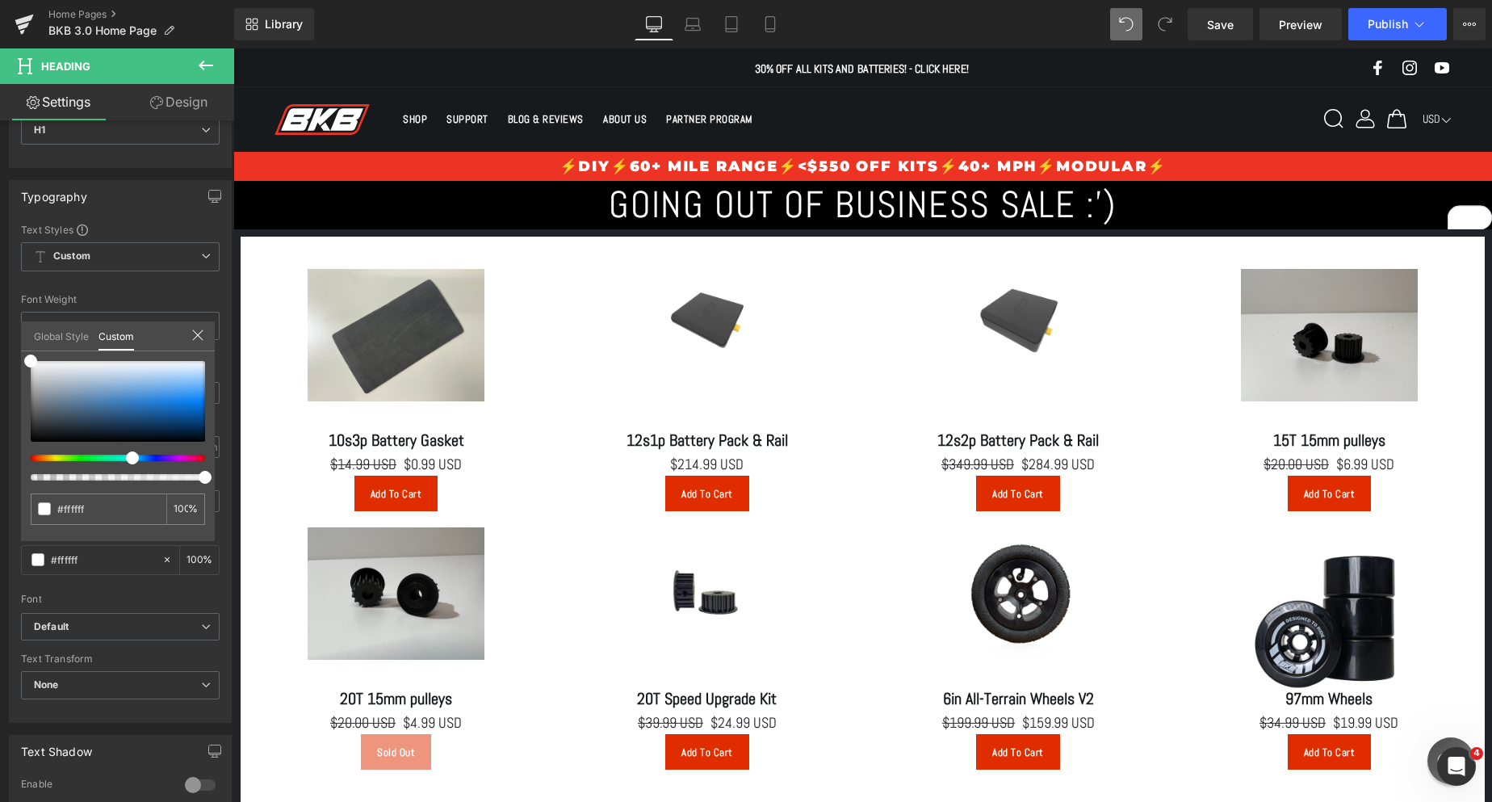
click at [138, 59] on span "Heading" at bounding box center [96, 66] width 161 height 36
click at [203, 69] on icon at bounding box center [206, 66] width 15 height 10
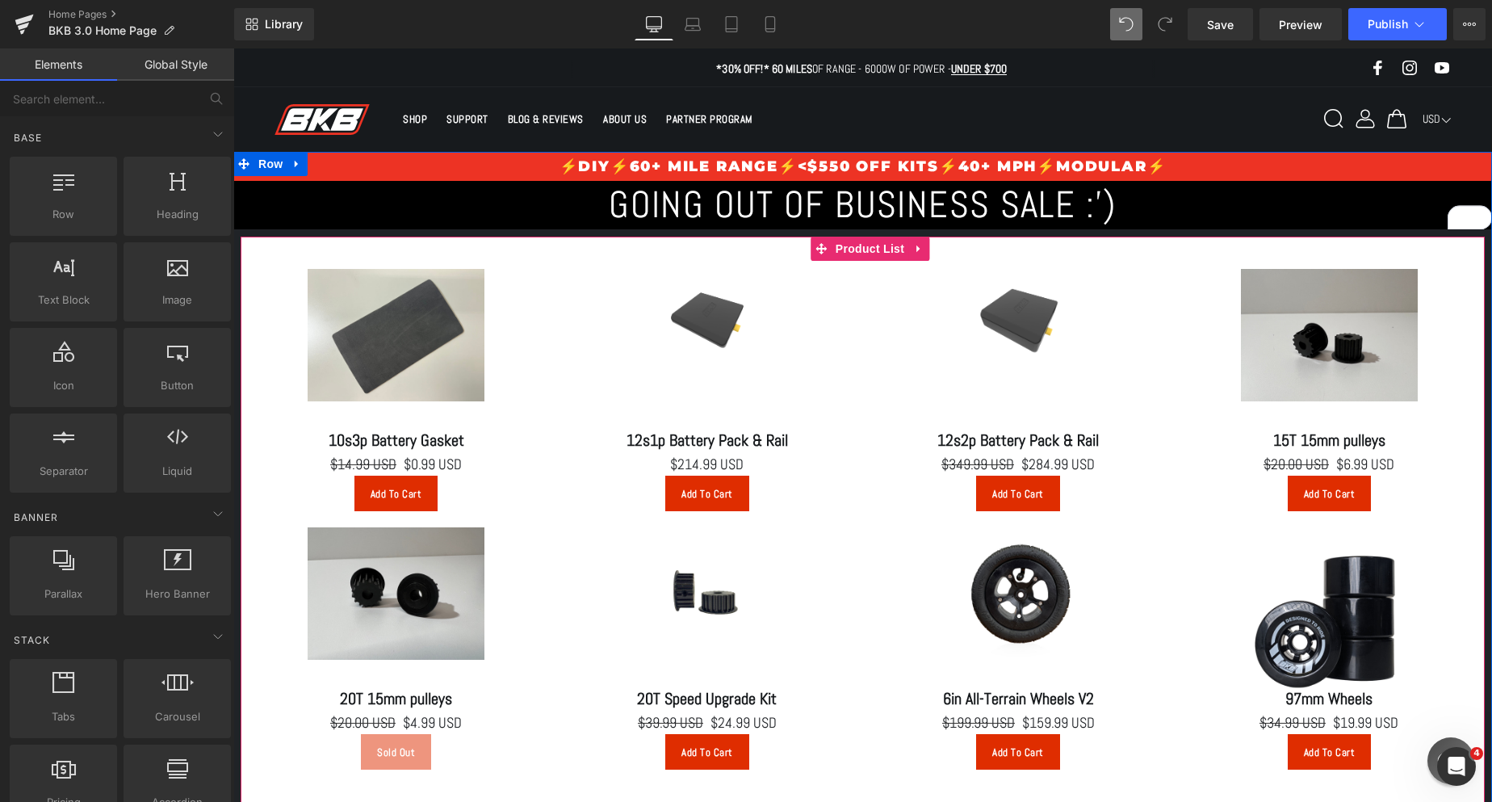
click at [867, 276] on div "Sale Off (P) Image 12s2p Battery Pack & Rail (P) Title $349.99 USD $284.99 USD …" at bounding box center [1018, 390] width 311 height 258
click at [859, 252] on span "Product List" at bounding box center [869, 249] width 77 height 24
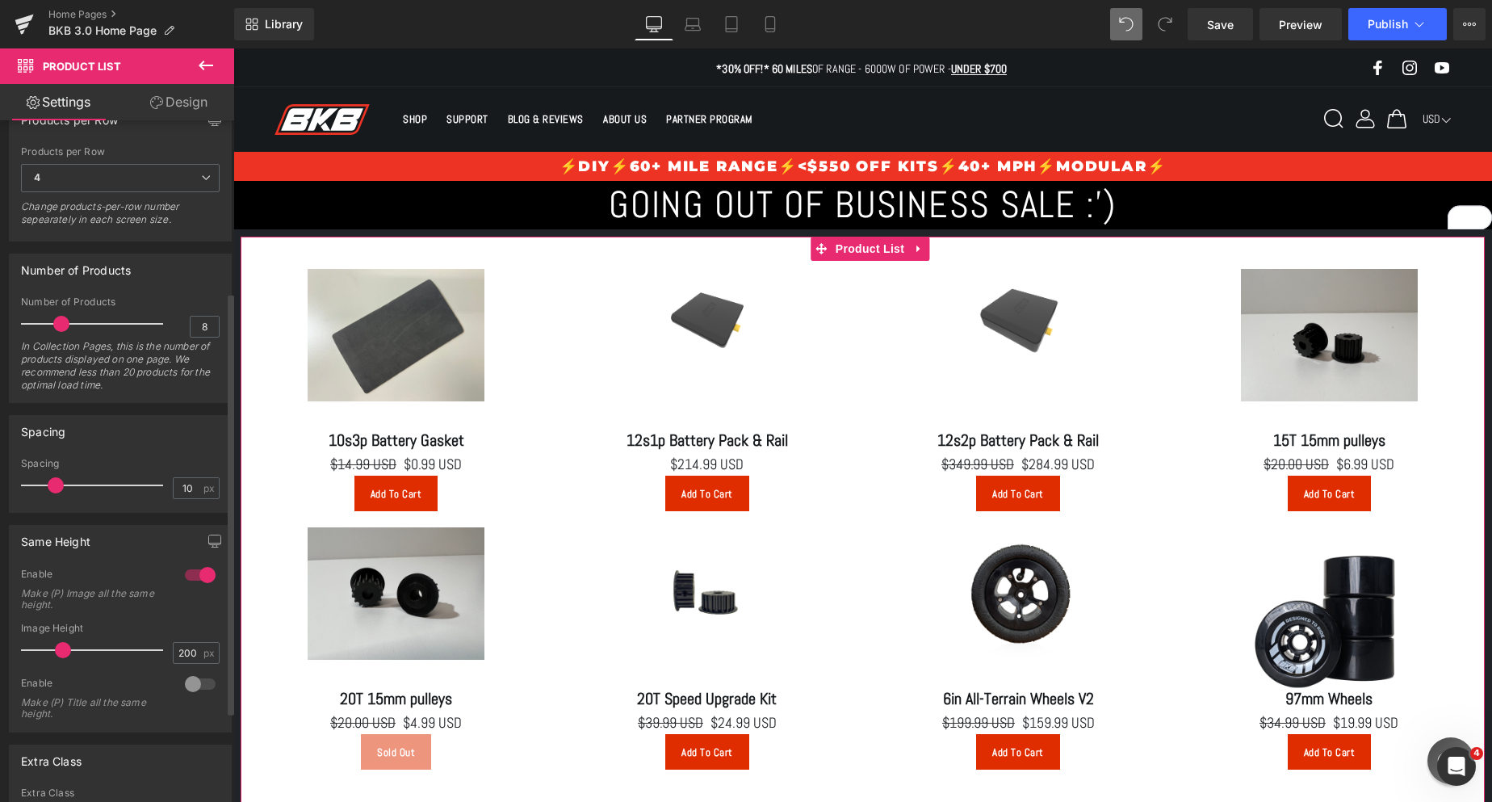
scroll to position [262, 0]
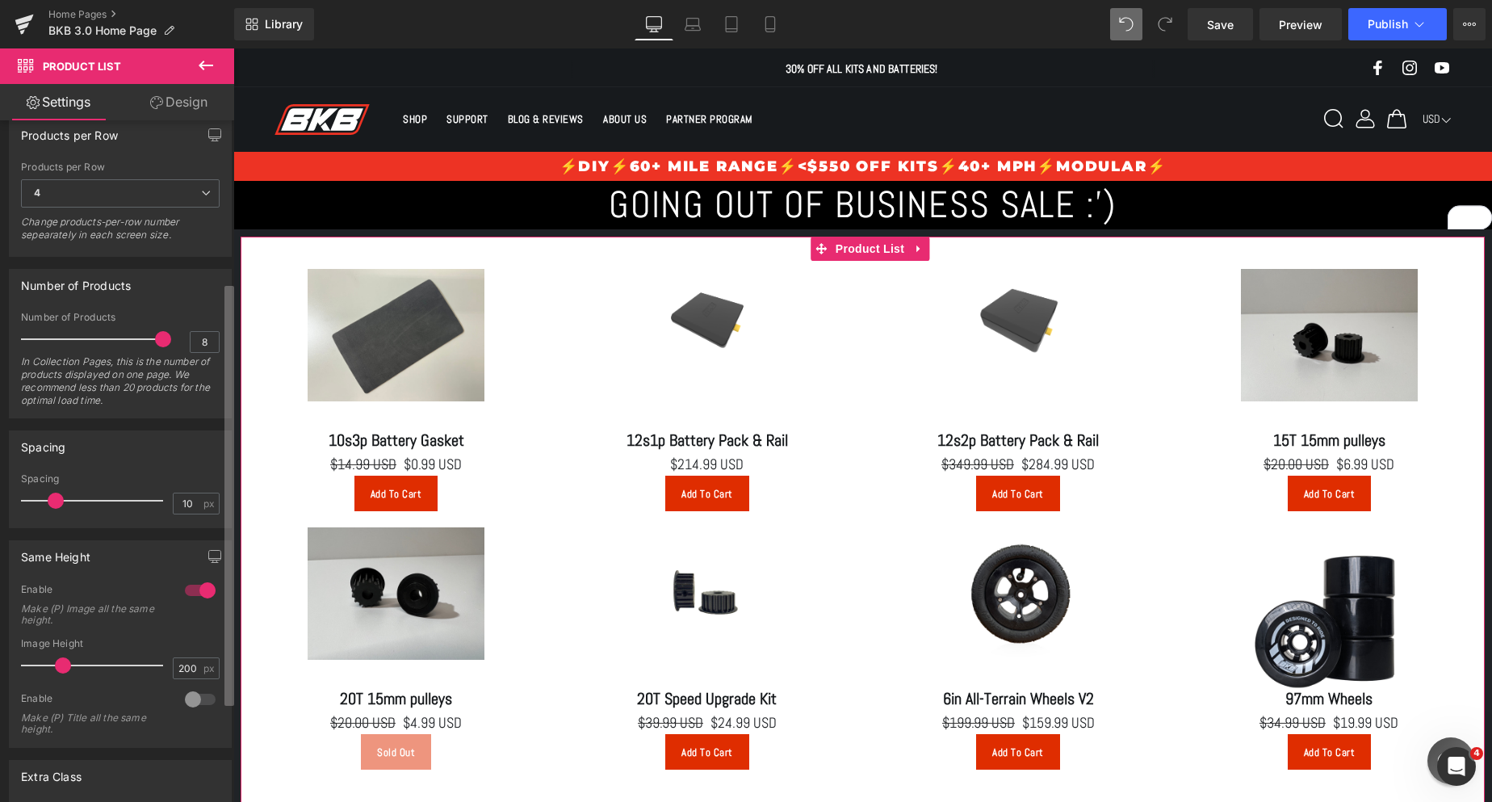
drag, startPoint x: 55, startPoint y: 334, endPoint x: 230, endPoint y: 335, distance: 175.2
click at [230, 335] on div "Collection Thanks for the Ride! - BKB <3 Thanks for the Ride! - BKB <3 Pick a C…" at bounding box center [117, 464] width 234 height 689
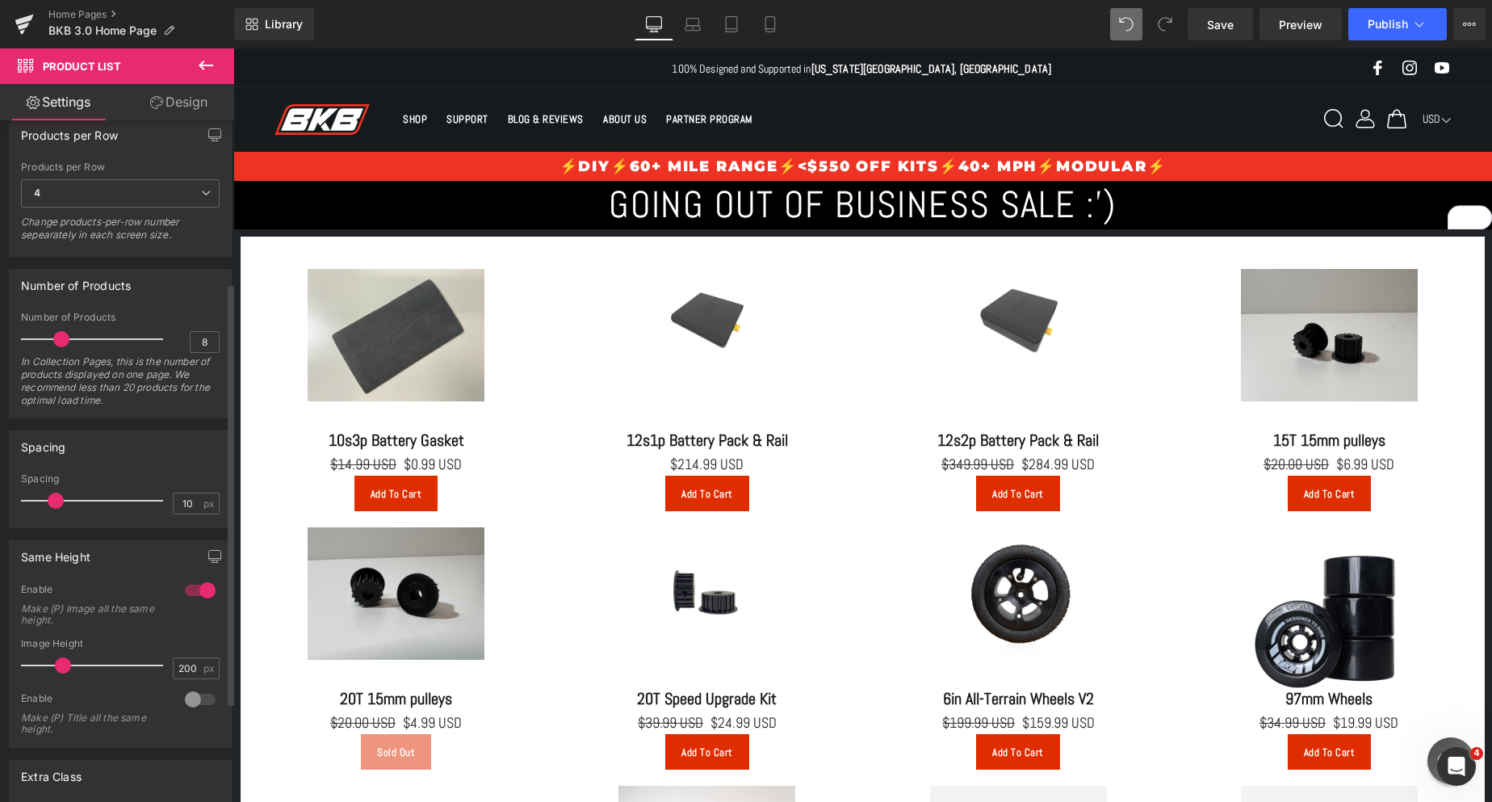
drag, startPoint x: 150, startPoint y: 342, endPoint x: 51, endPoint y: 346, distance: 99.4
click at [51, 346] on div at bounding box center [96, 339] width 134 height 32
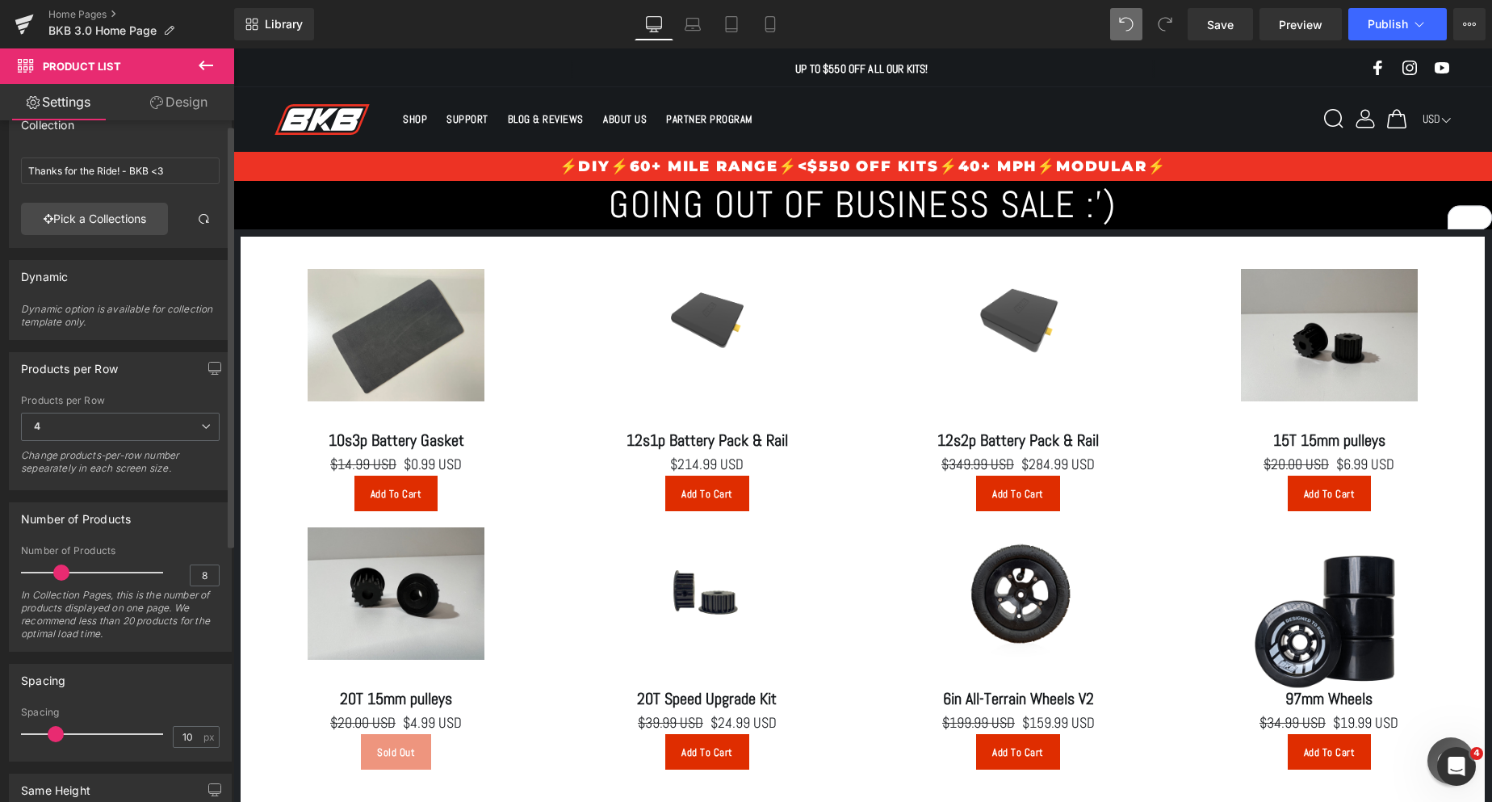
scroll to position [0, 0]
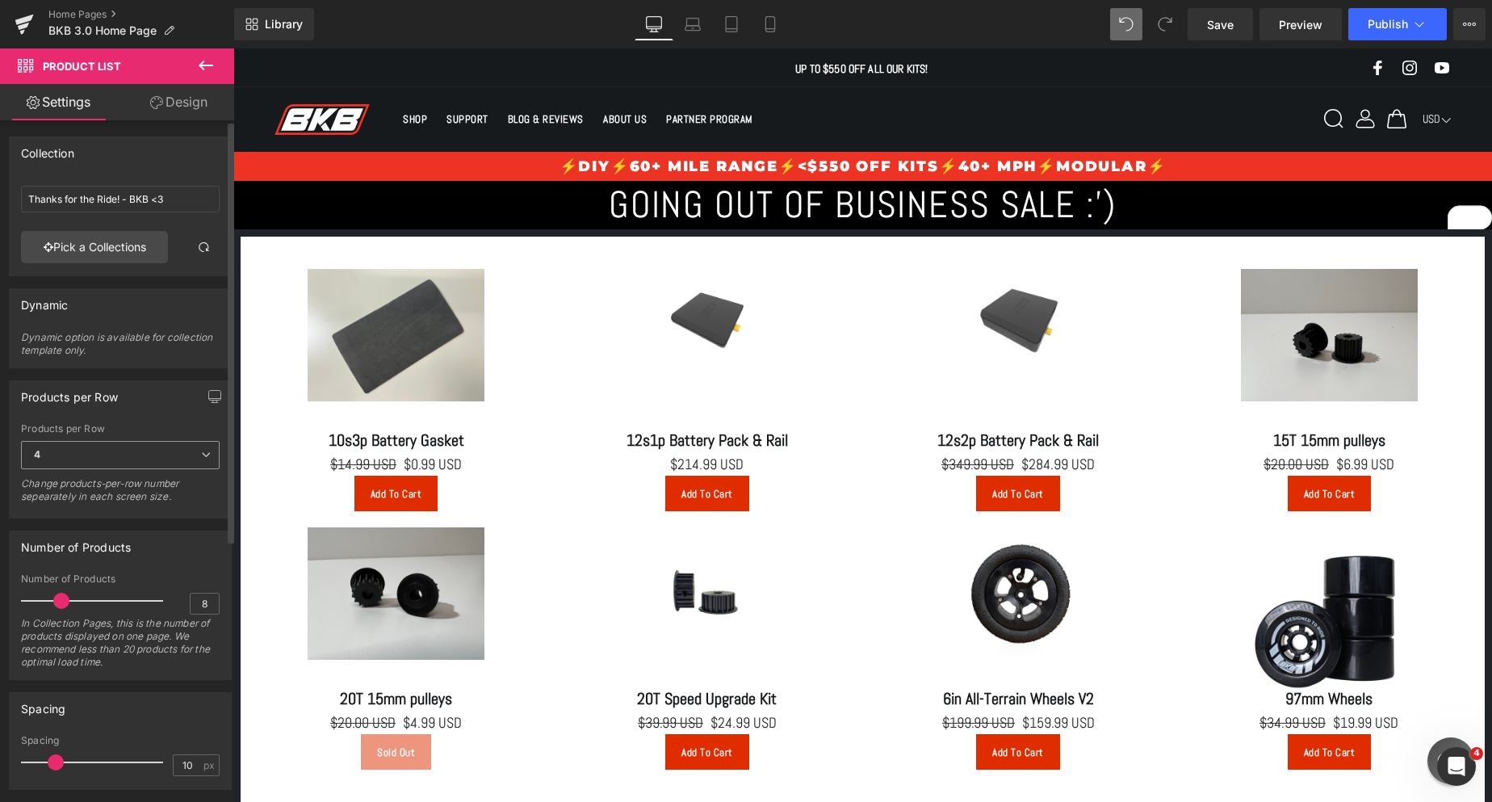
click at [188, 453] on span "4" at bounding box center [120, 455] width 199 height 28
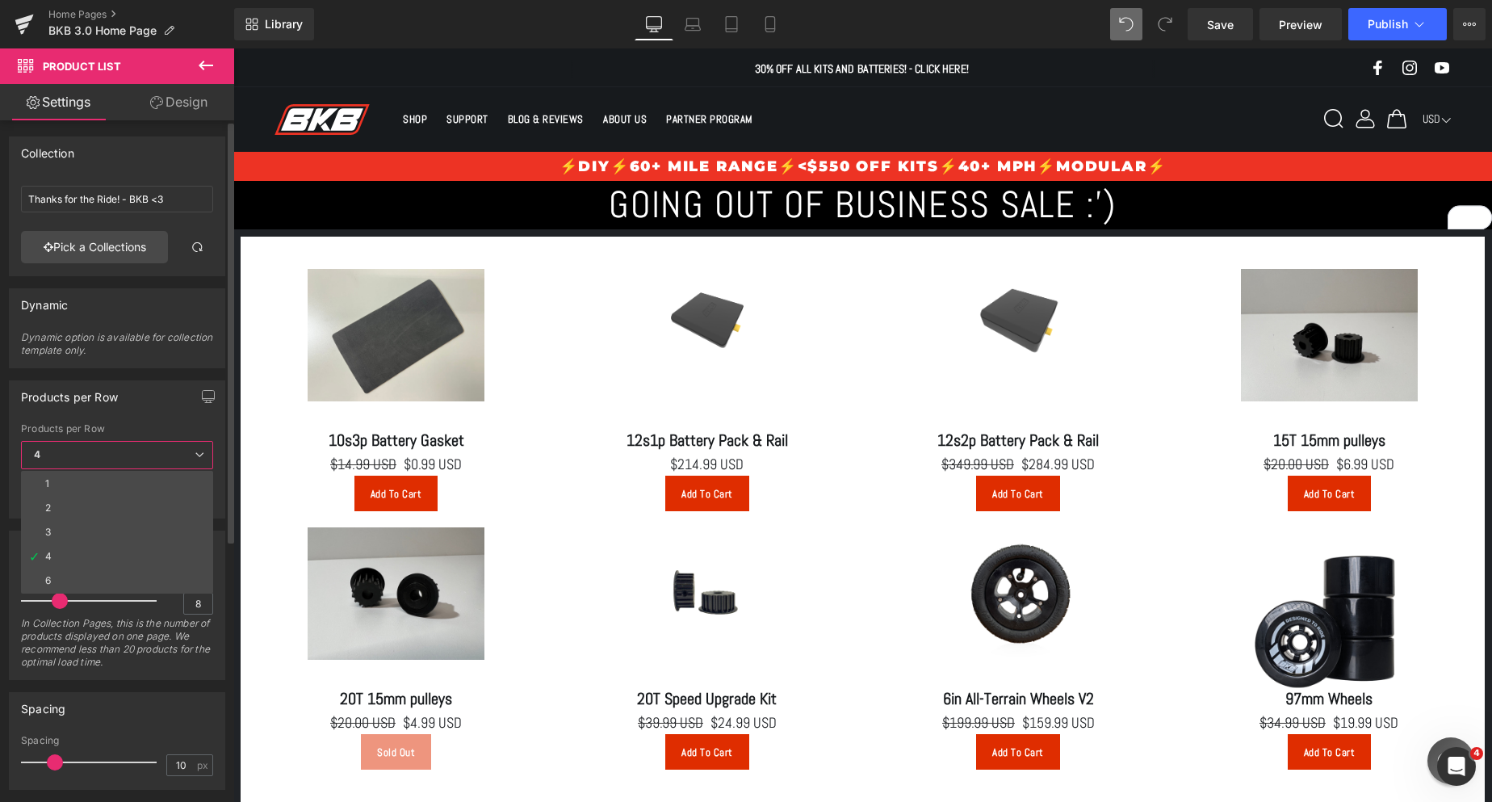
click at [111, 574] on li "6" at bounding box center [117, 580] width 192 height 24
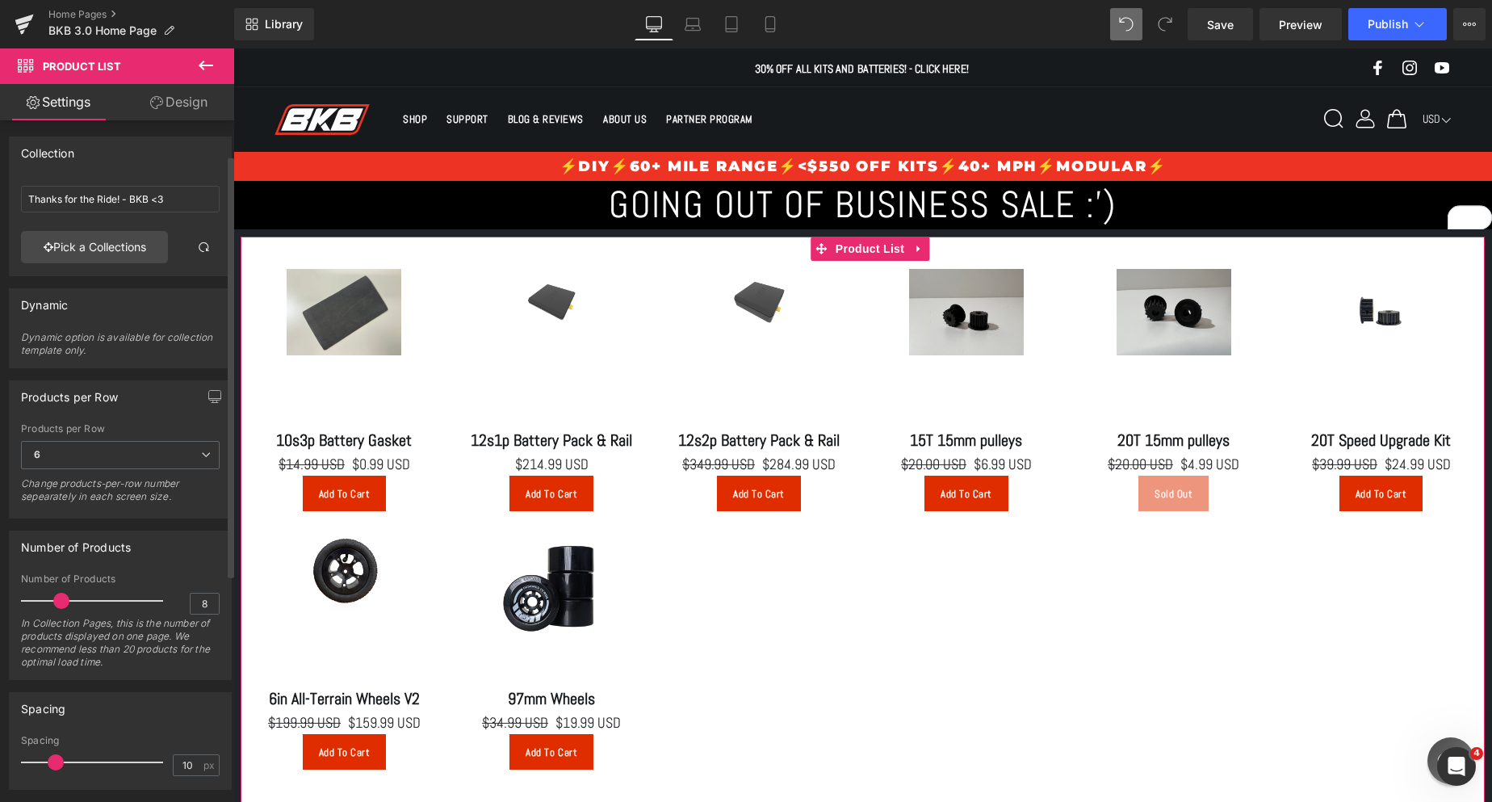
scroll to position [81, 0]
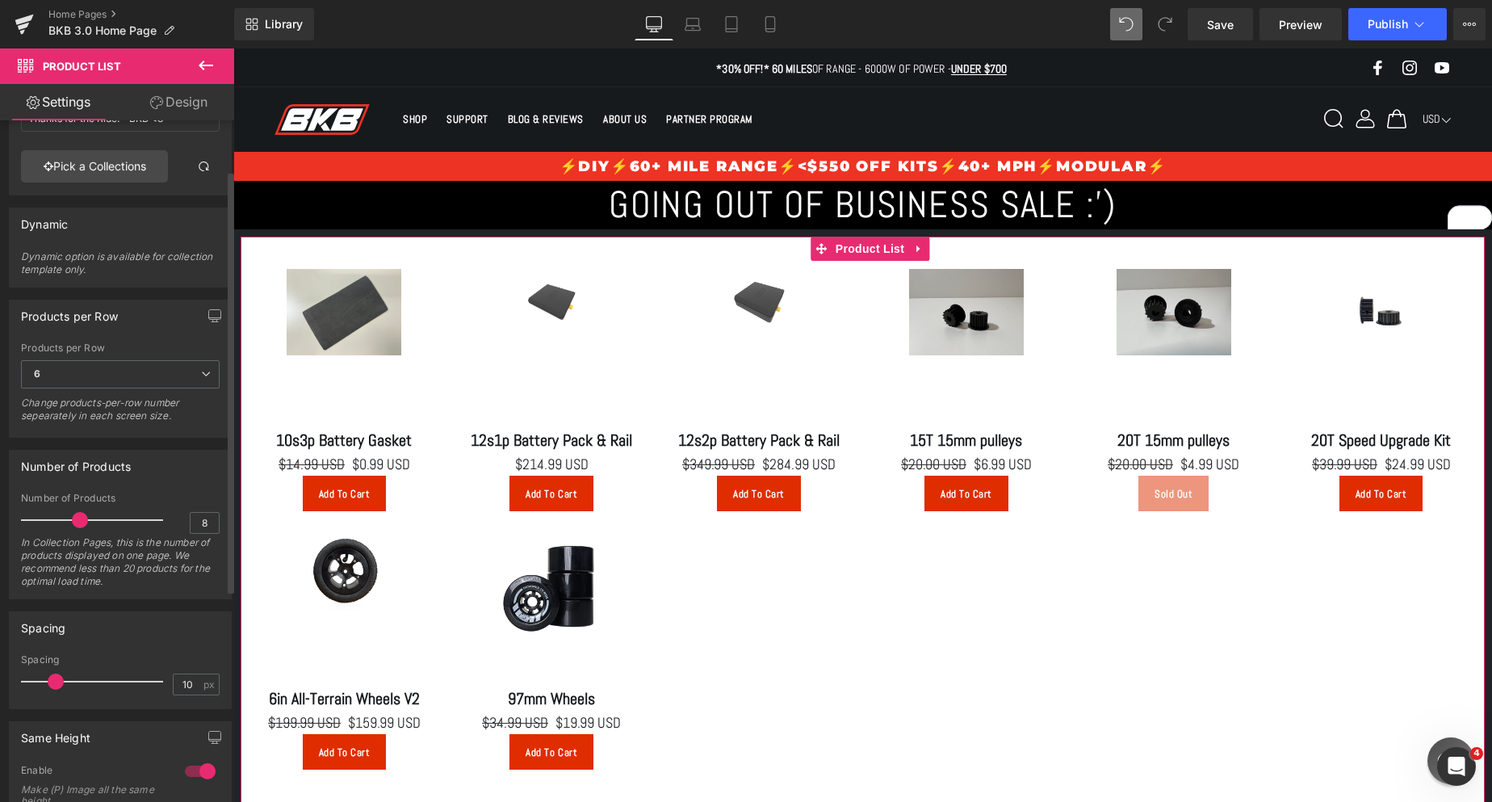
drag, startPoint x: 60, startPoint y: 518, endPoint x: 79, endPoint y: 527, distance: 21.3
click at [79, 527] on span at bounding box center [80, 520] width 16 height 16
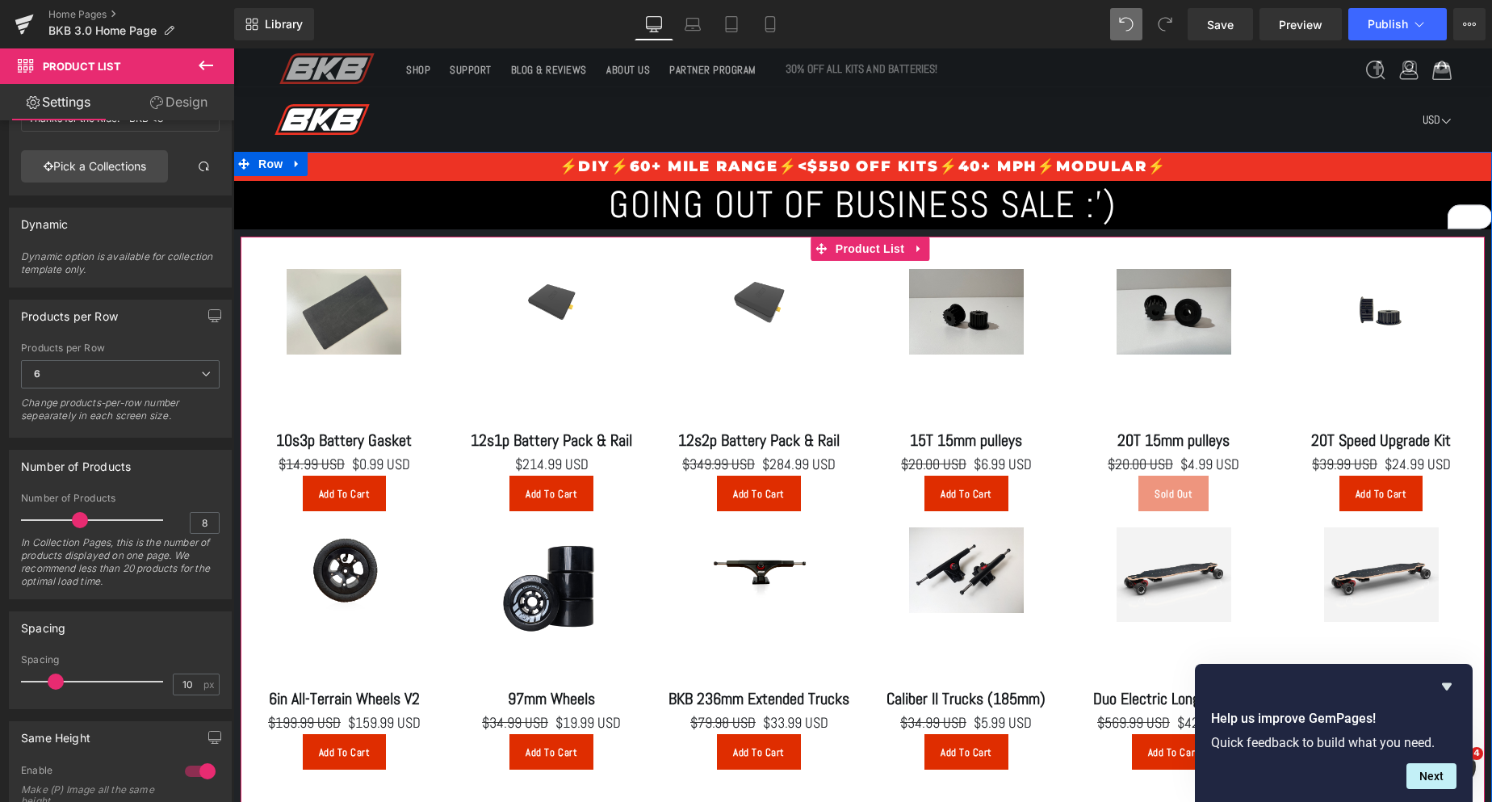
scroll to position [242, 0]
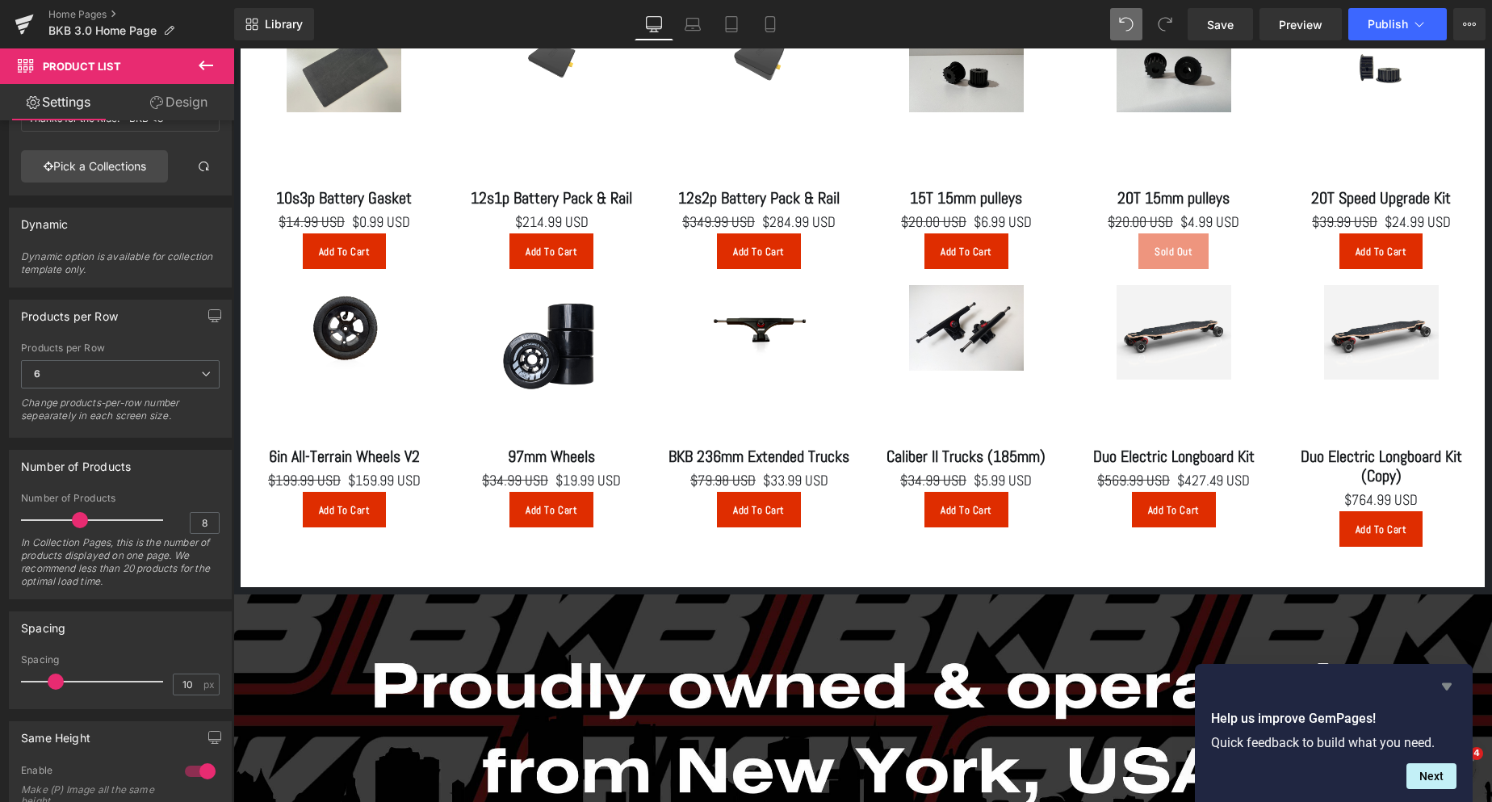
drag, startPoint x: 1448, startPoint y: 685, endPoint x: 1213, endPoint y: 639, distance: 239.4
click at [1448, 685] on icon "Hide survey" at bounding box center [1447, 686] width 10 height 7
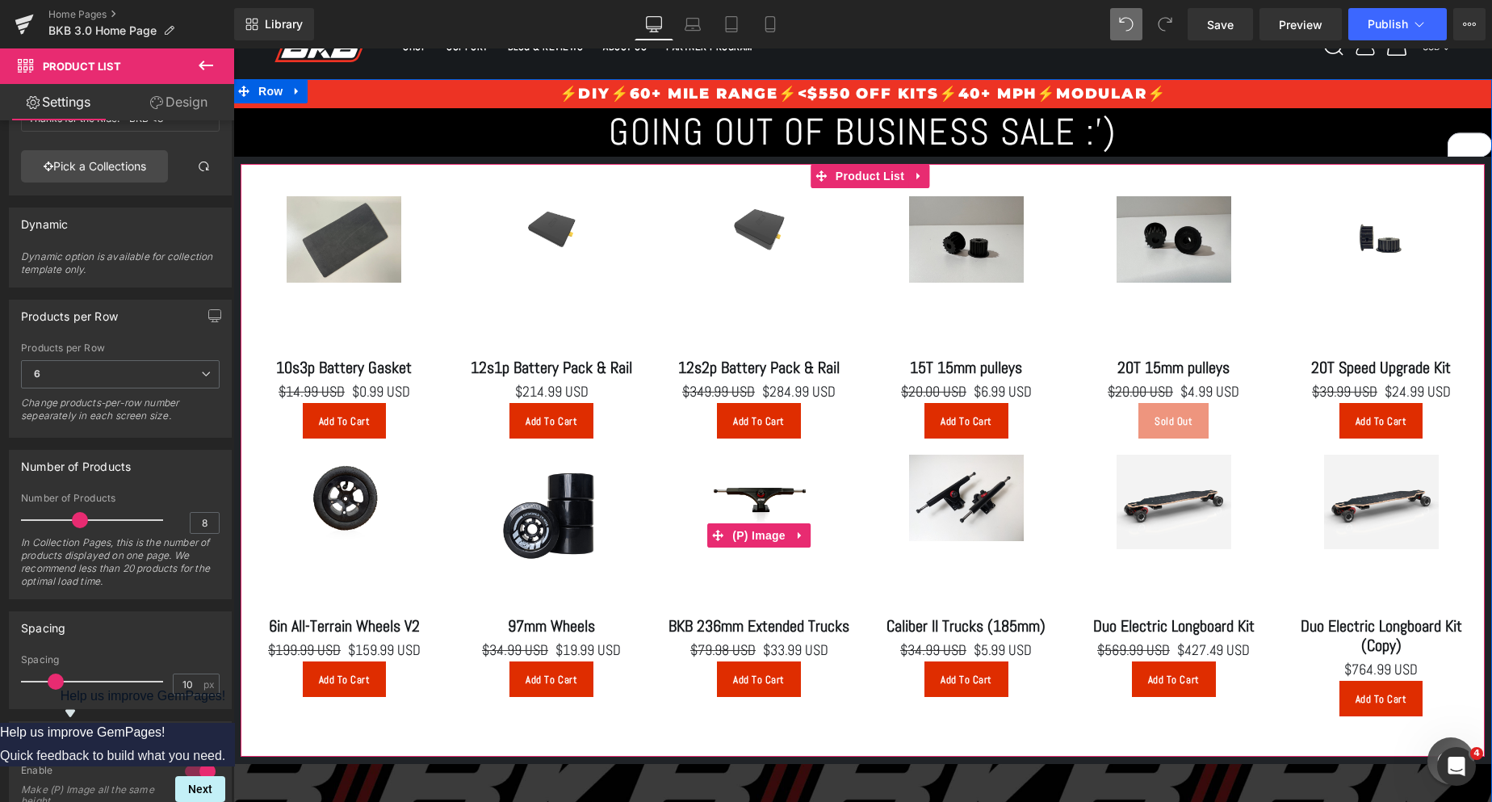
scroll to position [81, 0]
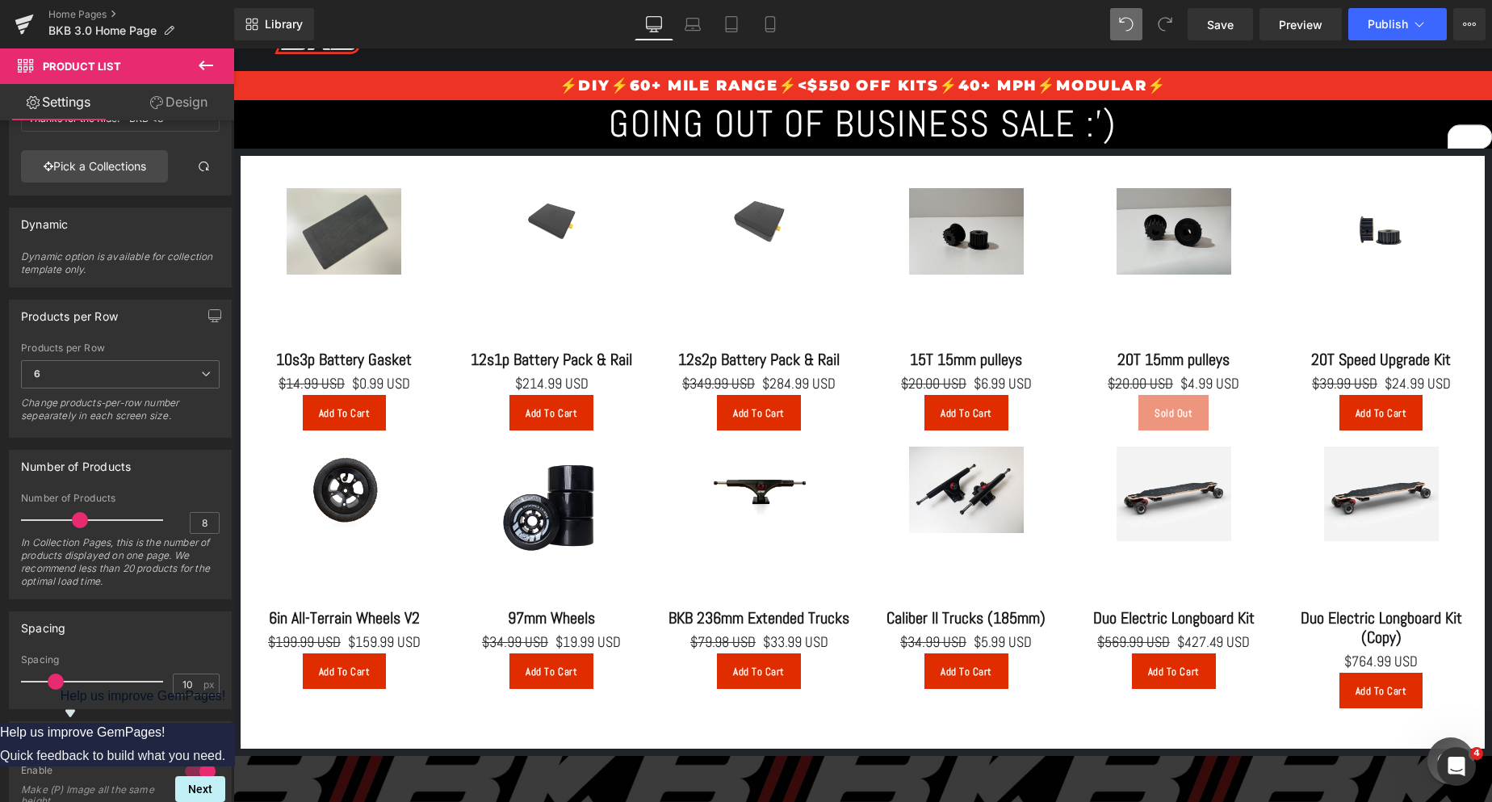
click at [207, 57] on icon at bounding box center [205, 65] width 19 height 19
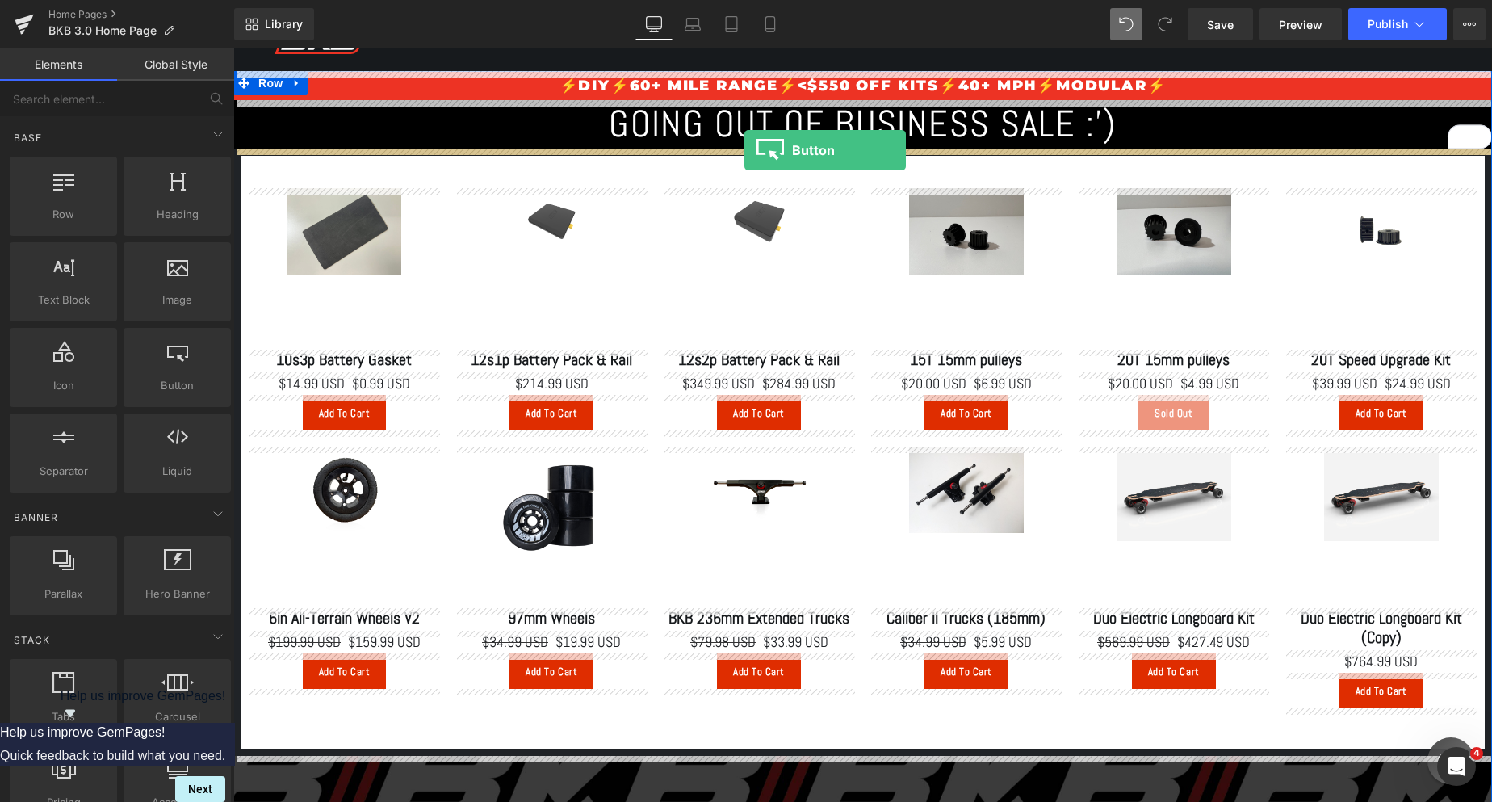
drag, startPoint x: 547, startPoint y: 259, endPoint x: 744, endPoint y: 150, distance: 225.1
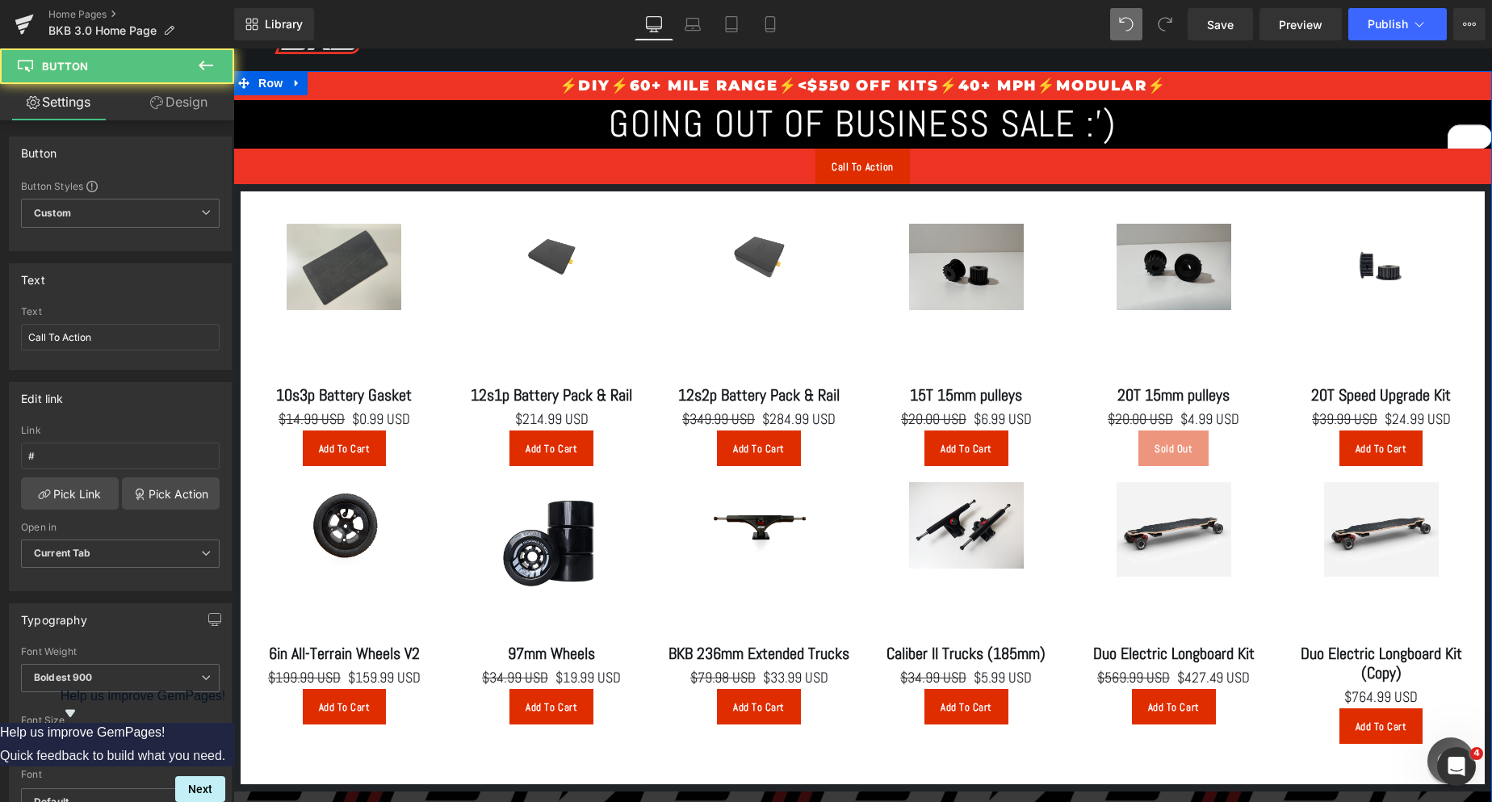
click at [869, 165] on div "Call To Action Button" at bounding box center [862, 167] width 1259 height 36
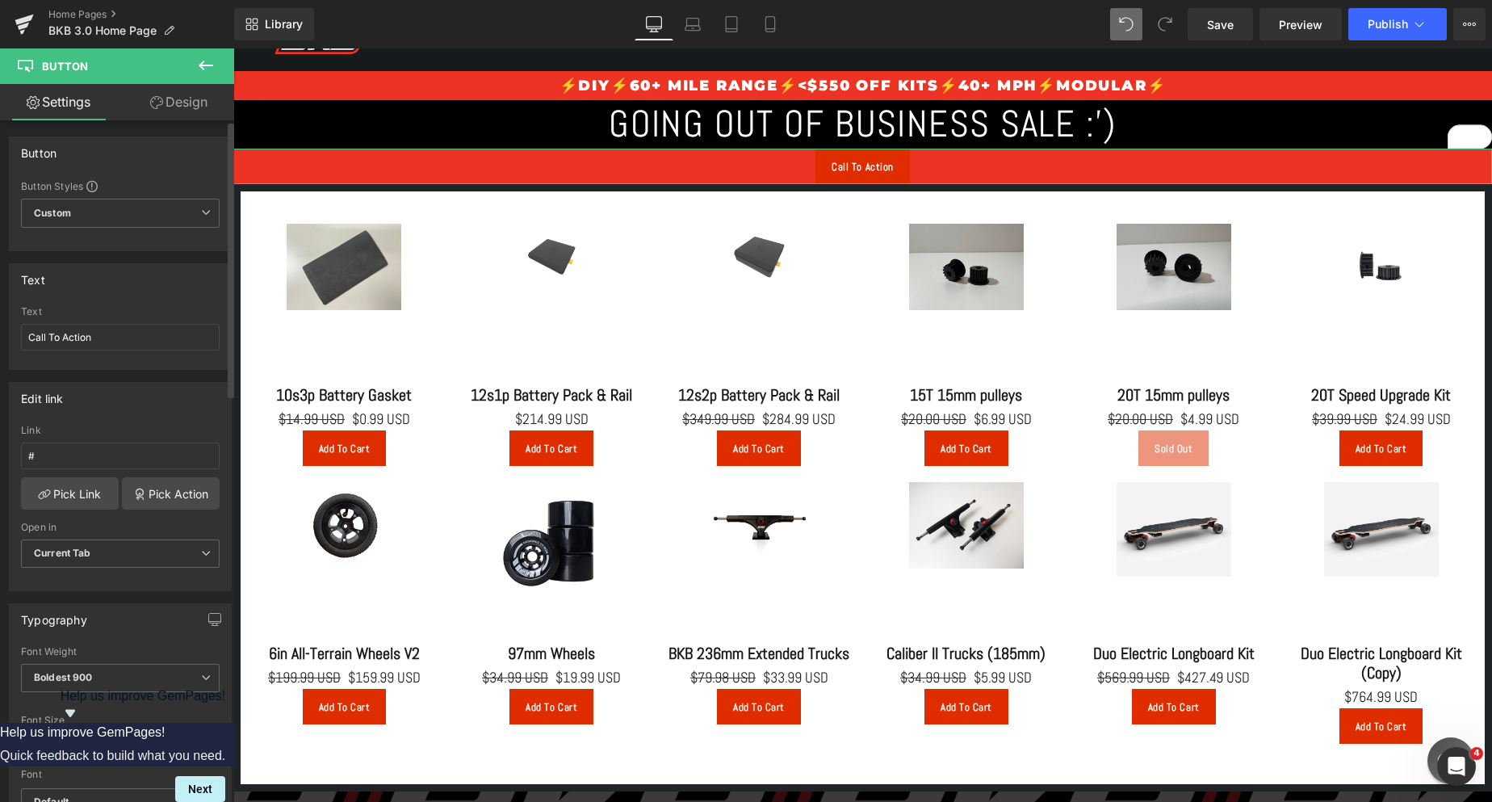
click at [145, 352] on div "Text Call To Action" at bounding box center [120, 337] width 199 height 63
click at [153, 336] on input "Call To Action" at bounding box center [120, 337] width 199 height 27
type input "Click here to shop"
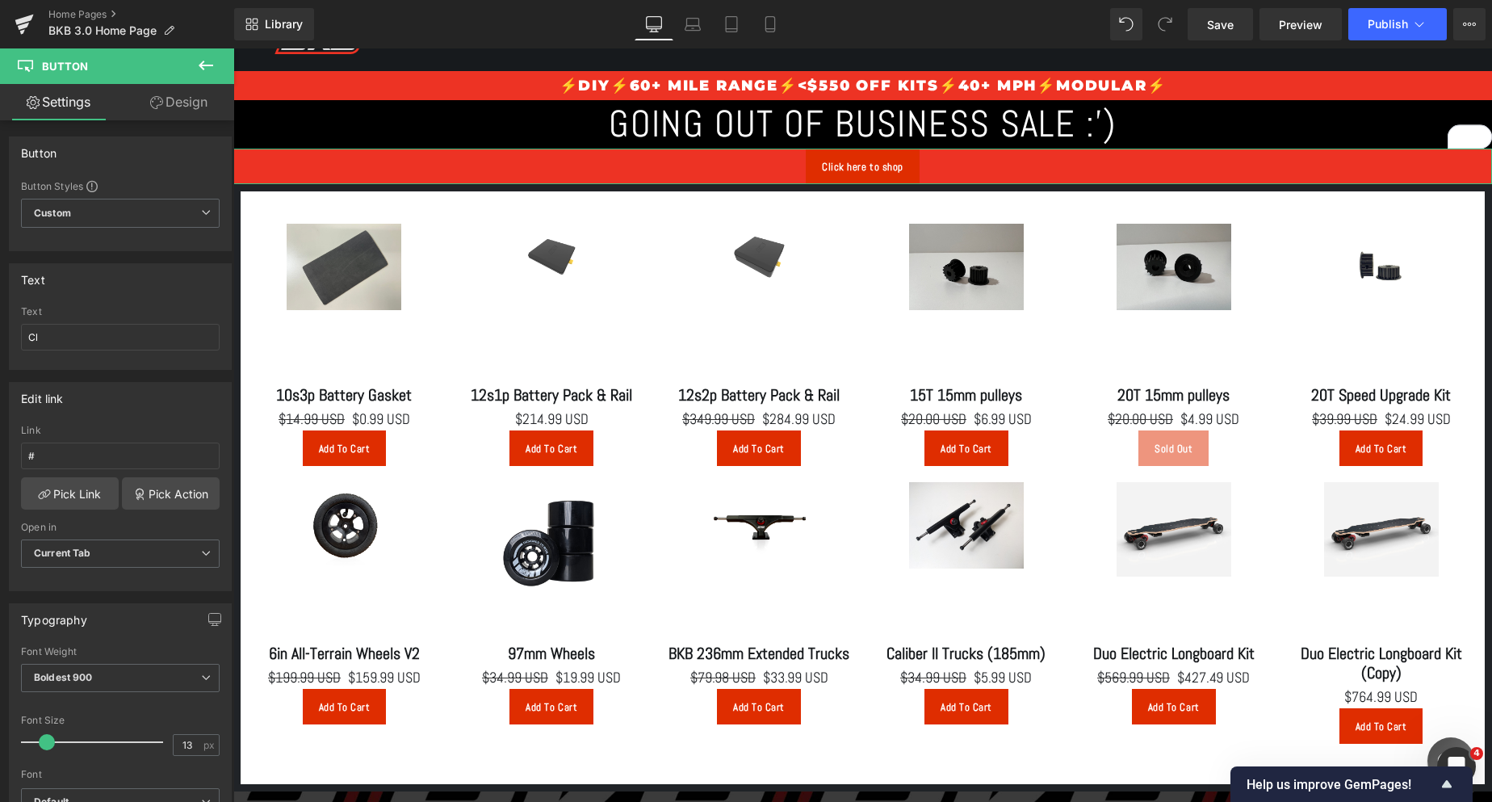
type input "C"
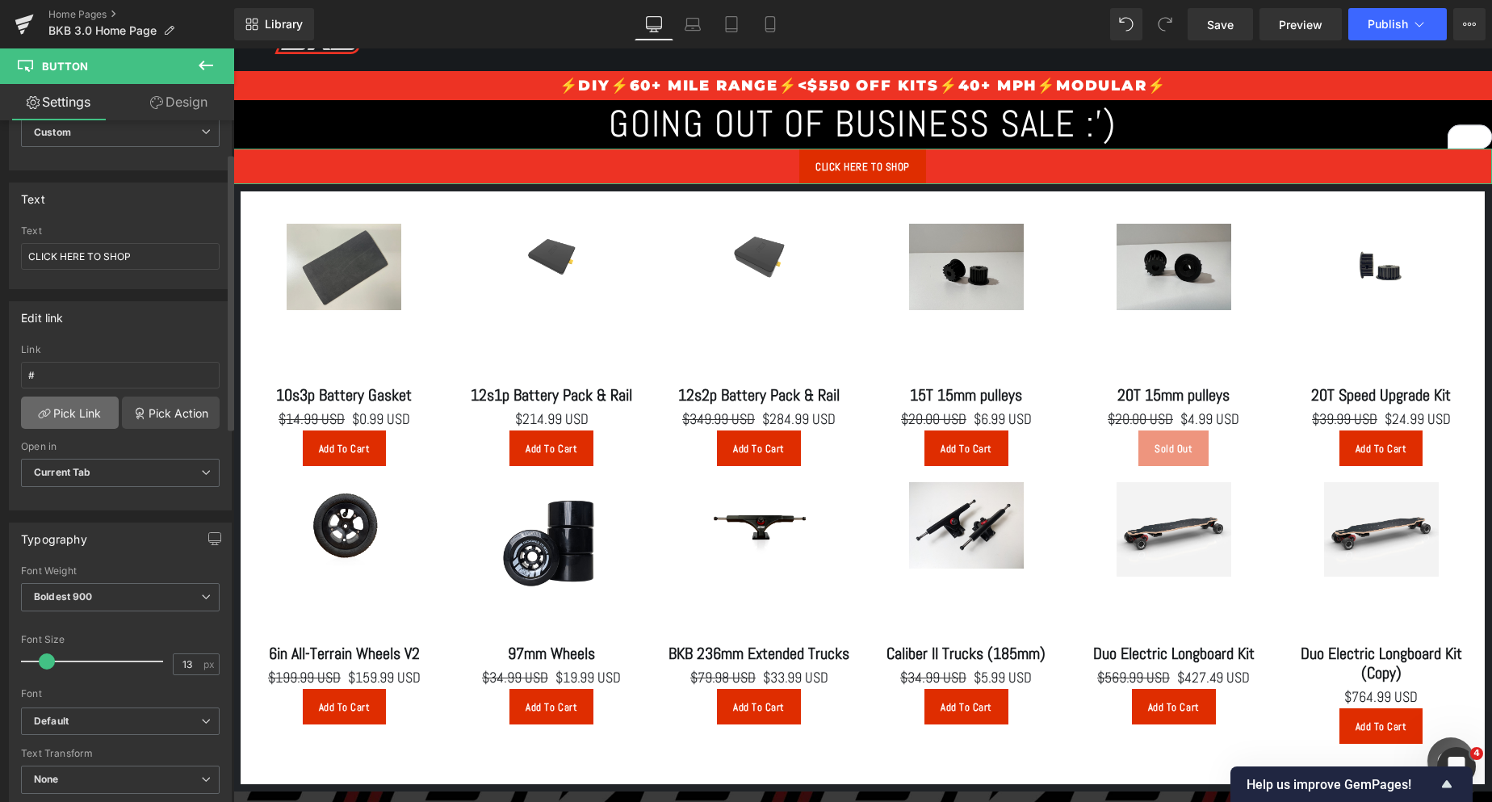
type input "CLICK HERE TO SHOP"
click at [103, 408] on link "Pick Link" at bounding box center [70, 412] width 98 height 32
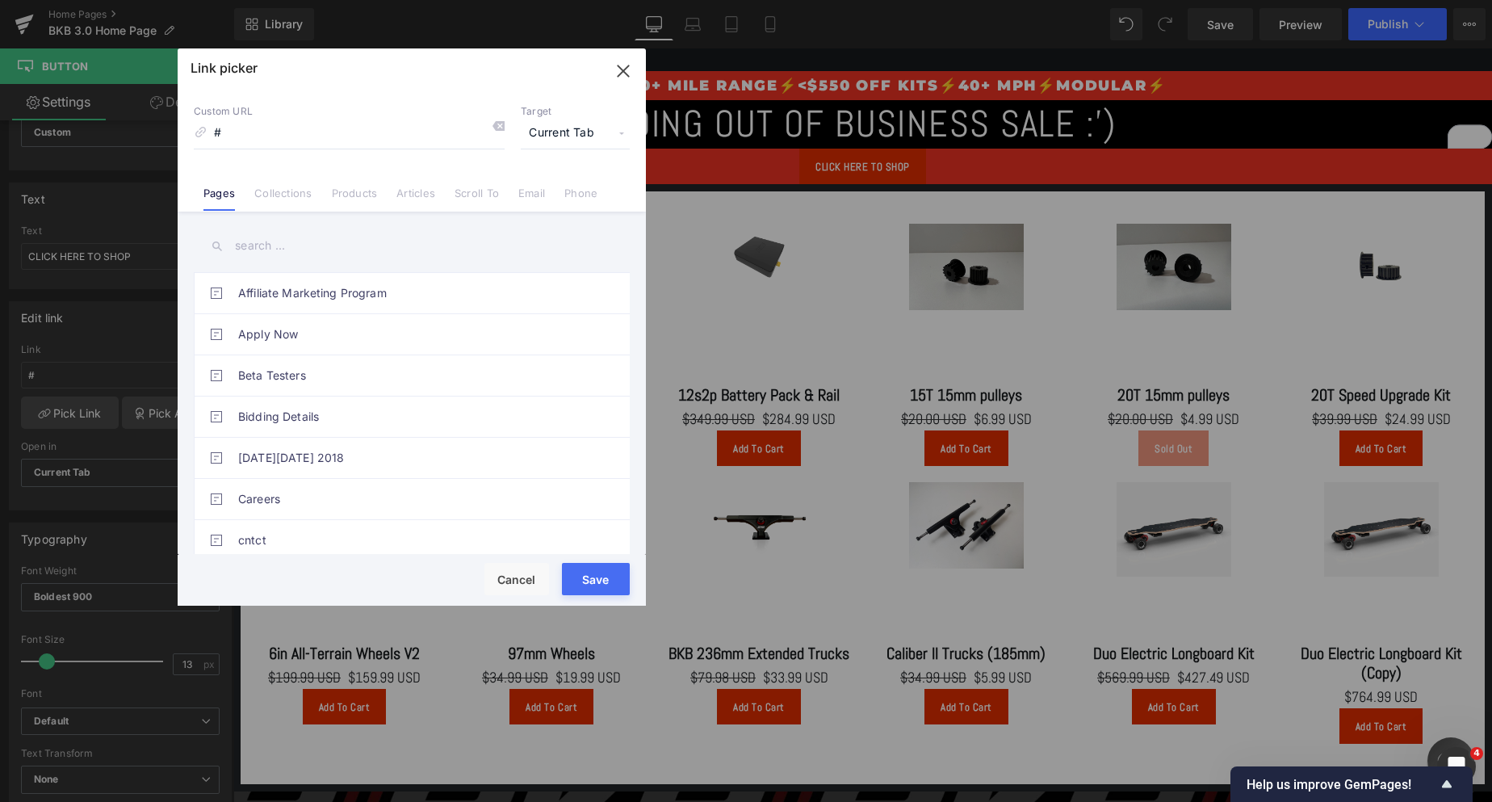
click at [273, 182] on li "Collections" at bounding box center [283, 187] width 77 height 28
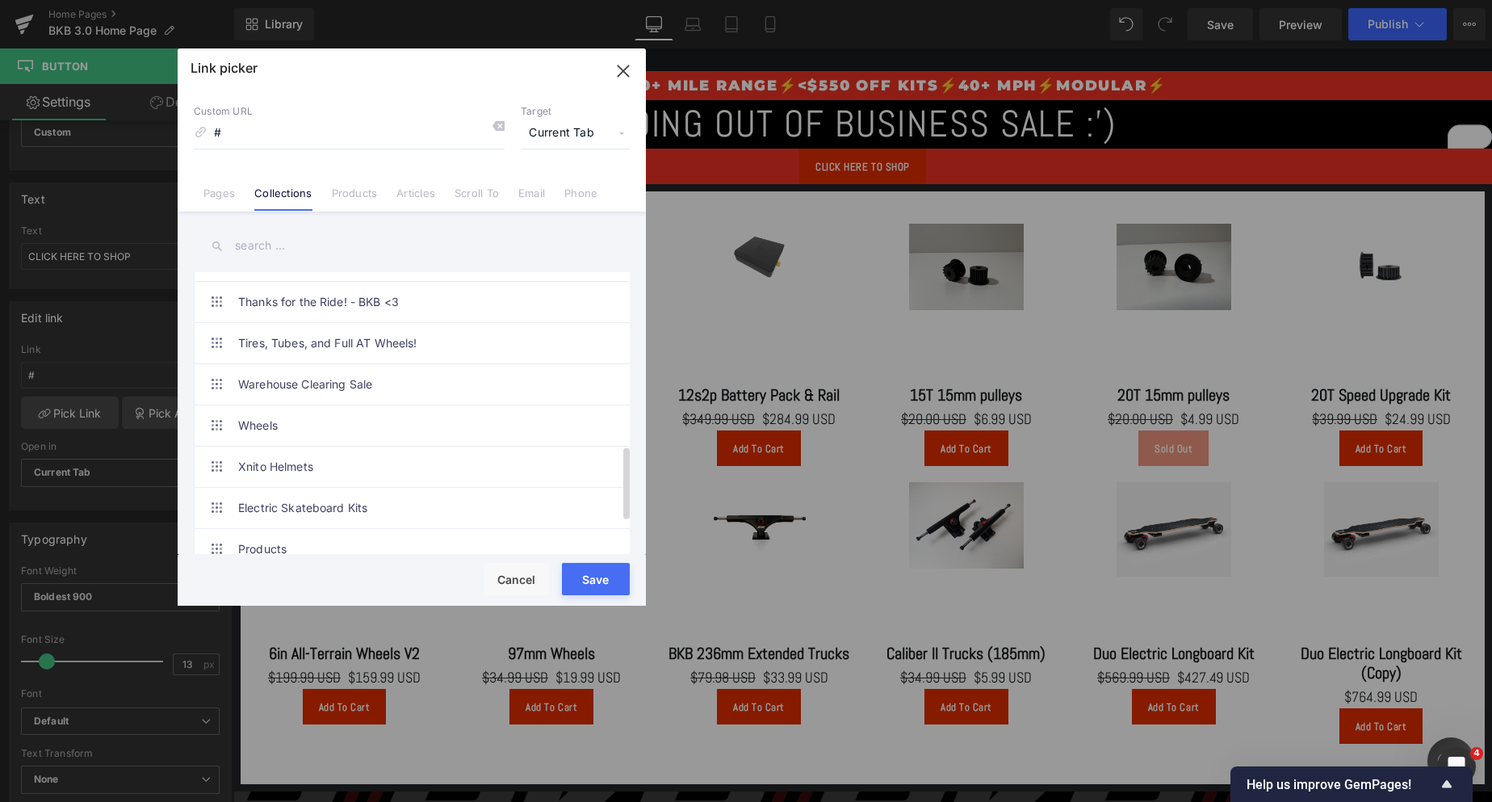
scroll to position [795, 0]
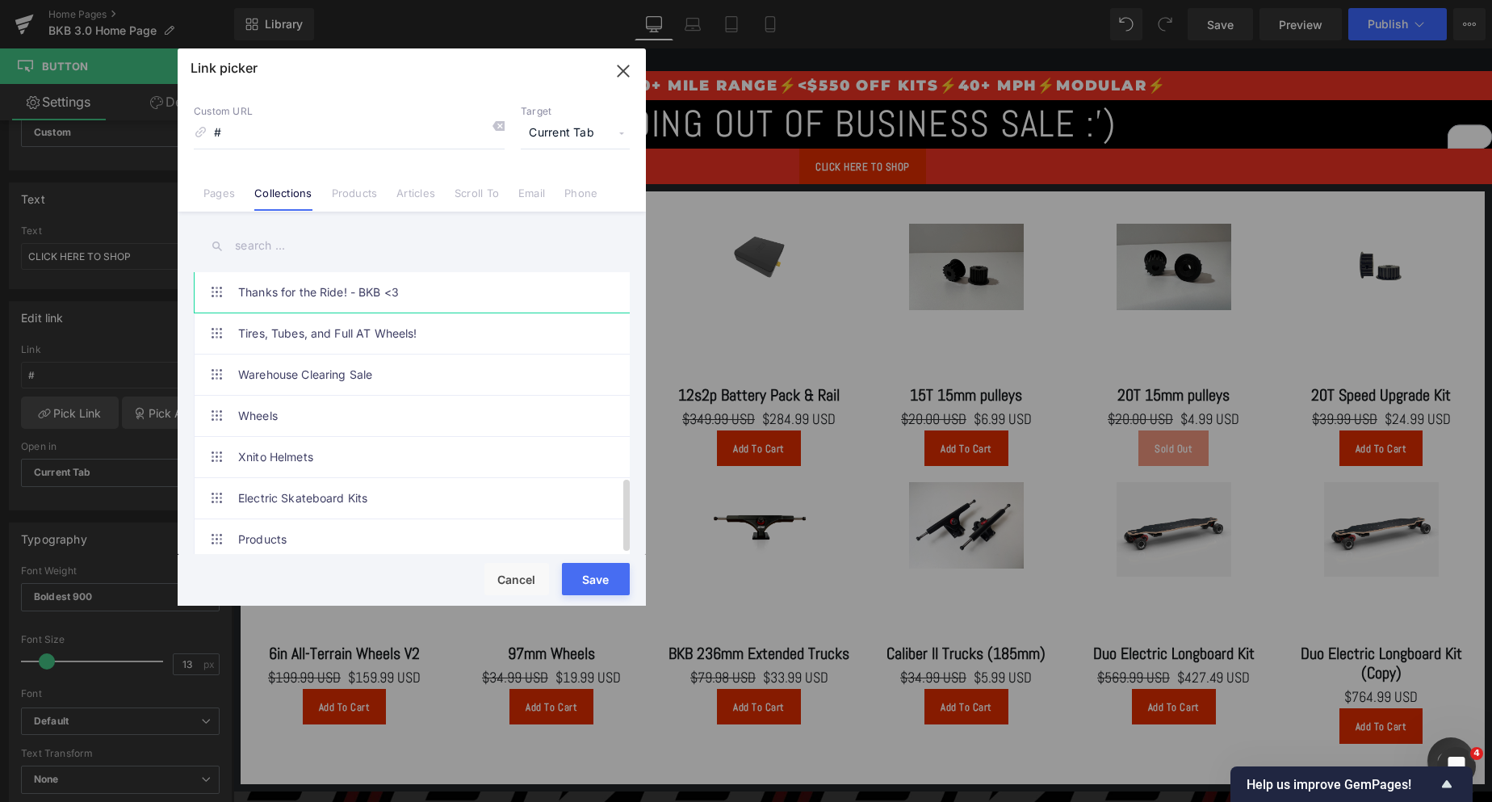
click at [345, 284] on link "Thanks for the Ride! - BKB <3" at bounding box center [415, 292] width 355 height 40
type input "/collections/thanks-for-the-ride-bkb-3"
click at [594, 577] on button "Save" at bounding box center [596, 579] width 68 height 32
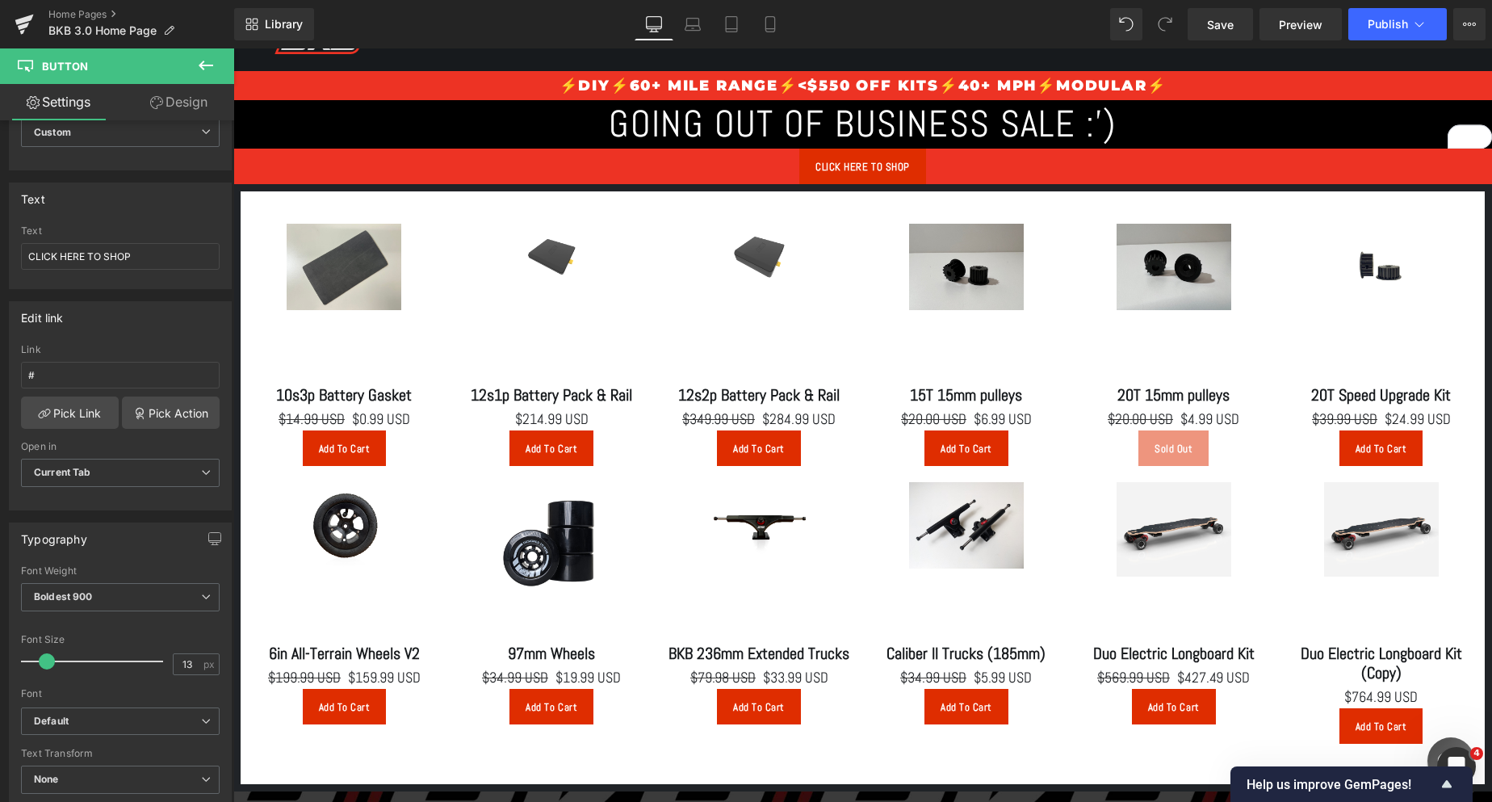
type input "/collections/thanks-for-the-ride-bkb-3"
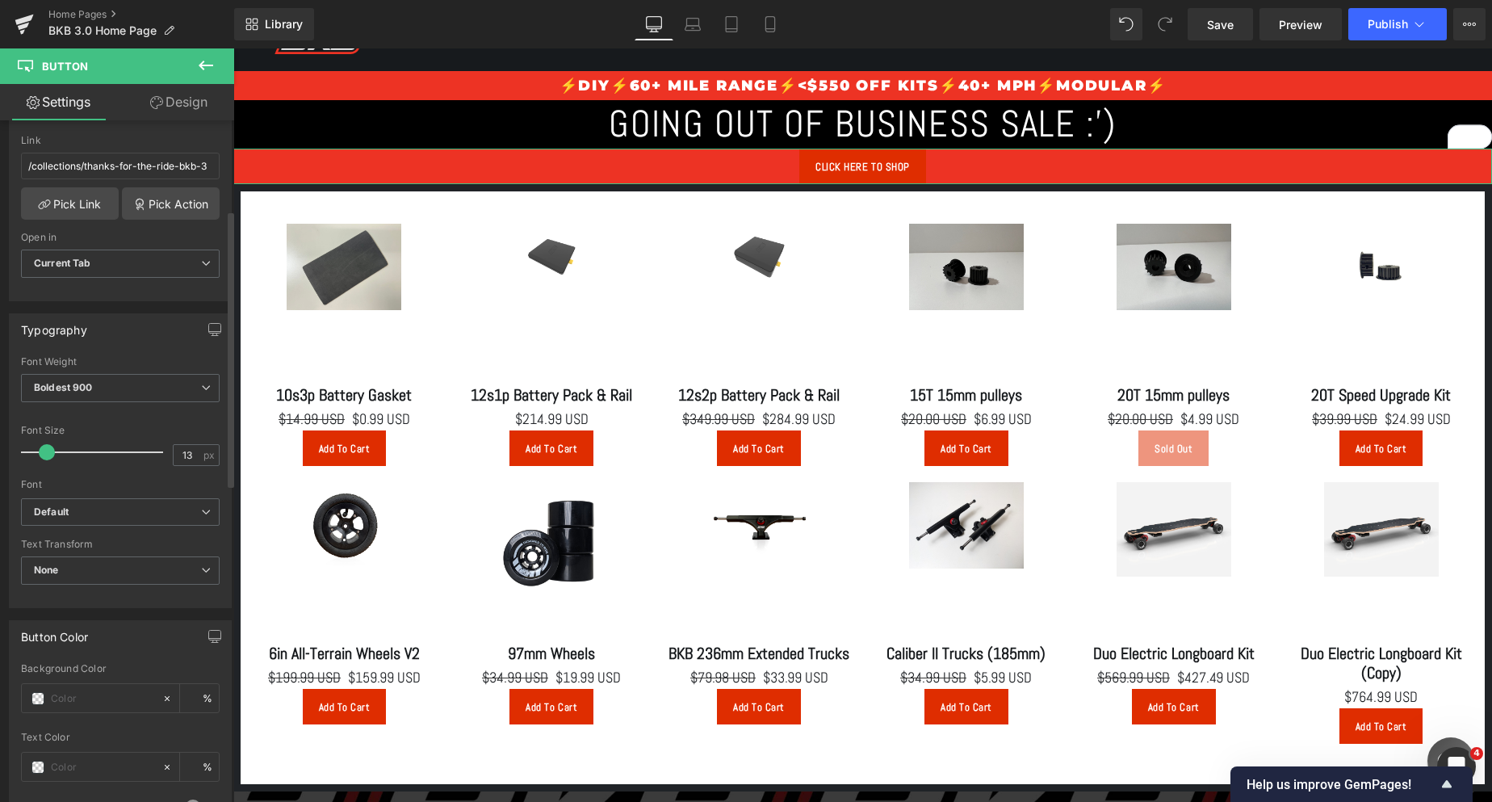
scroll to position [323, 0]
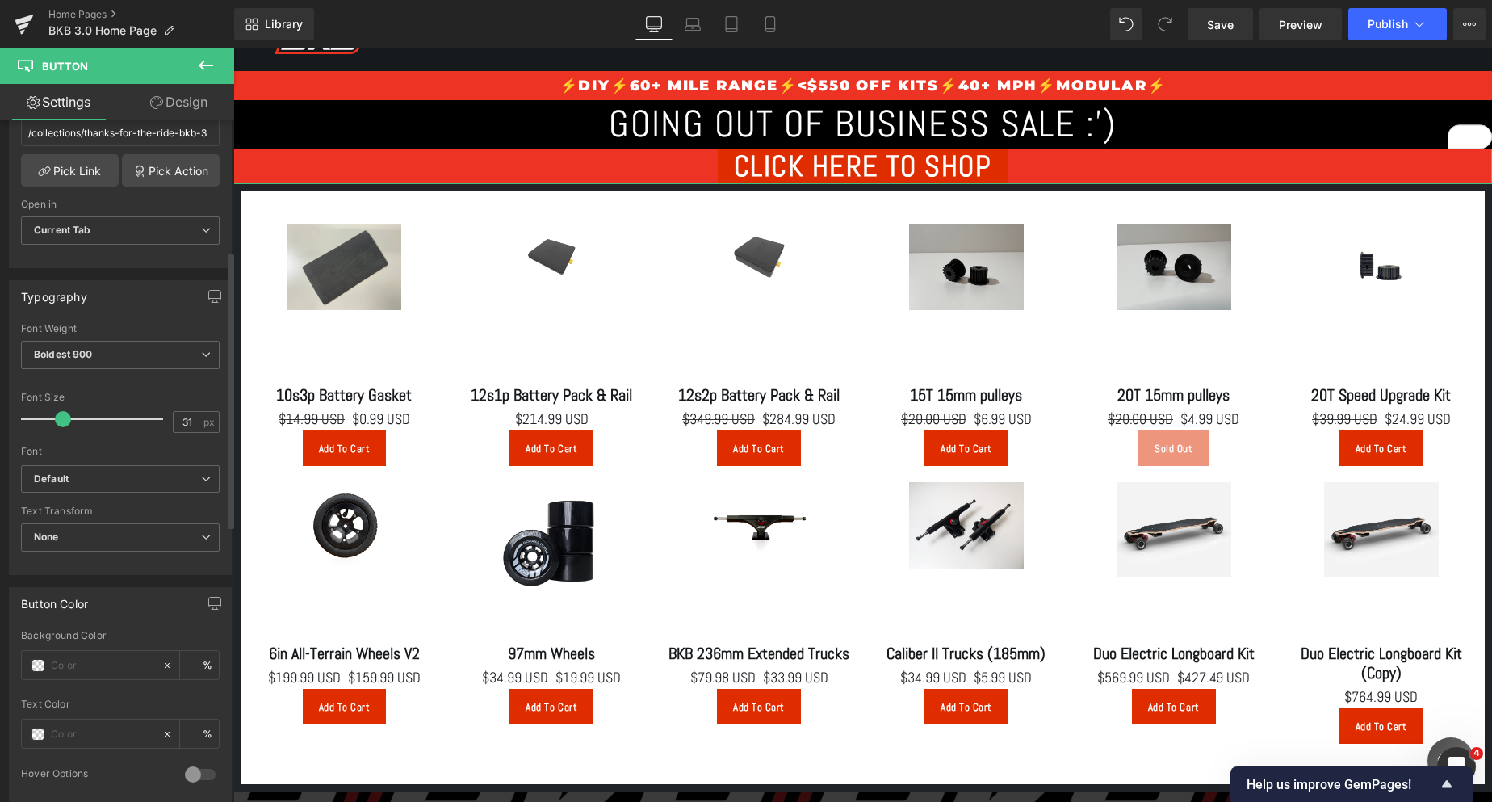
type input "25"
drag, startPoint x: 45, startPoint y: 421, endPoint x: 61, endPoint y: 419, distance: 15.4
click at [61, 419] on span at bounding box center [63, 419] width 16 height 16
click at [143, 341] on span "Boldest 900" at bounding box center [120, 355] width 199 height 28
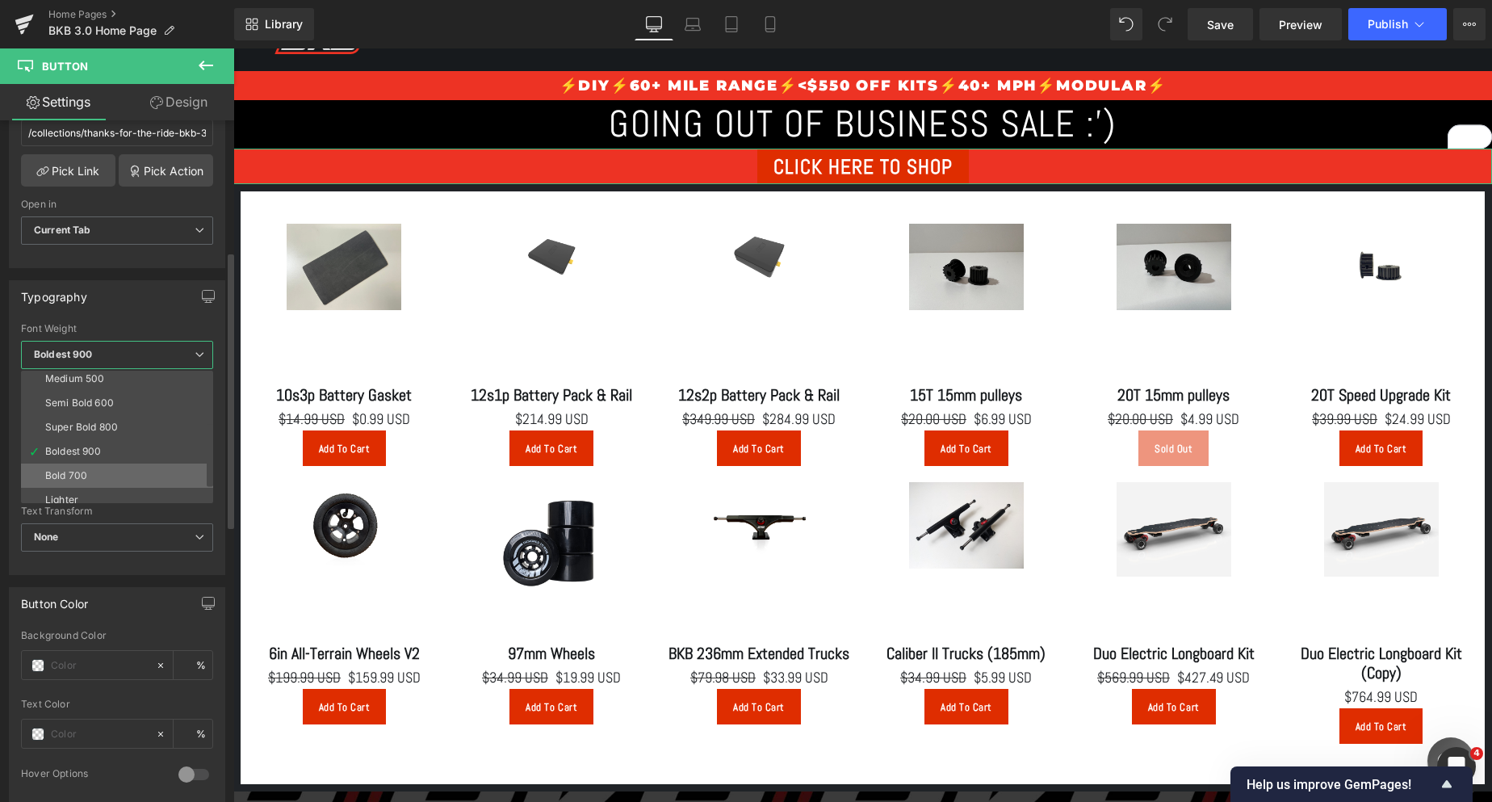
scroll to position [134, 0]
click at [111, 391] on div "Super Bold 800" at bounding box center [81, 393] width 73 height 11
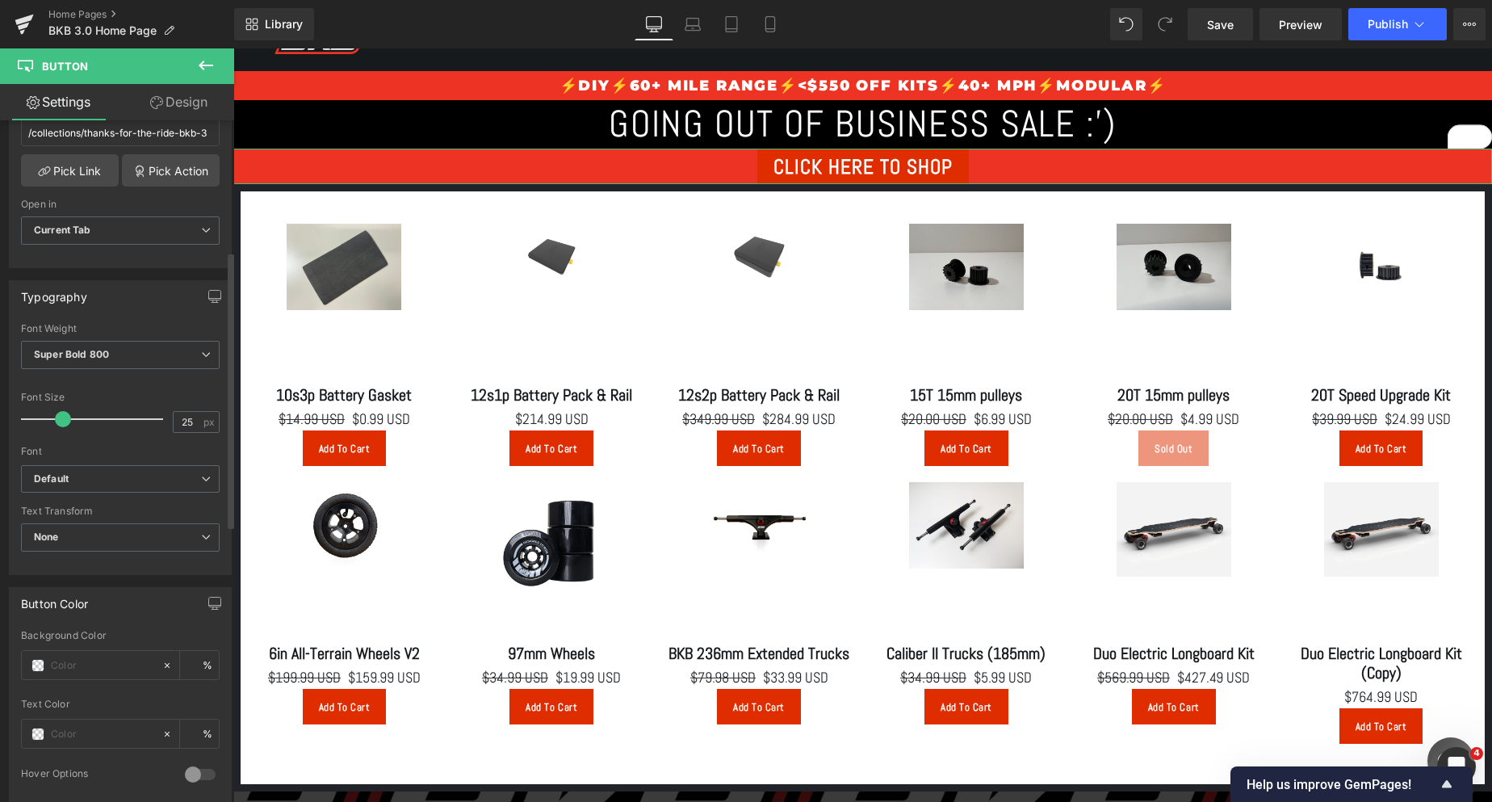
scroll to position [404, 0]
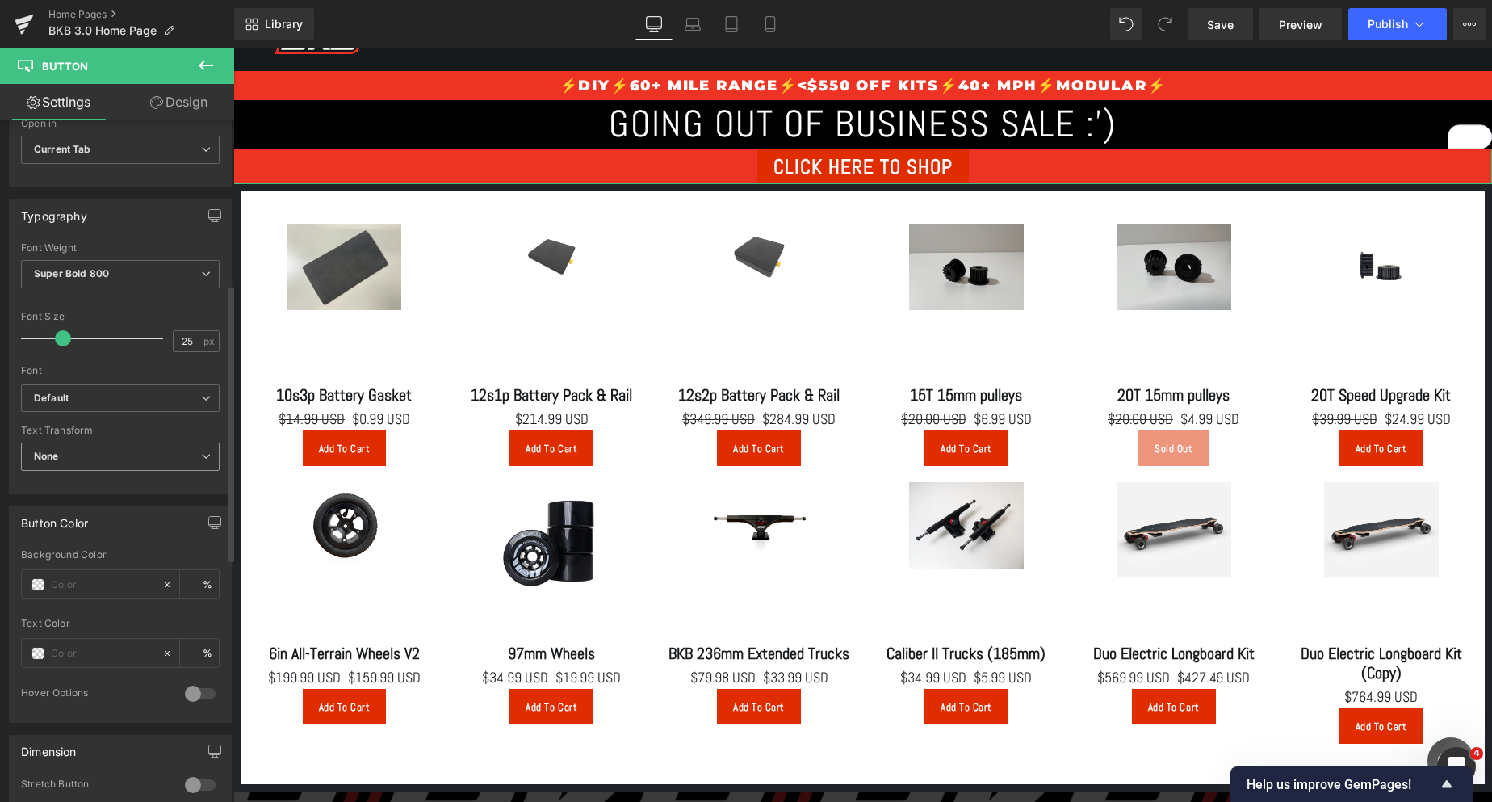
click at [154, 446] on span "None" at bounding box center [120, 456] width 199 height 28
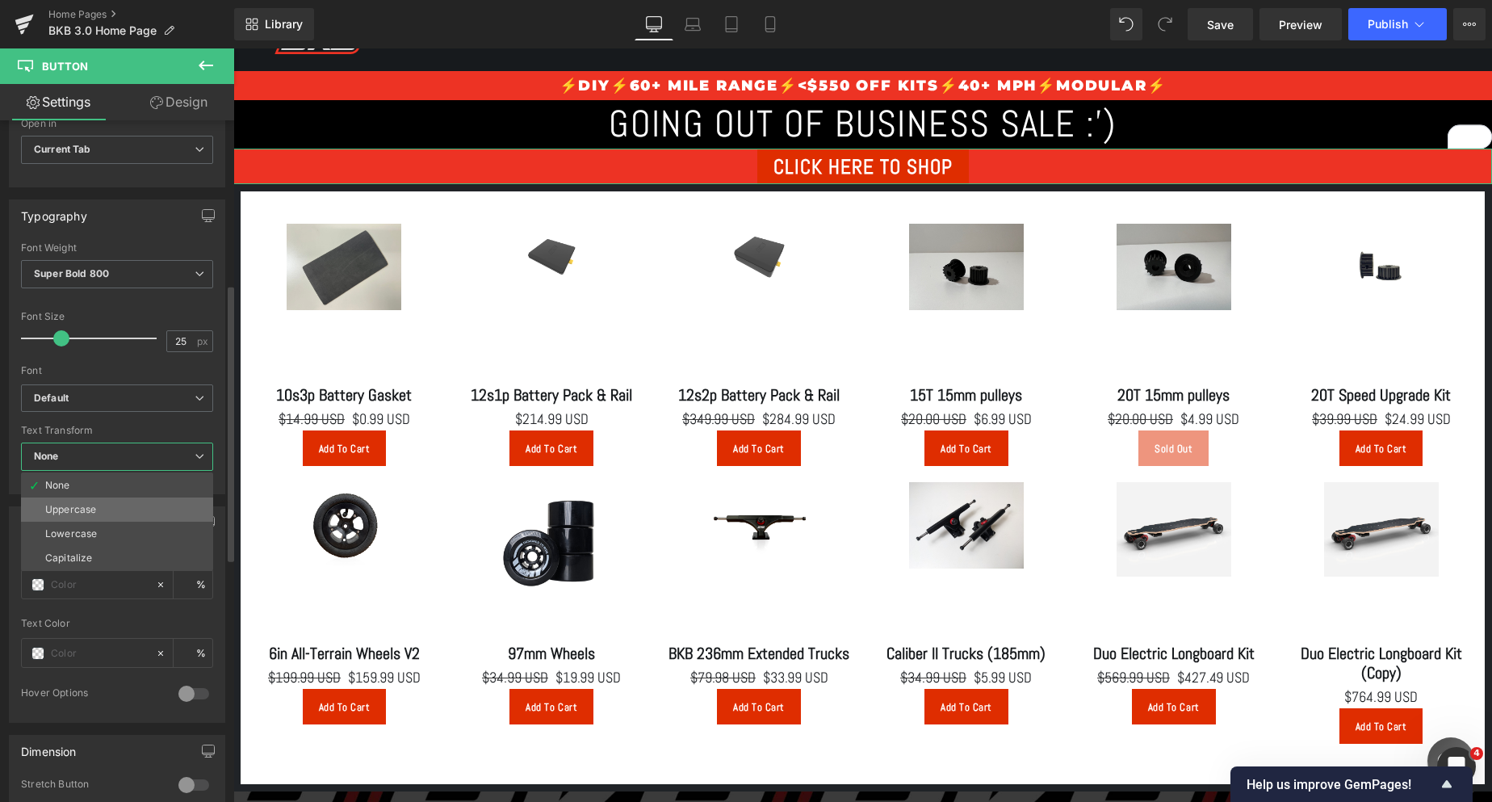
click at [149, 508] on li "Uppercase" at bounding box center [117, 509] width 192 height 24
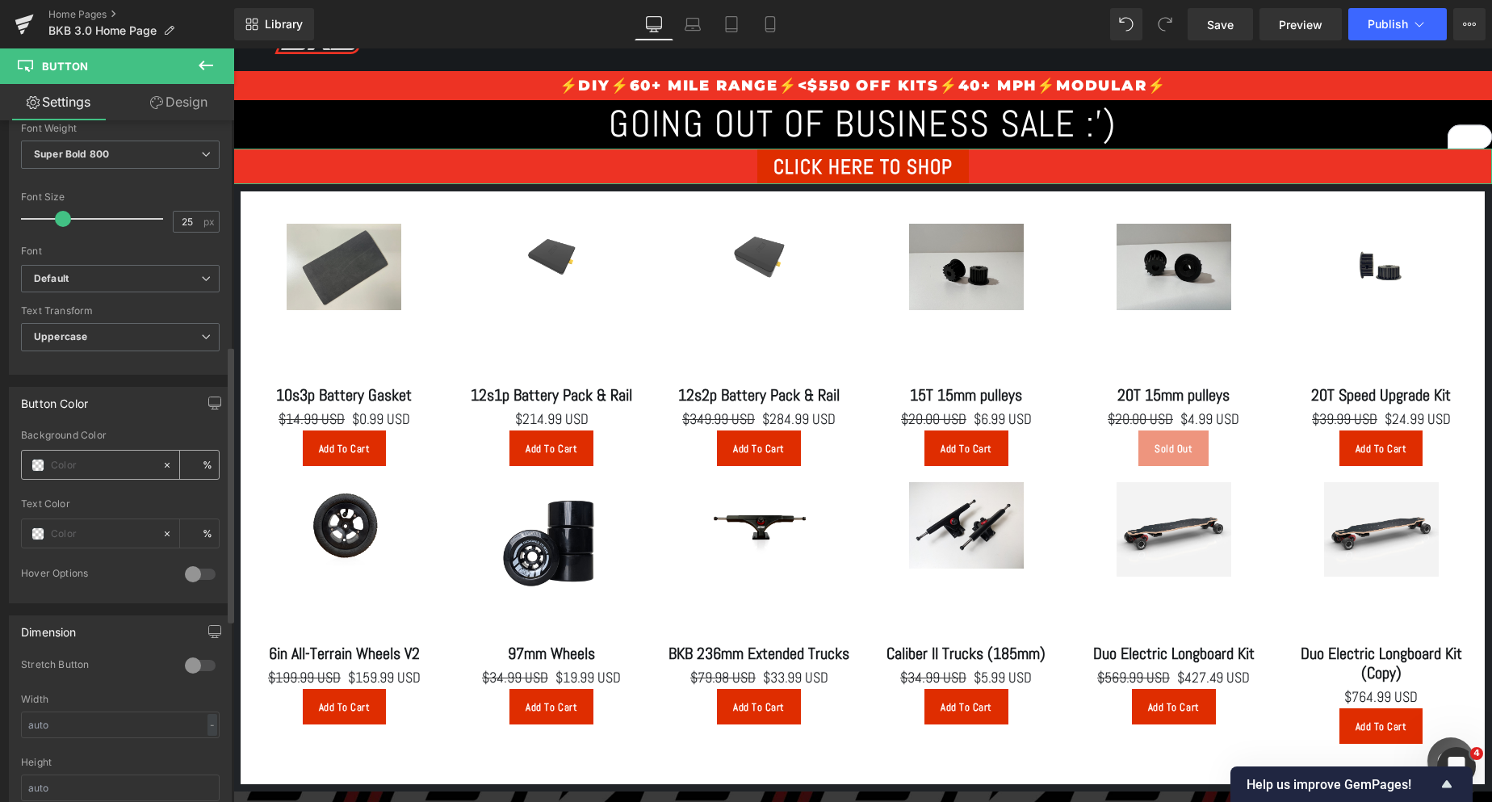
scroll to position [565, 0]
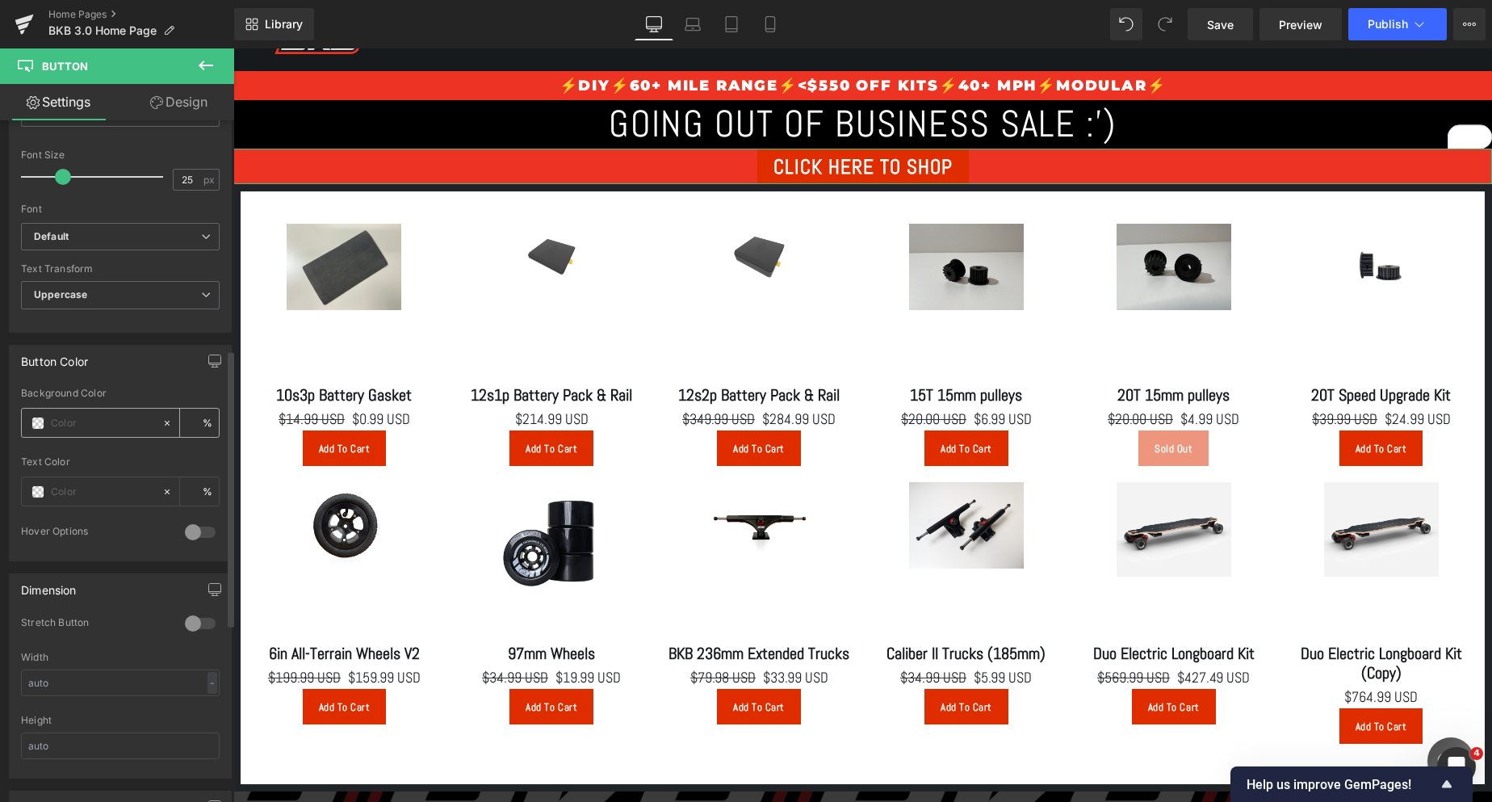
click at [46, 418] on div at bounding box center [92, 422] width 140 height 28
click at [36, 425] on span at bounding box center [37, 423] width 13 height 13
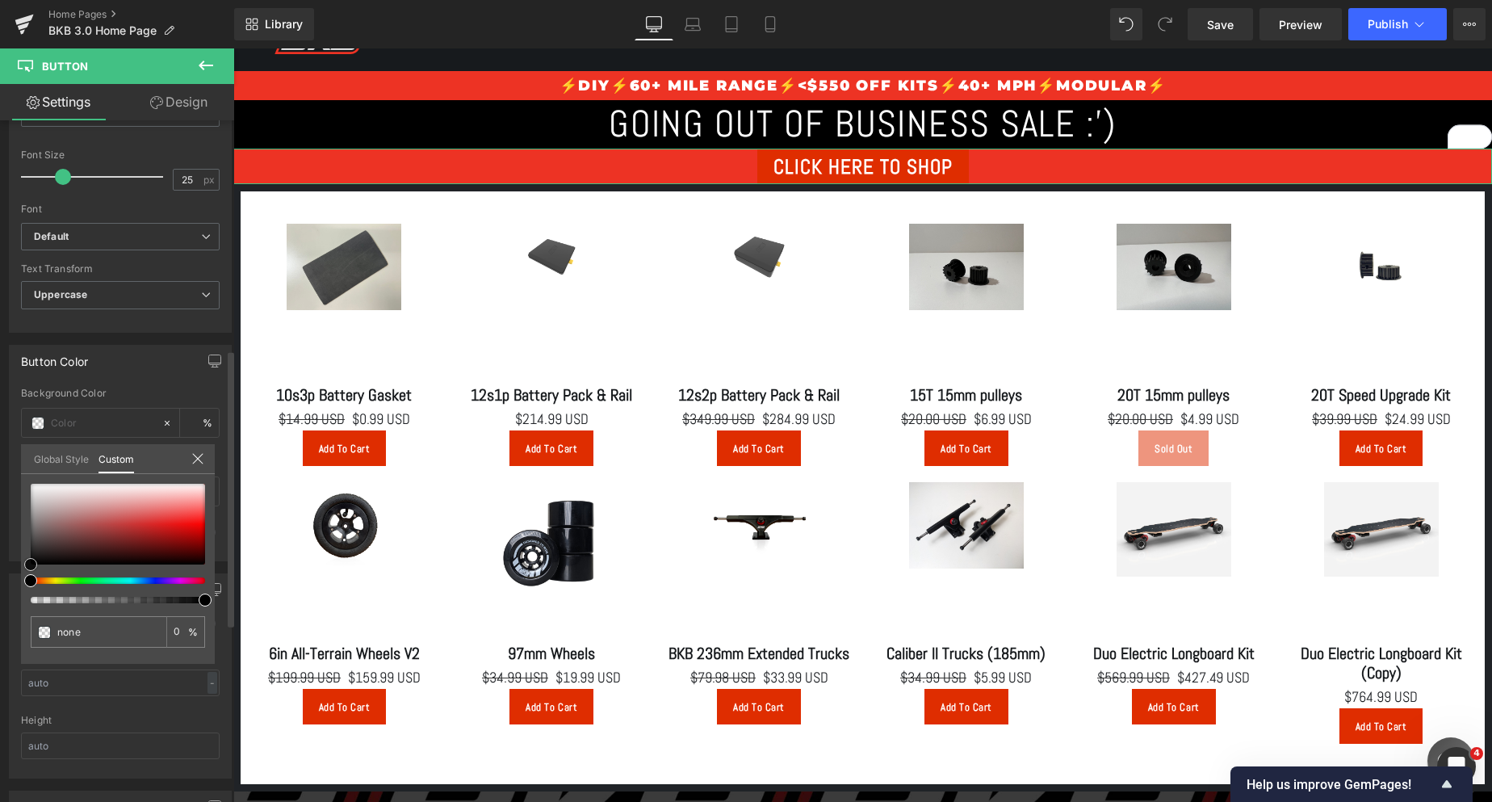
type input "#e2d9d9"
type input "100"
type input "#e2d9d9"
type input "100"
drag, startPoint x: 56, startPoint y: 494, endPoint x: 69, endPoint y: 579, distance: 85.7
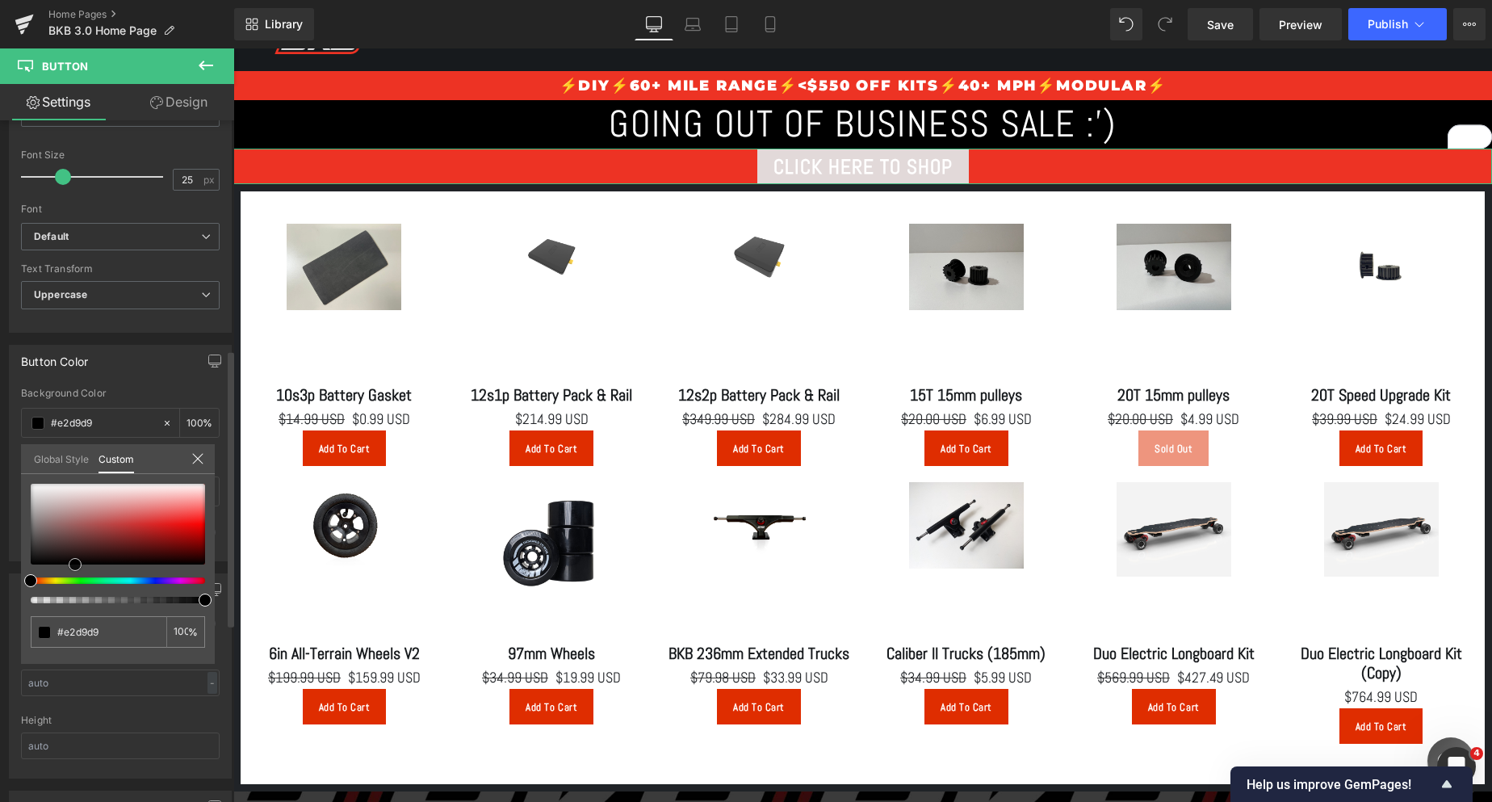
click at [72, 588] on div at bounding box center [118, 543] width 174 height 119
type input "#000000"
drag, startPoint x: 75, startPoint y: 559, endPoint x: 26, endPoint y: 575, distance: 51.8
click at [31, 575] on div at bounding box center [118, 543] width 174 height 119
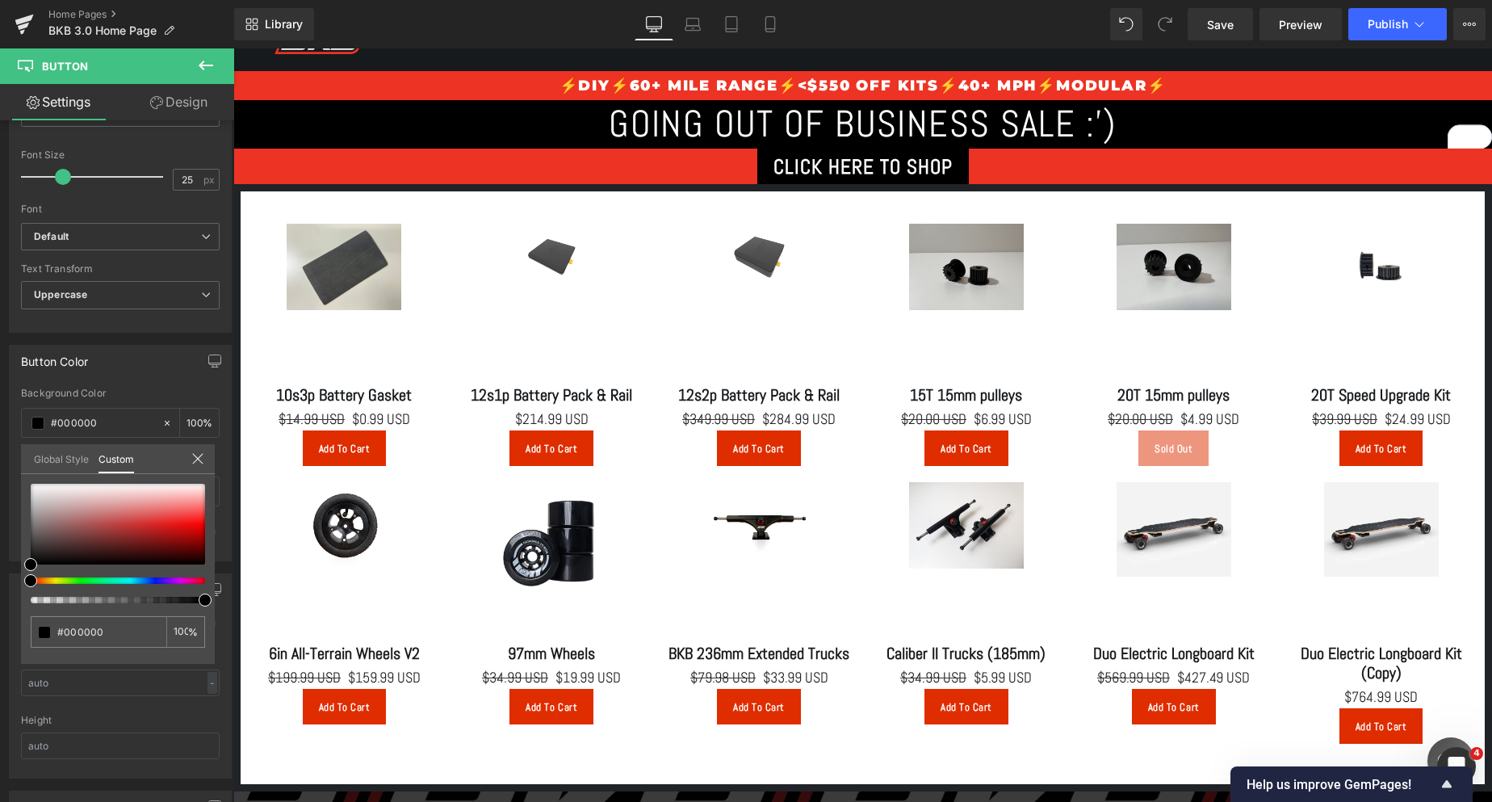
click at [438, 166] on div at bounding box center [862, 424] width 1259 height 753
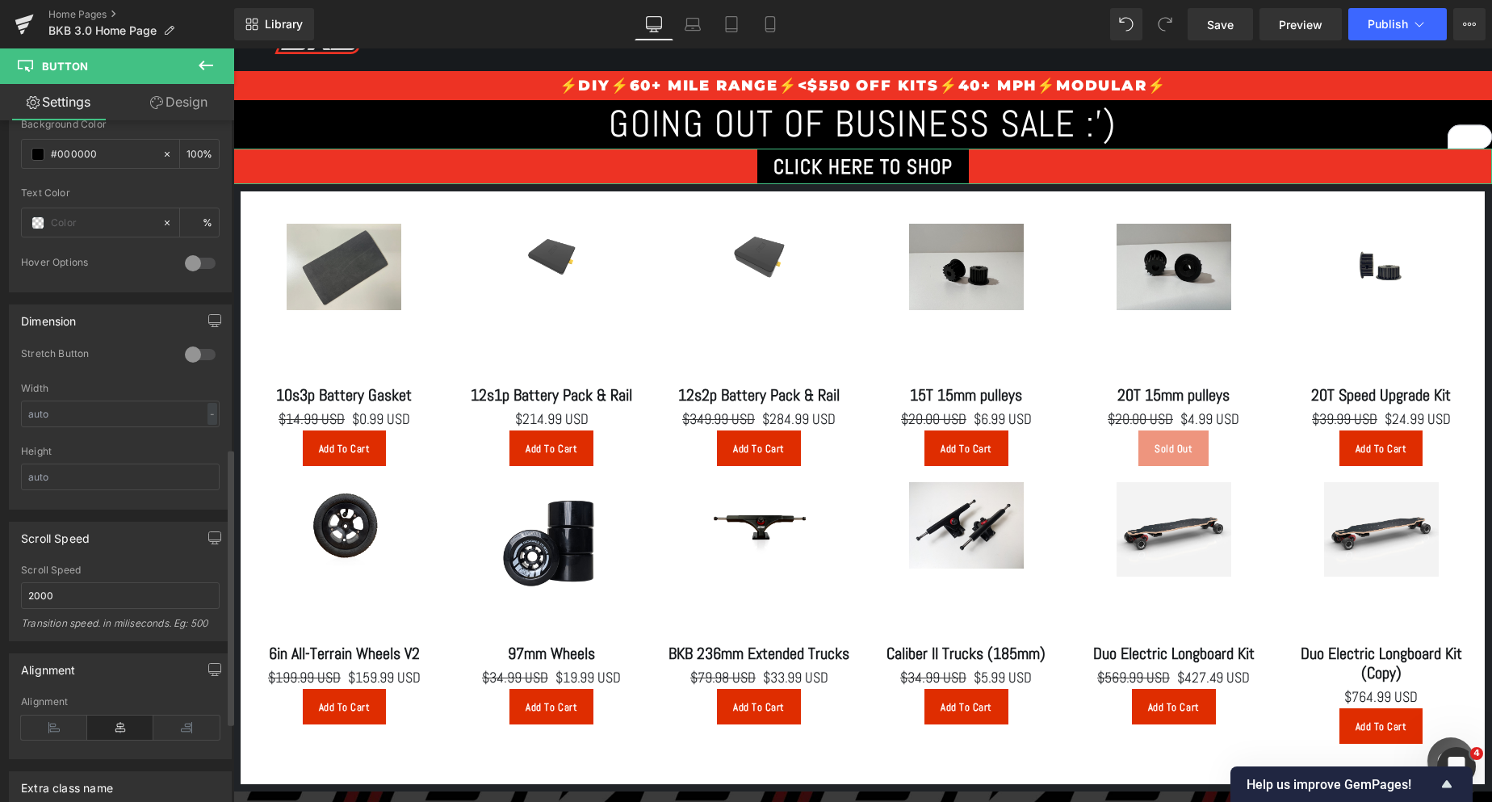
scroll to position [888, 0]
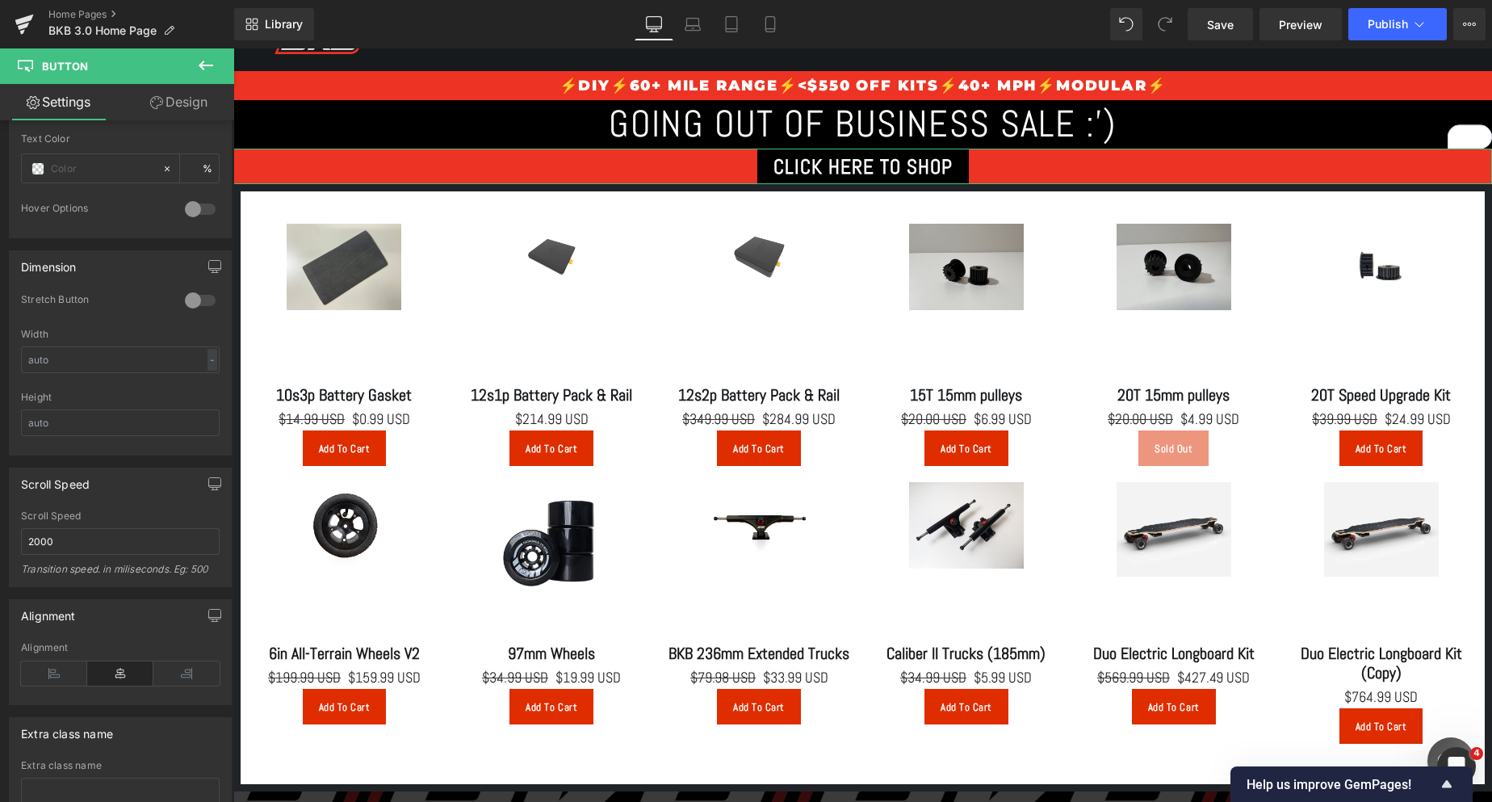
click at [154, 96] on icon at bounding box center [156, 102] width 13 height 13
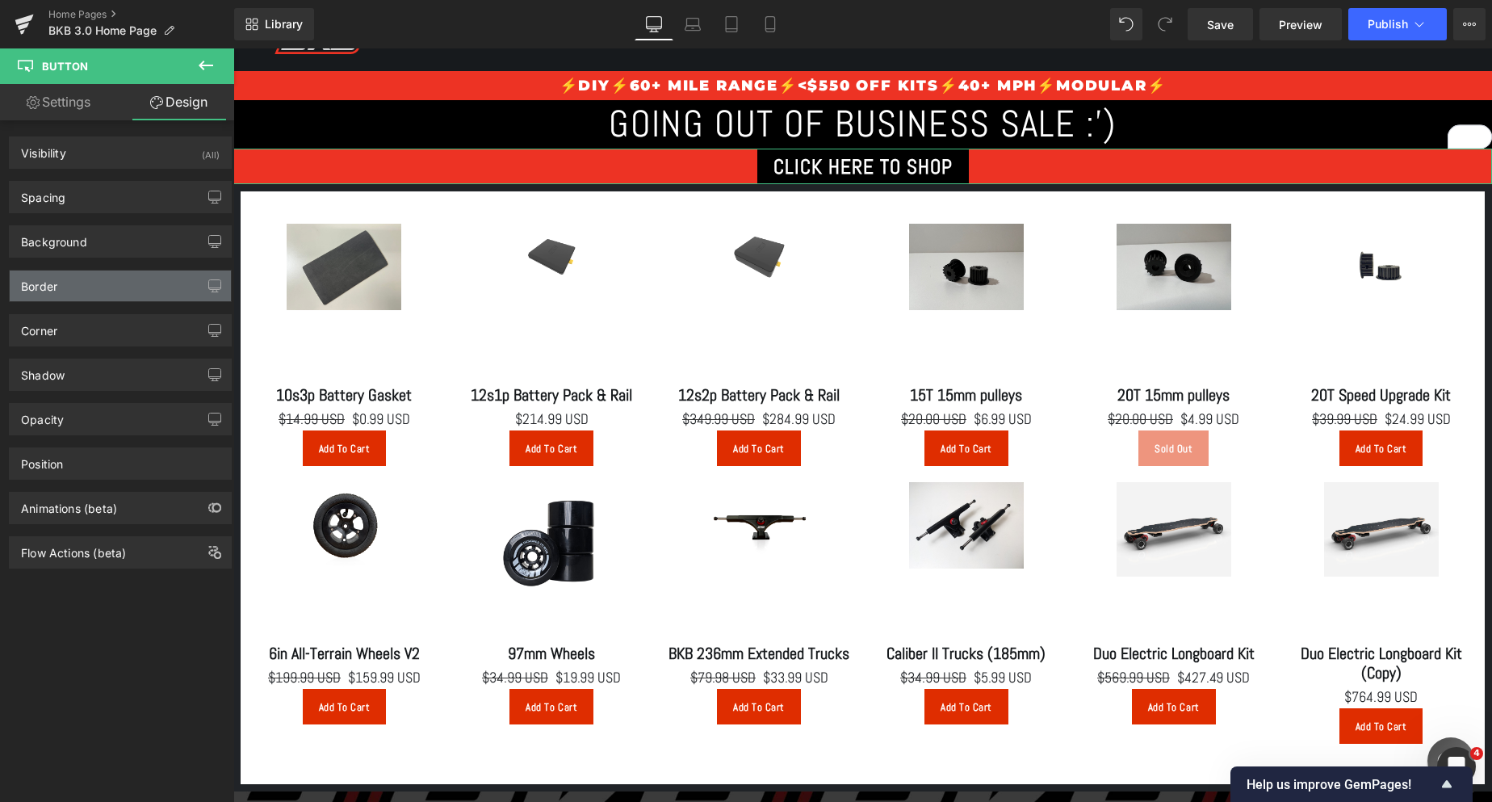
type input "#ffffff"
type input "100"
click at [174, 275] on div "Border" at bounding box center [120, 285] width 221 height 31
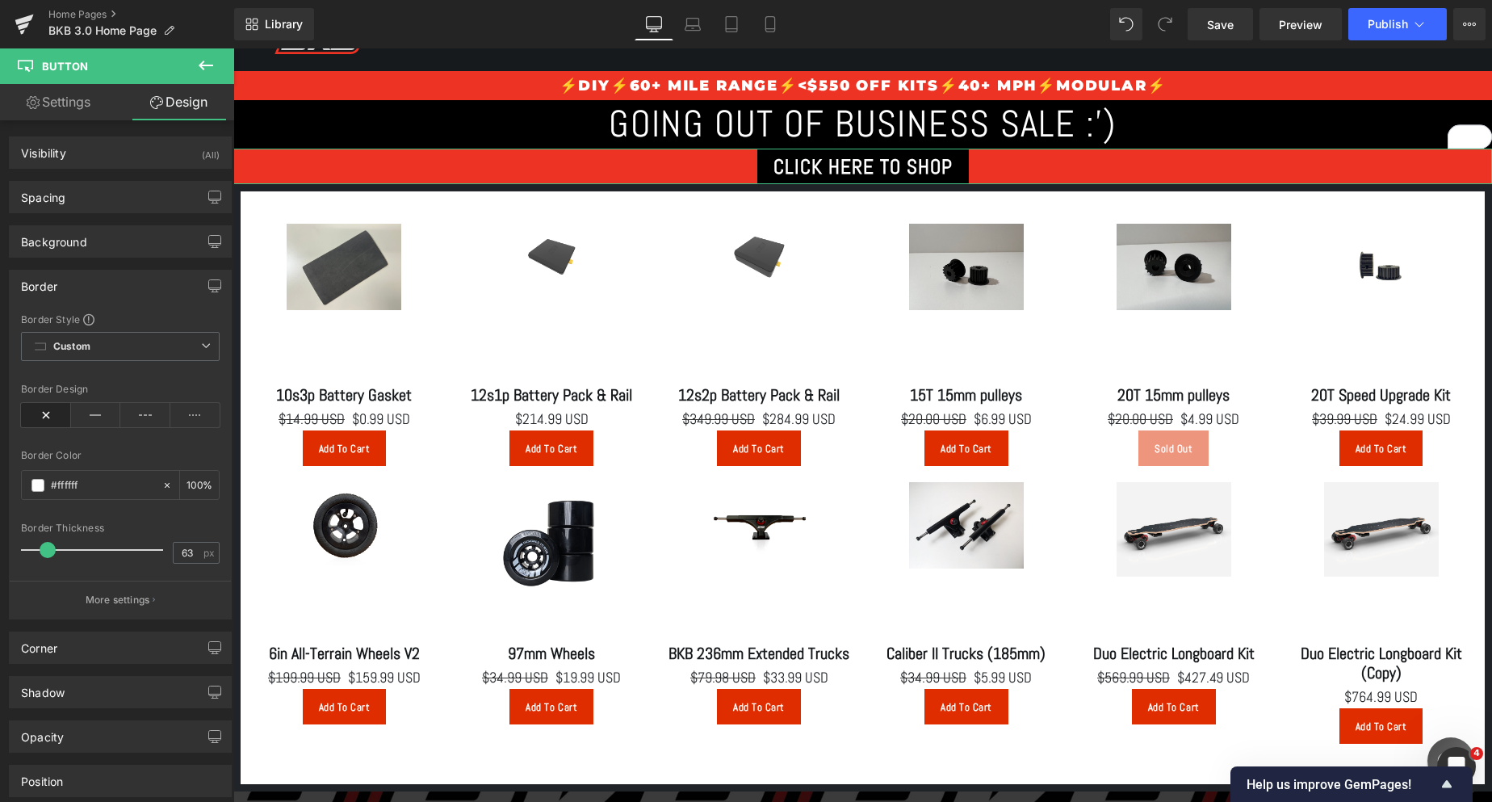
drag, startPoint x: 47, startPoint y: 549, endPoint x: 109, endPoint y: 559, distance: 63.0
click at [109, 559] on div at bounding box center [96, 550] width 134 height 32
drag, startPoint x: 107, startPoint y: 547, endPoint x: 40, endPoint y: 553, distance: 67.3
click at [40, 553] on span at bounding box center [43, 550] width 16 height 16
click at [124, 563] on div at bounding box center [96, 550] width 134 height 32
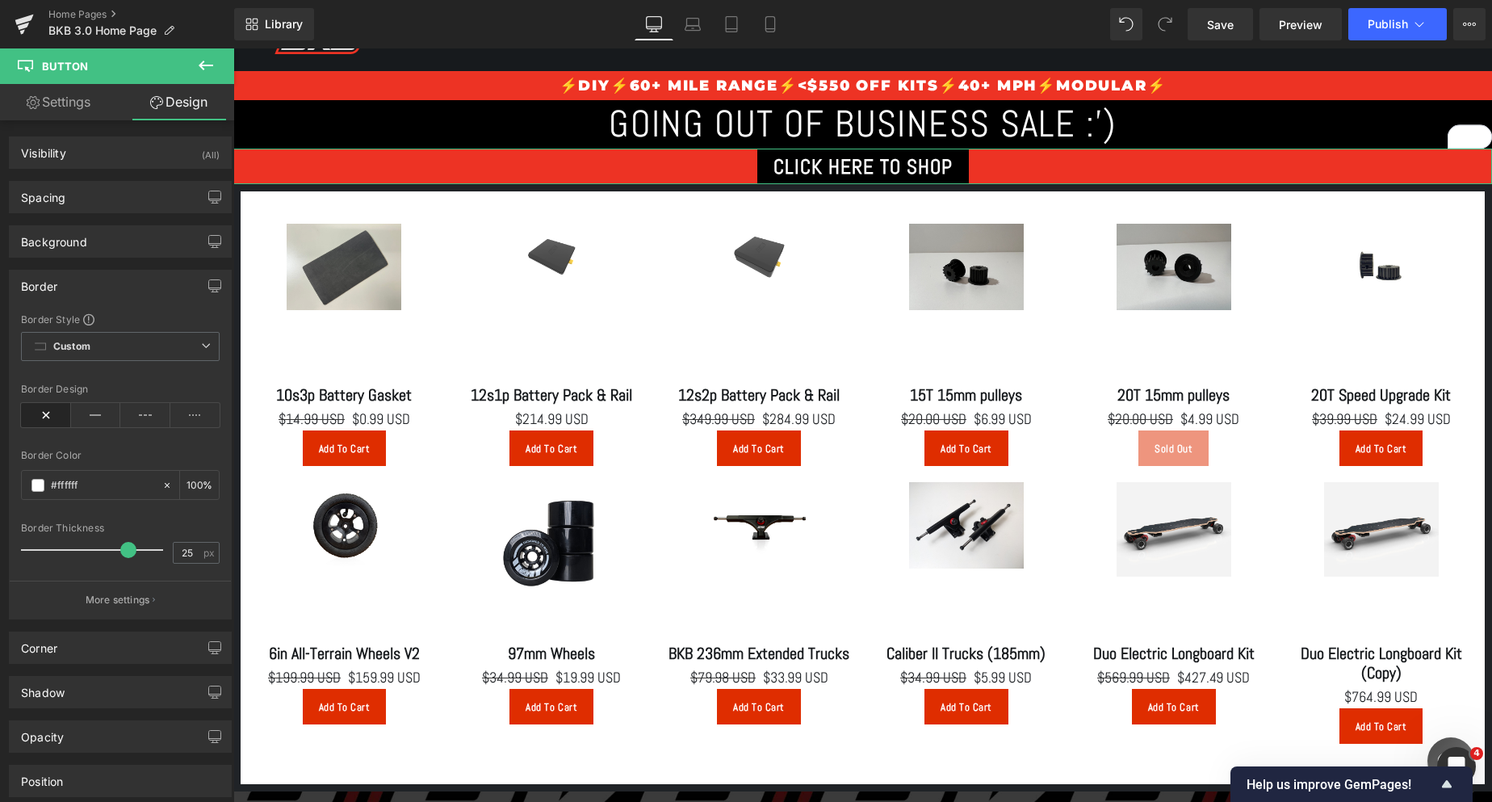
click at [61, 547] on div at bounding box center [96, 550] width 134 height 32
click at [101, 411] on icon at bounding box center [96, 415] width 50 height 24
type input "2"
drag, startPoint x: 60, startPoint y: 548, endPoint x: 30, endPoint y: 559, distance: 31.7
click at [30, 559] on div at bounding box center [96, 550] width 134 height 32
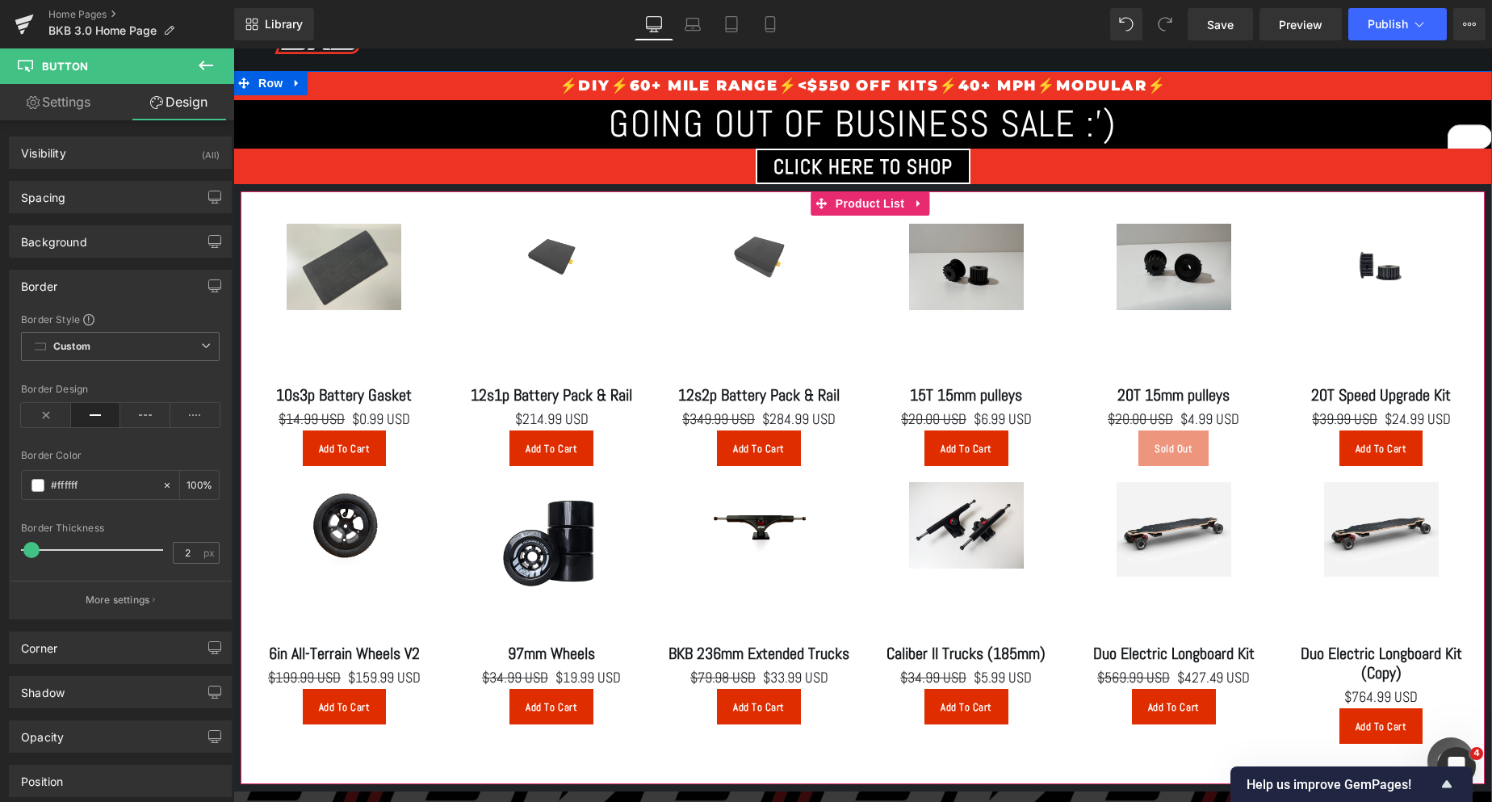
click at [487, 216] on div "Sale Off (P) Image 12s1p Battery Pack & Rail (P) Title $0 $214.99 USD (P) Price…" at bounding box center [551, 345] width 207 height 258
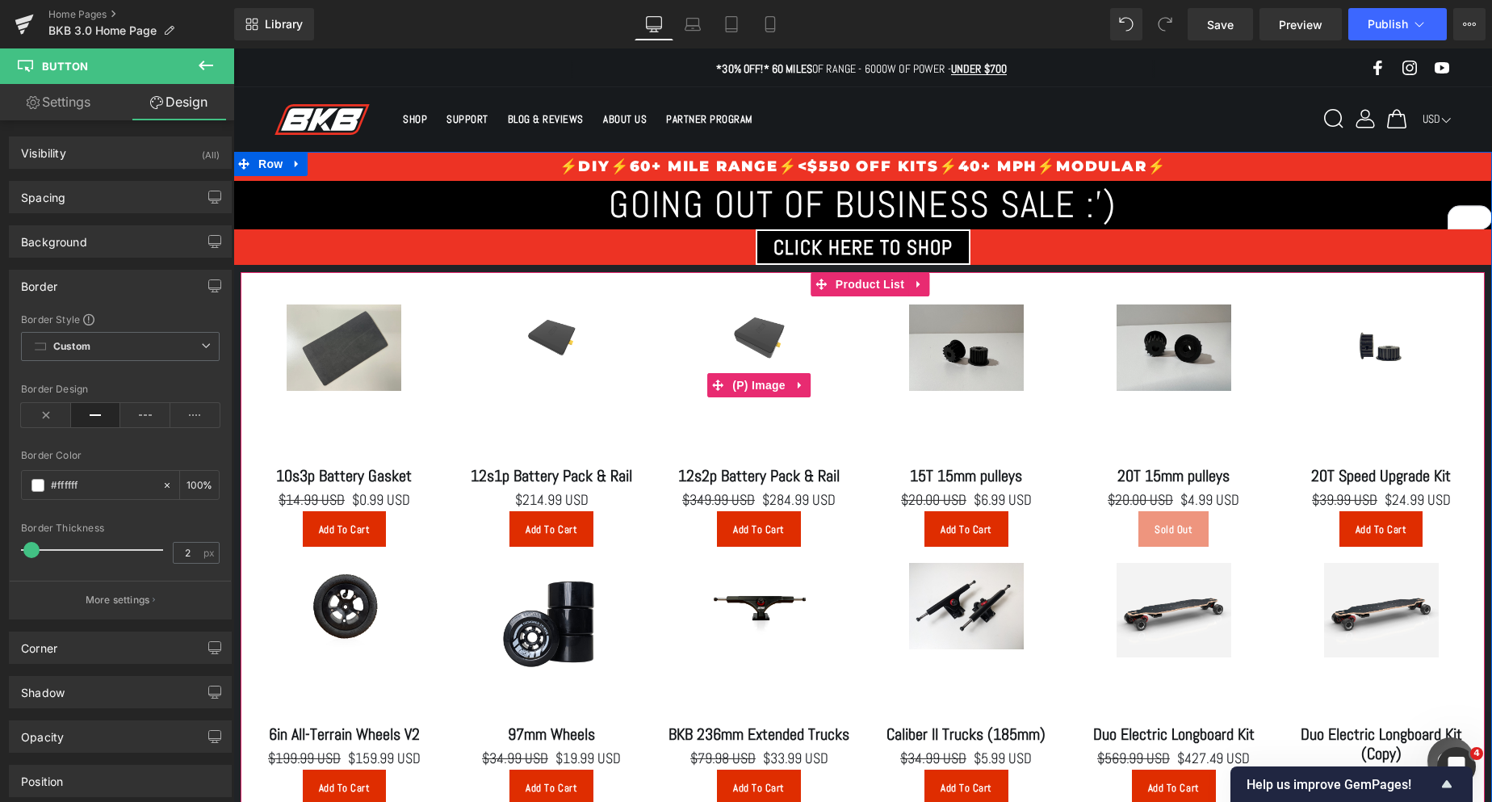
scroll to position [81, 0]
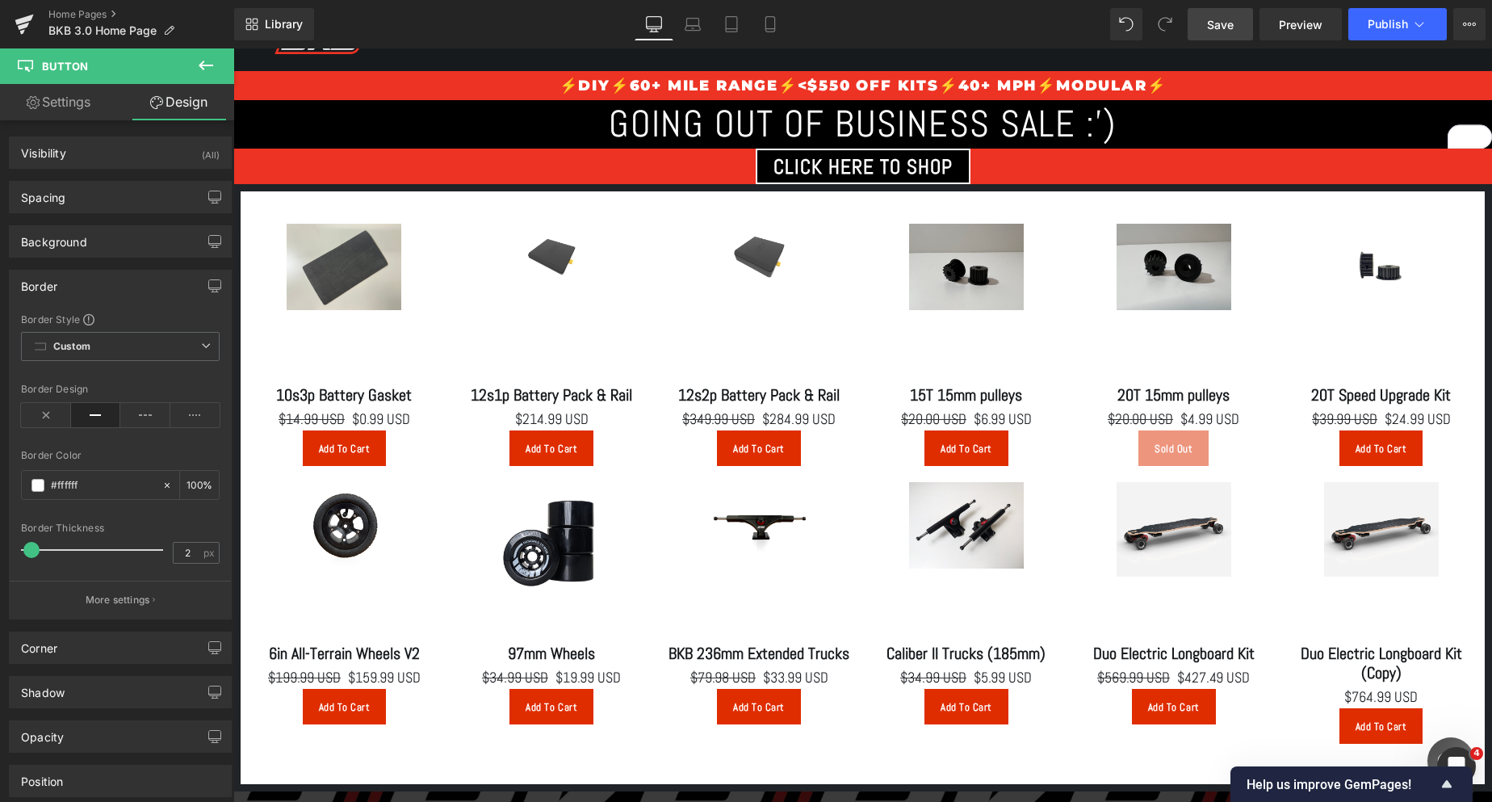
click at [1210, 12] on link "Save" at bounding box center [1219, 24] width 65 height 32
click at [1369, 13] on button "Publish" at bounding box center [1397, 24] width 98 height 32
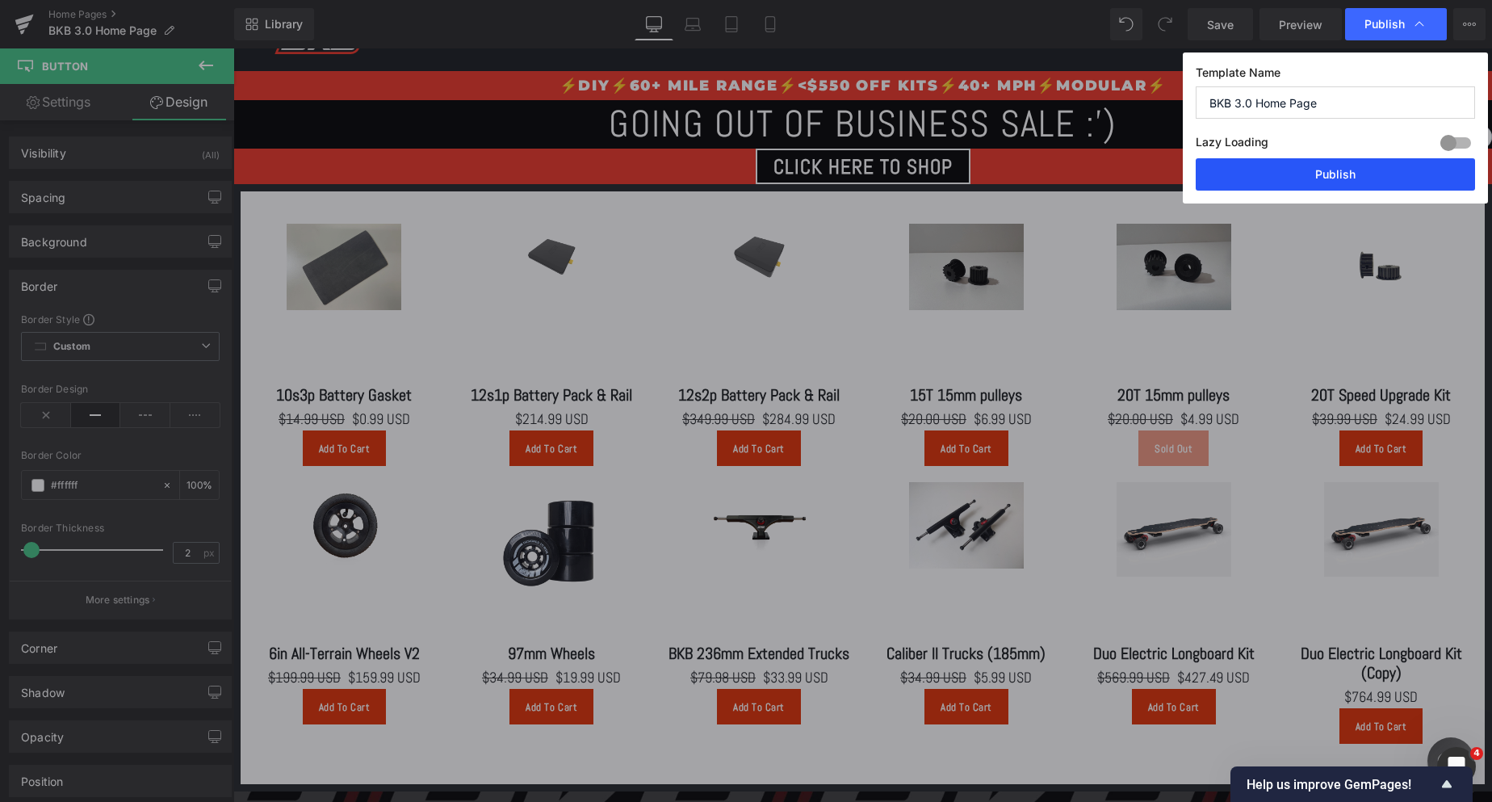
drag, startPoint x: 1102, startPoint y: 124, endPoint x: 1334, endPoint y: 172, distance: 236.7
click at [1334, 172] on button "Publish" at bounding box center [1335, 174] width 279 height 32
